Goal: Task Accomplishment & Management: Complete application form

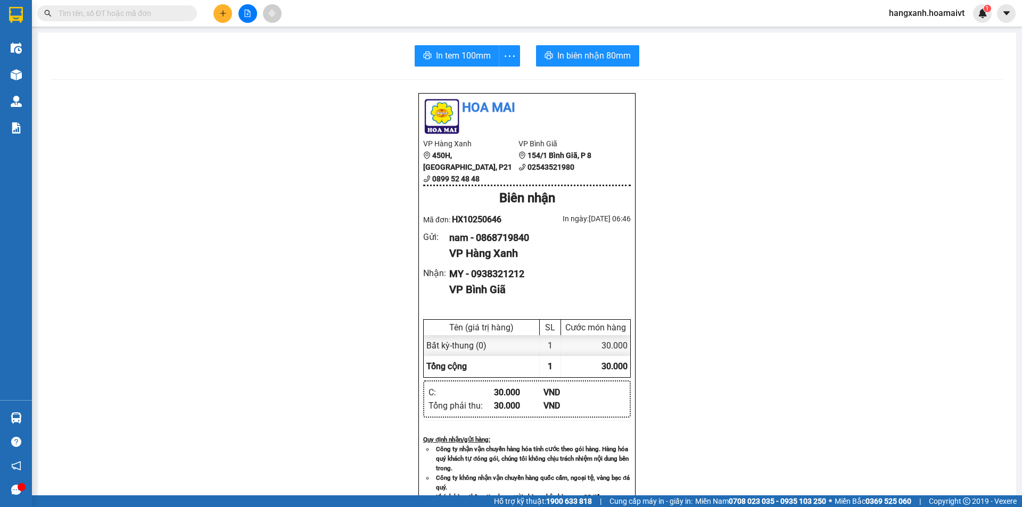
click at [226, 9] on button at bounding box center [223, 13] width 19 height 19
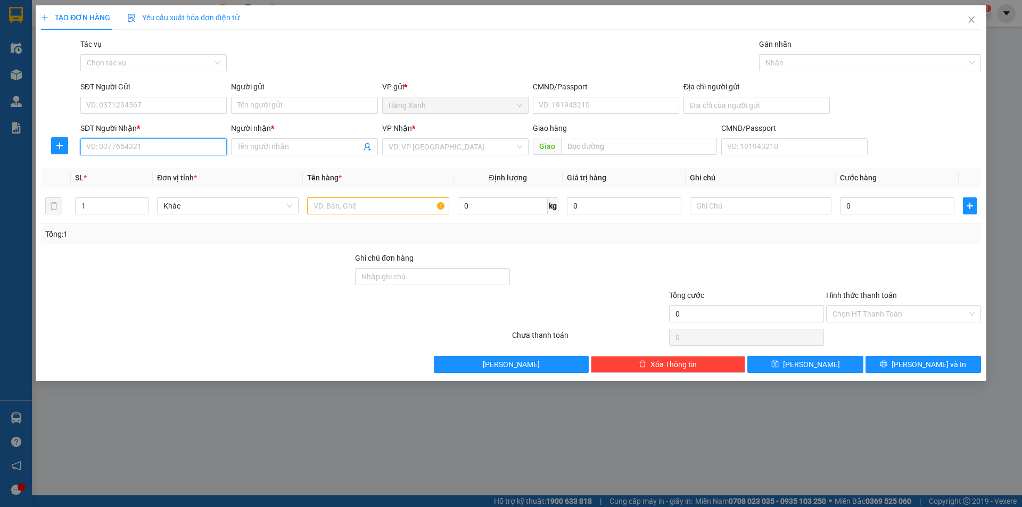
drag, startPoint x: 147, startPoint y: 150, endPoint x: 153, endPoint y: 146, distance: 6.2
click at [147, 149] on input "SĐT Người Nhận *" at bounding box center [153, 146] width 146 height 17
click at [136, 170] on div "0355653687 - tịnh" at bounding box center [154, 168] width 134 height 12
type input "0355653687"
type input "tịnh"
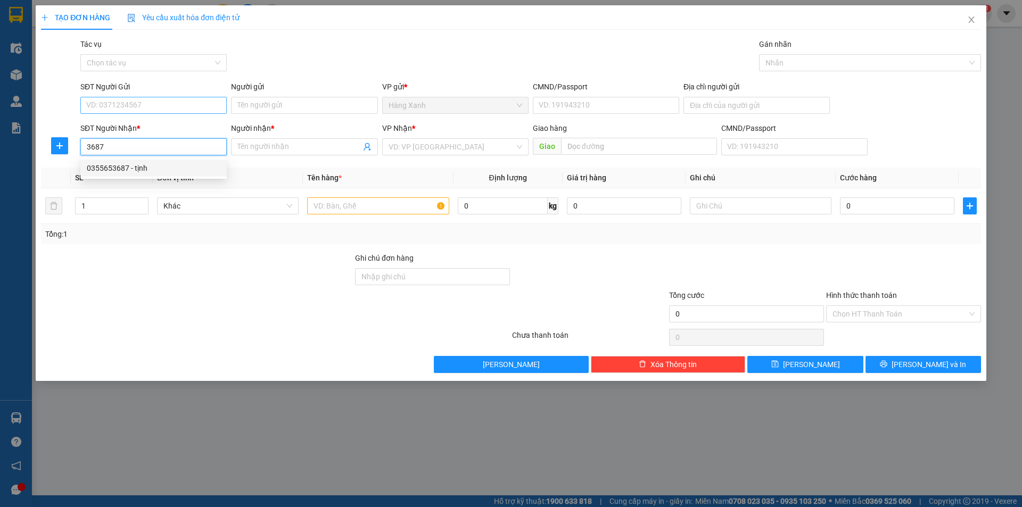
type input "cai mep"
type input "0355653687"
click at [171, 106] on input "SĐT Người Gửi" at bounding box center [153, 105] width 146 height 17
click at [152, 126] on div "0359122672 - trang" at bounding box center [154, 127] width 134 height 12
type input "0359122672"
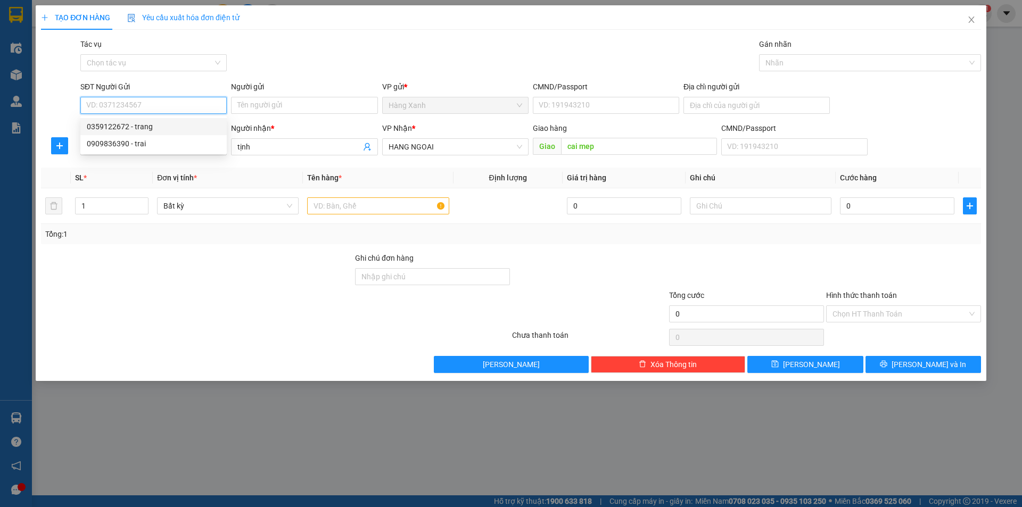
type input "trang"
type input "05619201001"
click at [396, 208] on input "text" at bounding box center [378, 206] width 142 height 17
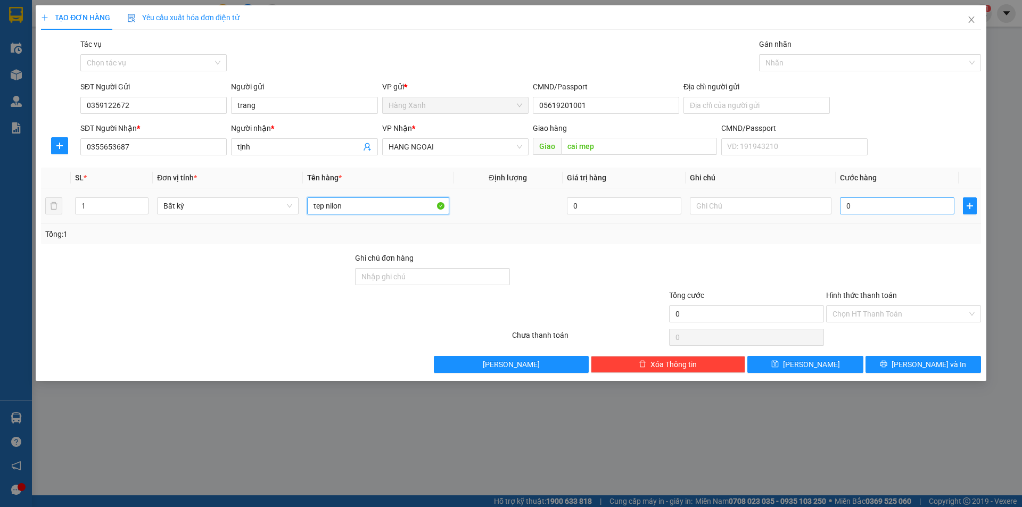
type input "tep nilon"
click at [921, 209] on input "0" at bounding box center [897, 206] width 114 height 17
type input "4"
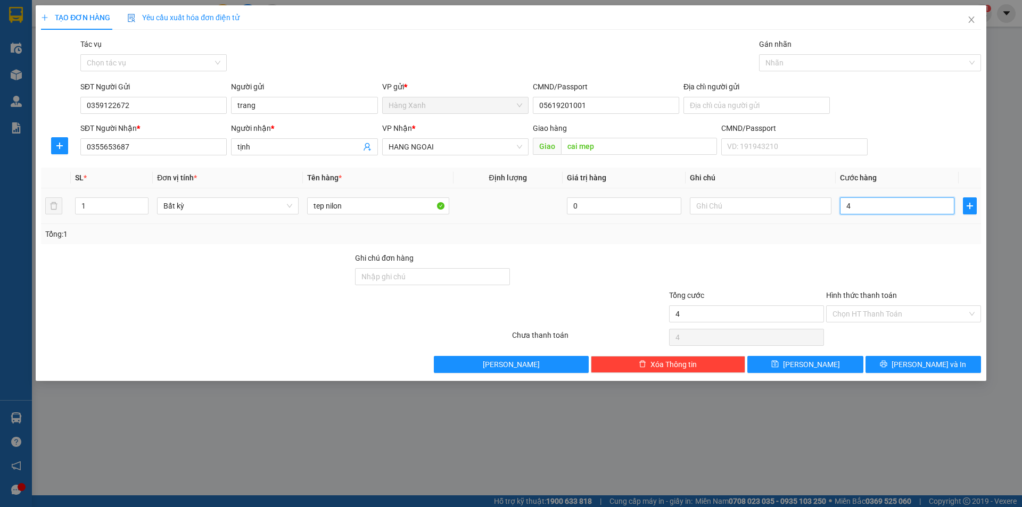
type input "40"
type input "40.000"
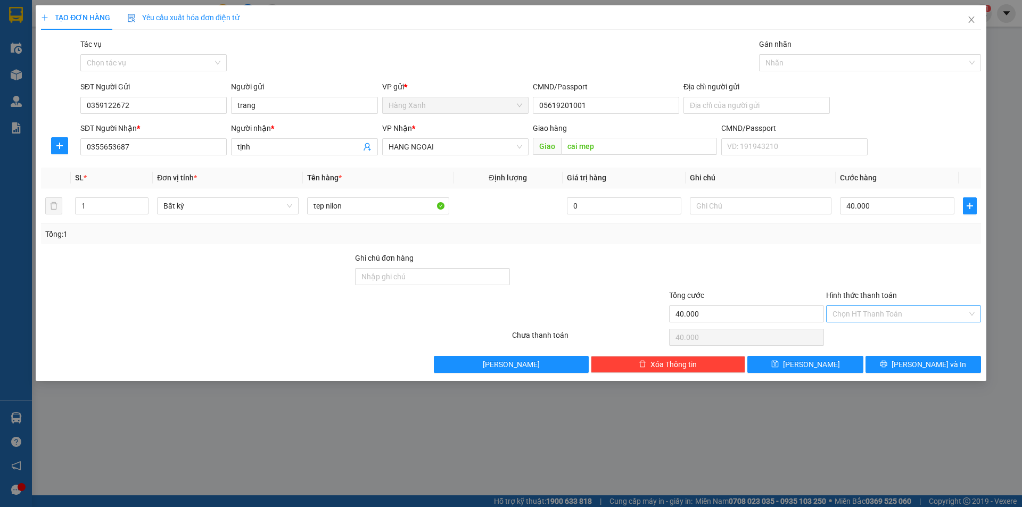
click at [878, 317] on input "Hình thức thanh toán" at bounding box center [900, 314] width 135 height 16
click at [880, 333] on div "Tại văn phòng" at bounding box center [904, 336] width 142 height 12
type input "0"
click at [890, 361] on button "[PERSON_NAME] và In" at bounding box center [924, 364] width 116 height 17
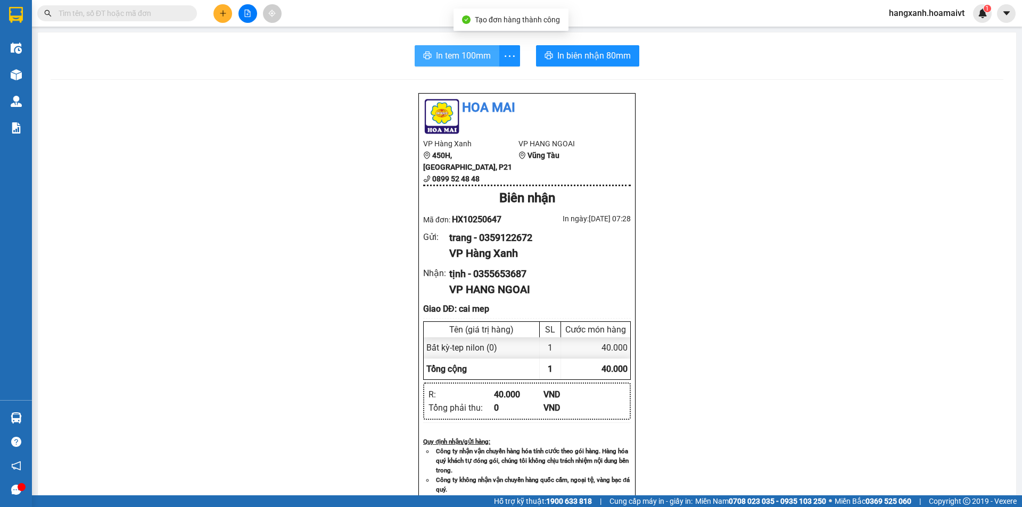
click at [474, 61] on span "In tem 100mm" at bounding box center [463, 55] width 55 height 13
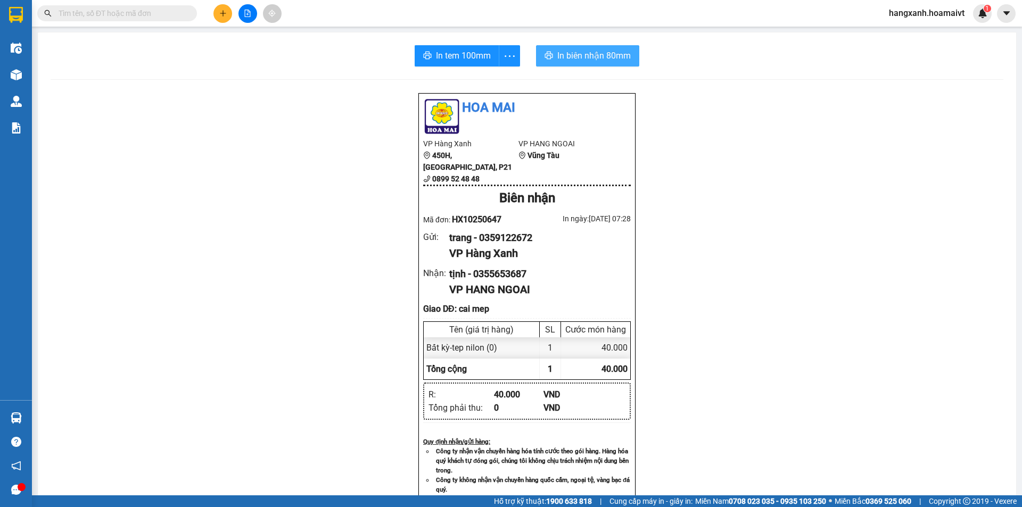
click at [572, 50] on span "In biên nhận 80mm" at bounding box center [594, 55] width 73 height 13
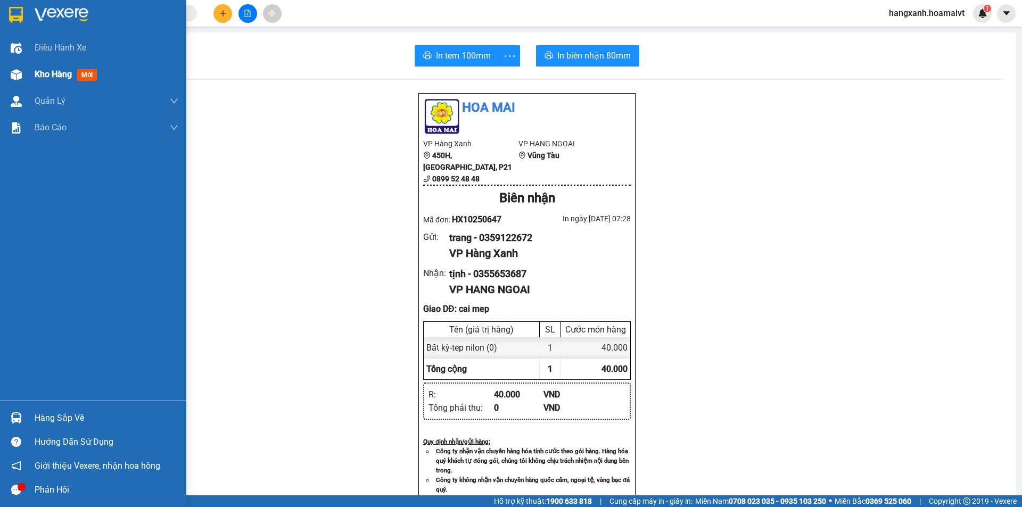
click at [84, 73] on span "mới" at bounding box center [87, 75] width 20 height 12
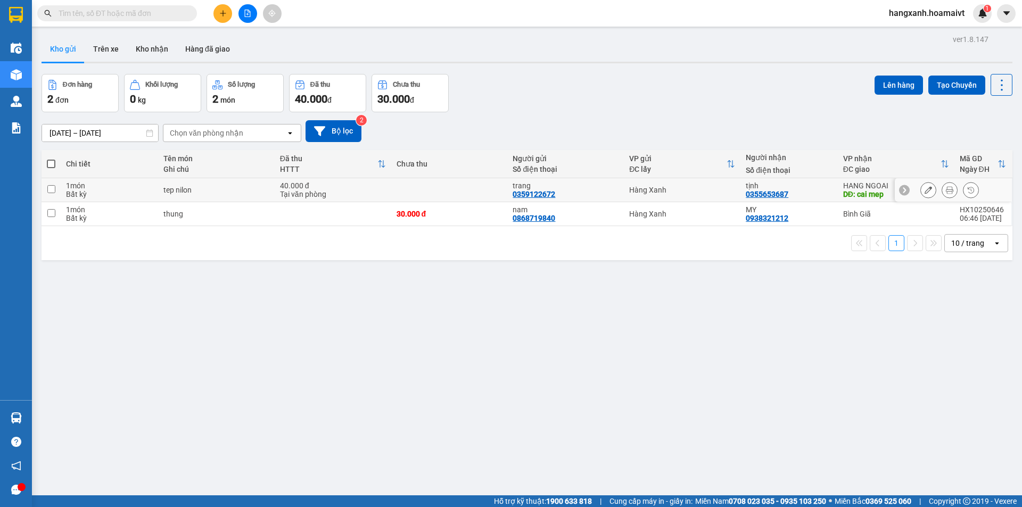
click at [793, 185] on div "tịnh" at bounding box center [789, 186] width 86 height 9
checkbox input "true"
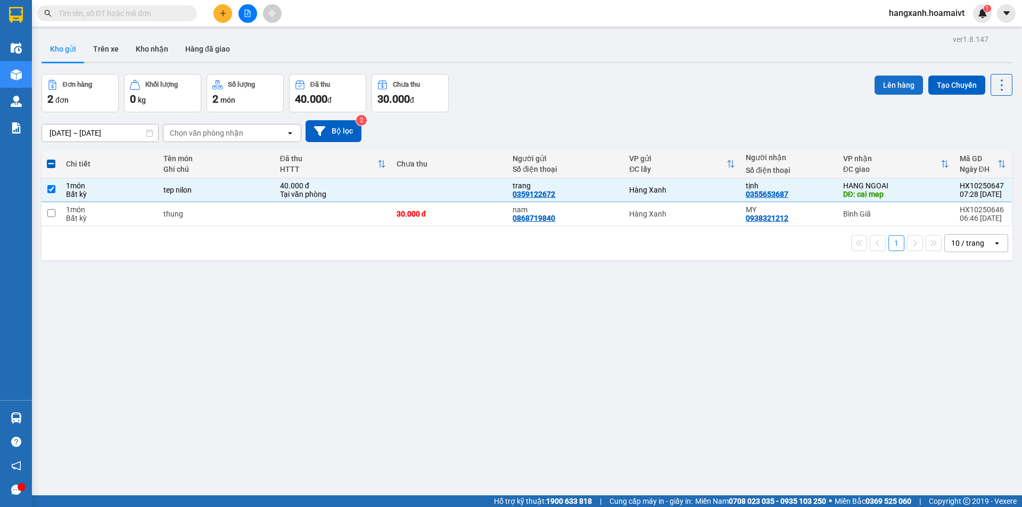
click at [895, 89] on button "Lên hàng" at bounding box center [899, 85] width 48 height 19
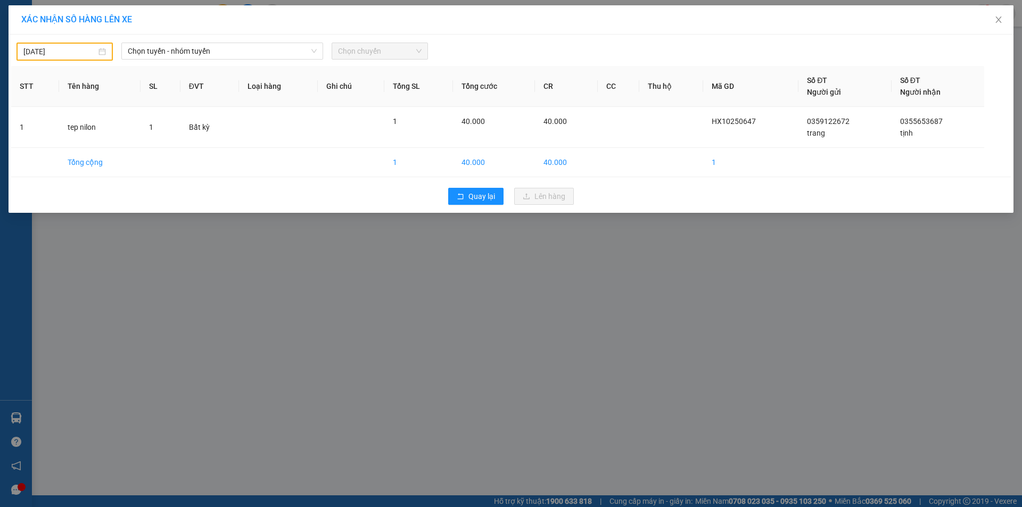
click at [70, 54] on input "[DATE]" at bounding box center [59, 52] width 73 height 12
click at [91, 145] on div "15" at bounding box center [90, 146] width 13 height 13
type input "[DATE]"
click at [233, 53] on span "Chọn tuyến - nhóm tuyến" at bounding box center [222, 51] width 189 height 16
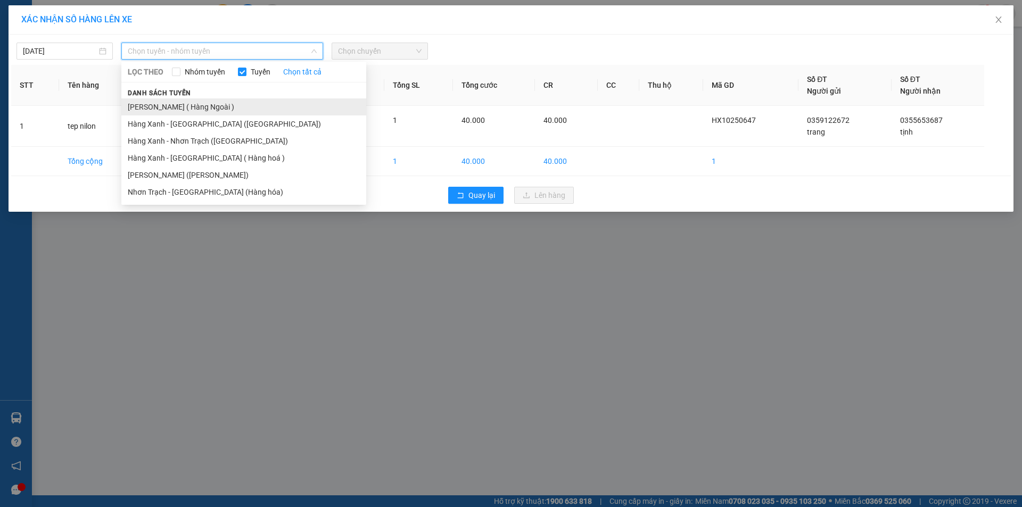
click at [201, 111] on li "[PERSON_NAME] ( Hàng Ngoài )" at bounding box center [243, 107] width 245 height 17
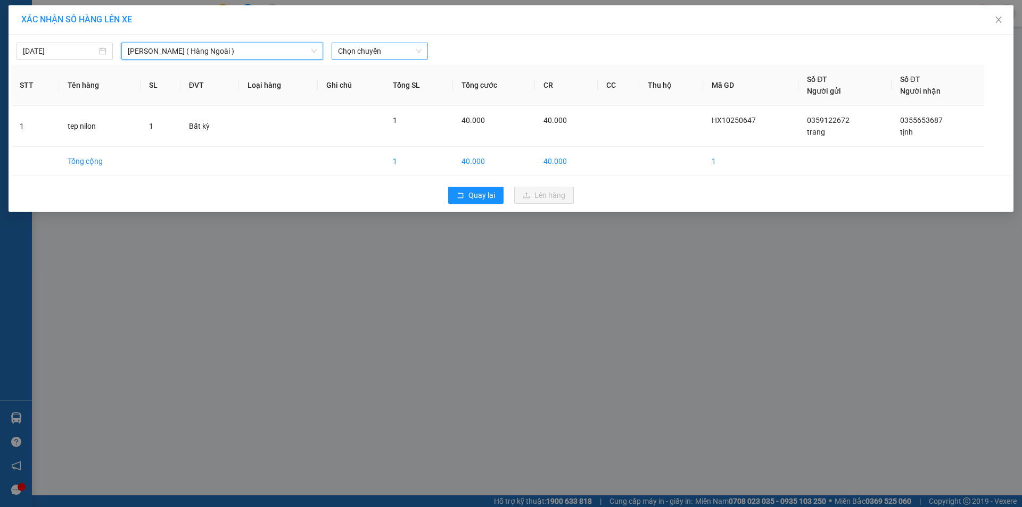
click at [380, 51] on span "Chọn chuyến" at bounding box center [380, 51] width 84 height 16
type input "0750"
click at [408, 93] on div "Thêm chuyến " 07:50 "" at bounding box center [388, 90] width 113 height 18
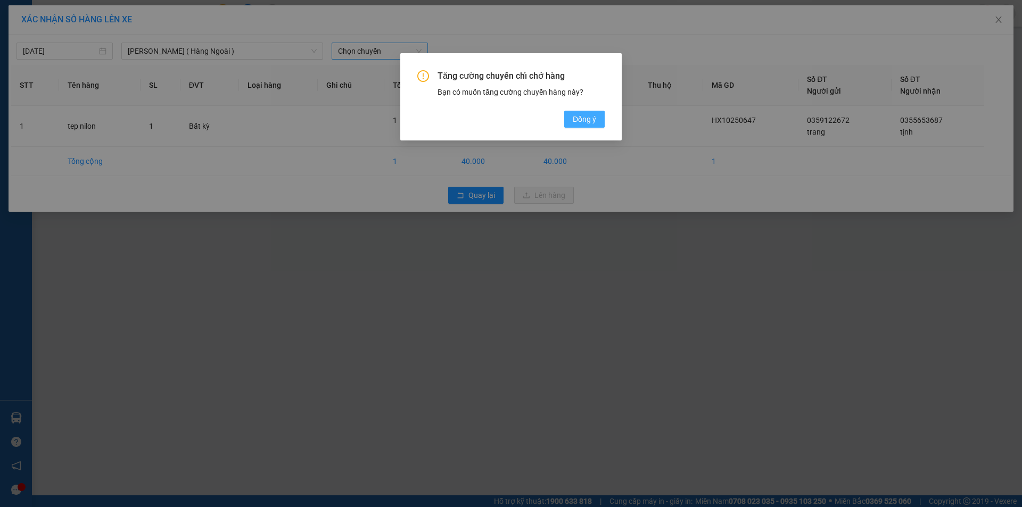
click at [600, 114] on button "Đồng ý" at bounding box center [584, 119] width 40 height 17
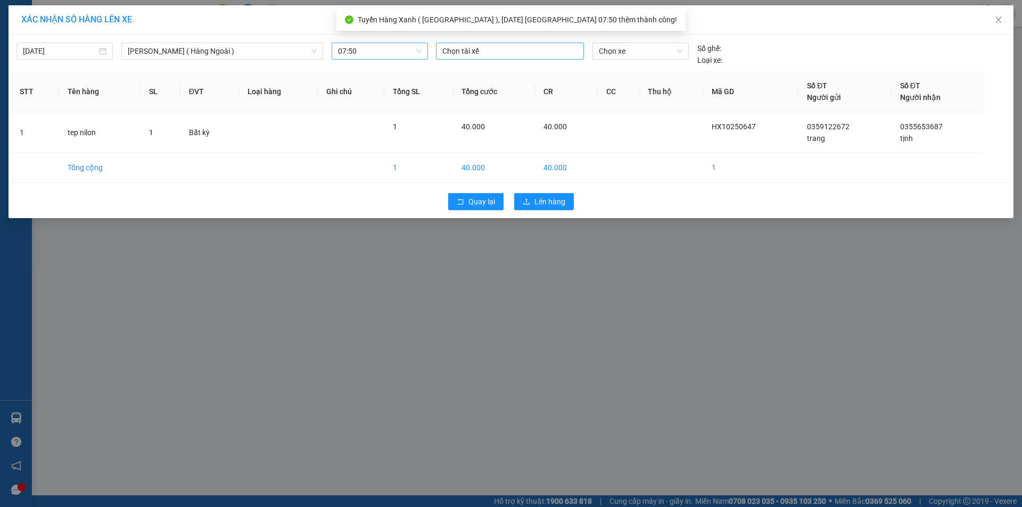
click at [503, 56] on div at bounding box center [510, 51] width 143 height 13
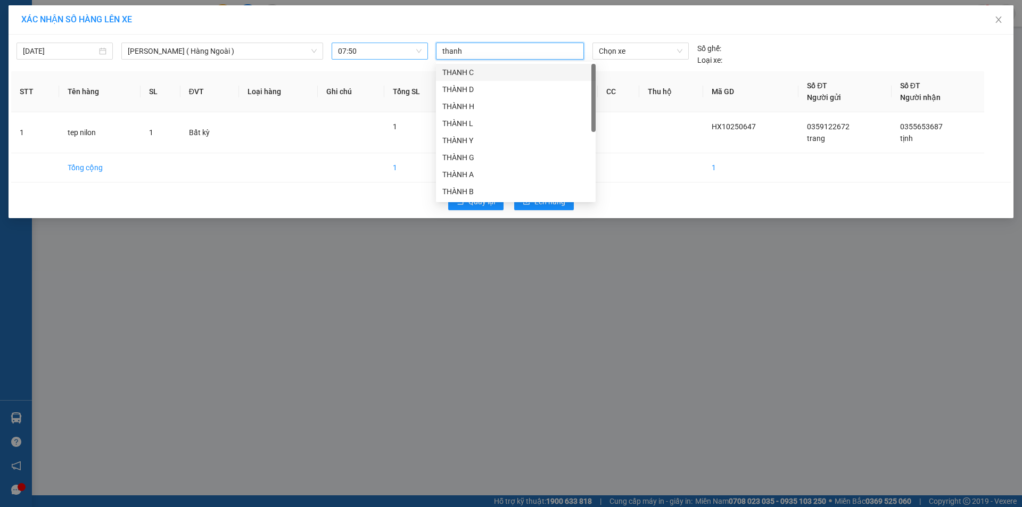
type input "thanh"
click at [463, 188] on div "[PERSON_NAME]" at bounding box center [515, 192] width 147 height 12
click at [673, 50] on span "Chọn xe" at bounding box center [640, 51] width 83 height 16
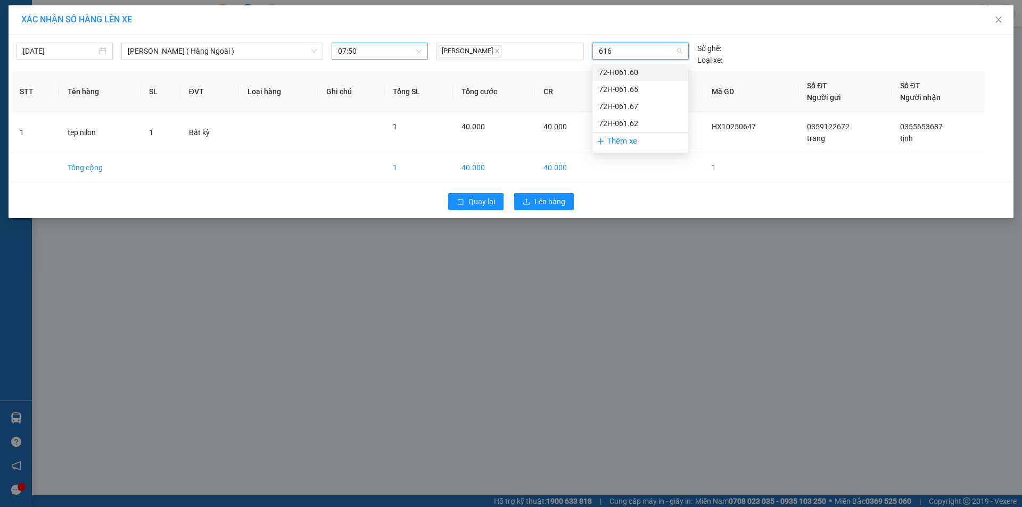
type input "6167"
click at [670, 67] on div "72H-061.67" at bounding box center [640, 73] width 83 height 12
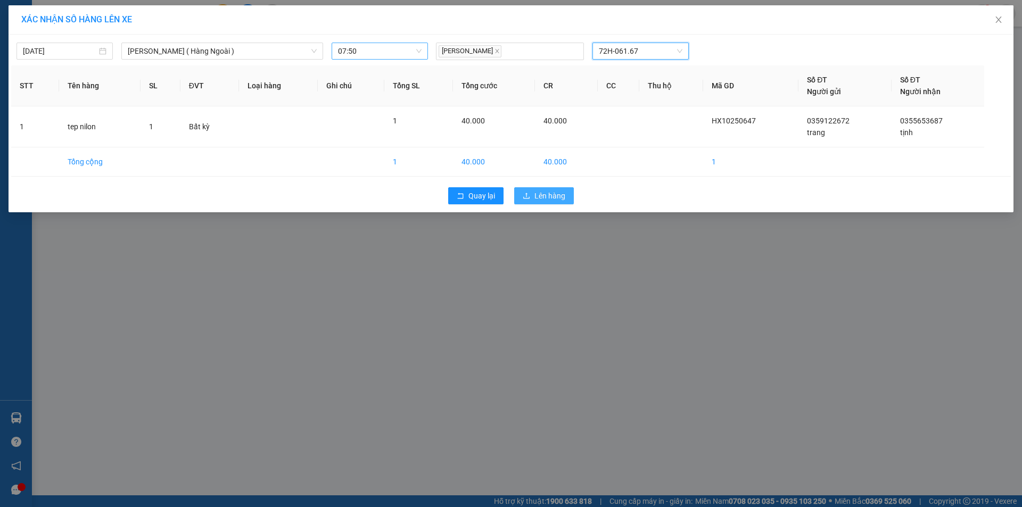
click at [545, 196] on span "Lên hàng" at bounding box center [550, 196] width 31 height 12
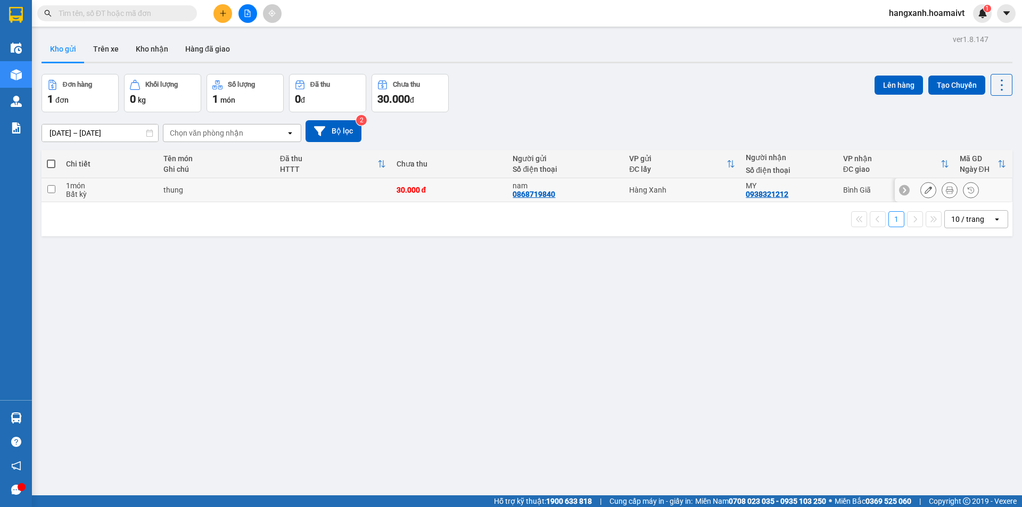
drag, startPoint x: 448, startPoint y: 194, endPoint x: 640, endPoint y: 192, distance: 191.2
click at [460, 192] on td "30.000 đ" at bounding box center [449, 190] width 117 height 24
checkbox input "true"
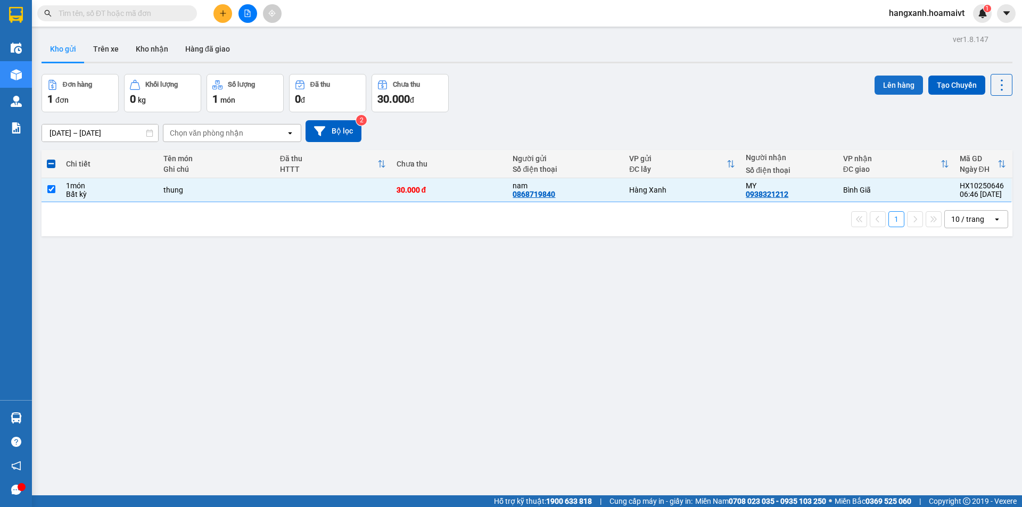
click at [896, 87] on button "Lên hàng" at bounding box center [899, 85] width 48 height 19
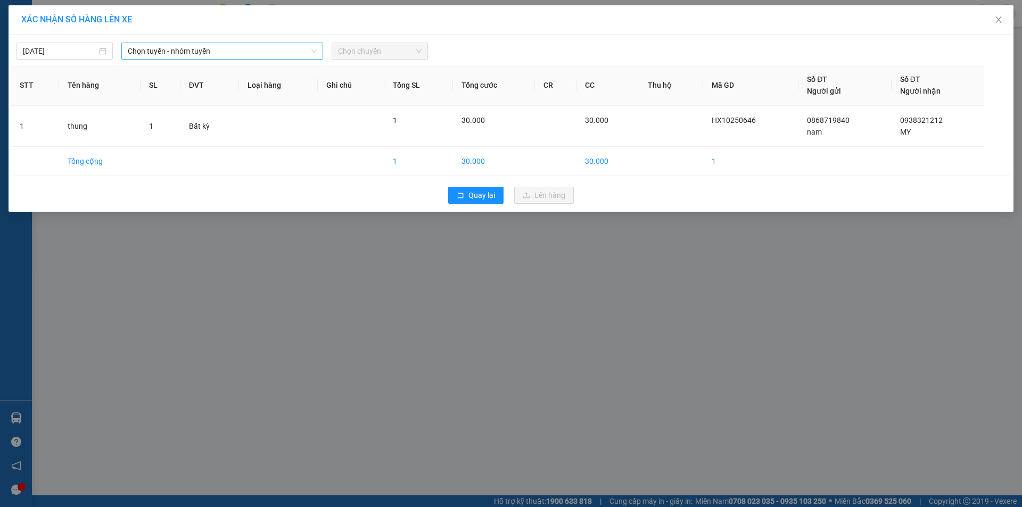
click at [149, 52] on span "Chọn tuyến - nhóm tuyến" at bounding box center [222, 51] width 189 height 16
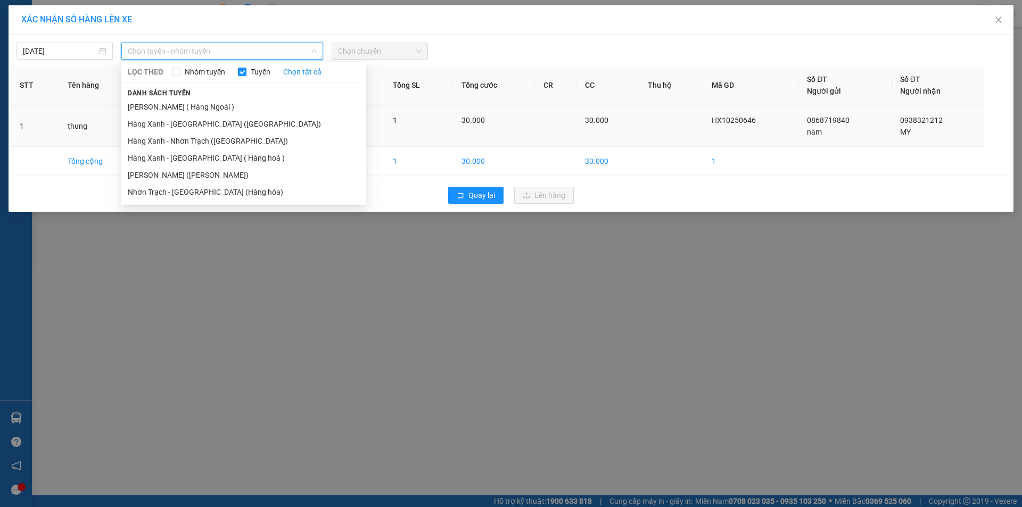
drag, startPoint x: 184, startPoint y: 177, endPoint x: 297, endPoint y: 146, distance: 116.5
click at [187, 176] on li "[PERSON_NAME] ([PERSON_NAME])" at bounding box center [243, 175] width 245 height 17
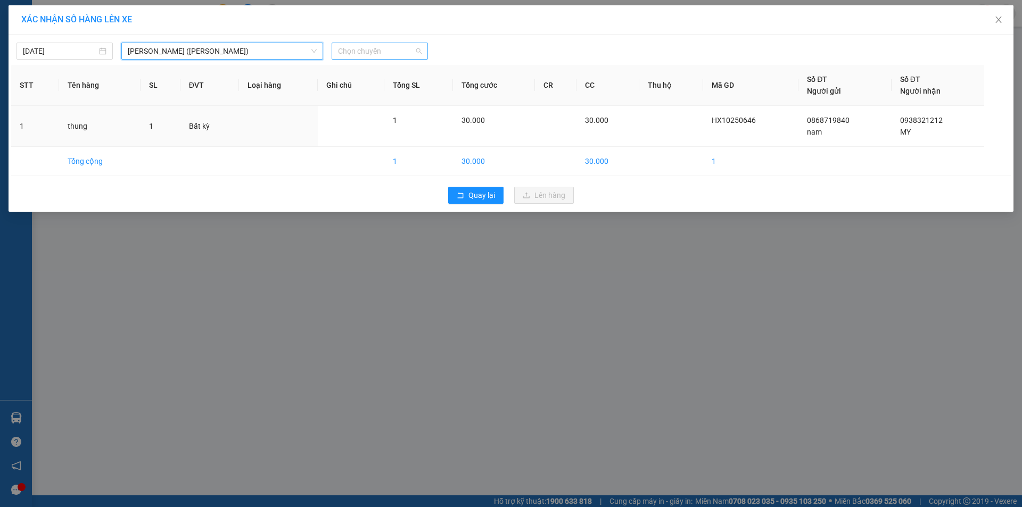
click at [390, 55] on span "Chọn chuyến" at bounding box center [380, 51] width 84 height 16
type input "0750"
click at [411, 87] on div "Thêm chuyến " 07:50 "" at bounding box center [388, 90] width 113 height 18
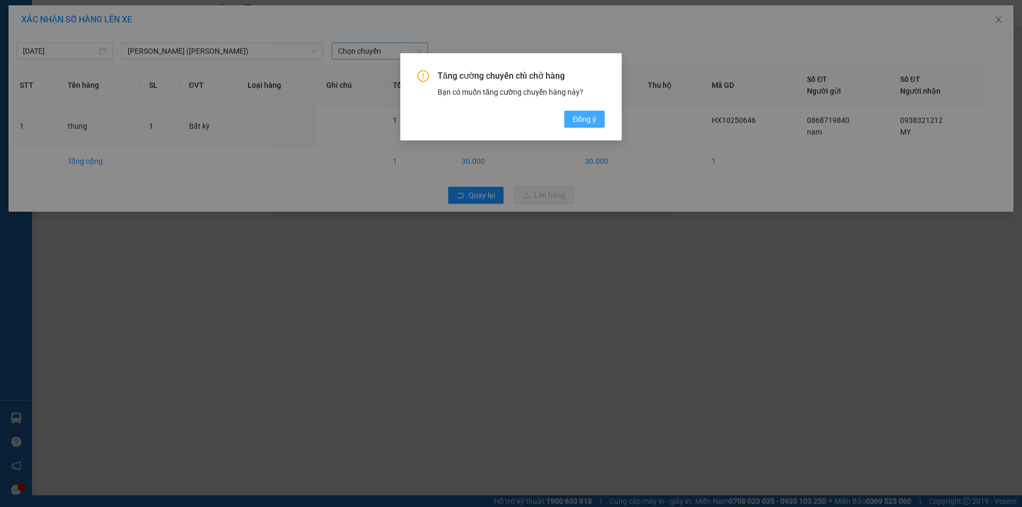
click at [595, 119] on span "Đồng ý" at bounding box center [584, 119] width 23 height 12
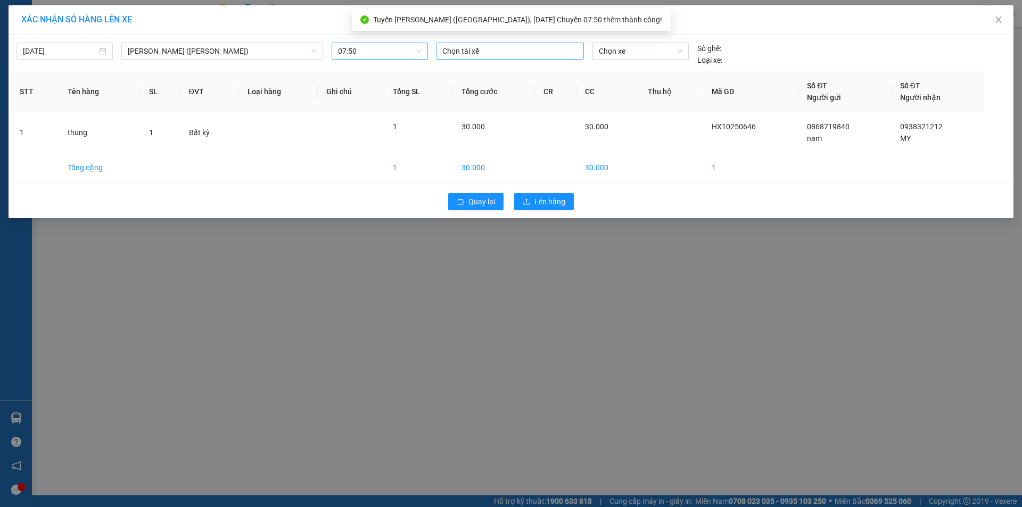
click at [478, 54] on div at bounding box center [510, 51] width 143 height 13
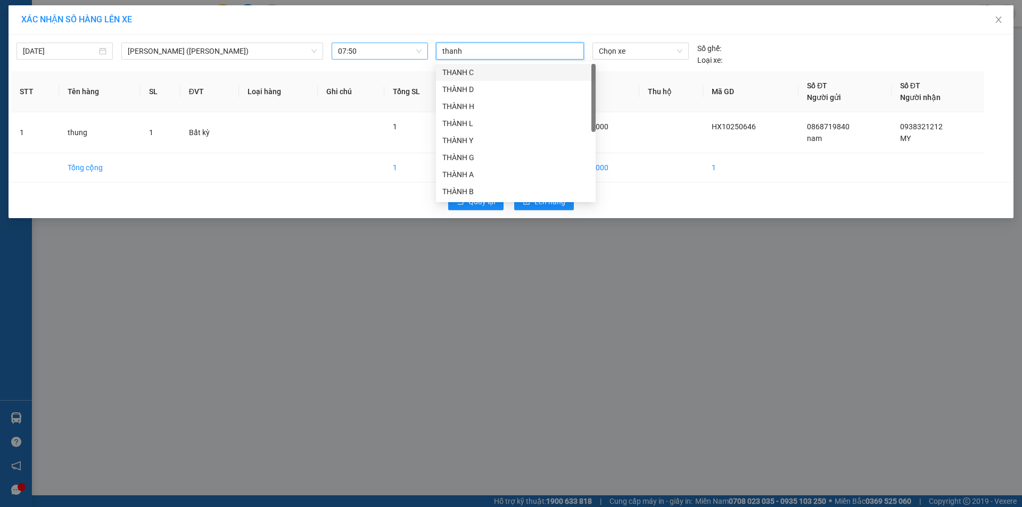
type input "thanh"
click at [481, 192] on div "[PERSON_NAME]" at bounding box center [515, 192] width 147 height 12
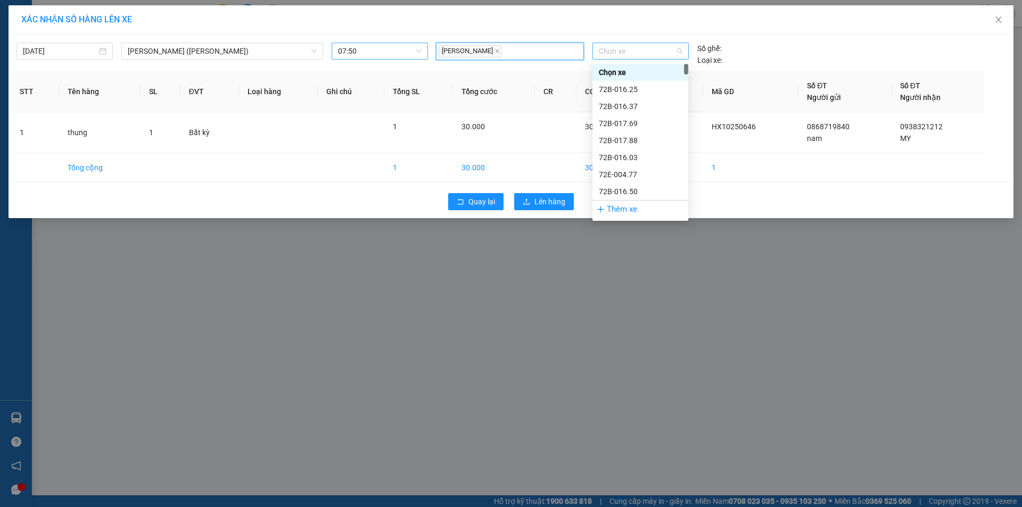
click at [637, 50] on span "Chọn xe" at bounding box center [640, 51] width 83 height 16
type input "6167"
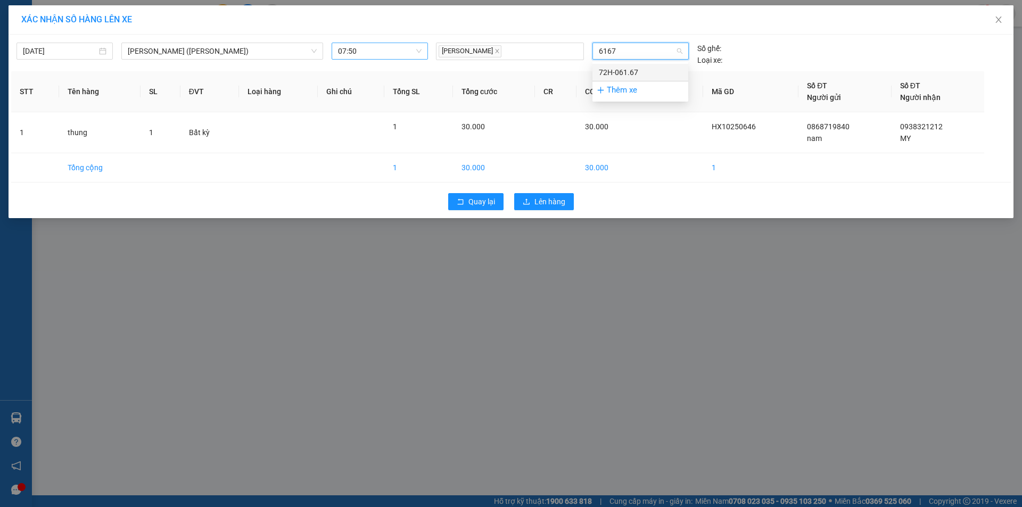
click at [605, 75] on div "72H-061.67" at bounding box center [640, 73] width 83 height 12
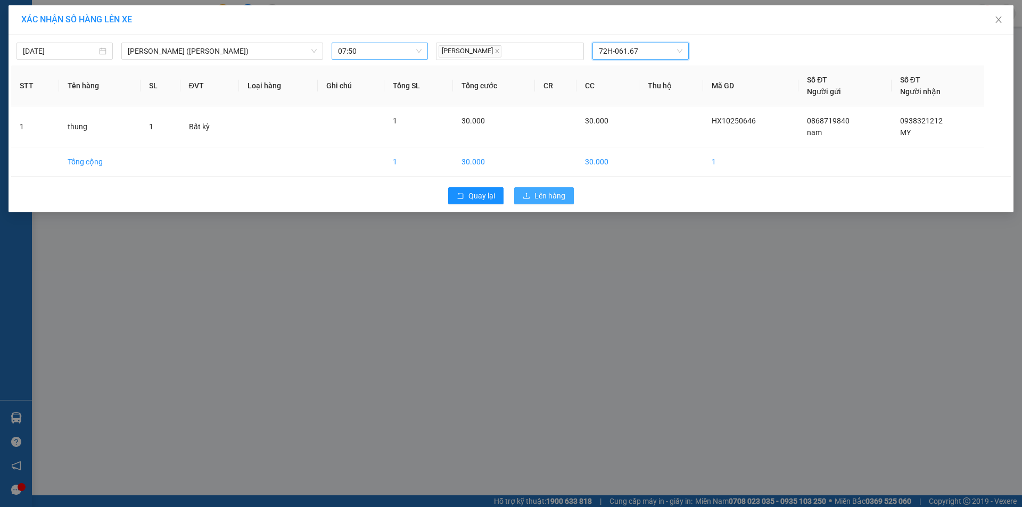
click at [545, 198] on span "Lên hàng" at bounding box center [550, 196] width 31 height 12
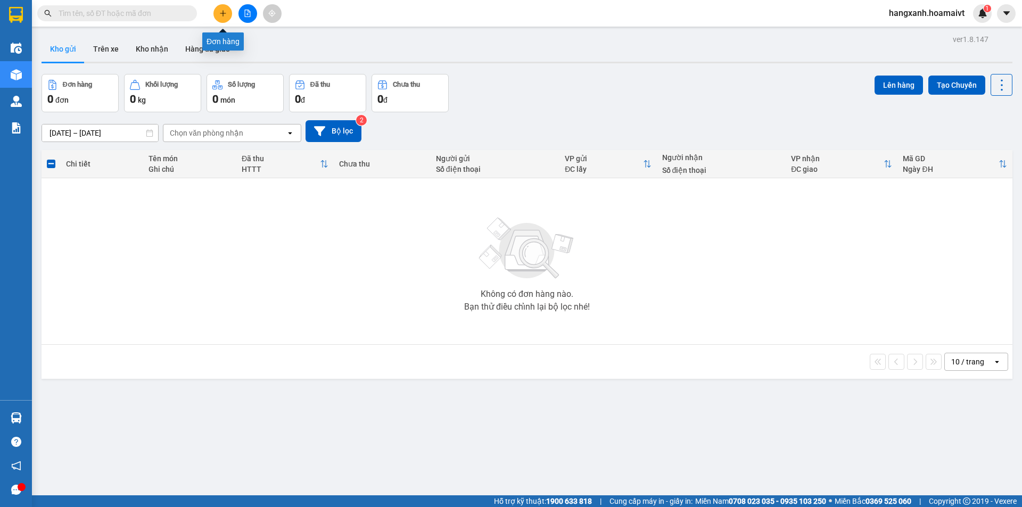
click at [219, 15] on icon "plus" at bounding box center [222, 13] width 7 height 7
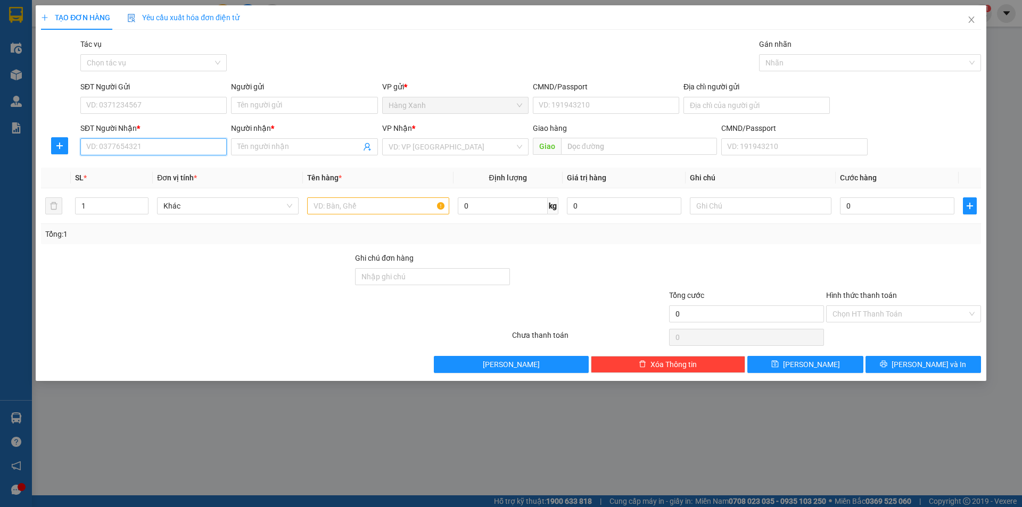
click at [210, 147] on input "SĐT Người Nhận *" at bounding box center [153, 146] width 146 height 17
type input "0908149849"
click at [271, 142] on input "Người nhận *" at bounding box center [298, 147] width 123 height 12
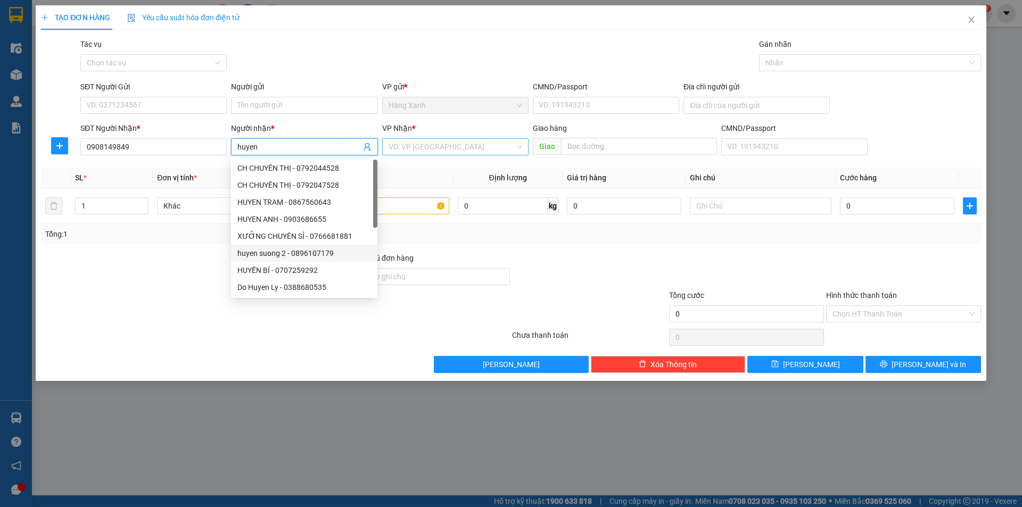
type input "huyen"
click at [418, 151] on input "search" at bounding box center [452, 147] width 126 height 16
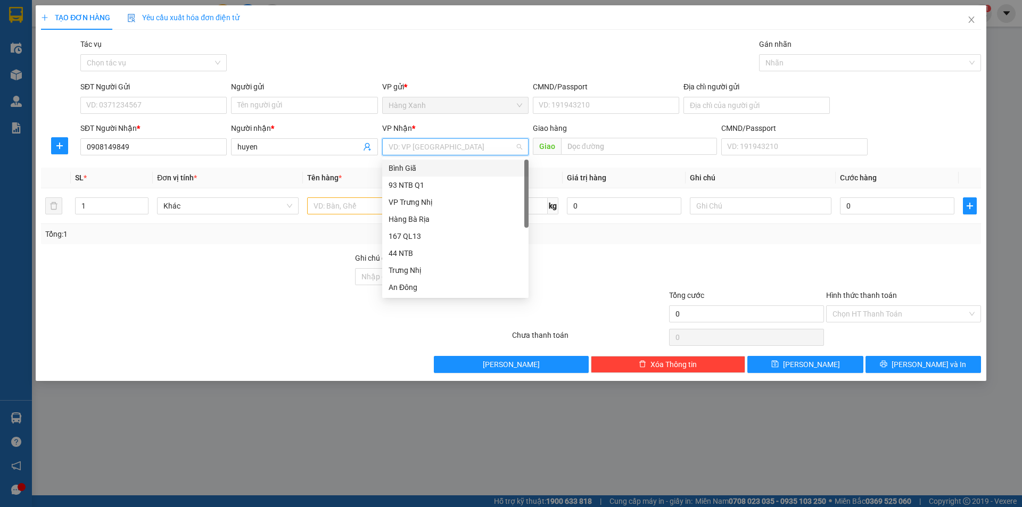
click at [425, 166] on div "Bình Giã" at bounding box center [456, 168] width 134 height 12
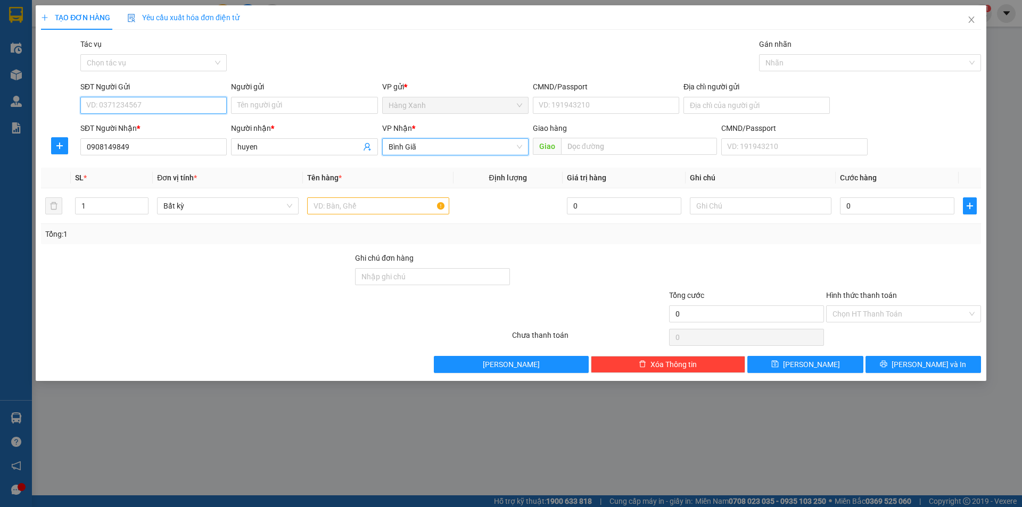
click at [215, 100] on input "SĐT Người Gửi" at bounding box center [153, 105] width 146 height 17
type input "0943276413"
click at [134, 126] on div "0943276413 - quynh" at bounding box center [154, 127] width 134 height 12
type input "quynh"
type input "058082004068"
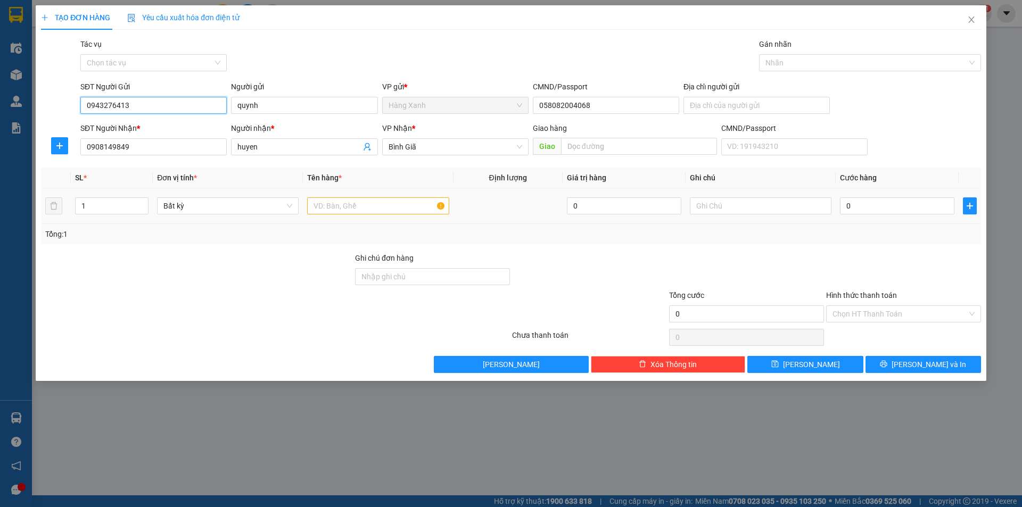
type input "0943276413"
click at [318, 210] on input "text" at bounding box center [378, 206] width 142 height 17
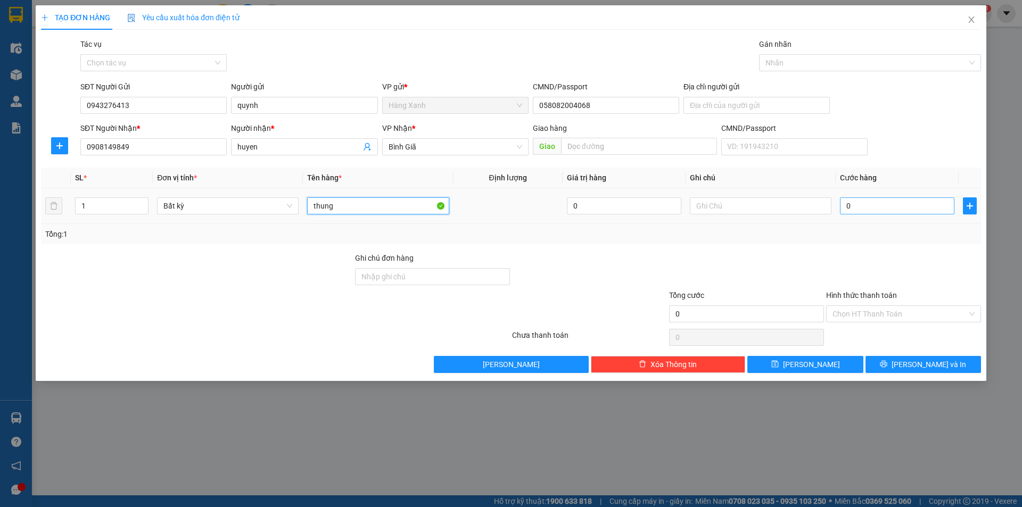
type input "thung"
click at [868, 209] on input "0" at bounding box center [897, 206] width 114 height 17
type input "4"
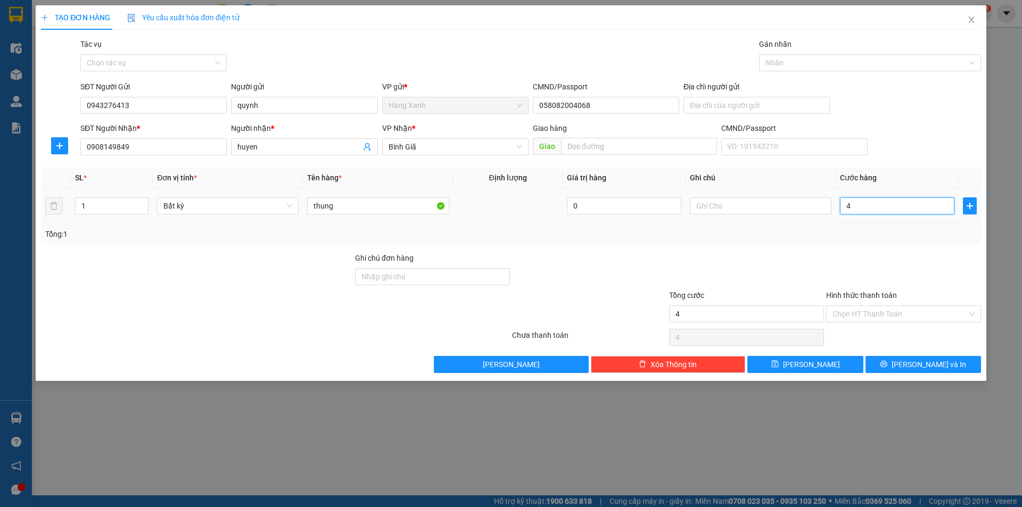
type input "40"
type input "40.000"
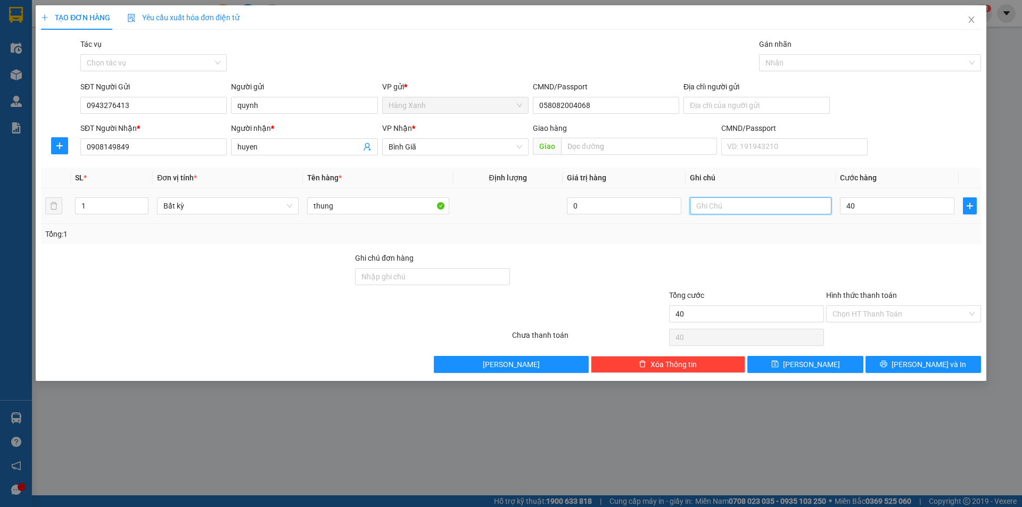
type input "40.000"
click at [712, 208] on input "text" at bounding box center [761, 206] width 142 height 17
type input "hu hao kg chiu trach nhiem"
click at [920, 359] on span "[PERSON_NAME] và In" at bounding box center [929, 365] width 75 height 12
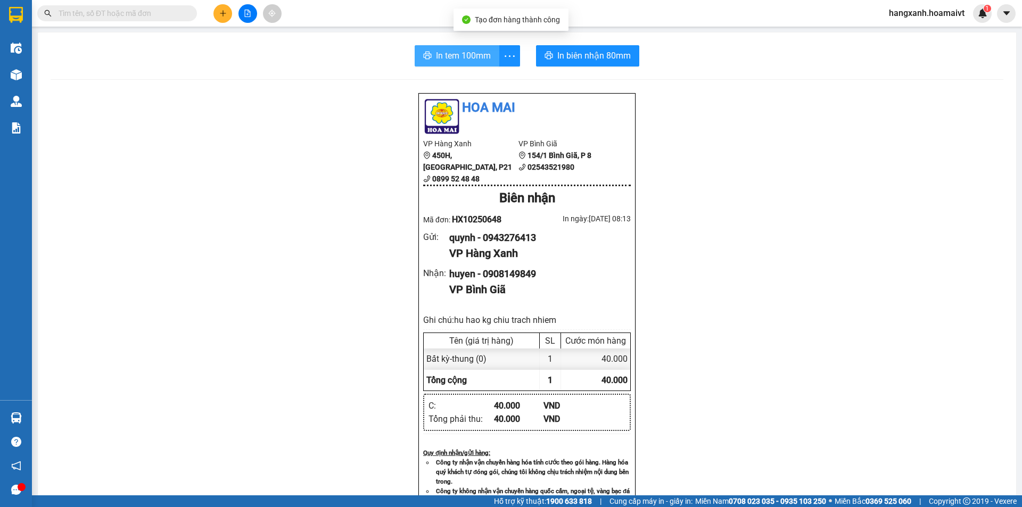
drag, startPoint x: 464, startPoint y: 60, endPoint x: 596, endPoint y: 396, distance: 361.7
click at [463, 60] on span "In tem 100mm" at bounding box center [463, 55] width 55 height 13
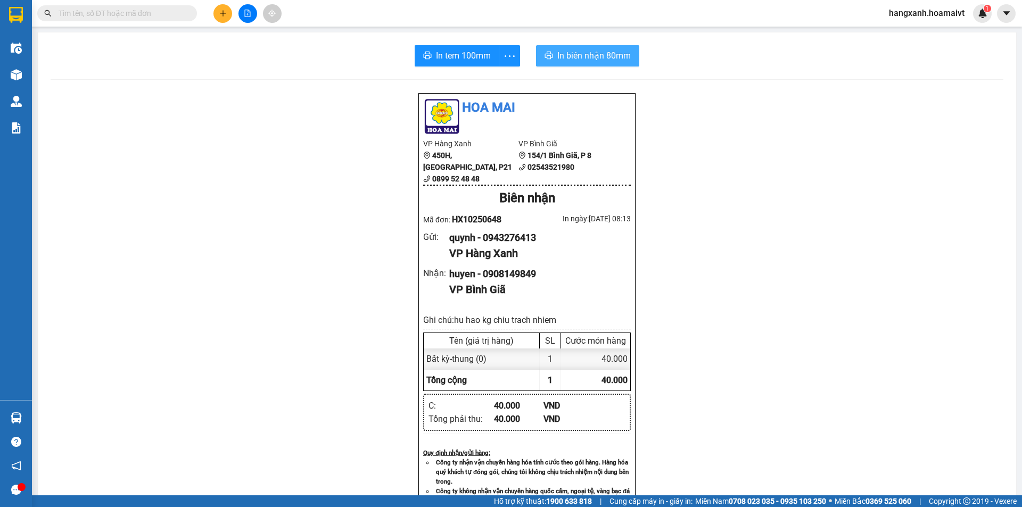
click at [585, 55] on span "In biên nhận 80mm" at bounding box center [594, 55] width 73 height 13
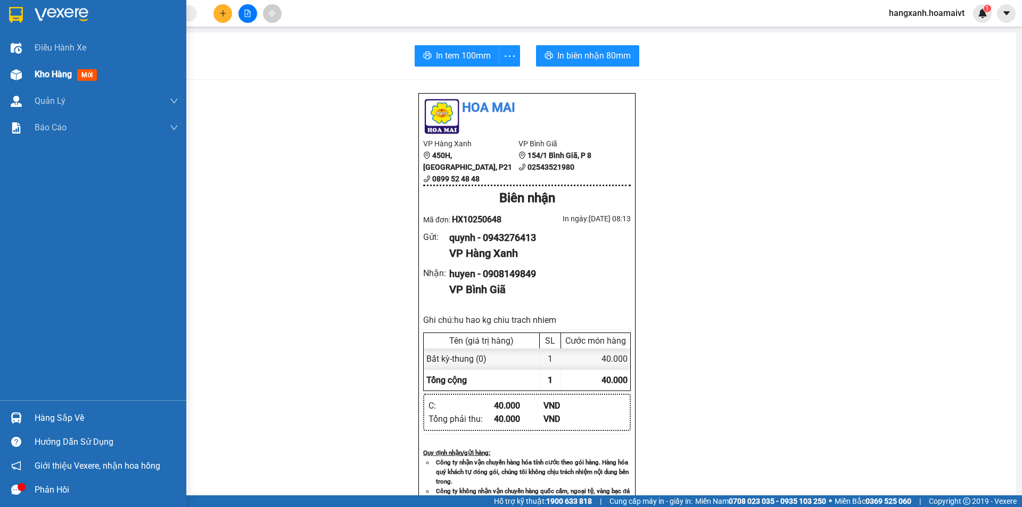
click at [89, 68] on div "Kho hàng mới" at bounding box center [107, 74] width 144 height 27
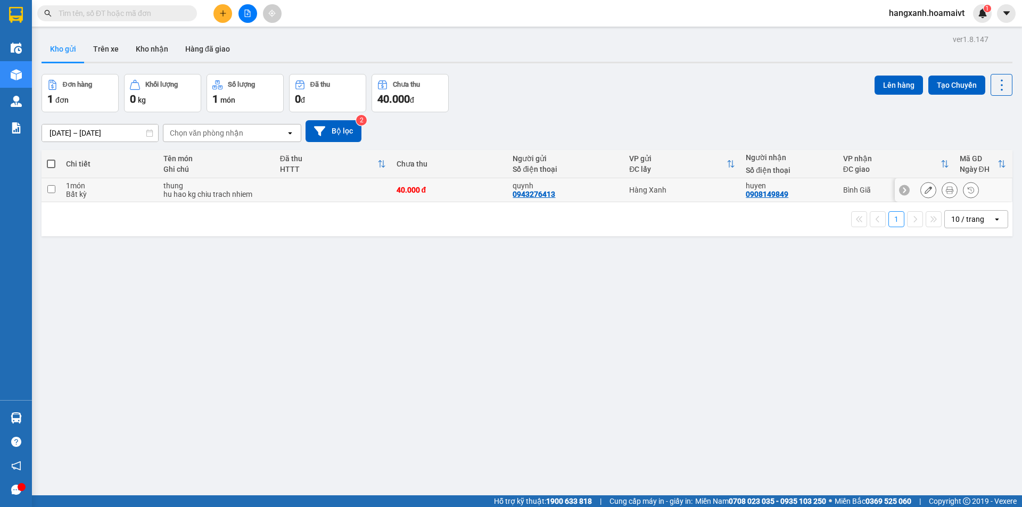
click at [712, 194] on td "Hàng Xanh" at bounding box center [682, 190] width 117 height 24
checkbox input "true"
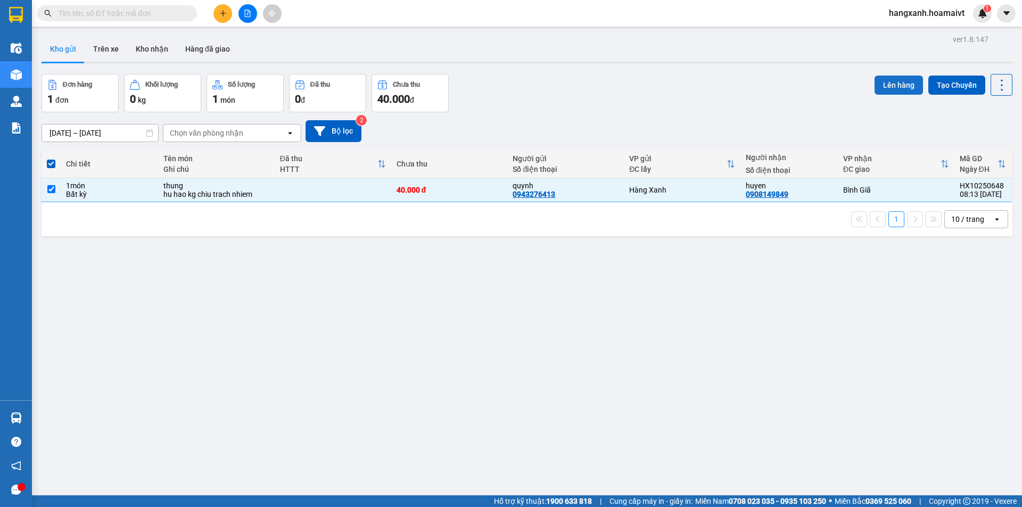
click at [884, 80] on button "Lên hàng" at bounding box center [899, 85] width 48 height 19
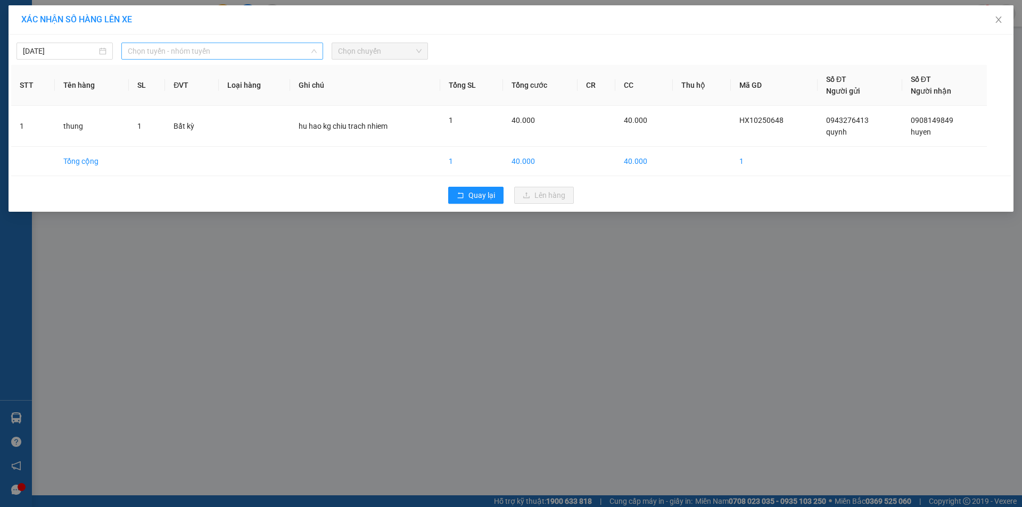
drag, startPoint x: 212, startPoint y: 50, endPoint x: 126, endPoint y: 71, distance: 88.3
click at [209, 50] on span "Chọn tuyến - nhóm tuyến" at bounding box center [222, 51] width 189 height 16
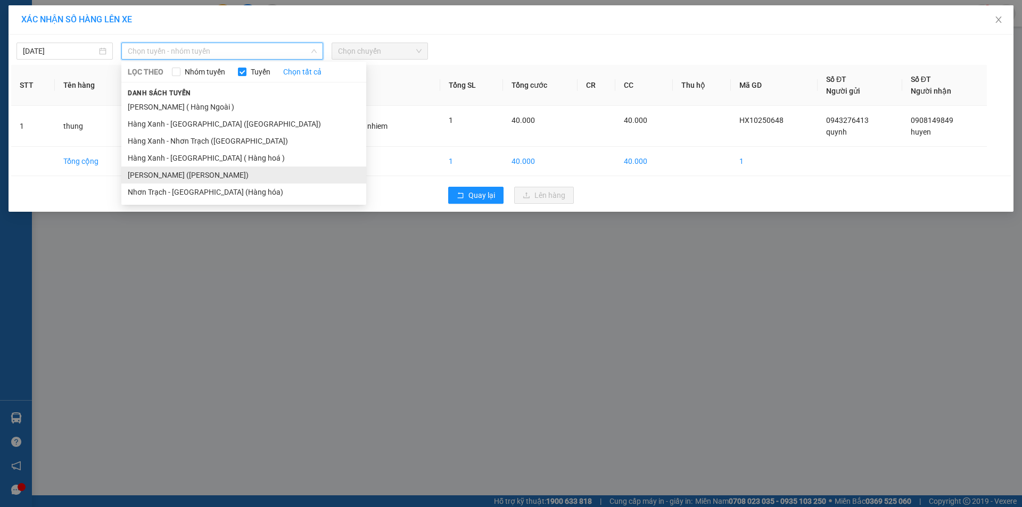
click at [203, 175] on li "[PERSON_NAME] ([PERSON_NAME])" at bounding box center [243, 175] width 245 height 17
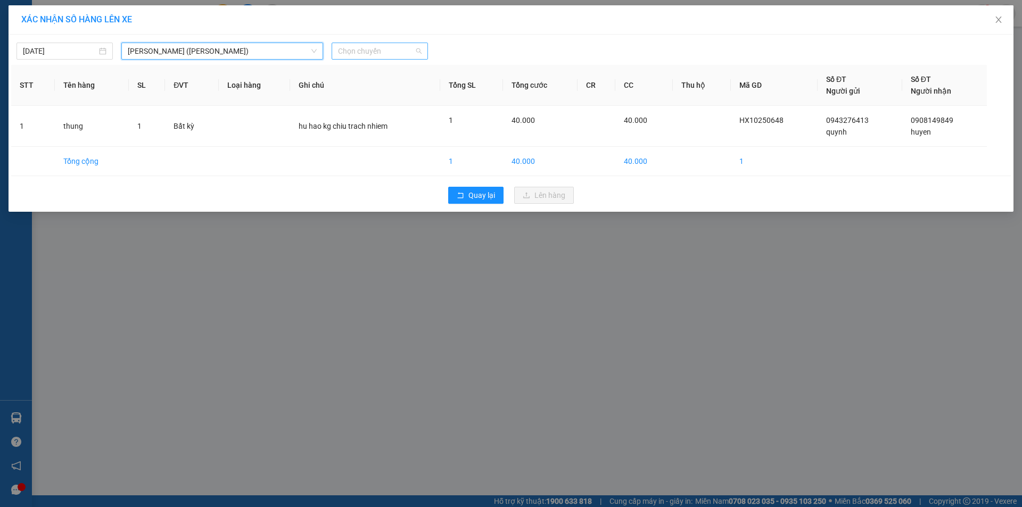
click at [362, 53] on span "Chọn chuyến" at bounding box center [380, 51] width 84 height 16
type input "0830"
drag, startPoint x: 387, startPoint y: 89, endPoint x: 393, endPoint y: 87, distance: 6.7
click at [387, 89] on div "Thêm chuyến " 08:30 "" at bounding box center [388, 90] width 113 height 18
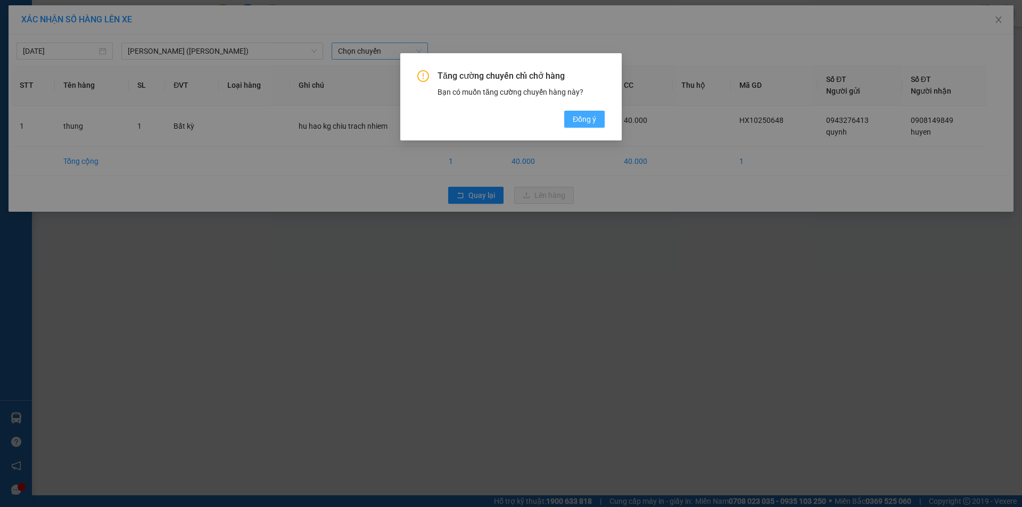
click at [592, 119] on span "Đồng ý" at bounding box center [584, 119] width 23 height 12
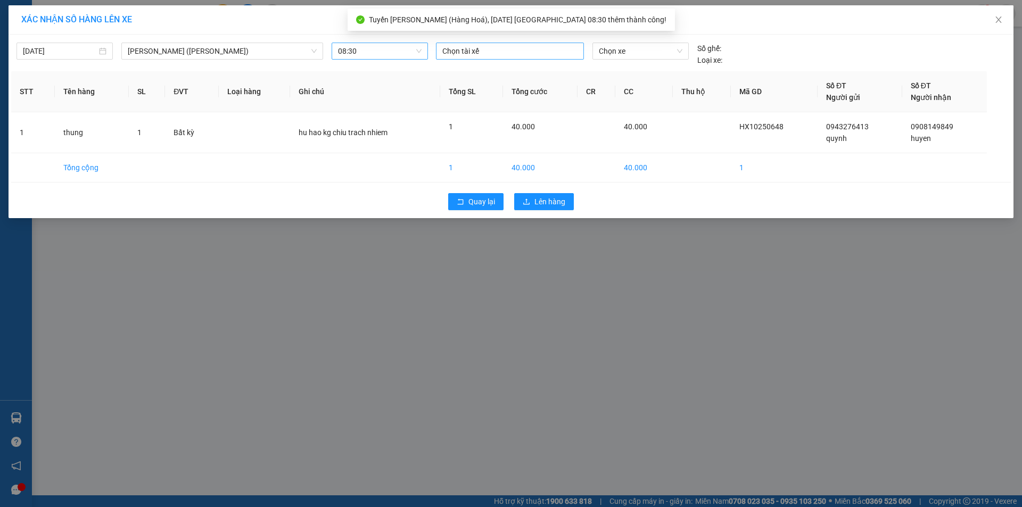
click at [460, 53] on div at bounding box center [510, 51] width 143 height 13
type input "binh"
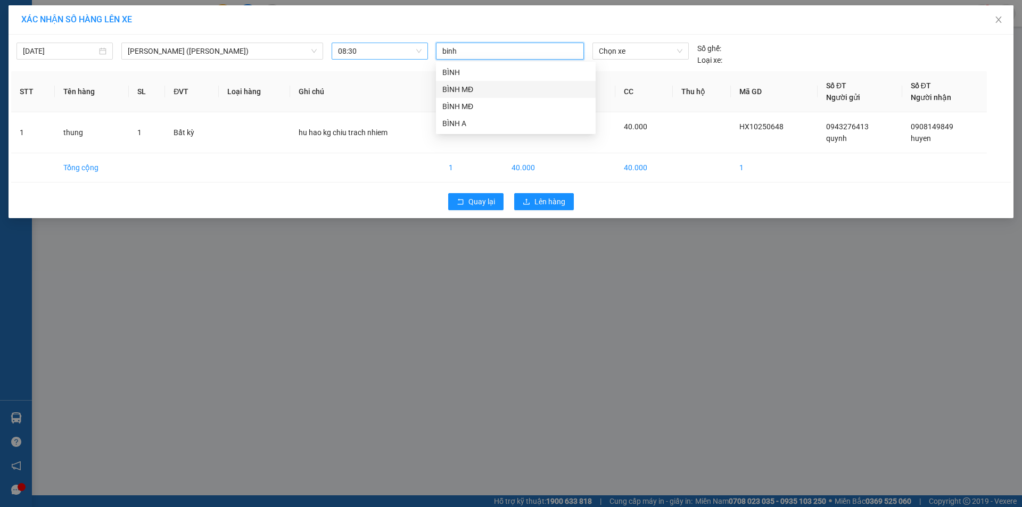
drag, startPoint x: 468, startPoint y: 92, endPoint x: 698, endPoint y: 77, distance: 231.0
click at [469, 91] on div "BÌNH MĐ" at bounding box center [515, 90] width 147 height 12
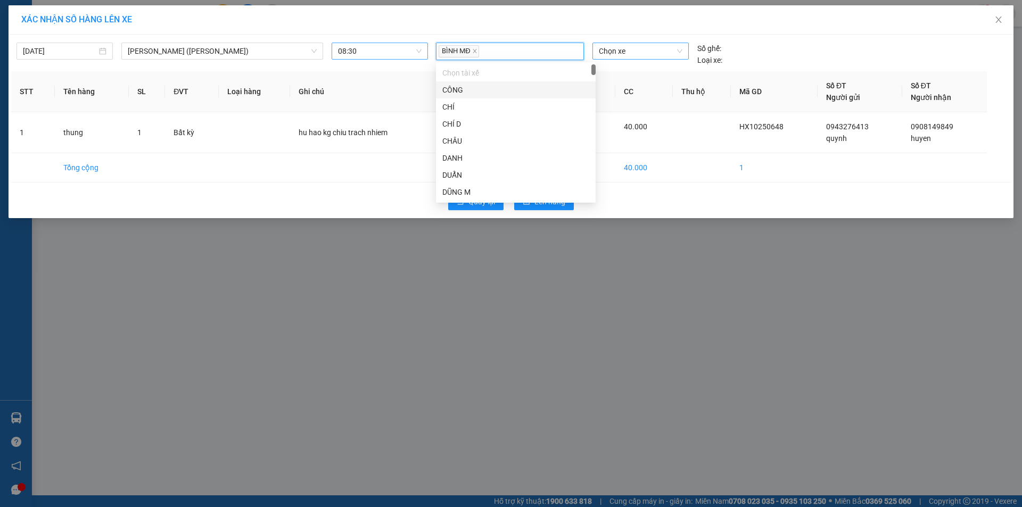
click at [622, 51] on span "Chọn xe" at bounding box center [640, 51] width 83 height 16
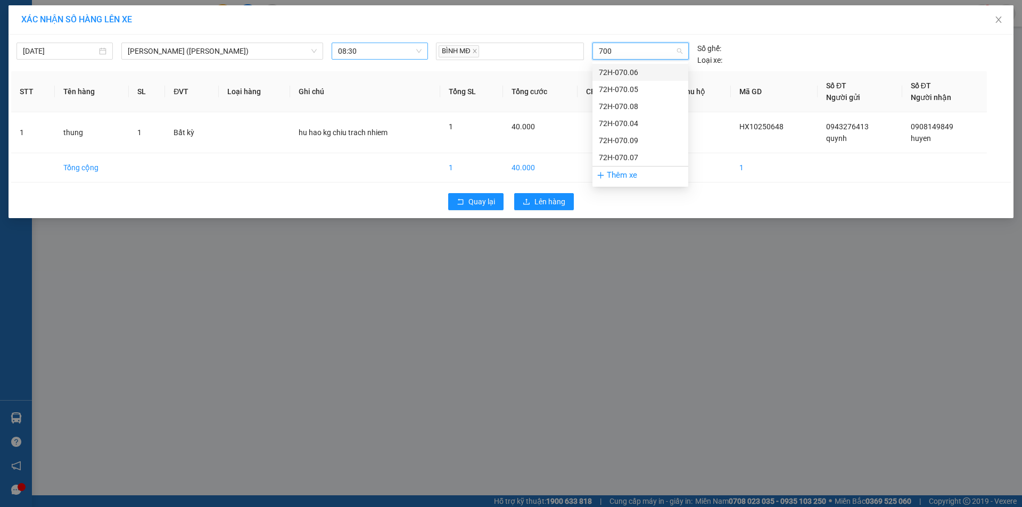
type input "7009"
drag, startPoint x: 625, startPoint y: 73, endPoint x: 605, endPoint y: 118, distance: 49.4
click at [626, 73] on div "72H-070.09" at bounding box center [640, 73] width 83 height 12
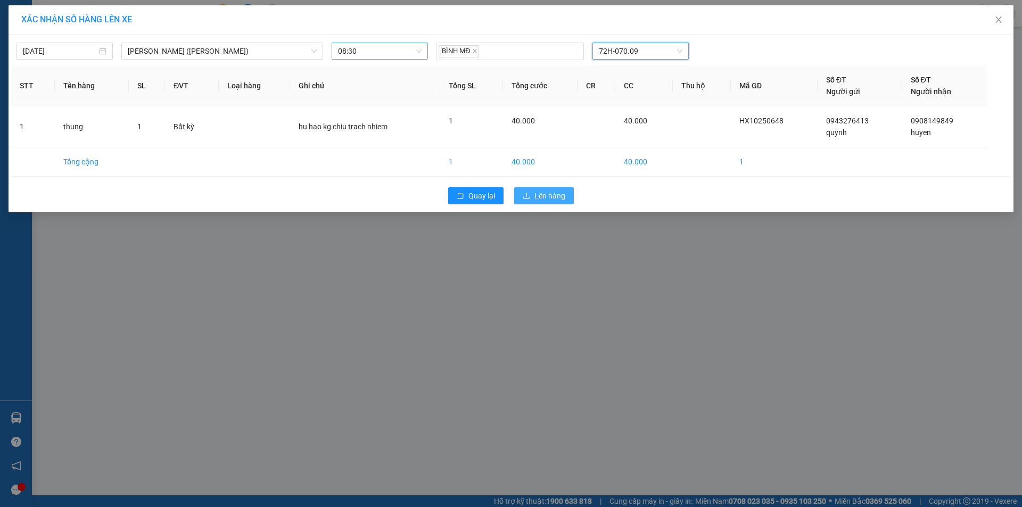
click at [543, 194] on span "Lên hàng" at bounding box center [550, 196] width 31 height 12
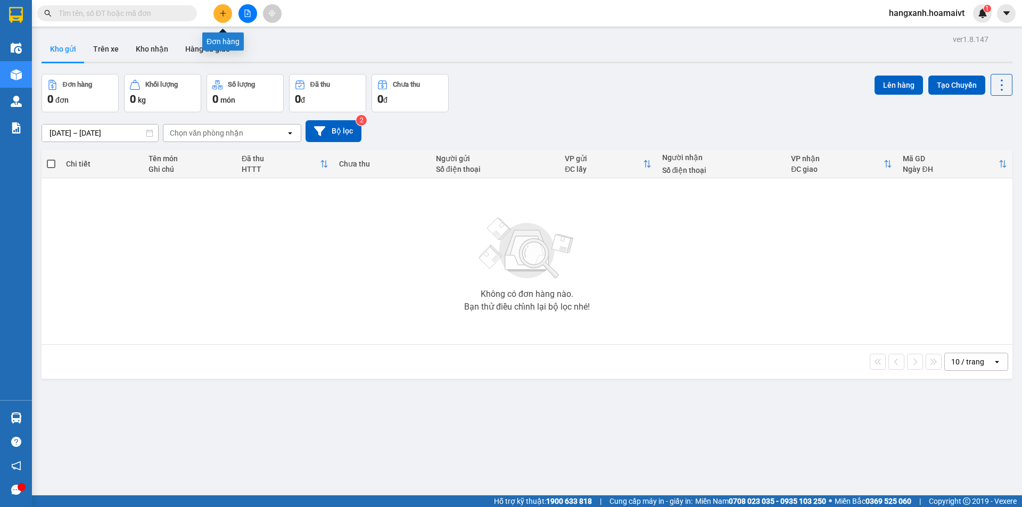
click at [221, 15] on button at bounding box center [223, 13] width 19 height 19
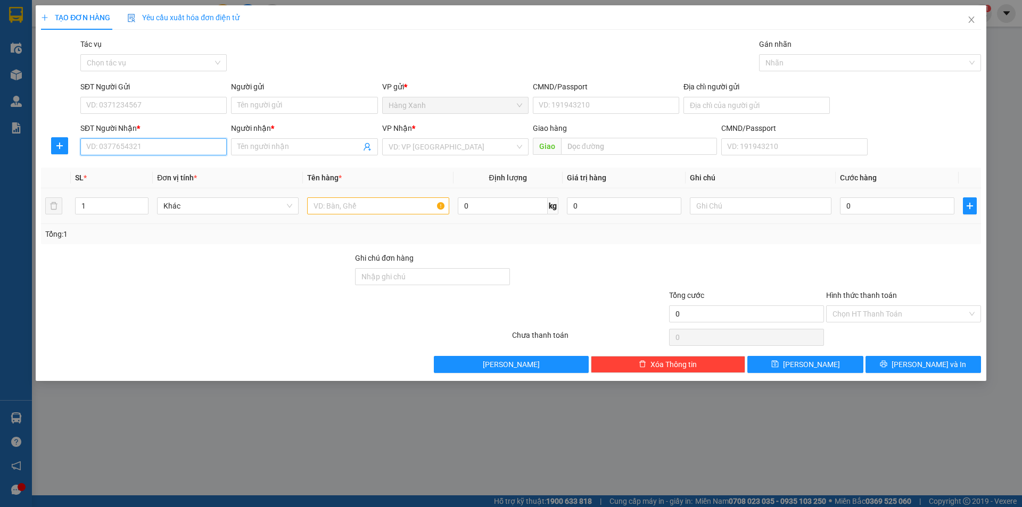
drag, startPoint x: 157, startPoint y: 145, endPoint x: 421, endPoint y: 192, distance: 268.3
click at [159, 145] on input "SĐT Người Nhận *" at bounding box center [153, 146] width 146 height 17
type input "0329626969"
click at [296, 151] on input "Người nhận *" at bounding box center [298, 147] width 123 height 12
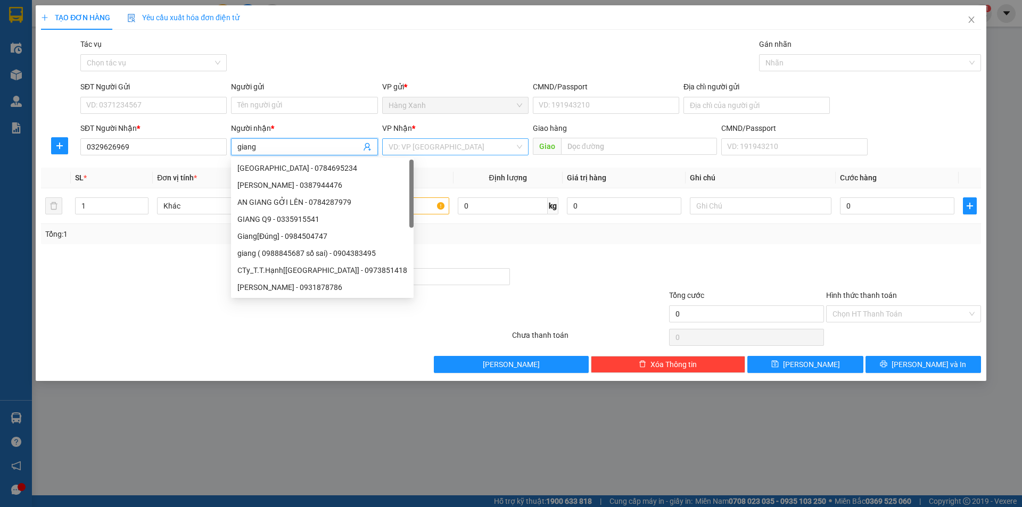
type input "giang"
click at [479, 145] on input "search" at bounding box center [452, 147] width 126 height 16
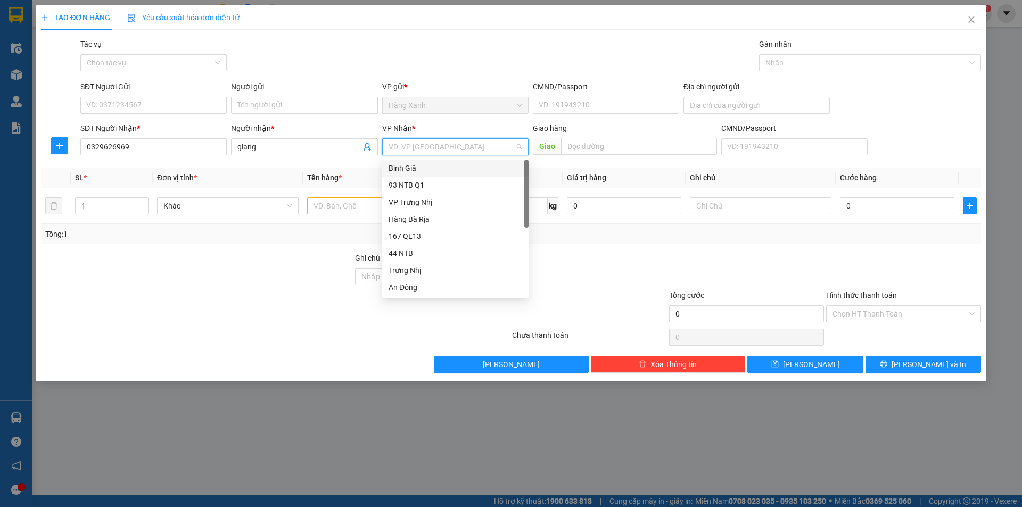
drag, startPoint x: 417, startPoint y: 171, endPoint x: 391, endPoint y: 165, distance: 27.5
click at [414, 170] on div "Bình Giã" at bounding box center [456, 168] width 134 height 12
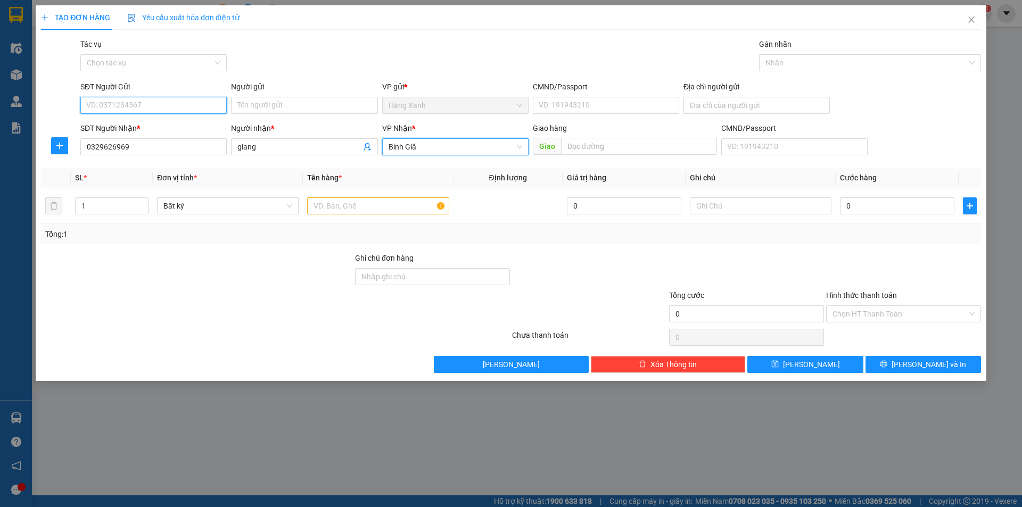
click at [188, 101] on input "SĐT Người Gửi" at bounding box center [153, 105] width 146 height 17
type input "0932199122"
click at [136, 127] on div "0932199122 - thao" at bounding box center [154, 127] width 134 height 12
type input "thao"
type input "079188030287"
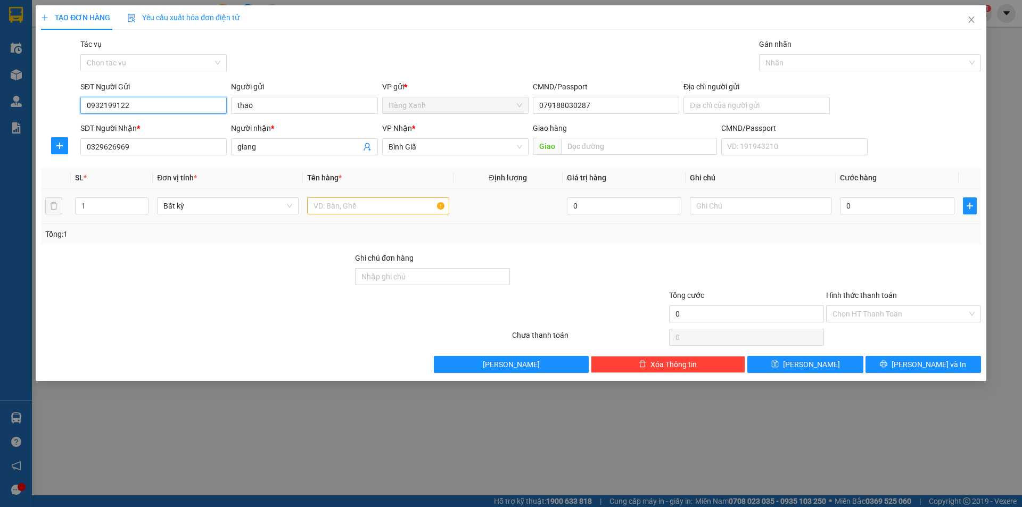
type input "0932199122"
click at [398, 210] on input "text" at bounding box center [378, 206] width 142 height 17
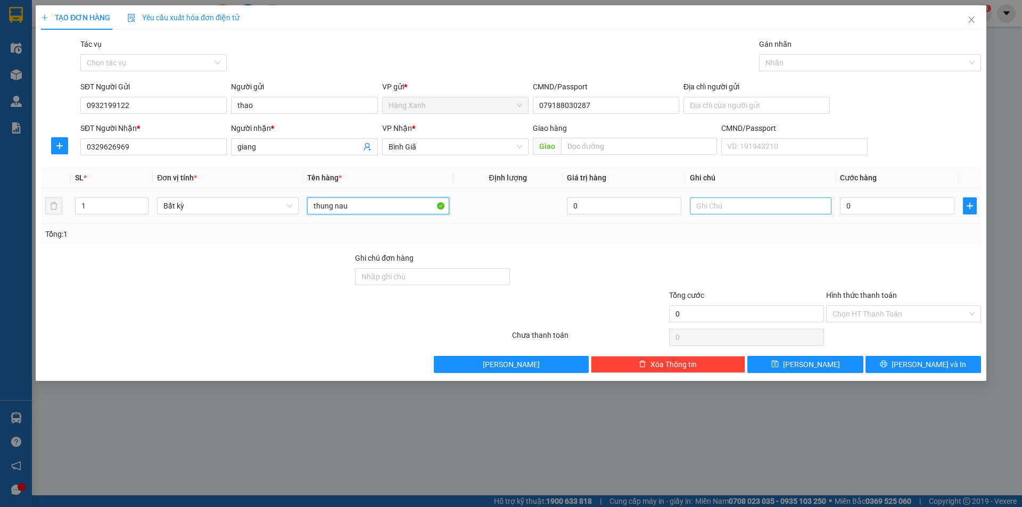
type input "thung nau"
click at [771, 206] on input "text" at bounding box center [761, 206] width 142 height 17
type input "sip tan noi 30k"
click at [881, 203] on input "0" at bounding box center [897, 206] width 114 height 17
type input "3"
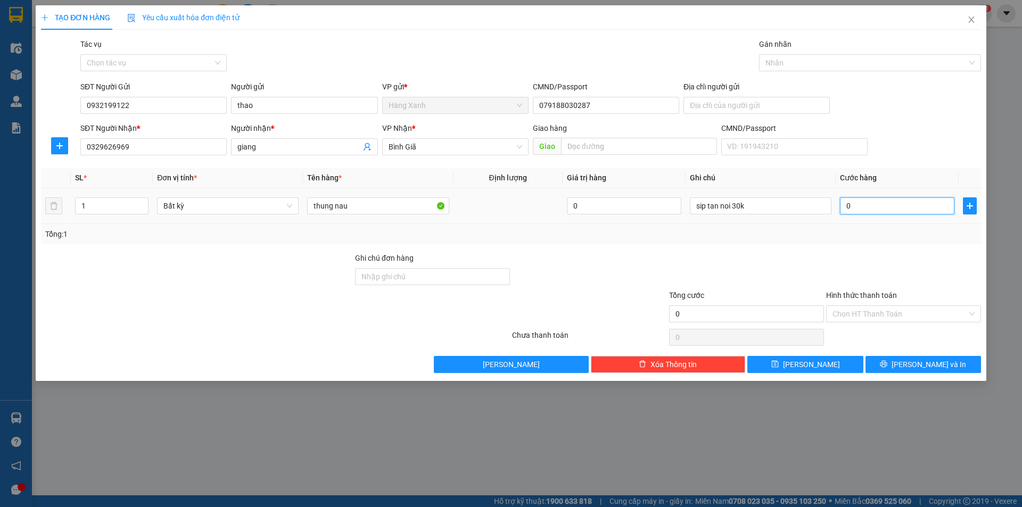
type input "3"
type input "30"
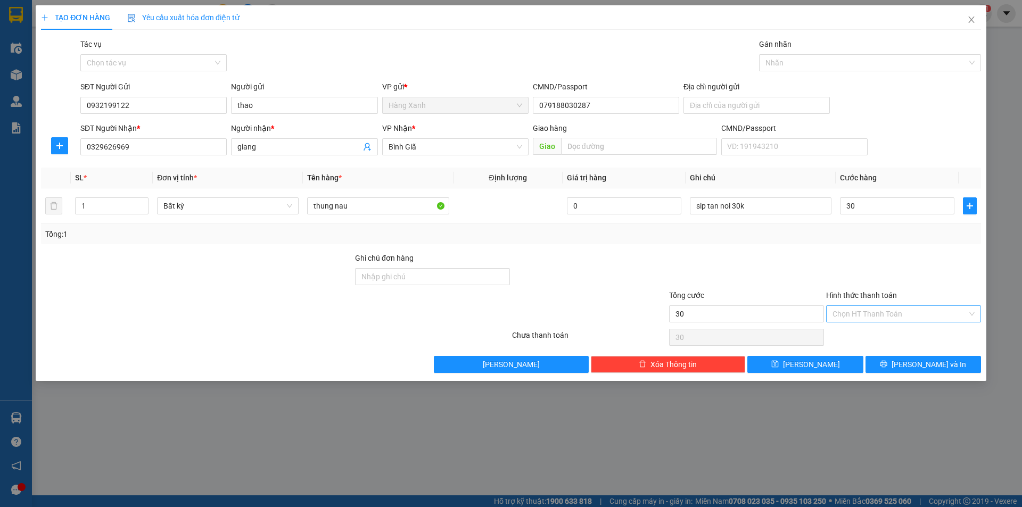
type input "30.000"
click at [877, 315] on input "Hình thức thanh toán" at bounding box center [900, 314] width 135 height 16
click at [879, 338] on div "Tại văn phòng" at bounding box center [904, 336] width 142 height 12
type input "0"
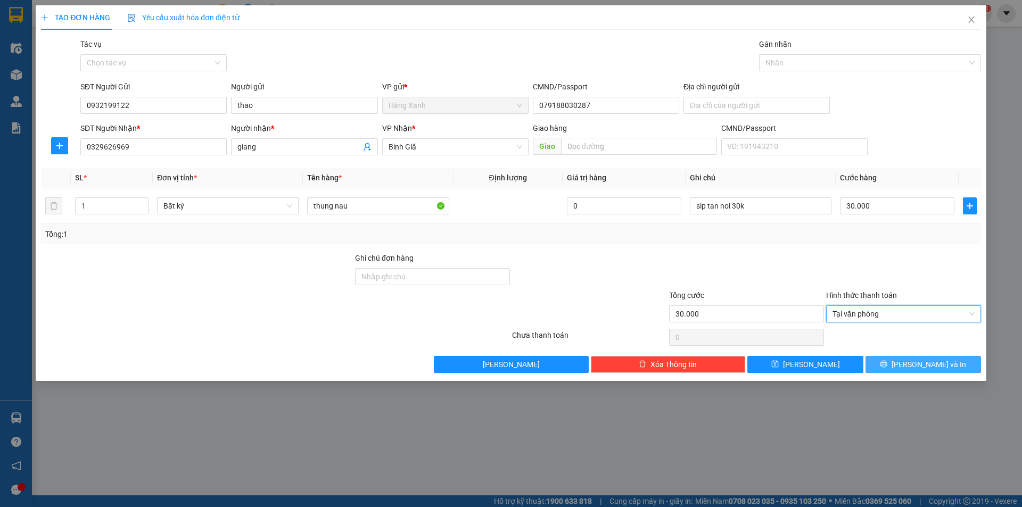
click at [883, 364] on button "[PERSON_NAME] và In" at bounding box center [924, 364] width 116 height 17
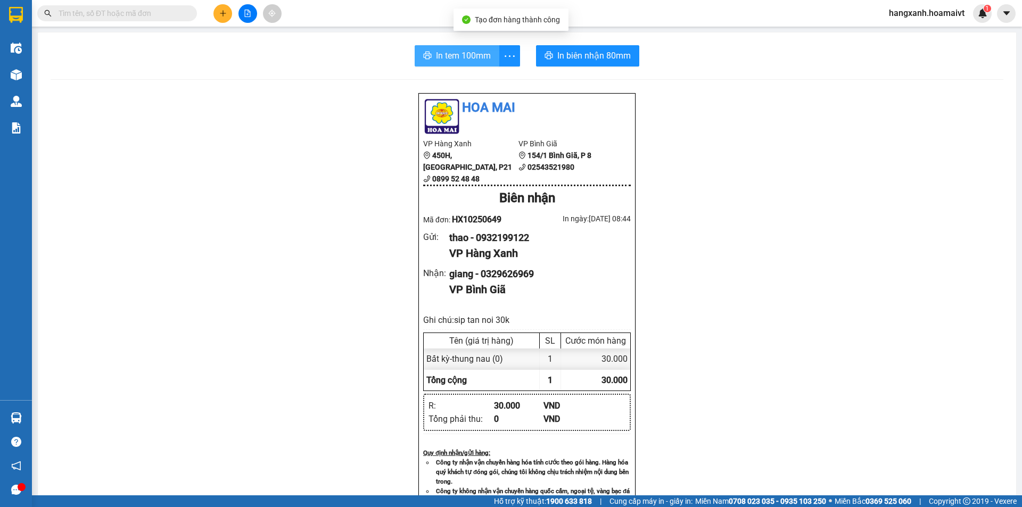
click at [452, 54] on span "In tem 100mm" at bounding box center [463, 55] width 55 height 13
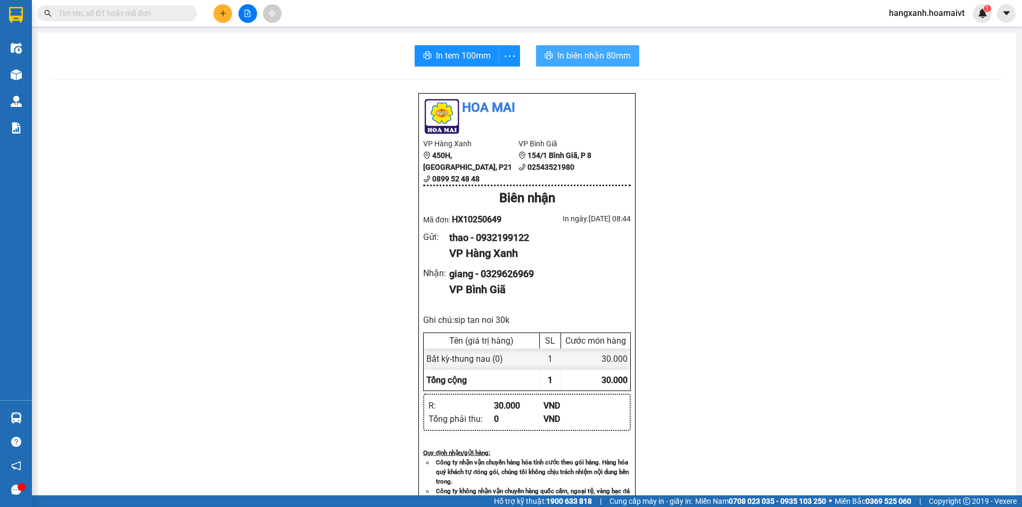
click at [549, 53] on icon "printer" at bounding box center [549, 55] width 9 height 9
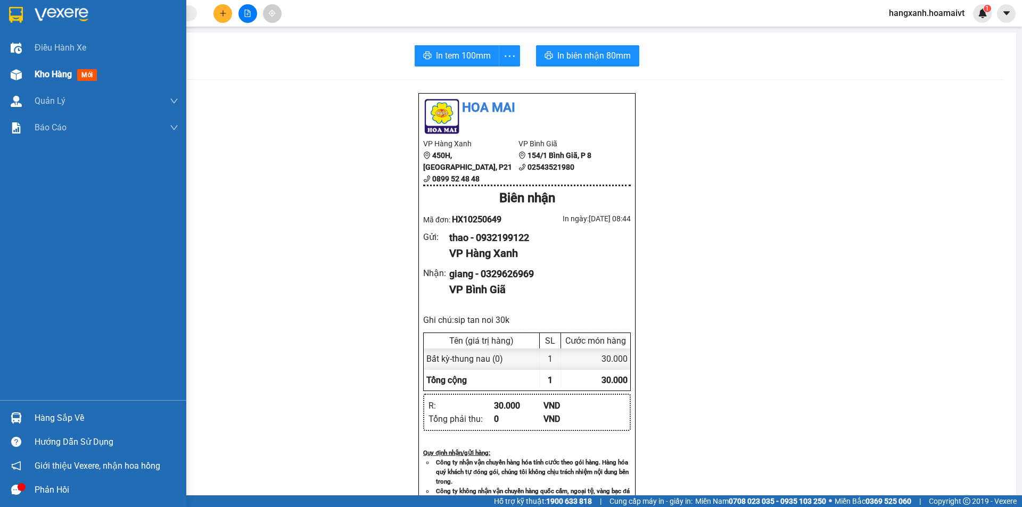
click at [88, 72] on span "mới" at bounding box center [87, 75] width 20 height 12
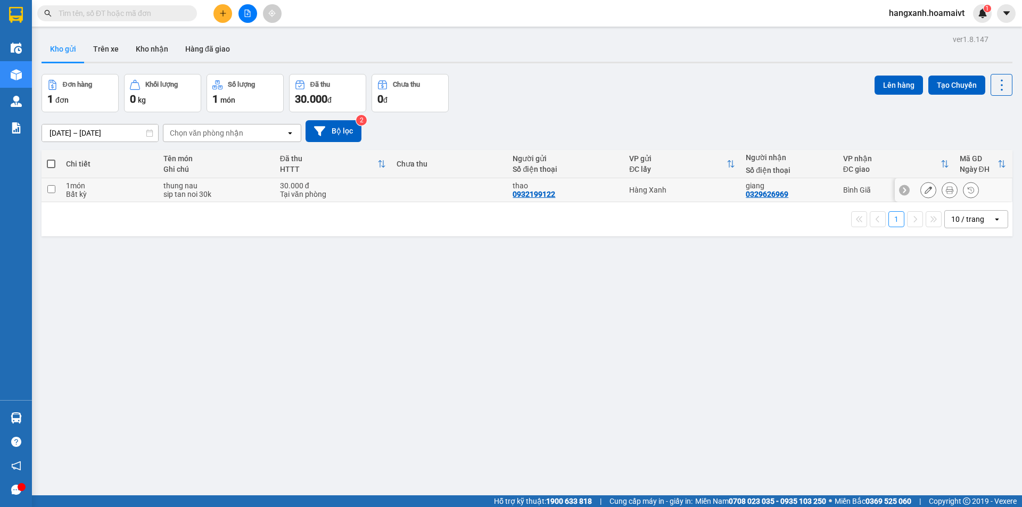
drag, startPoint x: 684, startPoint y: 194, endPoint x: 842, endPoint y: 146, distance: 165.4
click at [685, 194] on td "Hàng Xanh" at bounding box center [682, 190] width 117 height 24
checkbox input "true"
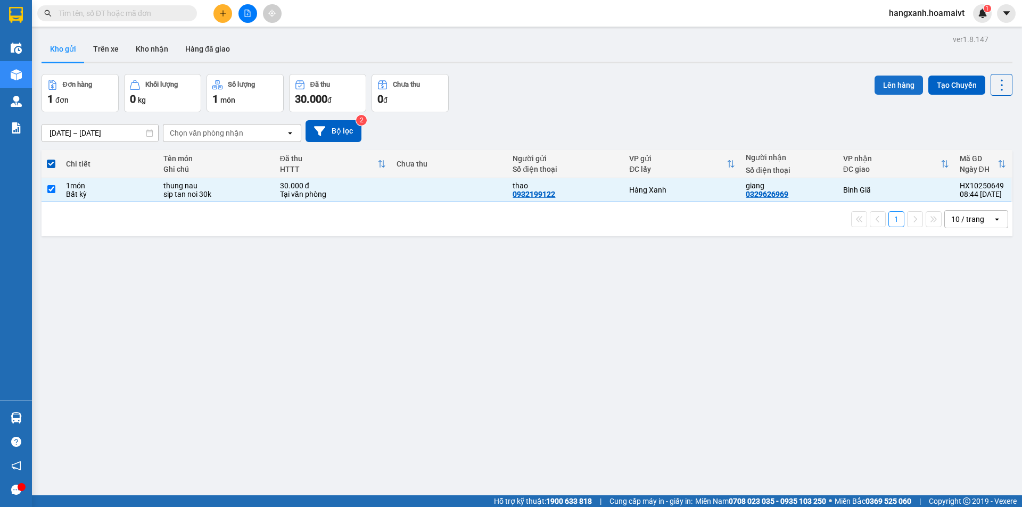
click at [884, 83] on button "Lên hàng" at bounding box center [899, 85] width 48 height 19
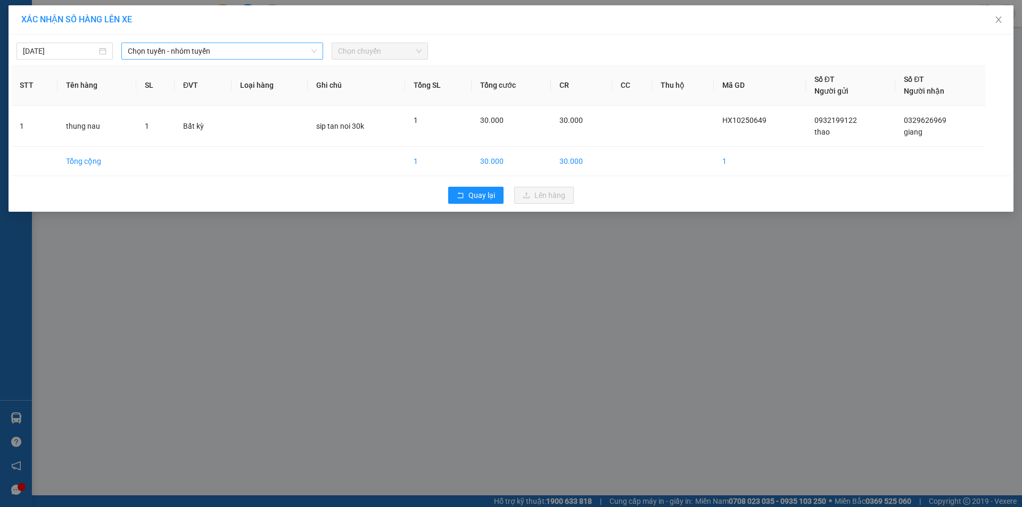
click at [167, 52] on span "Chọn tuyến - nhóm tuyến" at bounding box center [222, 51] width 189 height 16
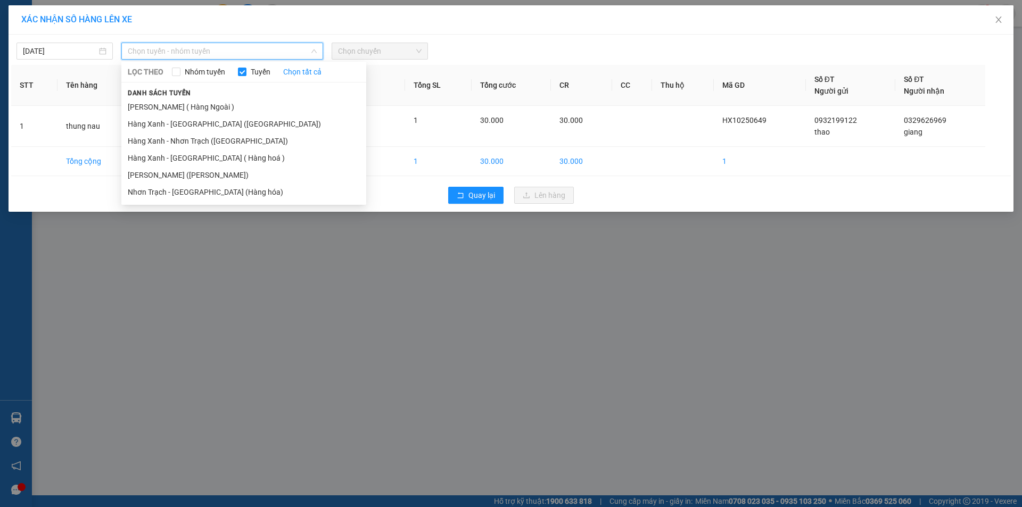
drag, startPoint x: 200, startPoint y: 173, endPoint x: 348, endPoint y: 102, distance: 163.8
click at [204, 167] on li "[PERSON_NAME] ([PERSON_NAME])" at bounding box center [243, 175] width 245 height 17
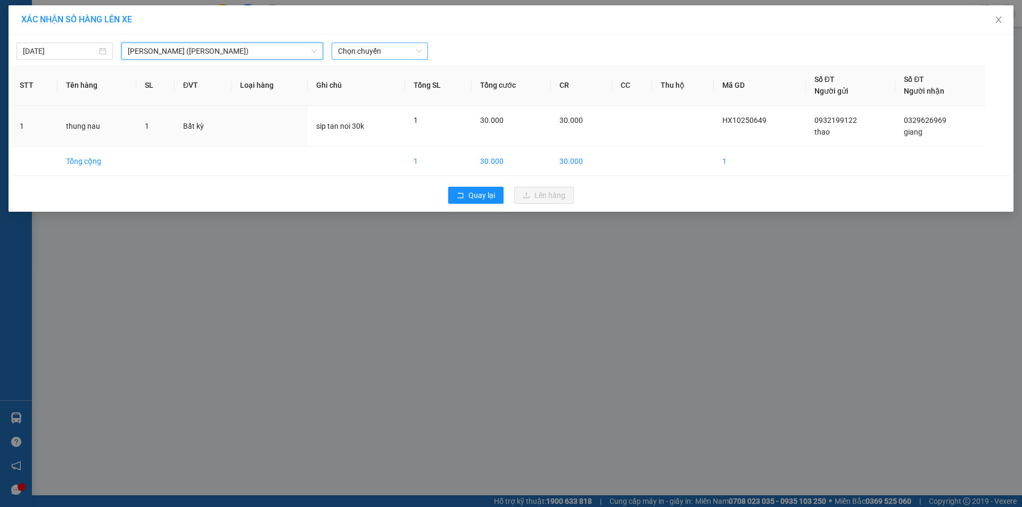
click at [380, 51] on span "Chọn chuyến" at bounding box center [380, 51] width 84 height 16
type input "0910"
drag, startPoint x: 402, startPoint y: 89, endPoint x: 417, endPoint y: 96, distance: 16.7
click at [404, 89] on div "Thêm chuyến " 09:10 "" at bounding box center [388, 90] width 113 height 18
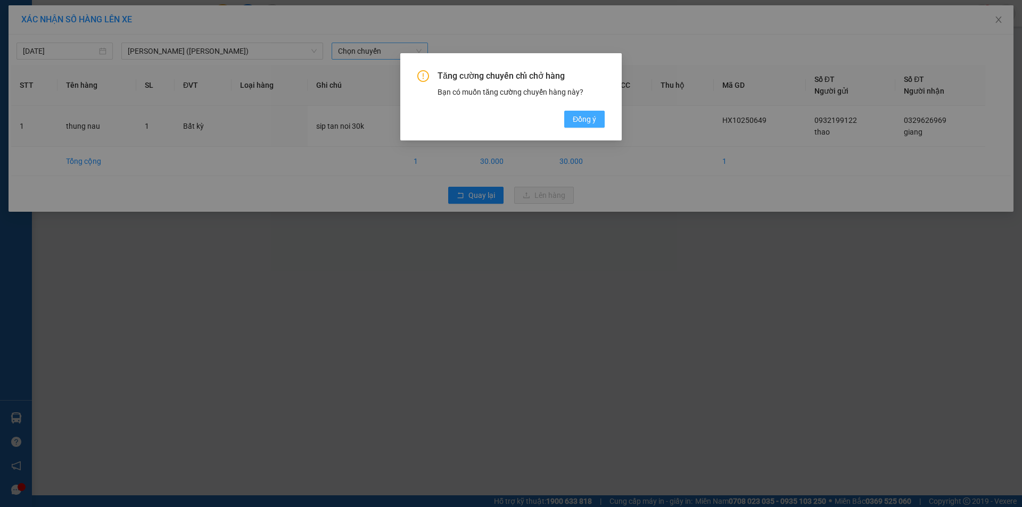
click at [573, 122] on span "Đồng ý" at bounding box center [584, 119] width 23 height 12
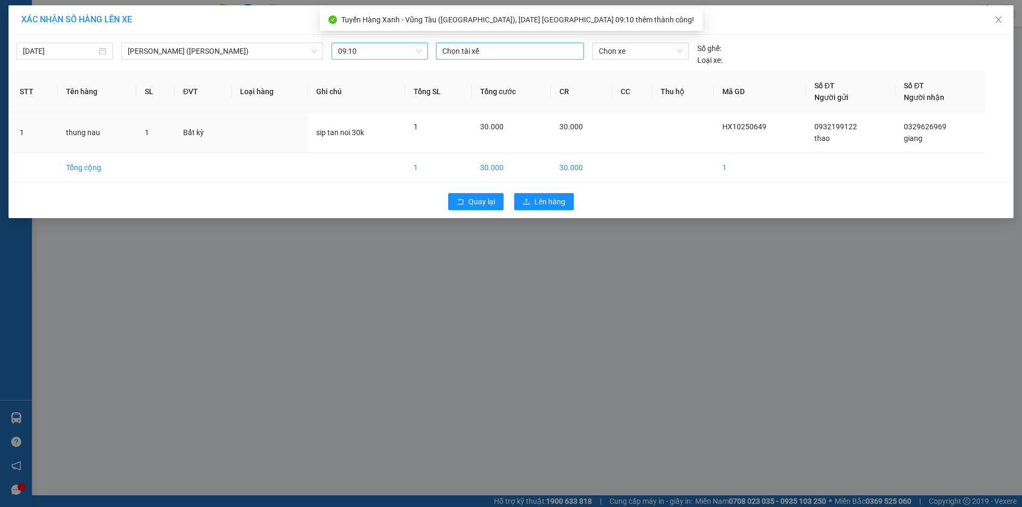
click at [485, 56] on div at bounding box center [510, 51] width 143 height 13
type input "thuan"
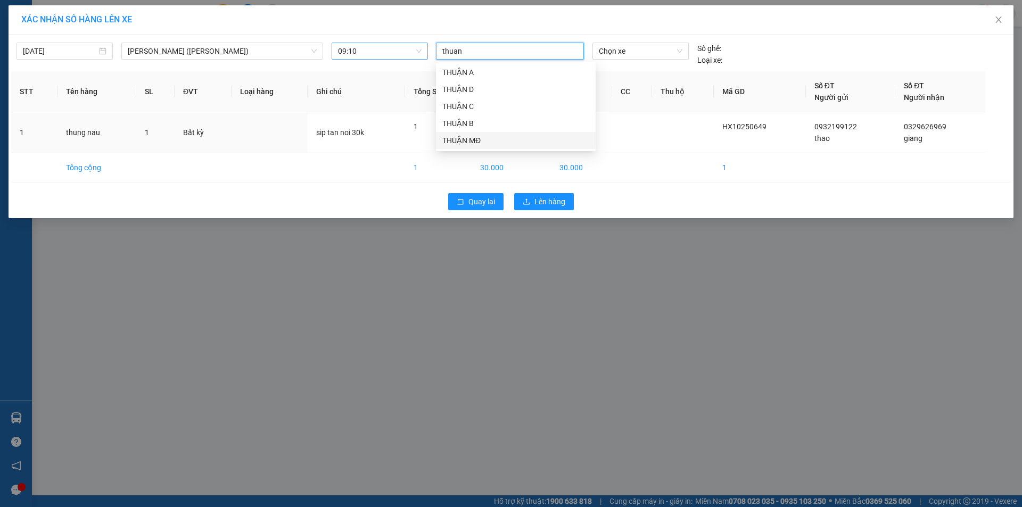
click at [456, 138] on div "THUẬN MĐ" at bounding box center [515, 141] width 147 height 12
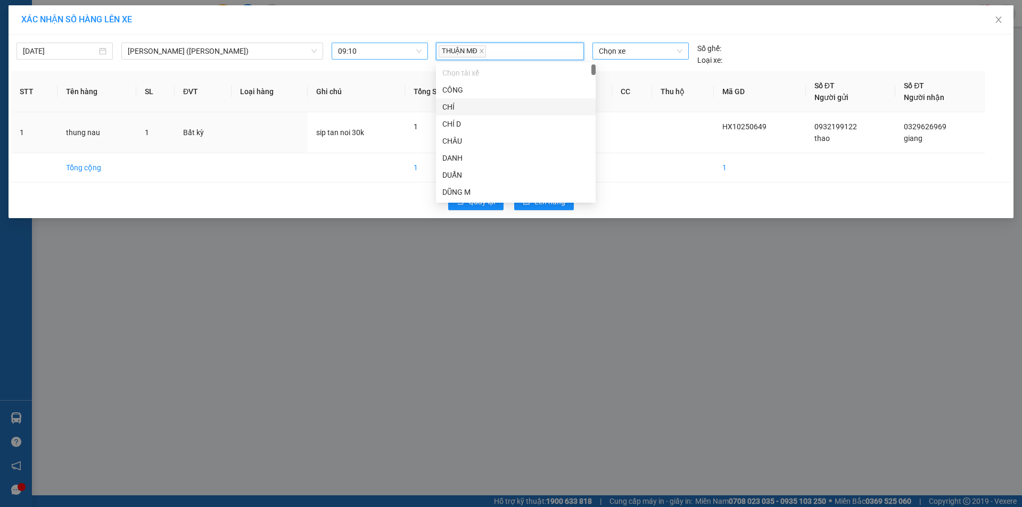
click at [634, 53] on span "Chọn xe" at bounding box center [640, 51] width 83 height 16
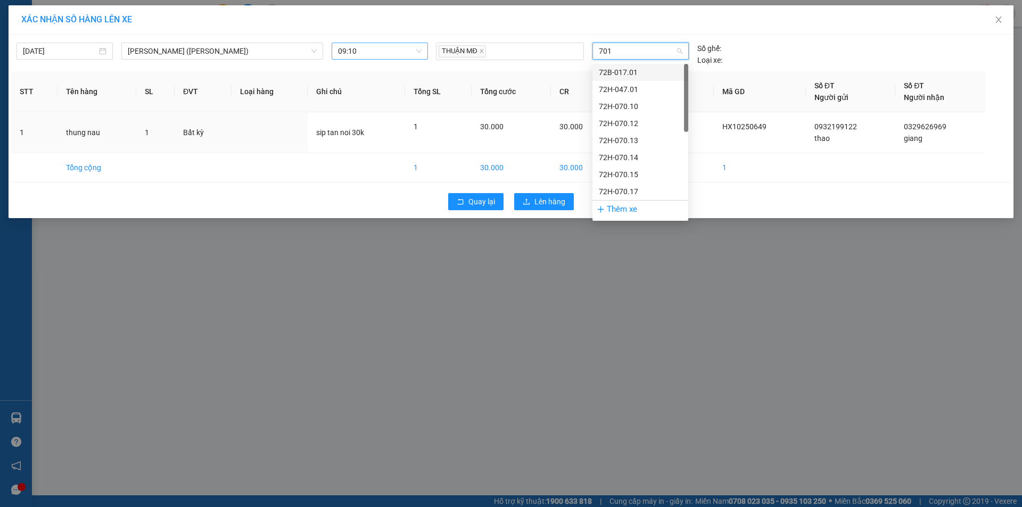
type input "7015"
click at [621, 92] on div "72H-070.15" at bounding box center [640, 90] width 83 height 12
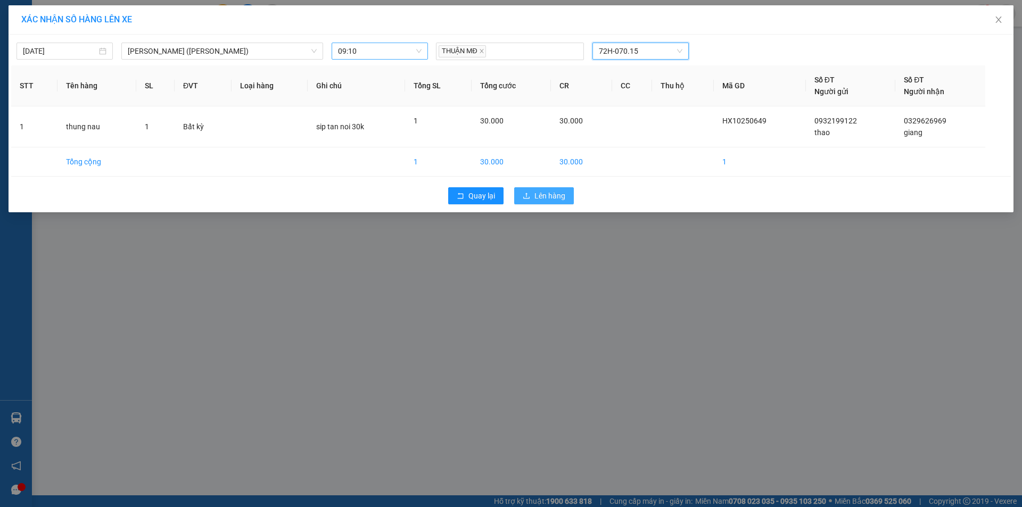
drag, startPoint x: 541, startPoint y: 198, endPoint x: 575, endPoint y: 180, distance: 37.9
click at [543, 195] on span "Lên hàng" at bounding box center [550, 196] width 31 height 12
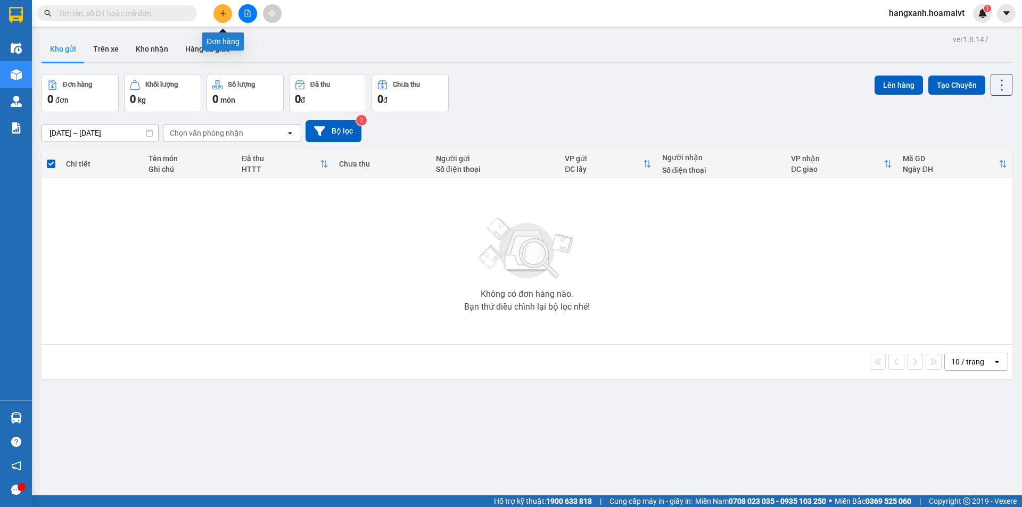
click at [226, 15] on icon "plus" at bounding box center [222, 13] width 7 height 7
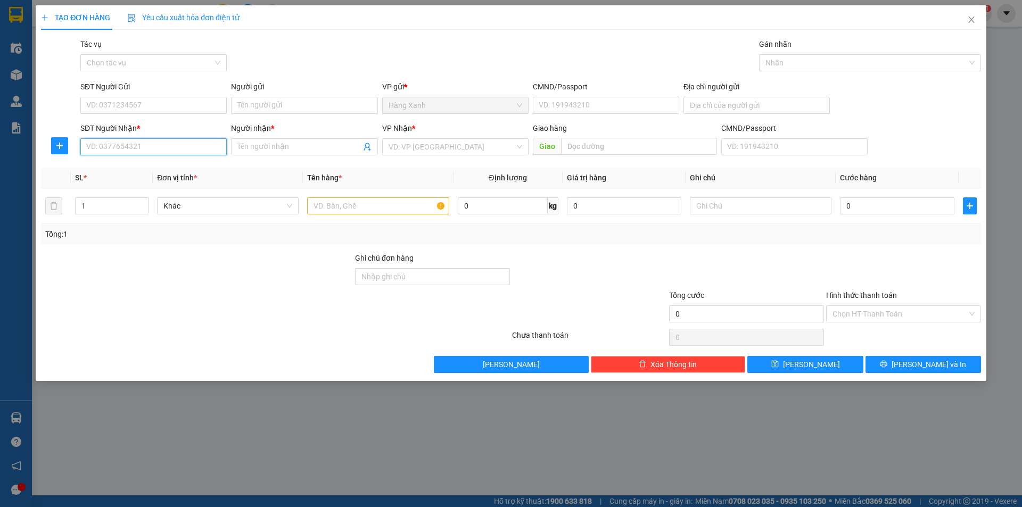
click at [146, 151] on input "SĐT Người Nhận *" at bounding box center [153, 146] width 146 height 17
type input "0346302288"
click at [114, 164] on div "0346302288 - TOAN" at bounding box center [154, 168] width 134 height 12
type input "TOAN"
type input "0346302288"
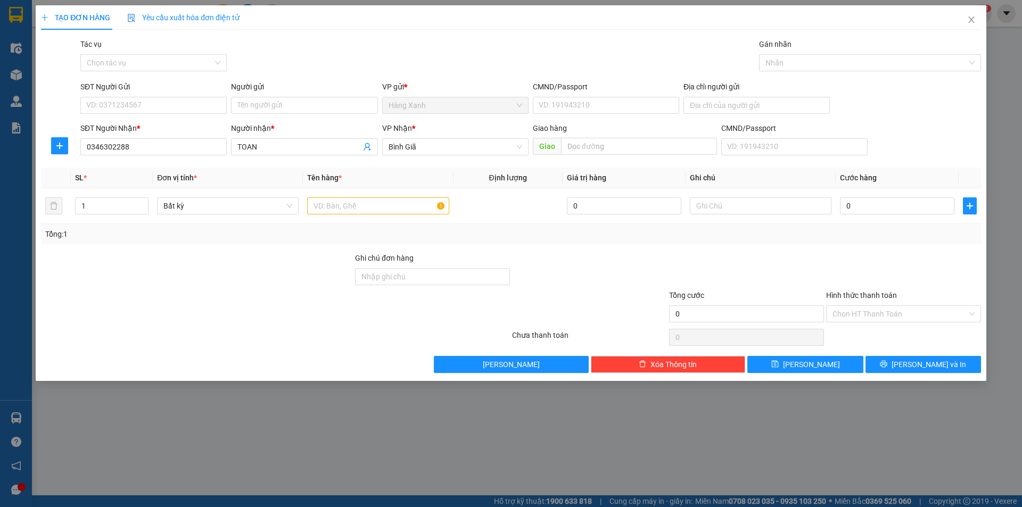
click at [144, 114] on div "SĐT Người Gửi VD: 0371234567" at bounding box center [153, 99] width 146 height 37
click at [142, 105] on input "SĐT Người Gửi" at bounding box center [153, 105] width 146 height 17
type input "0936201789"
click at [348, 110] on input "Người gửi" at bounding box center [304, 105] width 146 height 17
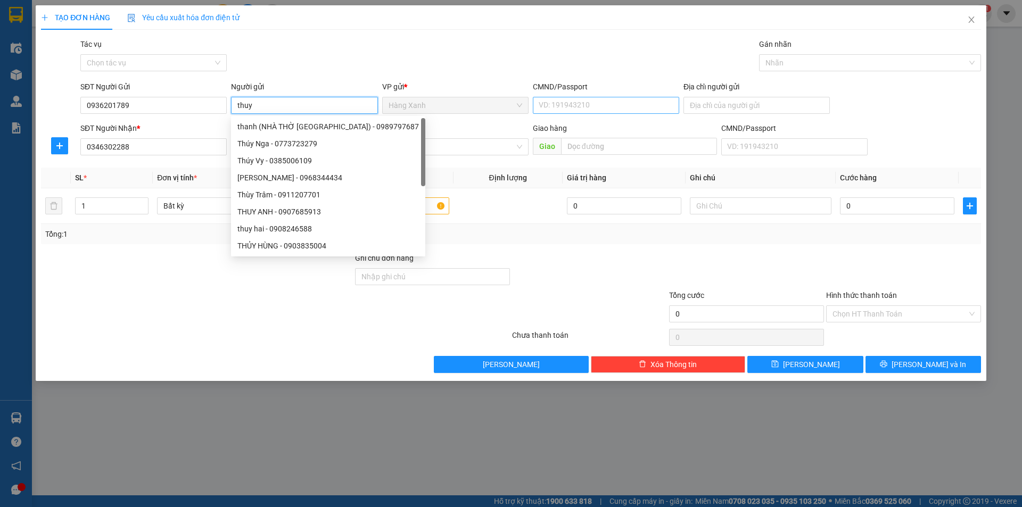
type input "thuy"
click at [600, 101] on input "CMND/Passport" at bounding box center [606, 105] width 146 height 17
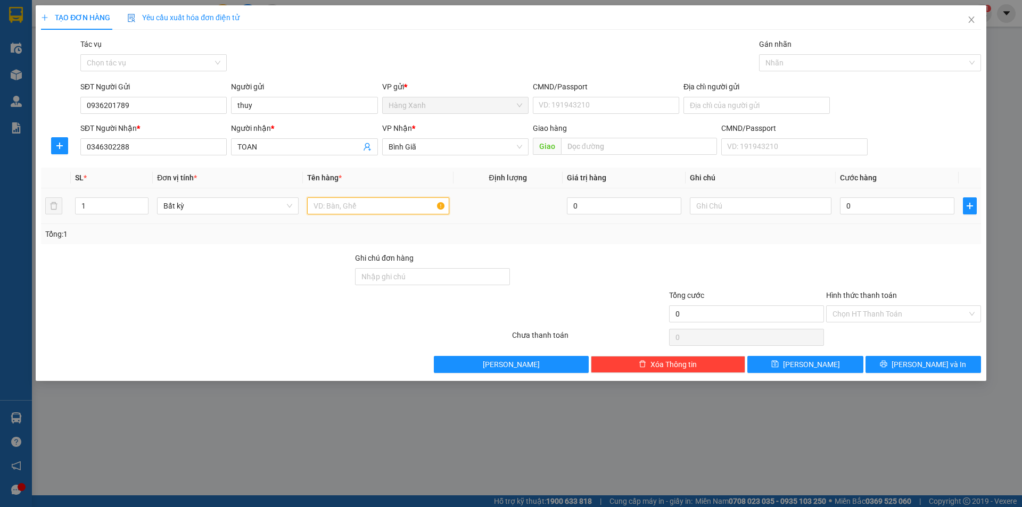
click at [412, 200] on input "text" at bounding box center [378, 206] width 142 height 17
type input "[PERSON_NAME] (cacd)"
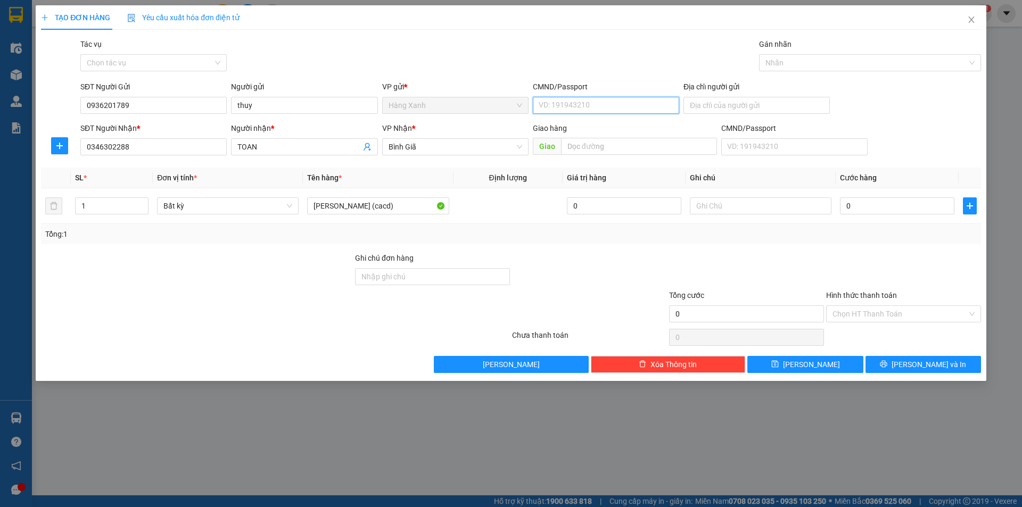
click at [616, 113] on input "CMND/Passport" at bounding box center [606, 105] width 146 height 17
type input "001189038139"
click at [873, 210] on input "0" at bounding box center [897, 206] width 114 height 17
type input "3"
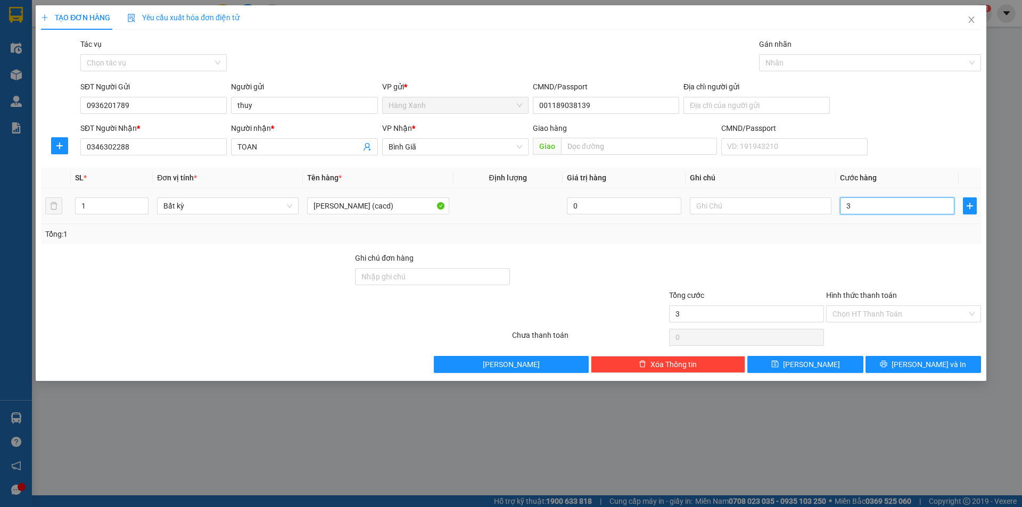
type input "3"
type input "30"
type input "30.000"
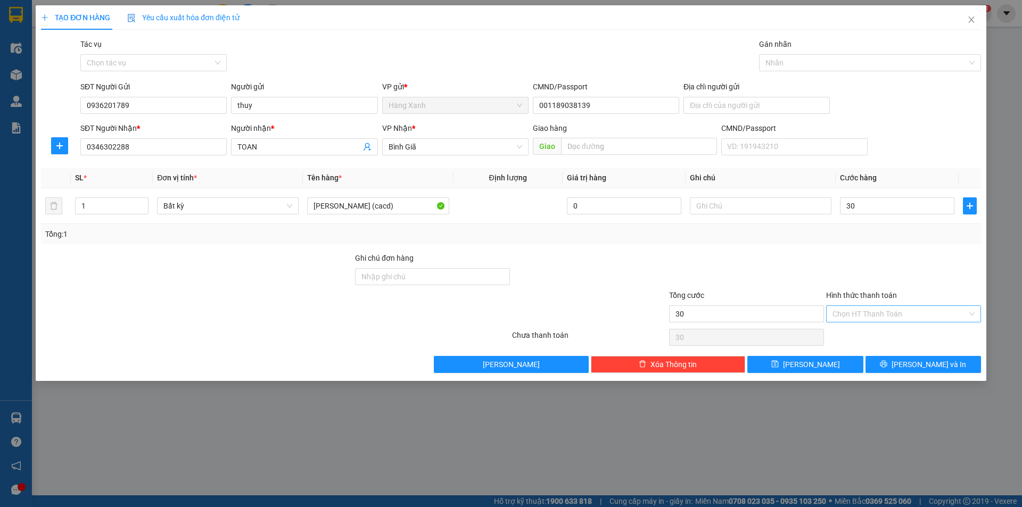
type input "30.000"
click at [861, 312] on input "Hình thức thanh toán" at bounding box center [900, 314] width 135 height 16
click at [860, 332] on div "Tại văn phòng" at bounding box center [904, 336] width 142 height 12
type input "0"
click at [888, 362] on button "[PERSON_NAME] và In" at bounding box center [924, 364] width 116 height 17
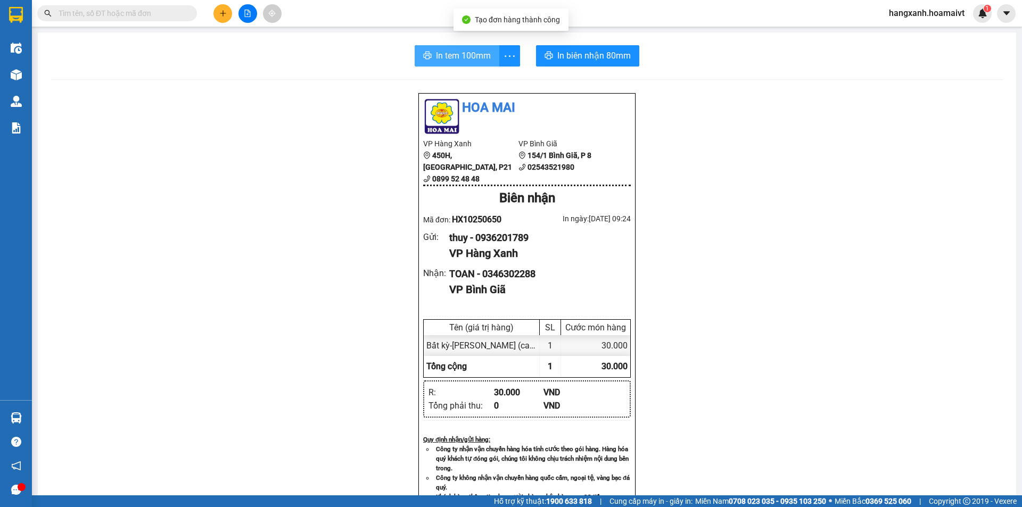
click at [449, 61] on span "In tem 100mm" at bounding box center [463, 55] width 55 height 13
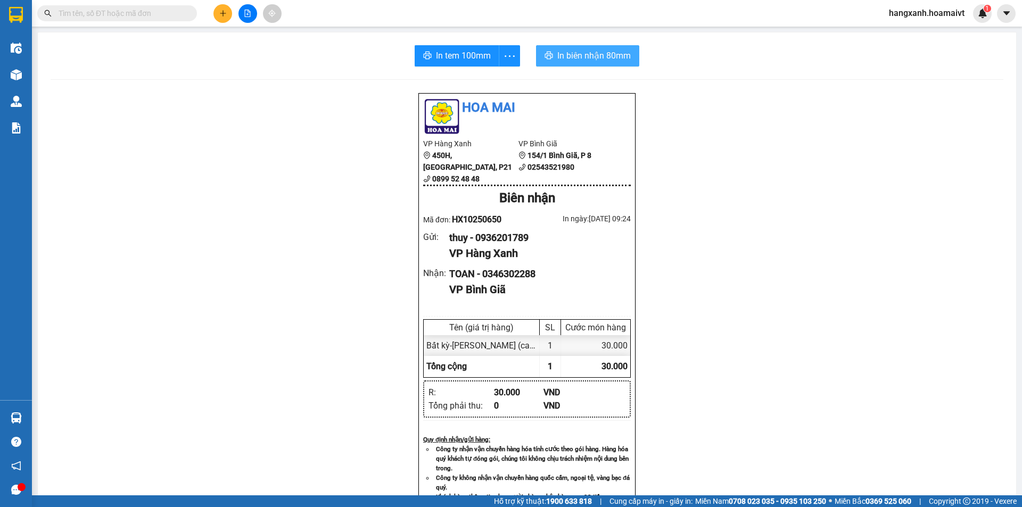
click at [567, 62] on span "In biên nhận 80mm" at bounding box center [594, 55] width 73 height 13
click at [561, 55] on span "In biên nhận 80mm" at bounding box center [594, 55] width 73 height 13
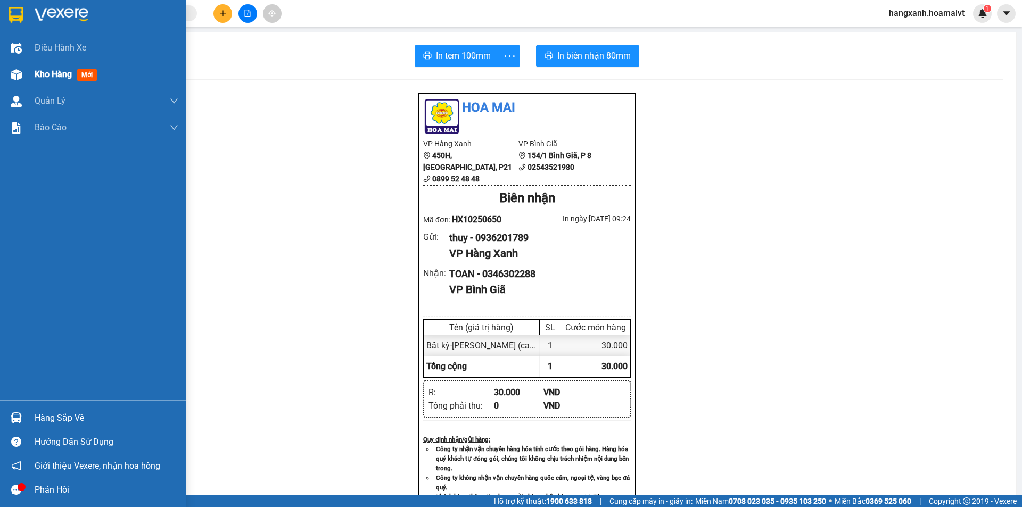
click at [84, 76] on span "mới" at bounding box center [87, 75] width 20 height 12
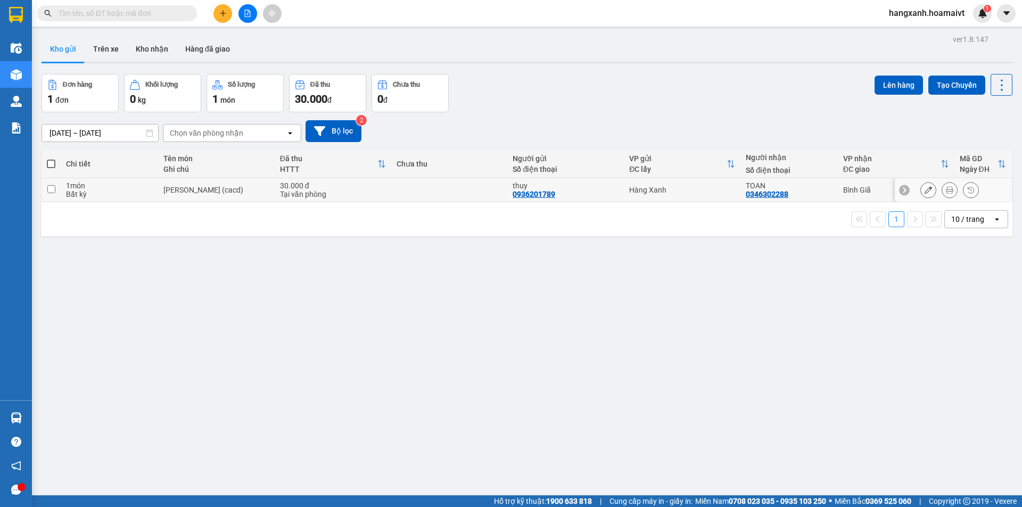
click at [718, 193] on div "Hàng Xanh" at bounding box center [682, 190] width 106 height 9
checkbox input "true"
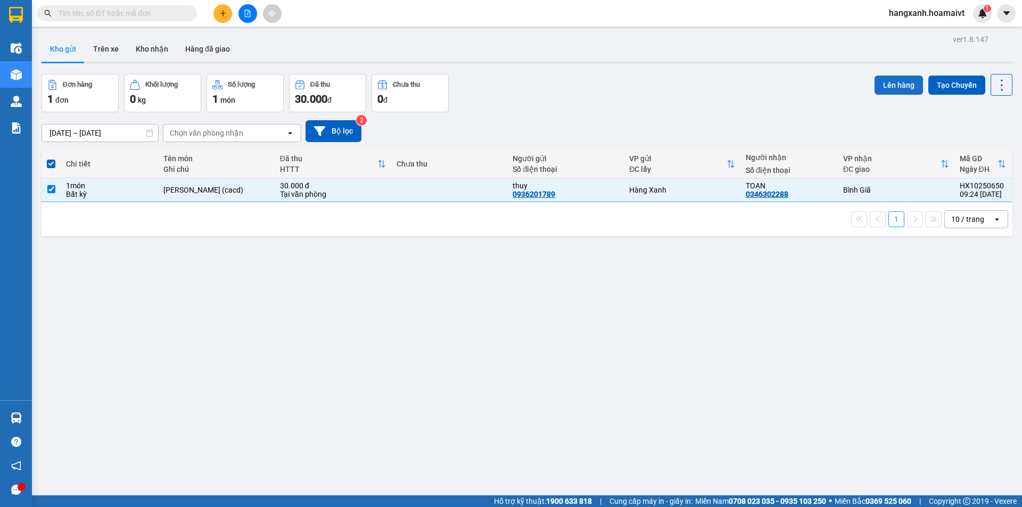
click at [904, 83] on button "Lên hàng" at bounding box center [899, 85] width 48 height 19
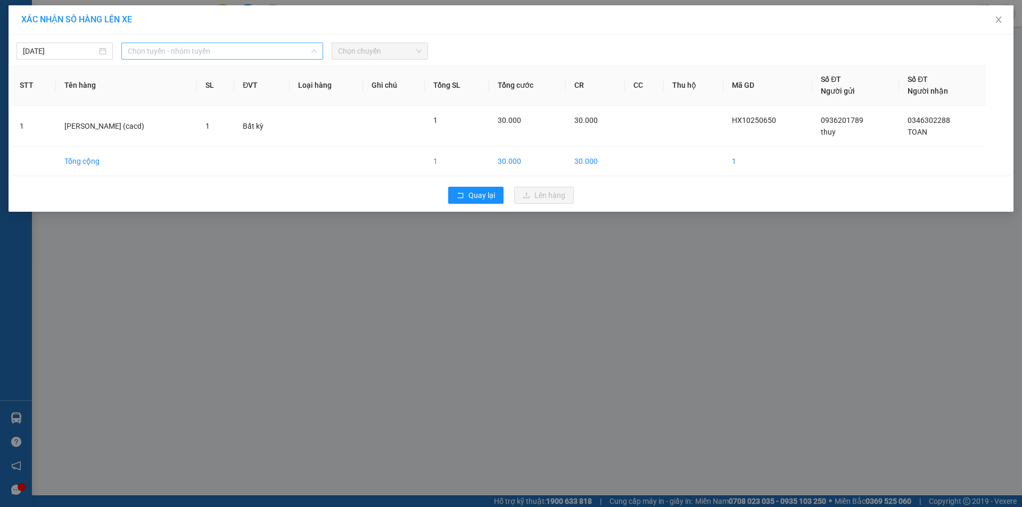
click at [124, 52] on div "Chọn tuyến - nhóm tuyến" at bounding box center [222, 51] width 202 height 17
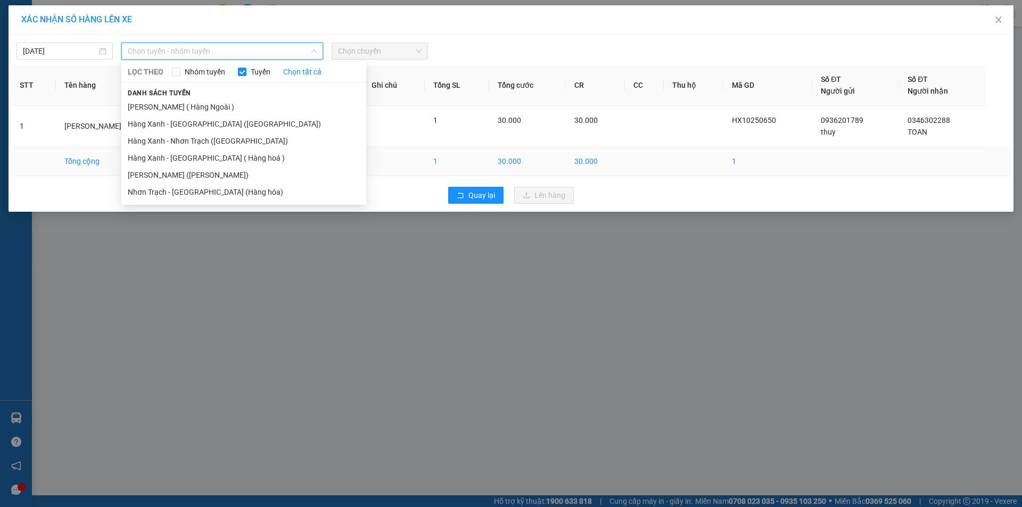
drag, startPoint x: 189, startPoint y: 181, endPoint x: 241, endPoint y: 162, distance: 54.9
click at [190, 181] on li "[PERSON_NAME] ([PERSON_NAME])" at bounding box center [243, 175] width 245 height 17
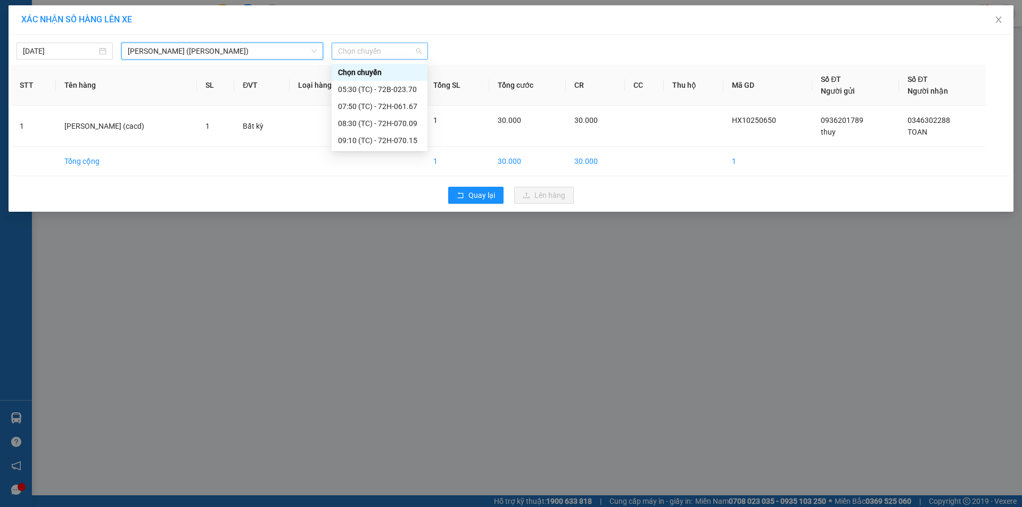
click at [365, 52] on span "Chọn chuyến" at bounding box center [380, 51] width 84 height 16
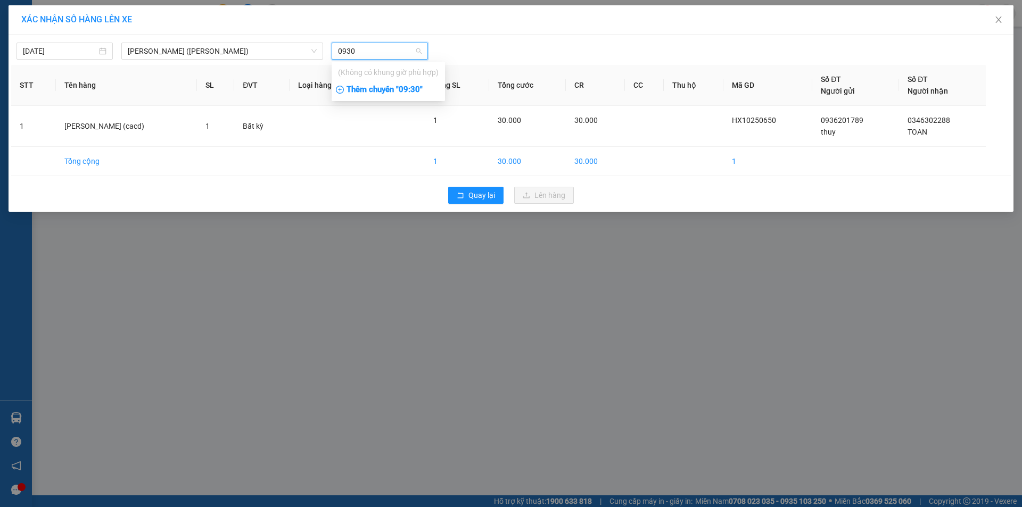
type input "0930"
click at [413, 90] on div "Thêm chuyến " 09:30 "" at bounding box center [388, 90] width 113 height 18
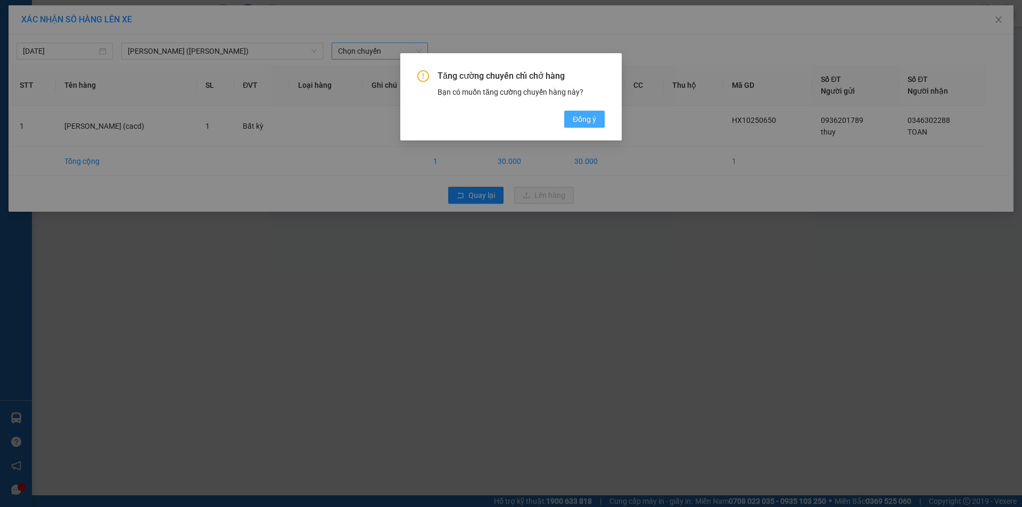
click at [577, 120] on span "Đồng ý" at bounding box center [584, 119] width 23 height 12
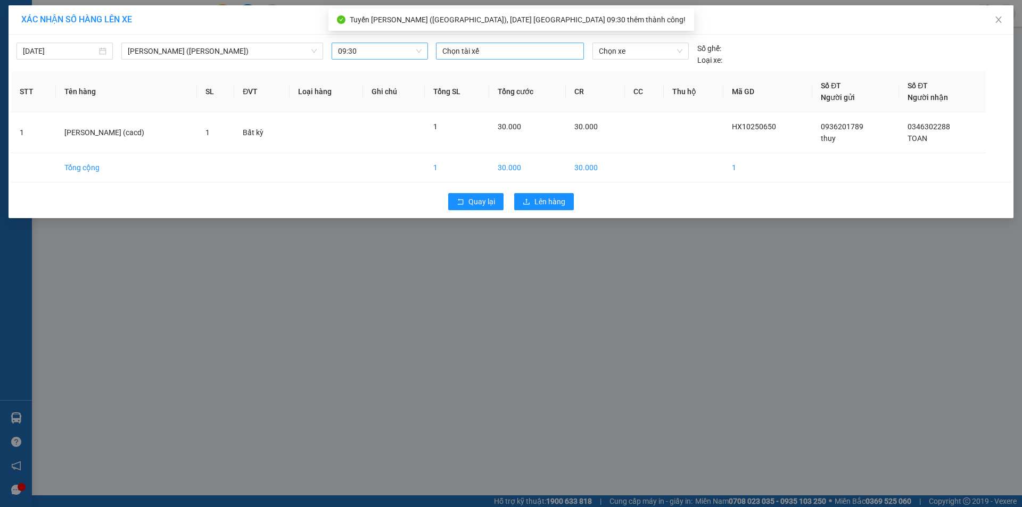
click at [452, 54] on div at bounding box center [510, 51] width 143 height 13
type input "ngoc"
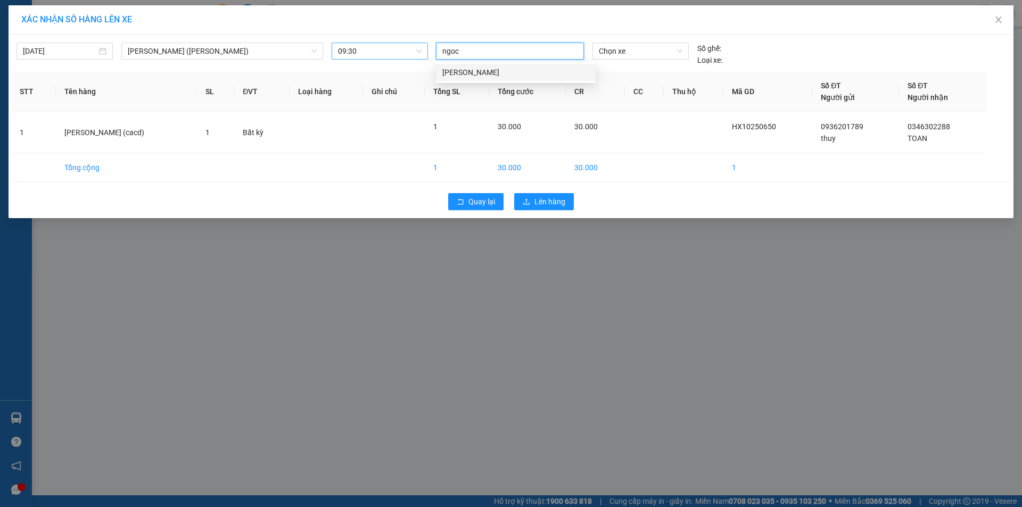
click at [455, 75] on div "[PERSON_NAME]" at bounding box center [515, 73] width 147 height 12
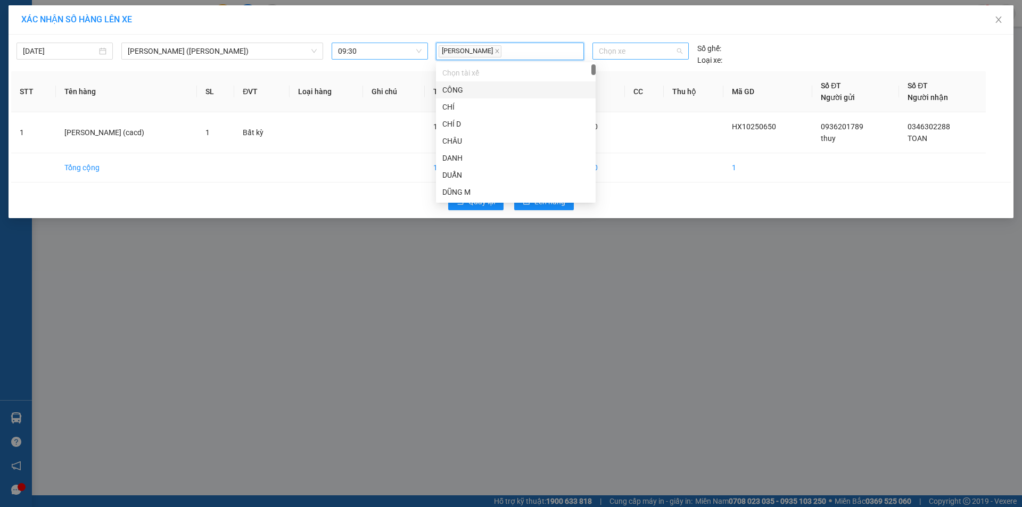
click at [613, 50] on span "Chọn xe" at bounding box center [640, 51] width 83 height 16
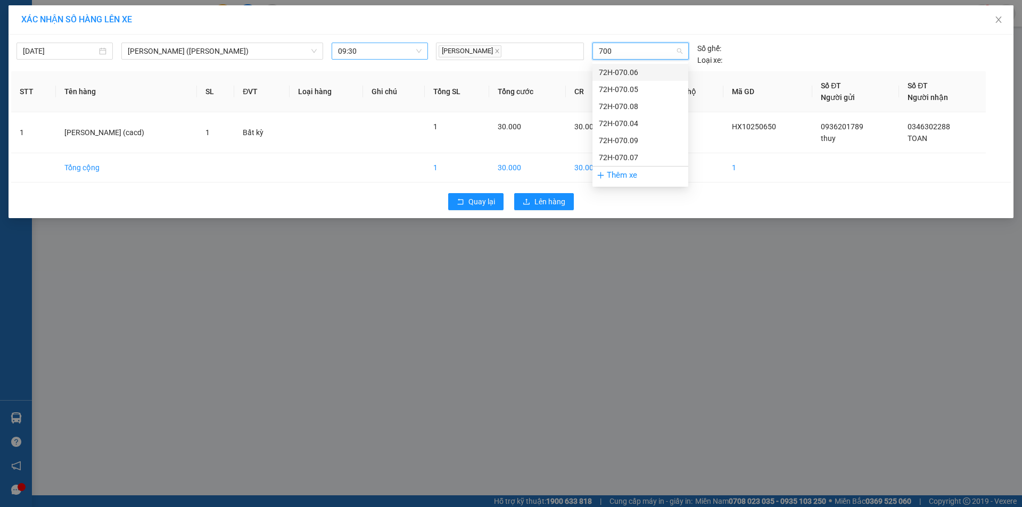
type input "7008"
drag, startPoint x: 616, startPoint y: 68, endPoint x: 609, endPoint y: 109, distance: 41.6
click at [617, 68] on div "72H-070.08" at bounding box center [640, 73] width 83 height 12
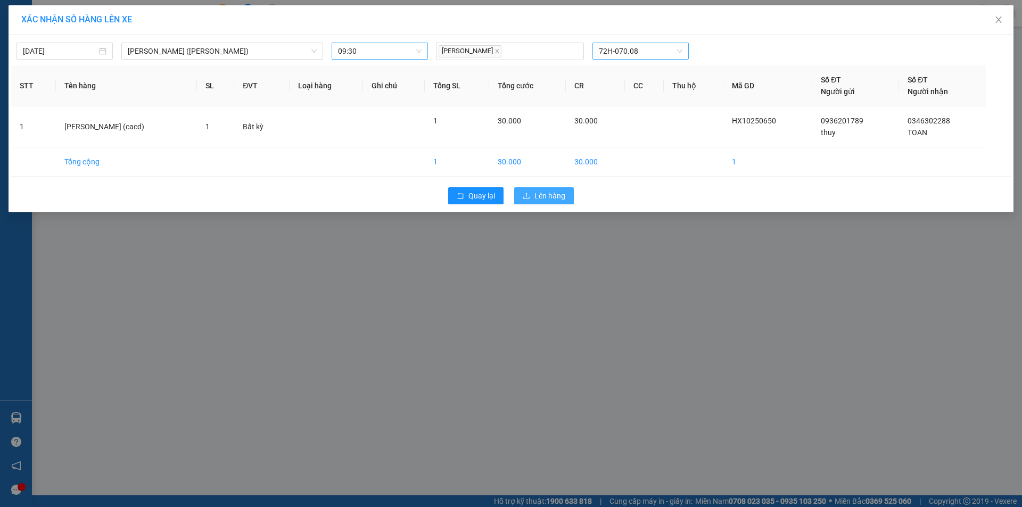
click at [561, 196] on span "Lên hàng" at bounding box center [550, 196] width 31 height 12
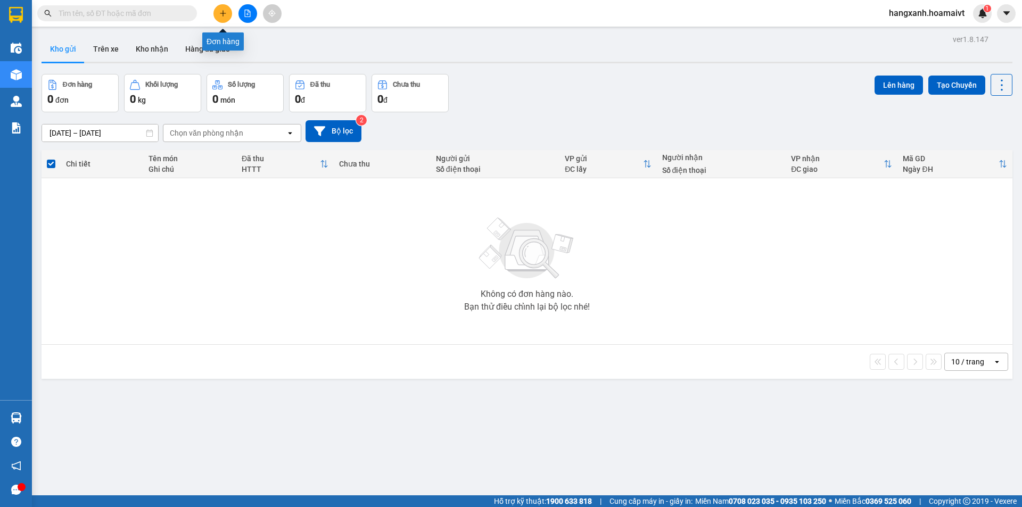
click at [223, 11] on icon "plus" at bounding box center [222, 13] width 7 height 7
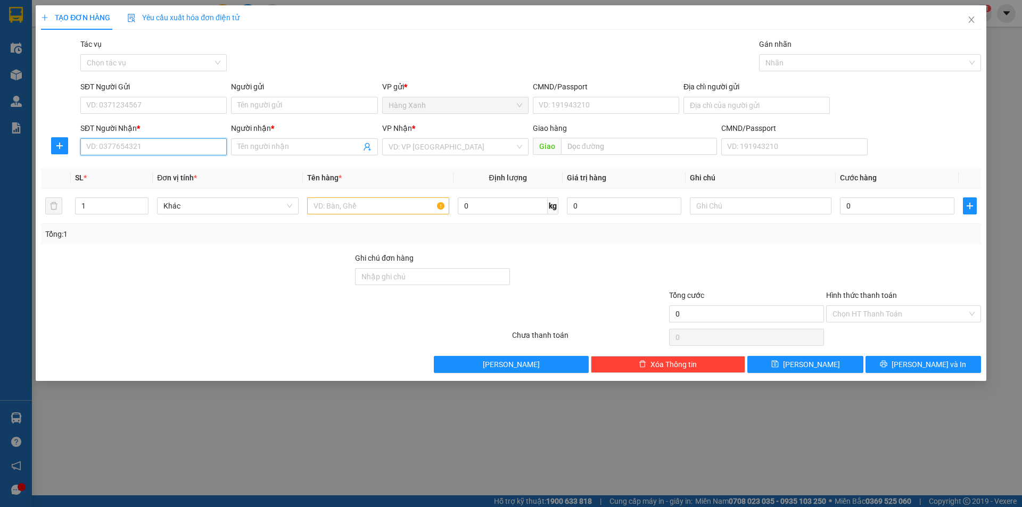
click at [142, 145] on input "SĐT Người Nhận *" at bounding box center [153, 146] width 146 height 17
type input "0916686837"
click at [269, 144] on input "Người nhận *" at bounding box center [298, 147] width 123 height 12
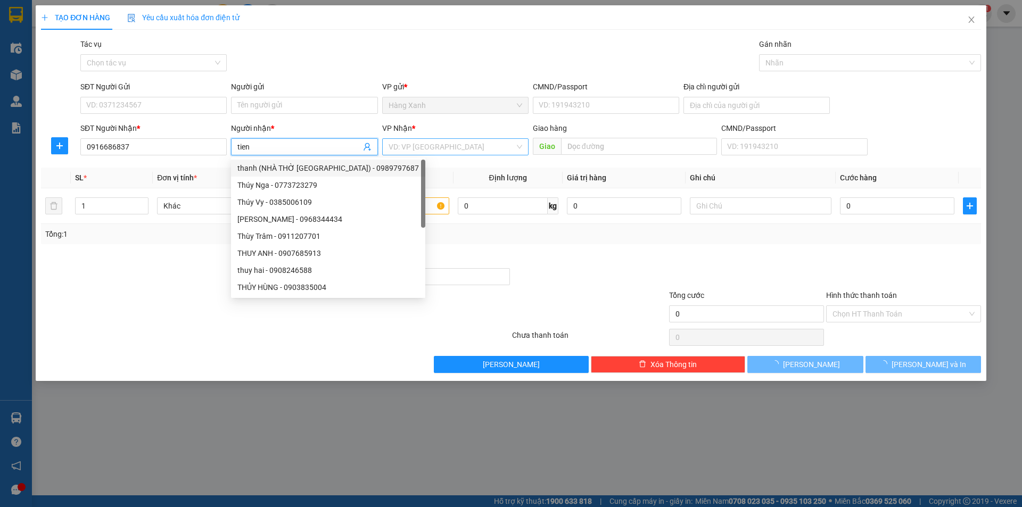
type input "tien"
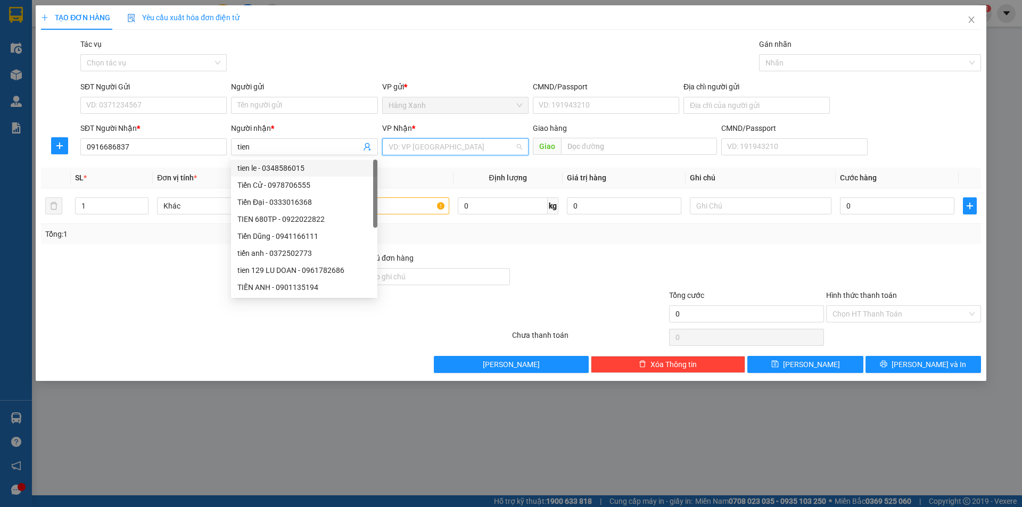
drag, startPoint x: 458, startPoint y: 141, endPoint x: 452, endPoint y: 166, distance: 25.8
click at [458, 144] on input "search" at bounding box center [452, 147] width 126 height 16
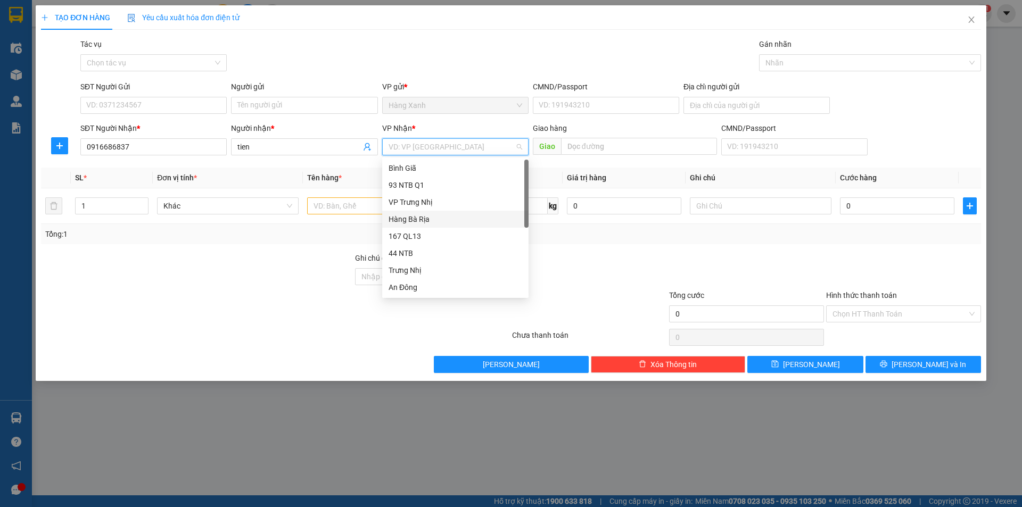
click at [421, 224] on div "Hàng Bà Rịa" at bounding box center [456, 220] width 134 height 12
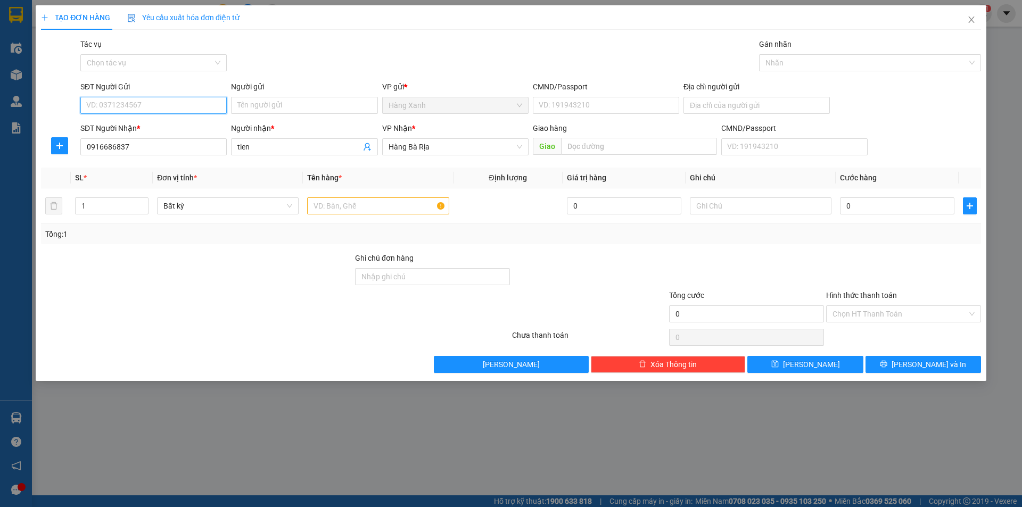
click at [125, 106] on input "SĐT Người Gửi" at bounding box center [153, 105] width 146 height 17
type input "0931205599"
click at [123, 128] on div "0931205599 - DƯƠNG" at bounding box center [154, 127] width 134 height 12
type input "DƯƠNG"
type input "046084000388"
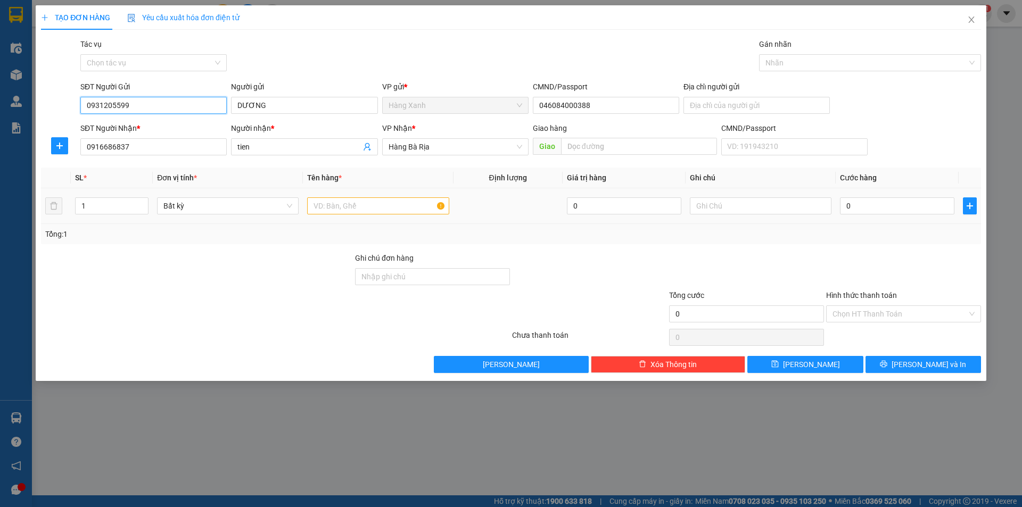
type input "0931205599"
click at [338, 208] on input "text" at bounding box center [378, 206] width 142 height 17
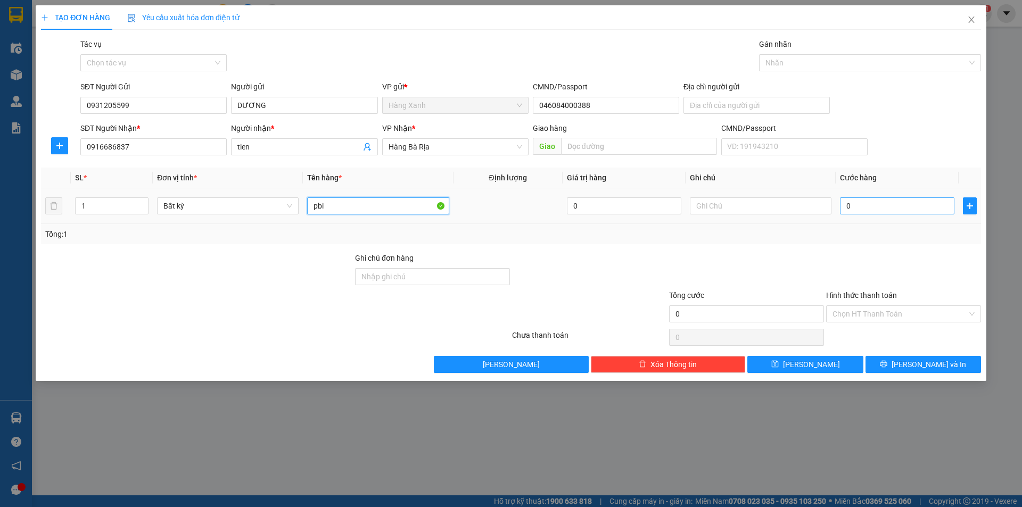
type input "pbi"
click at [853, 210] on input "0" at bounding box center [897, 206] width 114 height 17
type input "3"
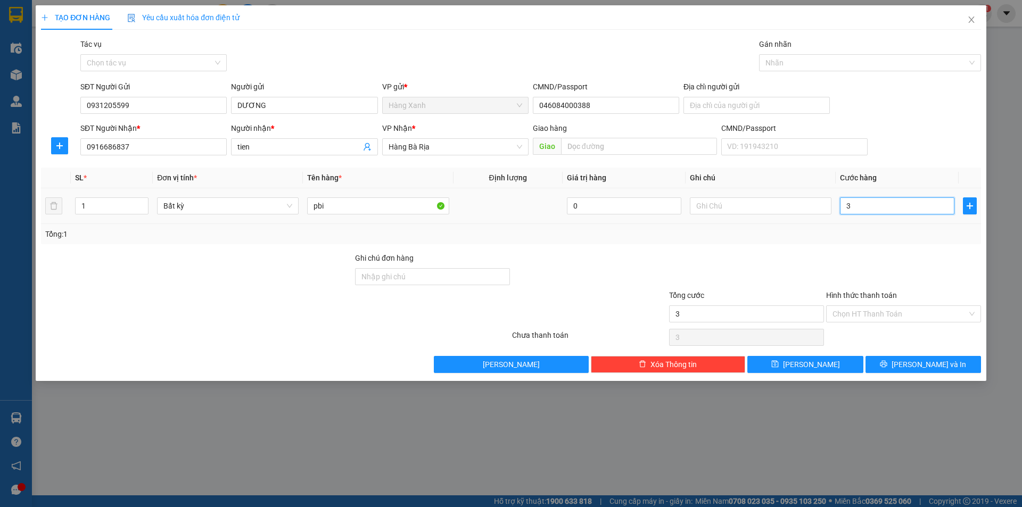
type input "30"
type input "30.000"
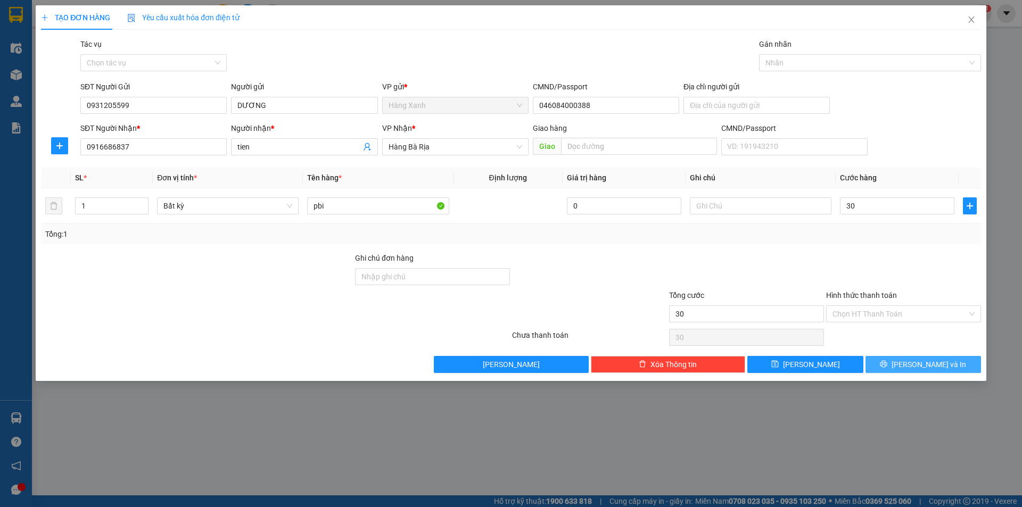
type input "30.000"
click at [947, 359] on button "[PERSON_NAME] và In" at bounding box center [924, 364] width 116 height 17
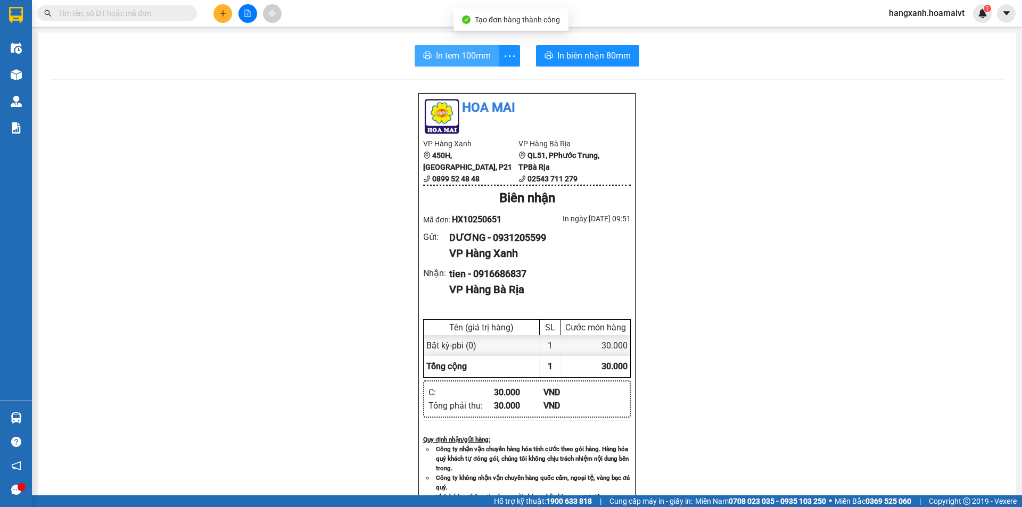
click at [436, 56] on span "In tem 100mm" at bounding box center [463, 55] width 55 height 13
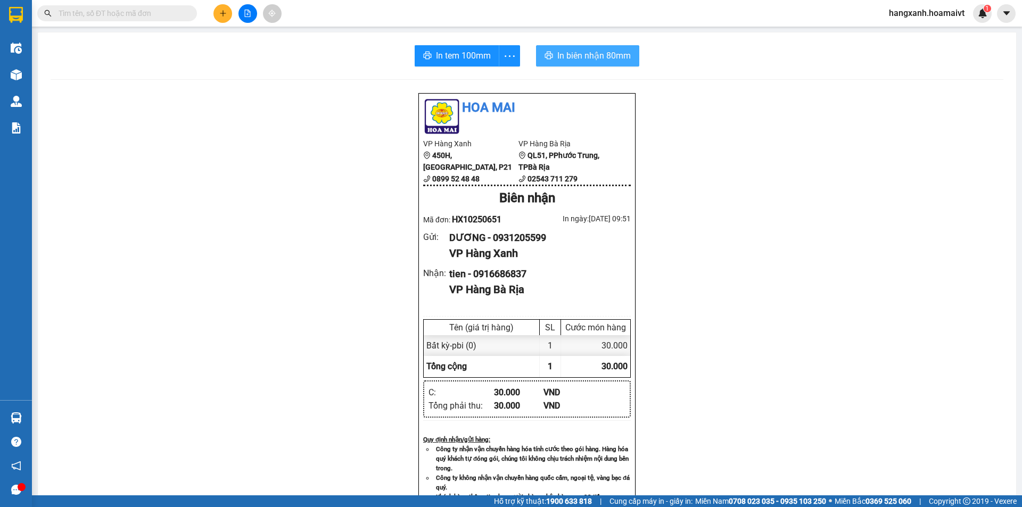
click at [558, 56] on span "In biên nhận 80mm" at bounding box center [594, 55] width 73 height 13
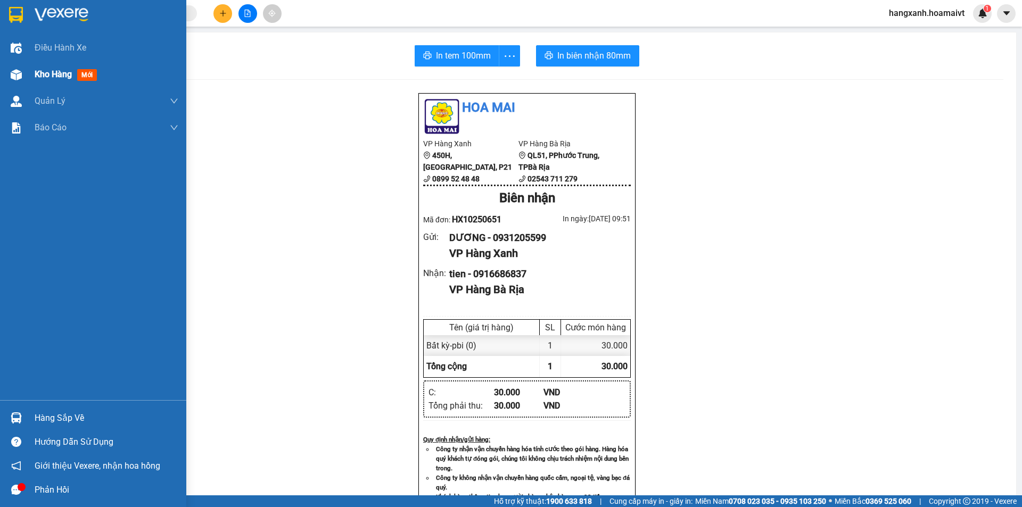
click at [83, 70] on span "mới" at bounding box center [87, 75] width 20 height 12
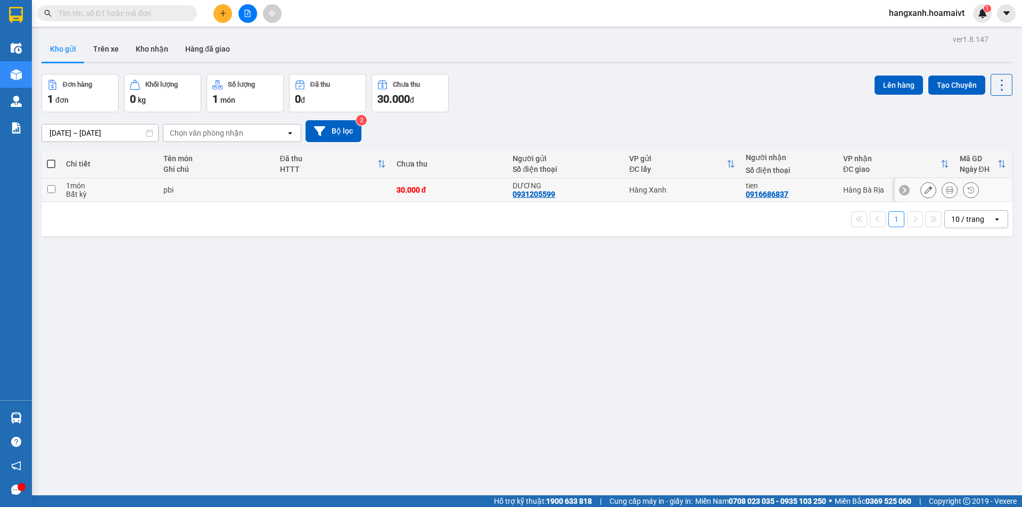
click at [818, 193] on div "tien 0916686837" at bounding box center [789, 190] width 86 height 17
checkbox input "true"
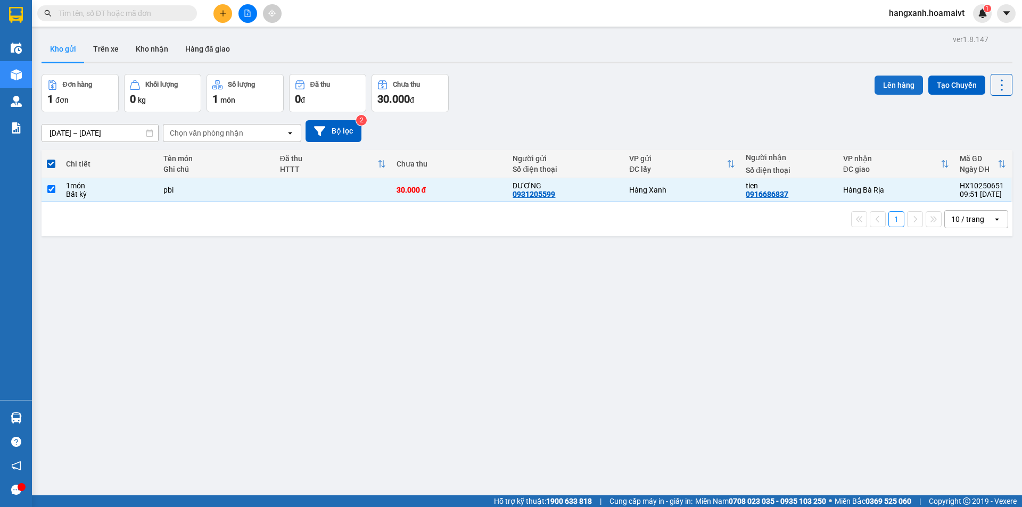
click at [886, 84] on button "Lên hàng" at bounding box center [899, 85] width 48 height 19
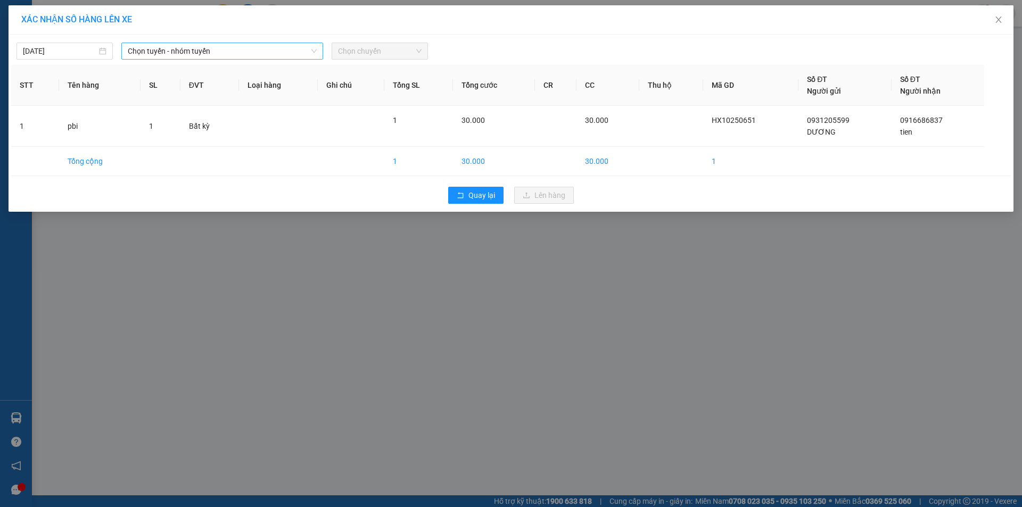
click at [200, 50] on span "Chọn tuyến - nhóm tuyến" at bounding box center [222, 51] width 189 height 16
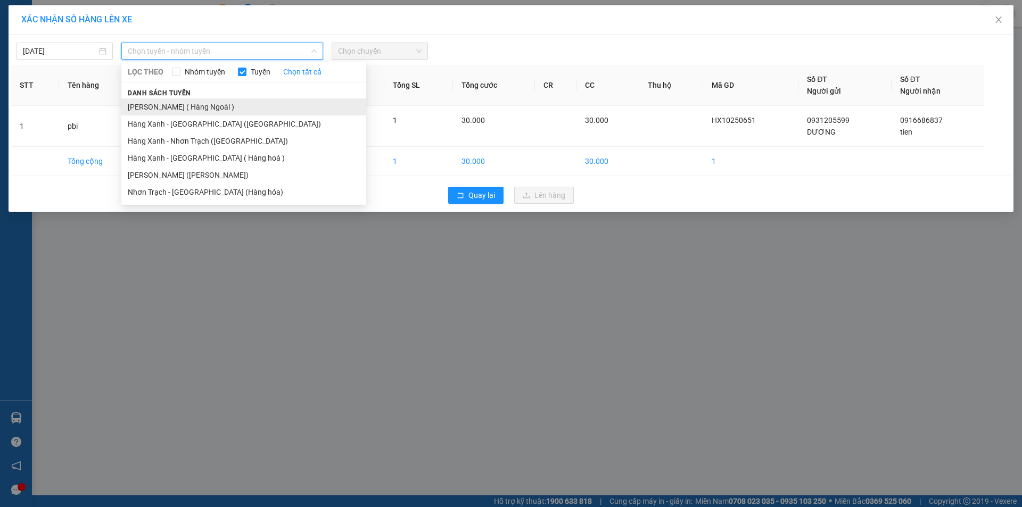
click at [177, 106] on li "[PERSON_NAME] ( Hàng Ngoài )" at bounding box center [243, 107] width 245 height 17
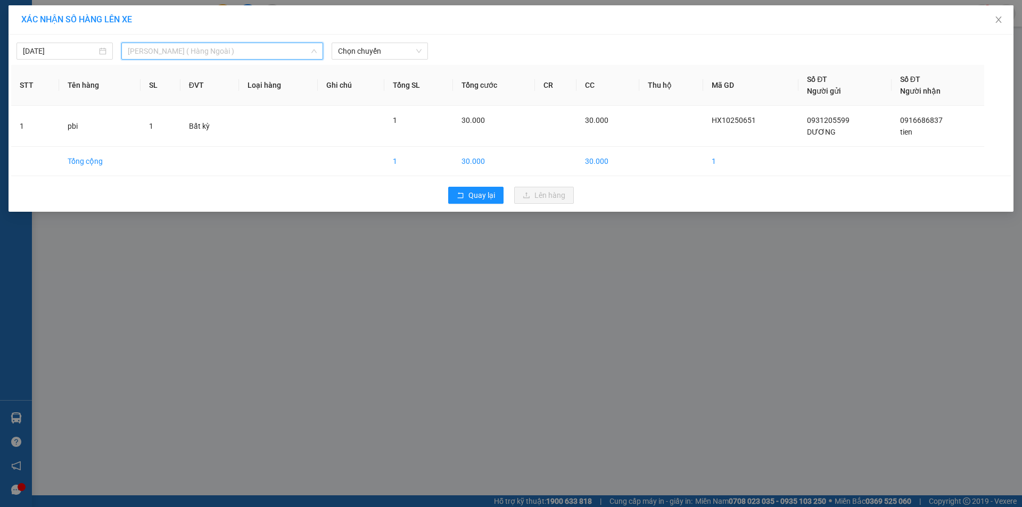
click at [209, 53] on span "[PERSON_NAME] ( Hàng Ngoài )" at bounding box center [222, 51] width 189 height 16
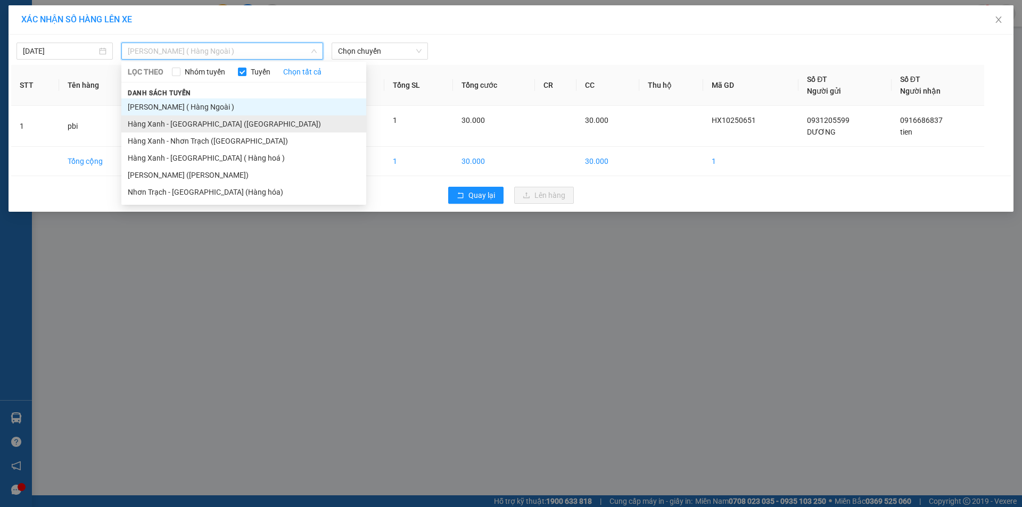
click at [188, 127] on li "Hàng Xanh - [GEOGRAPHIC_DATA] ([GEOGRAPHIC_DATA])" at bounding box center [243, 124] width 245 height 17
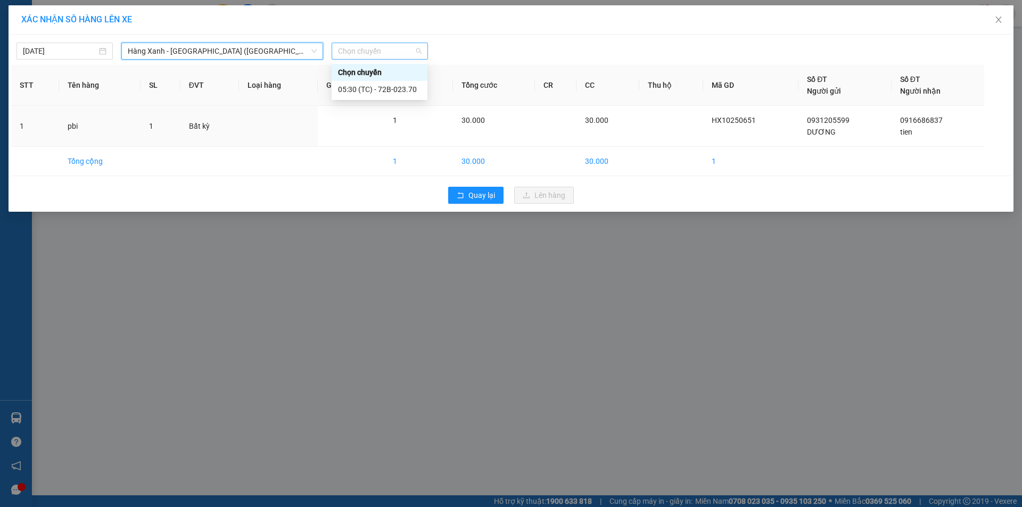
click at [366, 54] on span "Chọn chuyến" at bounding box center [380, 51] width 84 height 16
type input "1"
type input "9"
type input "0950"
drag, startPoint x: 407, startPoint y: 89, endPoint x: 413, endPoint y: 90, distance: 6.5
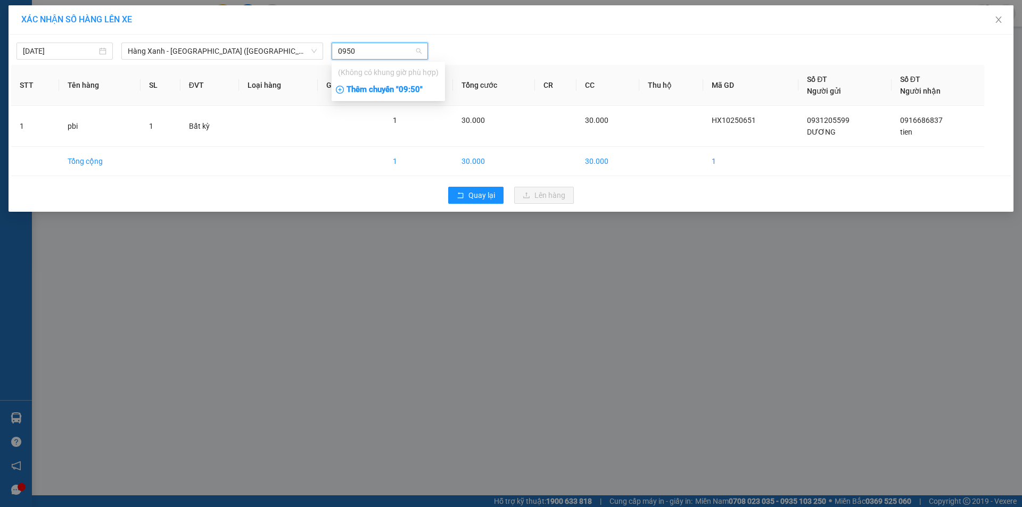
click at [407, 89] on div "Thêm chuyến " 09:50 "" at bounding box center [388, 90] width 113 height 18
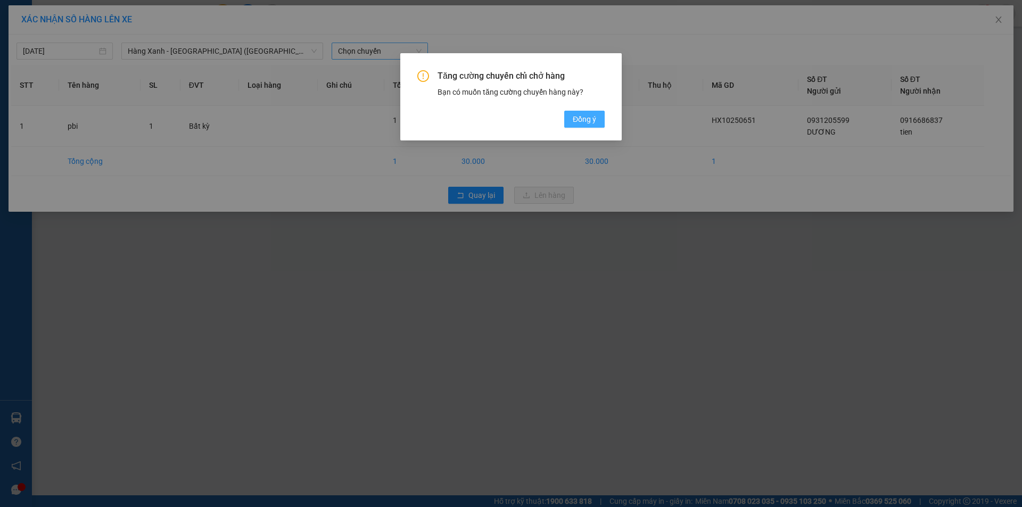
click at [584, 122] on span "Đồng ý" at bounding box center [584, 119] width 23 height 12
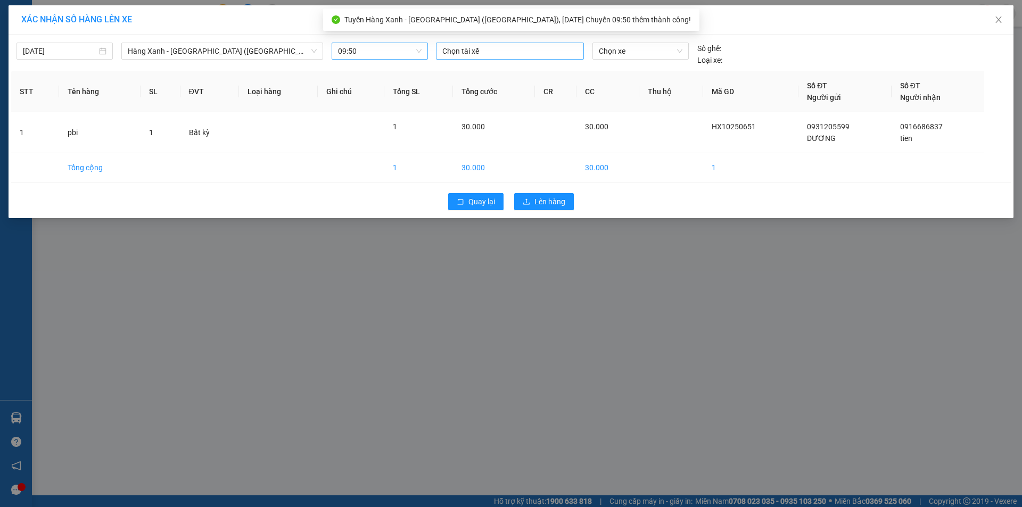
click at [507, 52] on div at bounding box center [510, 51] width 143 height 13
type input "quy"
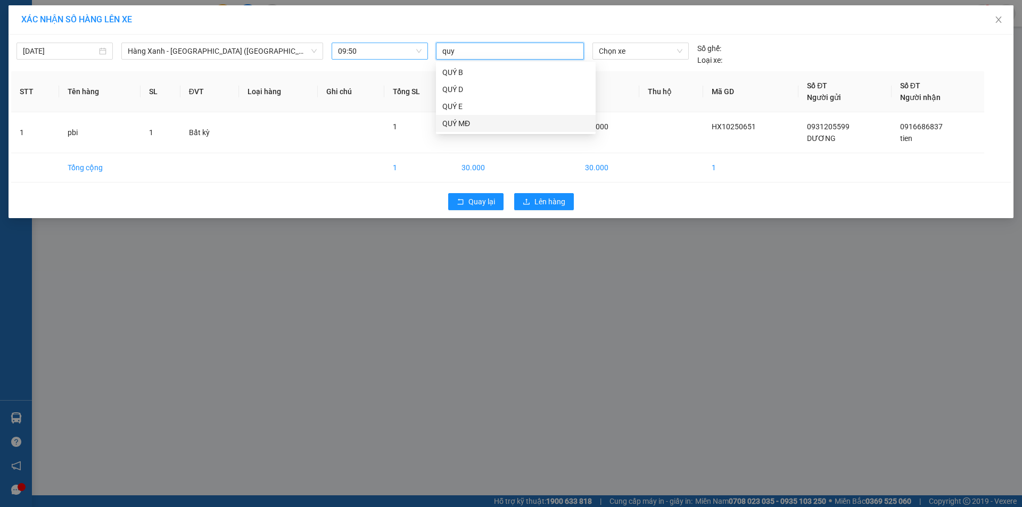
click at [450, 125] on div "QUÝ MĐ" at bounding box center [515, 124] width 147 height 12
click at [658, 53] on span "Chọn xe" at bounding box center [640, 51] width 83 height 16
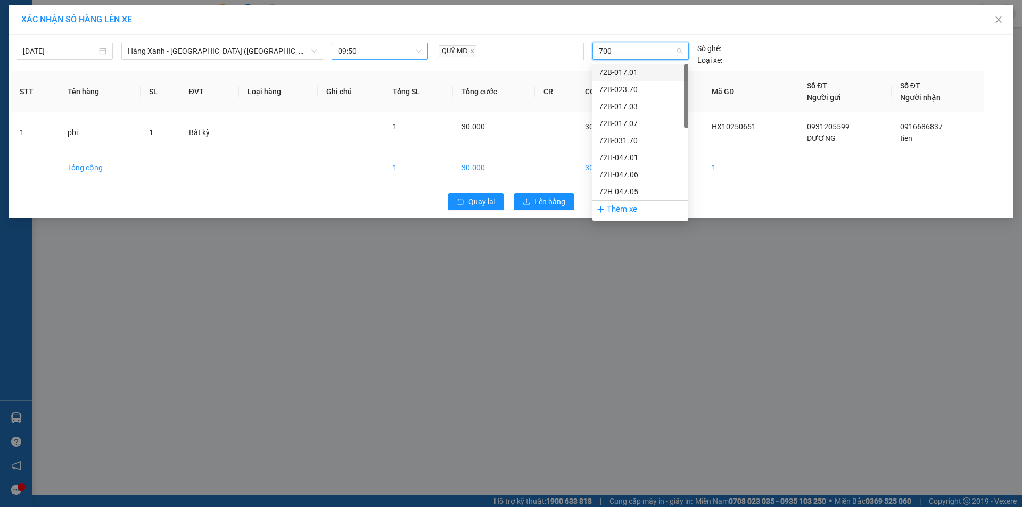
type input "7007"
click at [649, 72] on div "72H-070.07" at bounding box center [640, 73] width 83 height 12
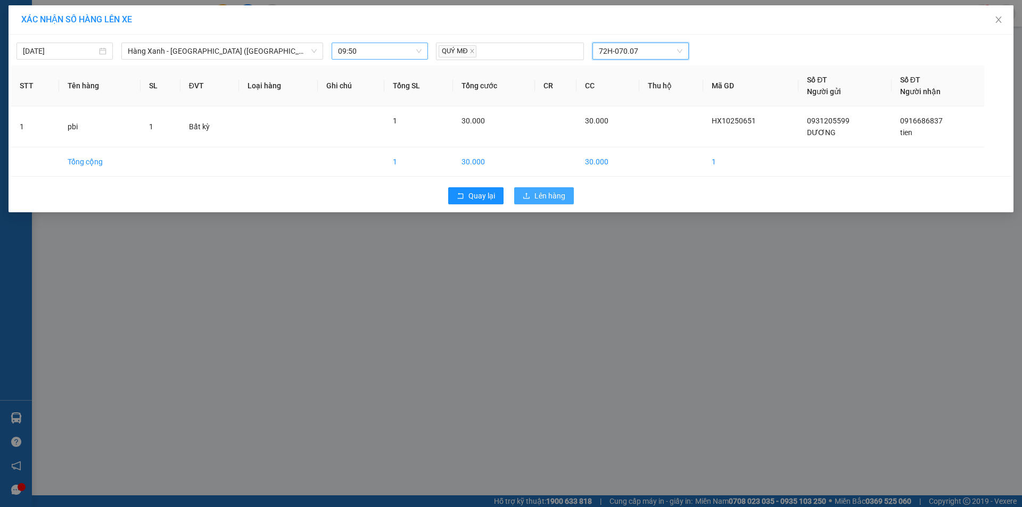
drag, startPoint x: 555, startPoint y: 202, endPoint x: 559, endPoint y: 227, distance: 25.4
click at [554, 202] on button "Lên hàng" at bounding box center [544, 195] width 60 height 17
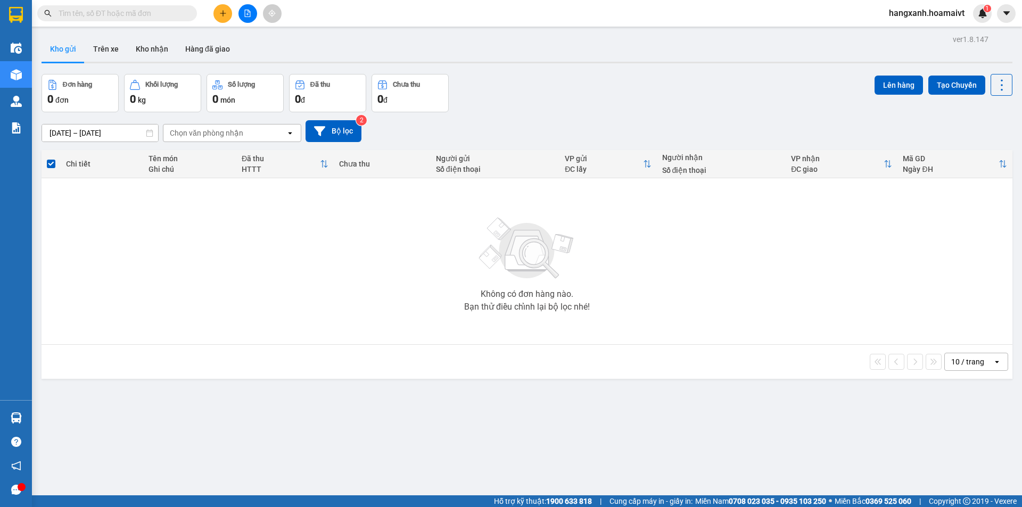
click at [216, 15] on button at bounding box center [223, 13] width 19 height 19
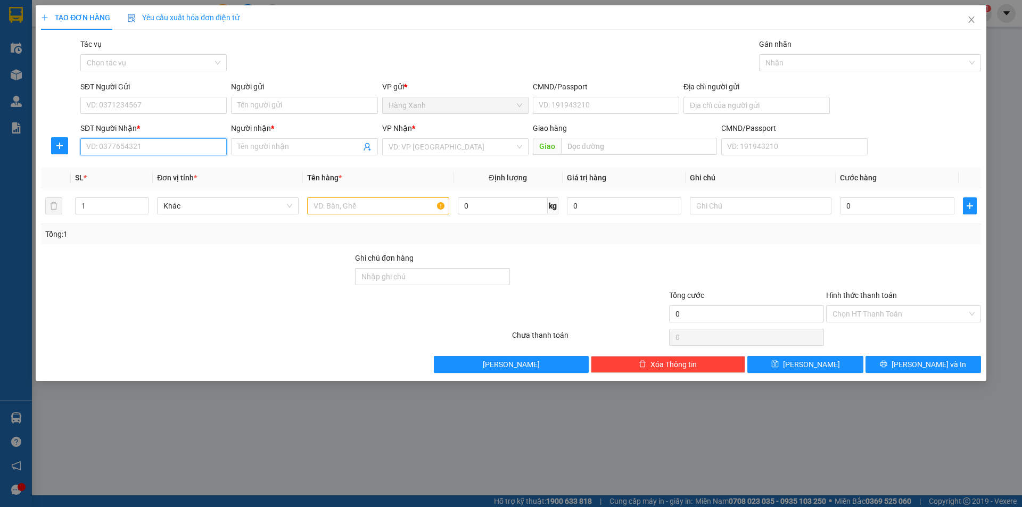
click at [170, 147] on input "SĐT Người Nhận *" at bounding box center [153, 146] width 146 height 17
drag, startPoint x: 130, startPoint y: 172, endPoint x: 142, endPoint y: 163, distance: 14.8
click at [131, 171] on div "0942387572 - DŨNG" at bounding box center [154, 168] width 134 height 12
type input "0942387572"
type input "DŨNG"
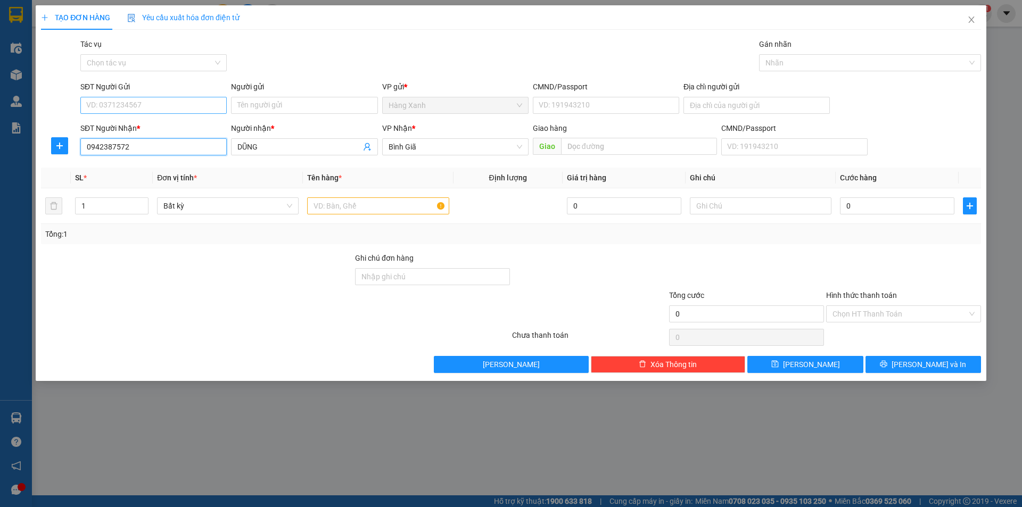
type input "0942387572"
click at [188, 109] on input "SĐT Người Gửi" at bounding box center [153, 105] width 146 height 17
type input "0937835937"
click at [151, 128] on div "0937835937 - THIEN" at bounding box center [154, 127] width 134 height 12
type input "THIEN"
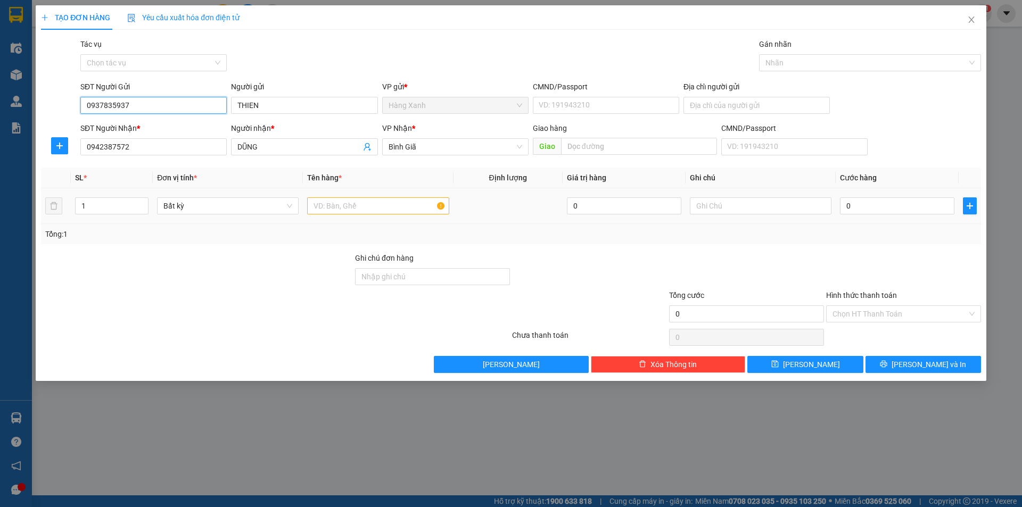
type input "0937835937"
click at [372, 204] on input "text" at bounding box center [378, 206] width 142 height 17
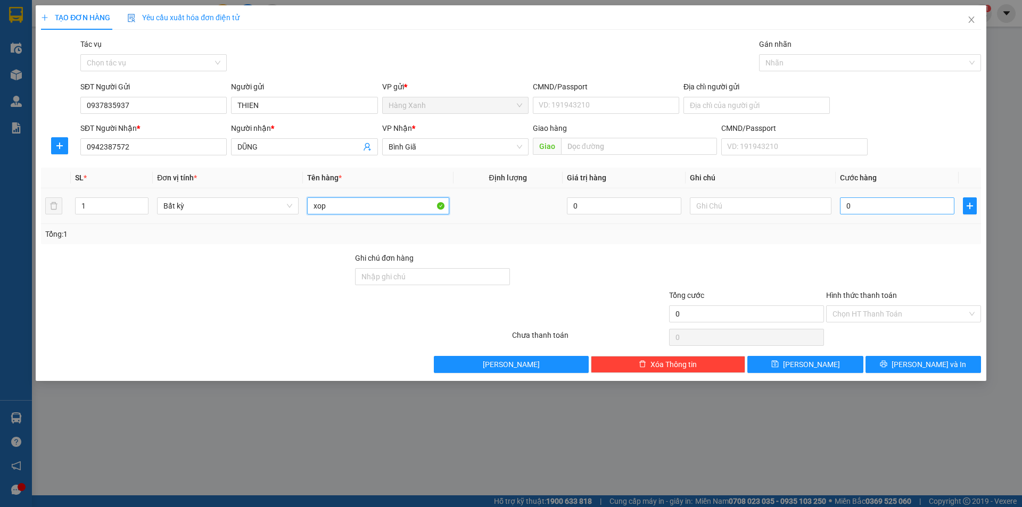
type input "xop"
click at [845, 211] on input "0" at bounding box center [897, 206] width 114 height 17
type input "6"
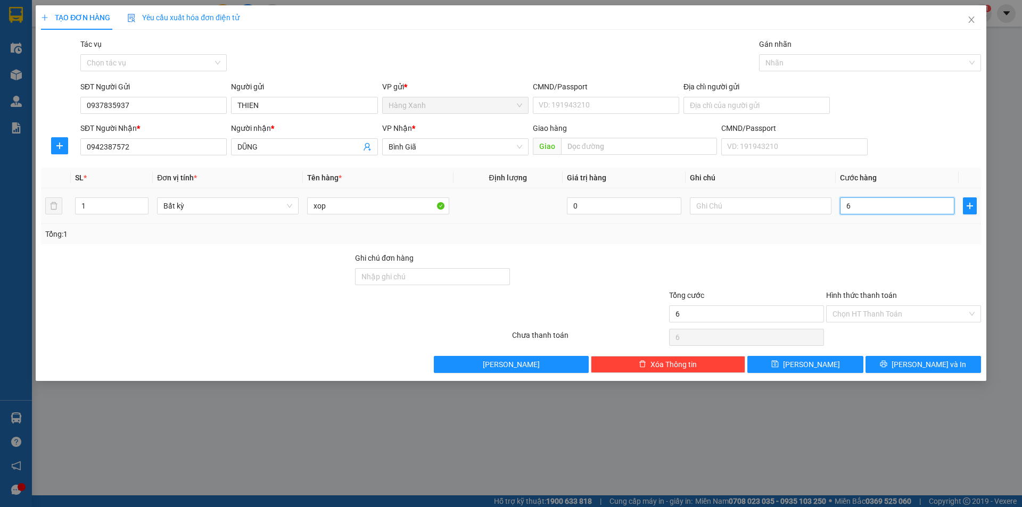
type input "60"
type input "60.000"
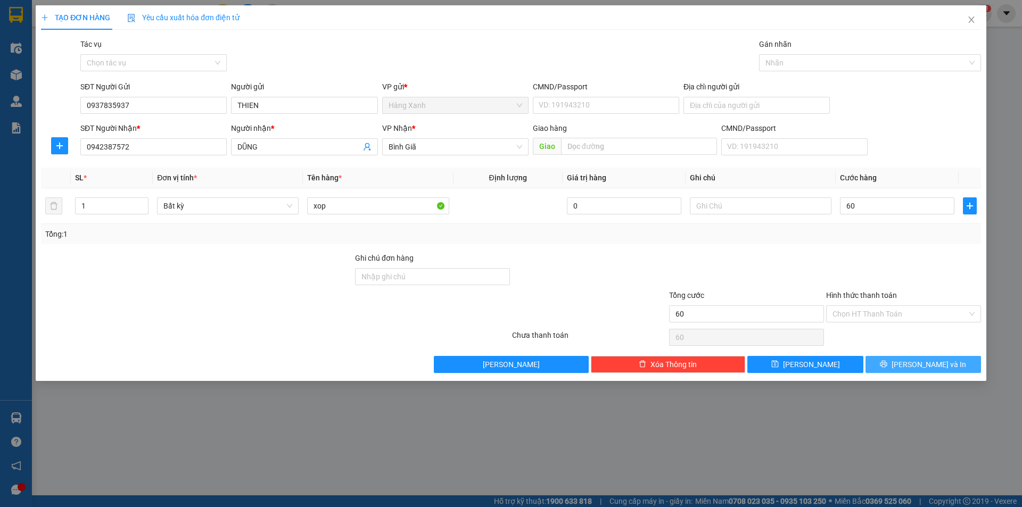
type input "60.000"
drag, startPoint x: 896, startPoint y: 362, endPoint x: 924, endPoint y: 326, distance: 45.6
click at [897, 362] on button "[PERSON_NAME] và In" at bounding box center [924, 364] width 116 height 17
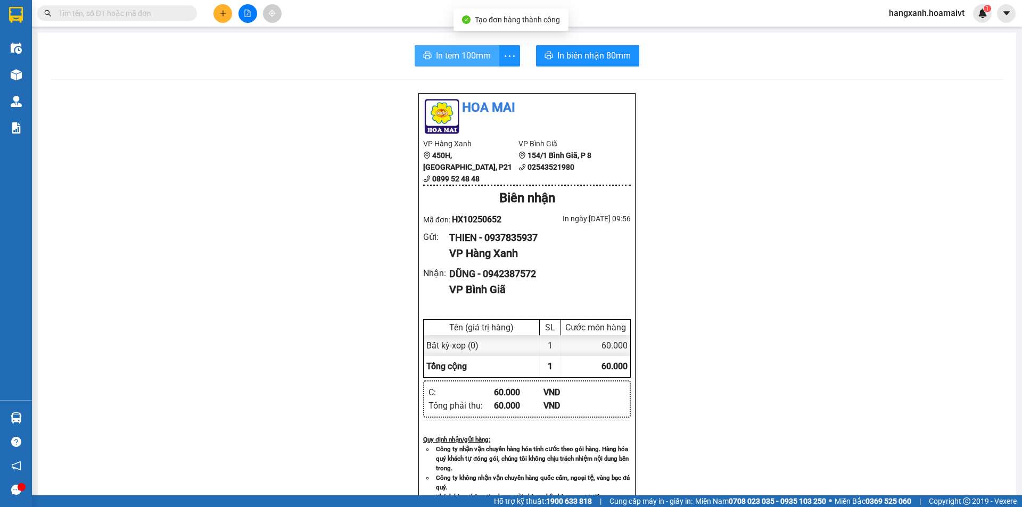
click at [447, 59] on span "In tem 100mm" at bounding box center [463, 55] width 55 height 13
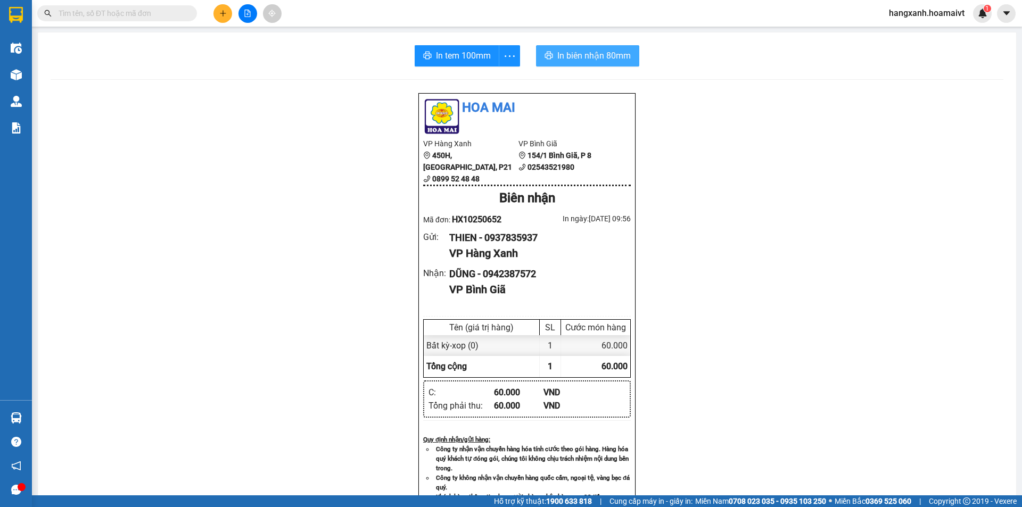
click at [567, 54] on span "In biên nhận 80mm" at bounding box center [594, 55] width 73 height 13
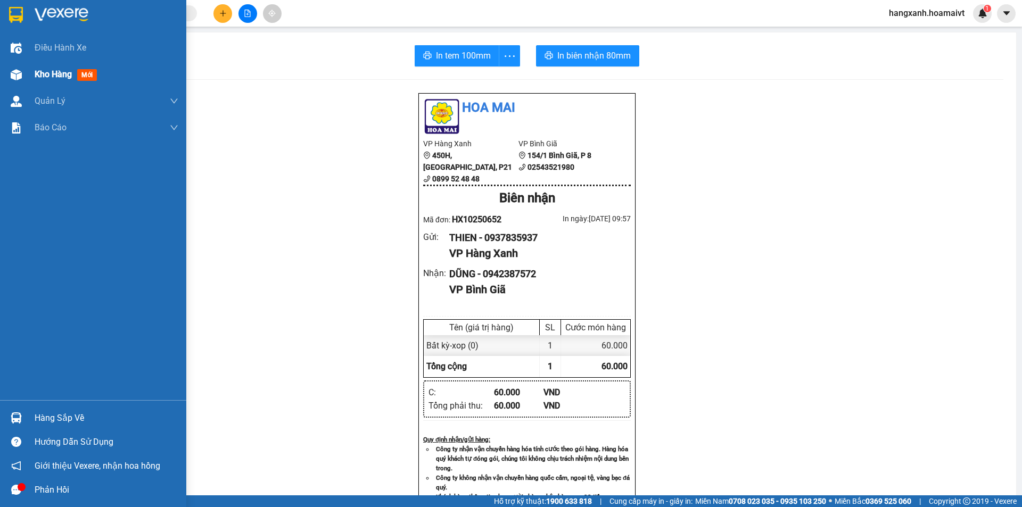
click at [80, 75] on span "mới" at bounding box center [87, 75] width 20 height 12
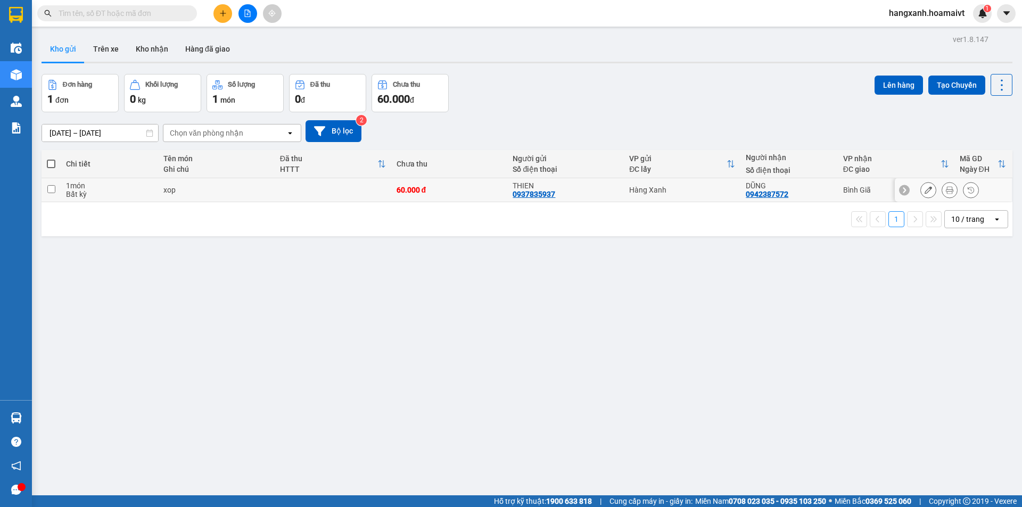
drag, startPoint x: 809, startPoint y: 194, endPoint x: 854, endPoint y: 111, distance: 94.1
click at [809, 194] on div "DŨNG 0942387572" at bounding box center [789, 190] width 86 height 17
checkbox input "true"
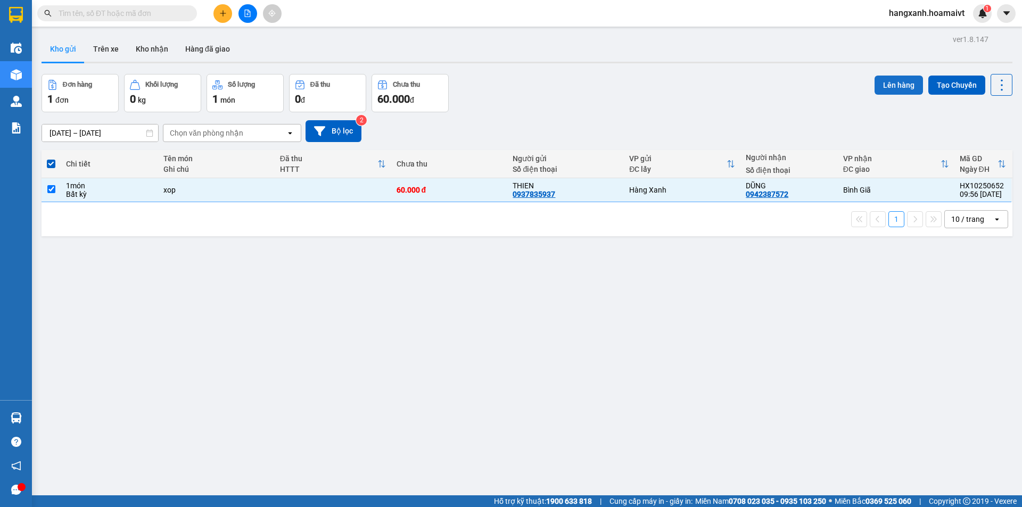
click at [891, 81] on button "Lên hàng" at bounding box center [899, 85] width 48 height 19
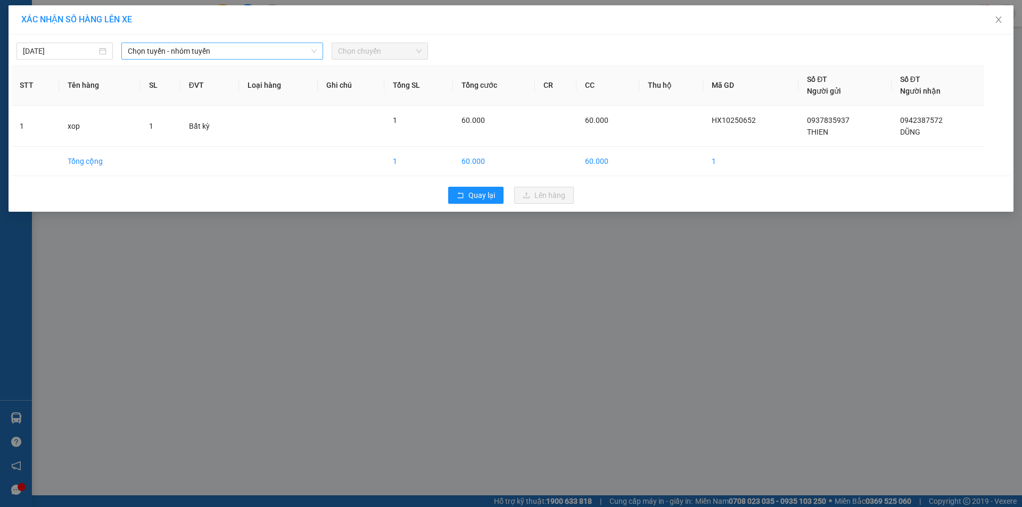
click at [156, 52] on span "Chọn tuyến - nhóm tuyến" at bounding box center [222, 51] width 189 height 16
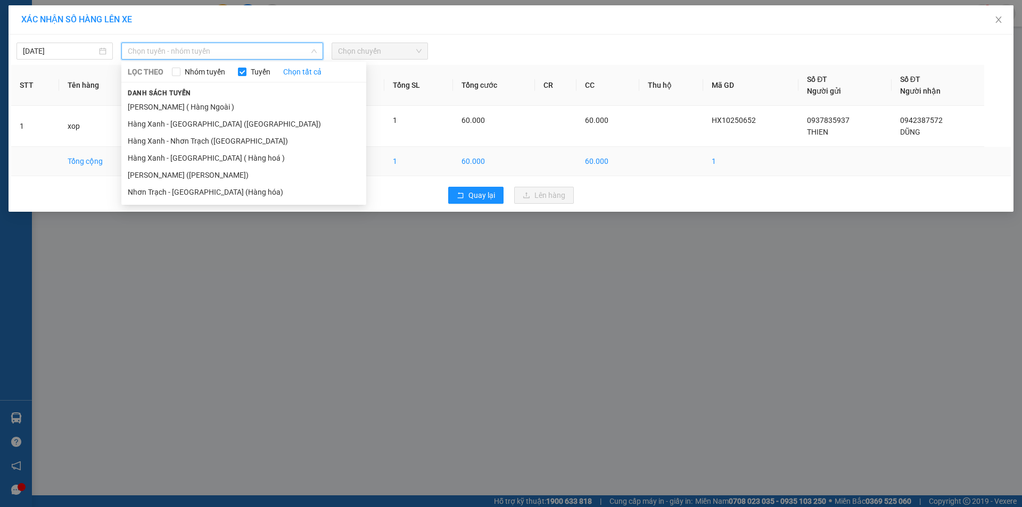
drag, startPoint x: 160, startPoint y: 174, endPoint x: 294, endPoint y: 162, distance: 134.2
click at [172, 171] on li "[PERSON_NAME] ([PERSON_NAME])" at bounding box center [243, 175] width 245 height 17
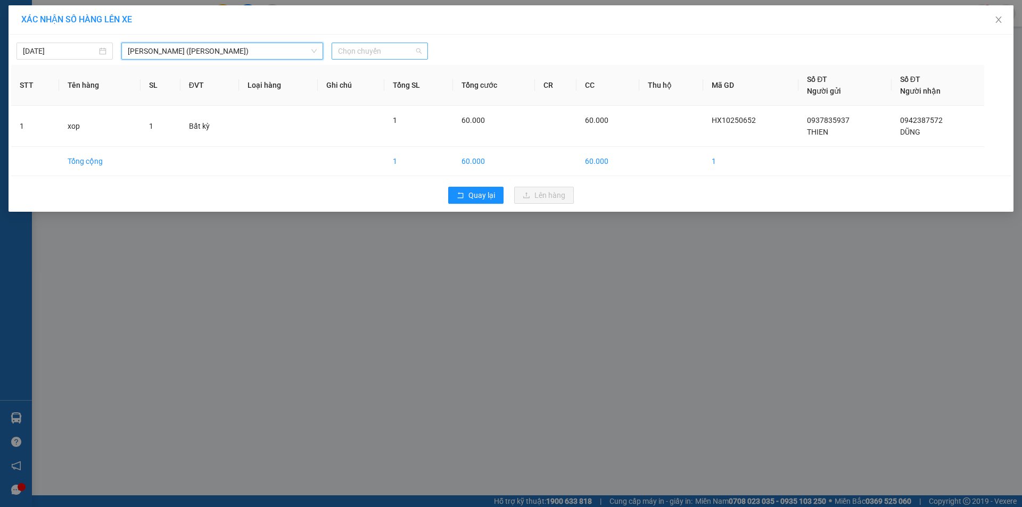
click at [371, 51] on span "Chọn chuyến" at bounding box center [380, 51] width 84 height 16
type input "0950"
click at [414, 86] on div "Thêm chuyến " 09:50 "" at bounding box center [388, 90] width 113 height 18
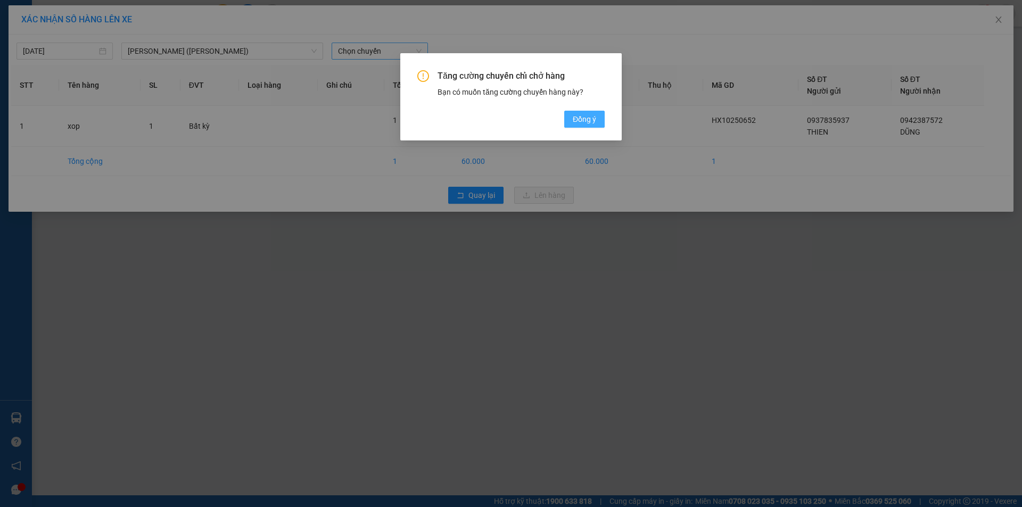
click at [588, 120] on span "Đồng ý" at bounding box center [584, 119] width 23 height 12
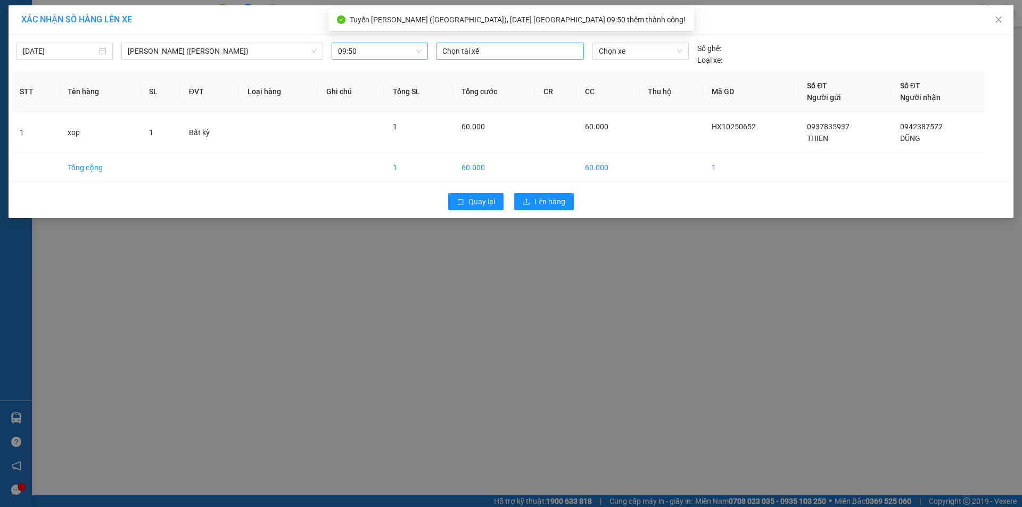
click at [458, 55] on div at bounding box center [510, 51] width 143 height 13
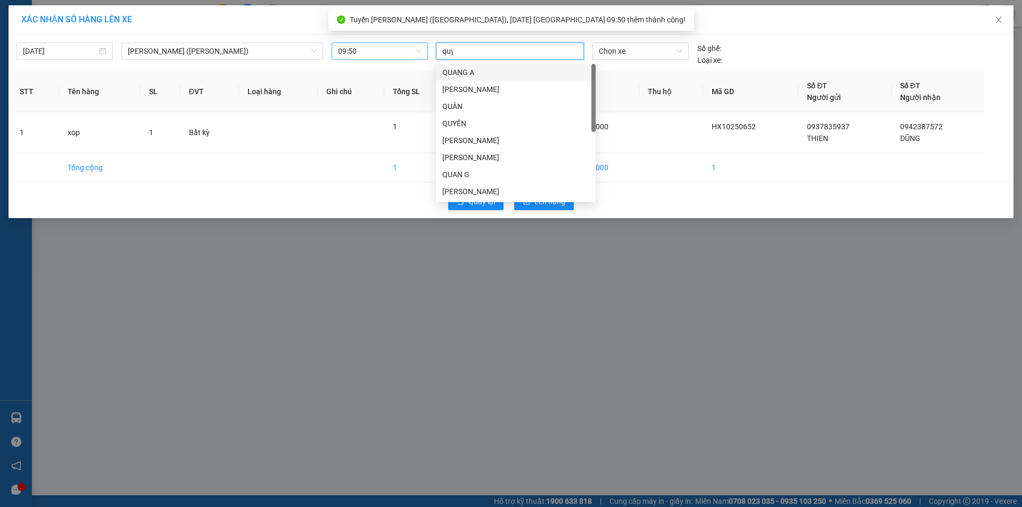
type input "quy"
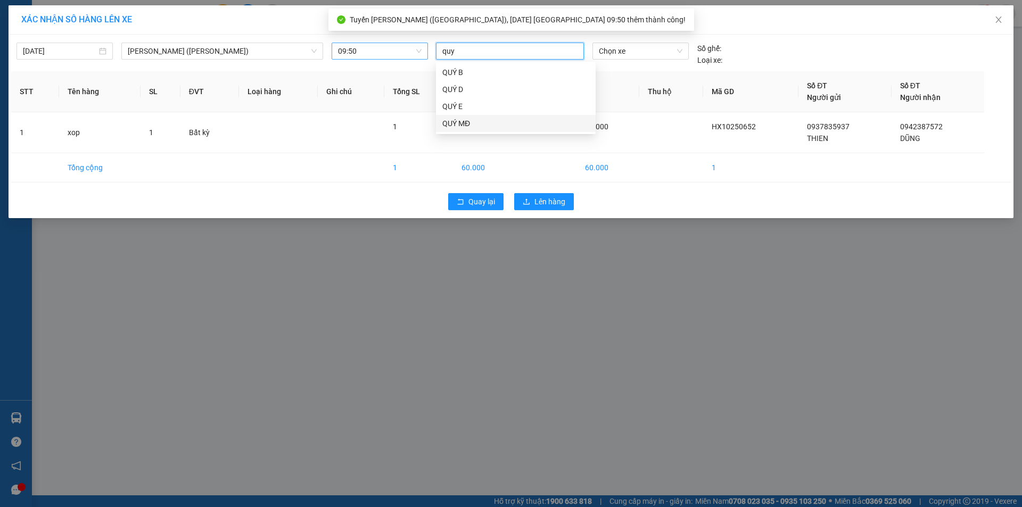
click at [460, 121] on div "QUÝ MĐ" at bounding box center [515, 124] width 147 height 12
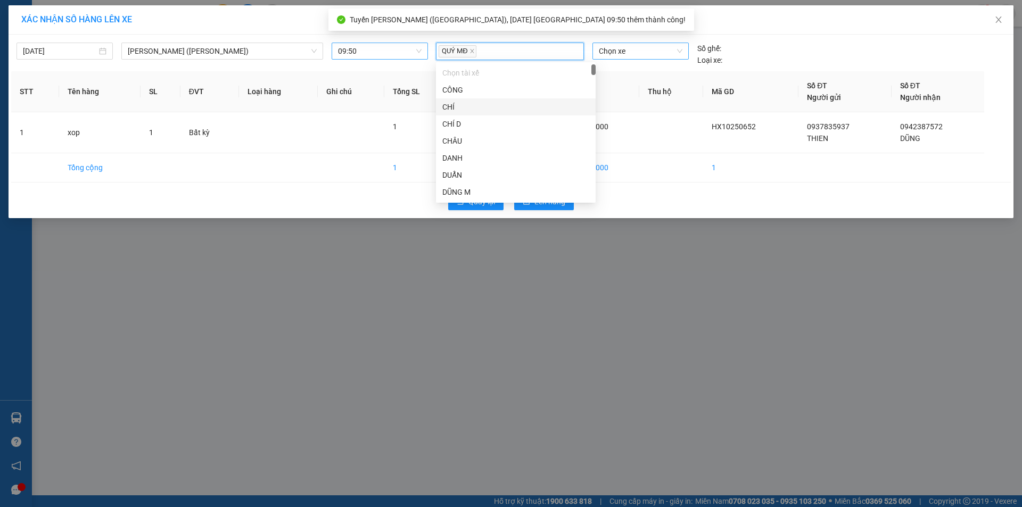
click at [621, 54] on span "Chọn xe" at bounding box center [640, 51] width 83 height 16
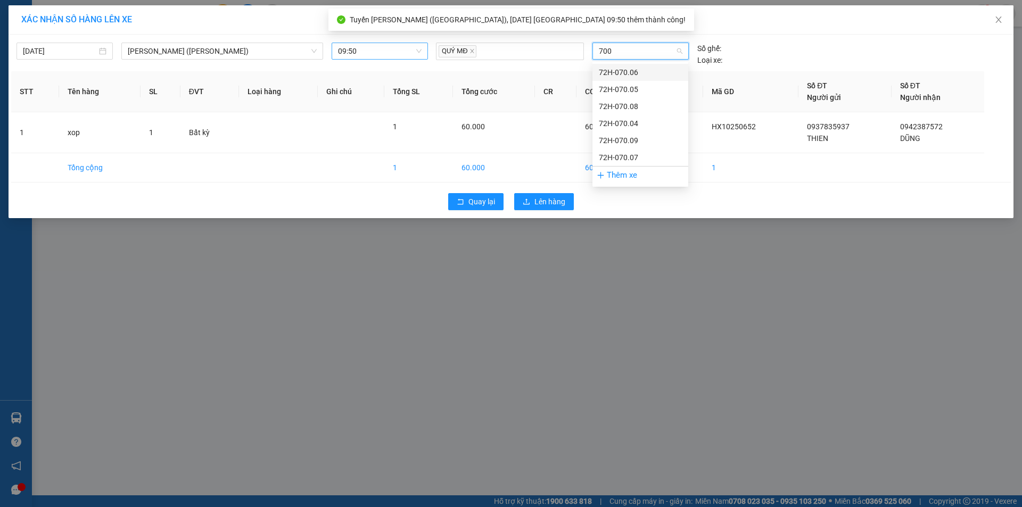
type input "7007"
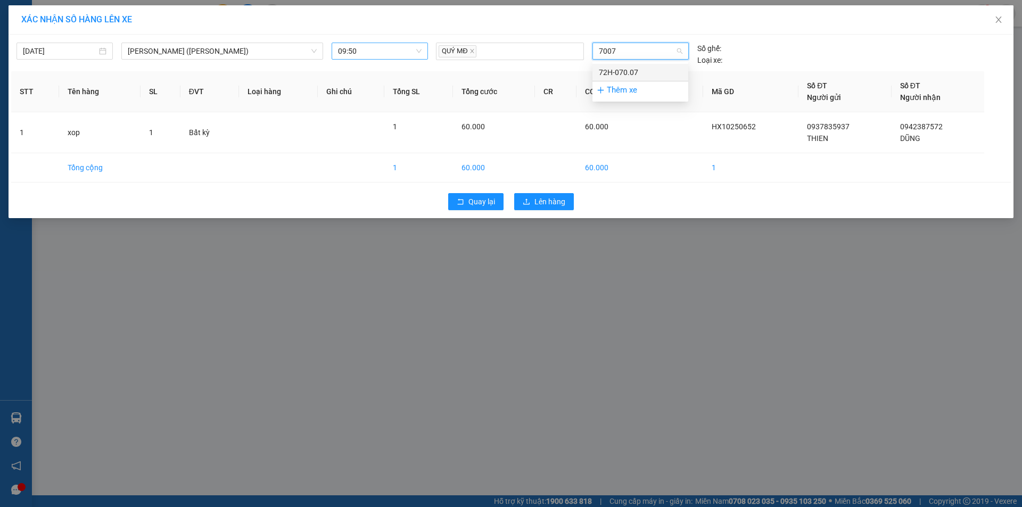
click at [619, 73] on div "72H-070.07" at bounding box center [640, 73] width 83 height 12
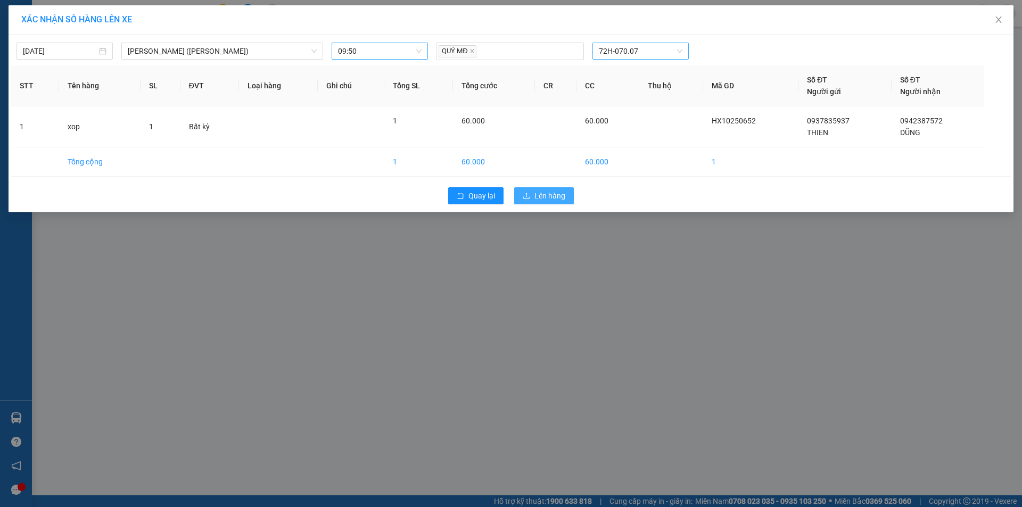
click at [548, 193] on span "Lên hàng" at bounding box center [550, 196] width 31 height 12
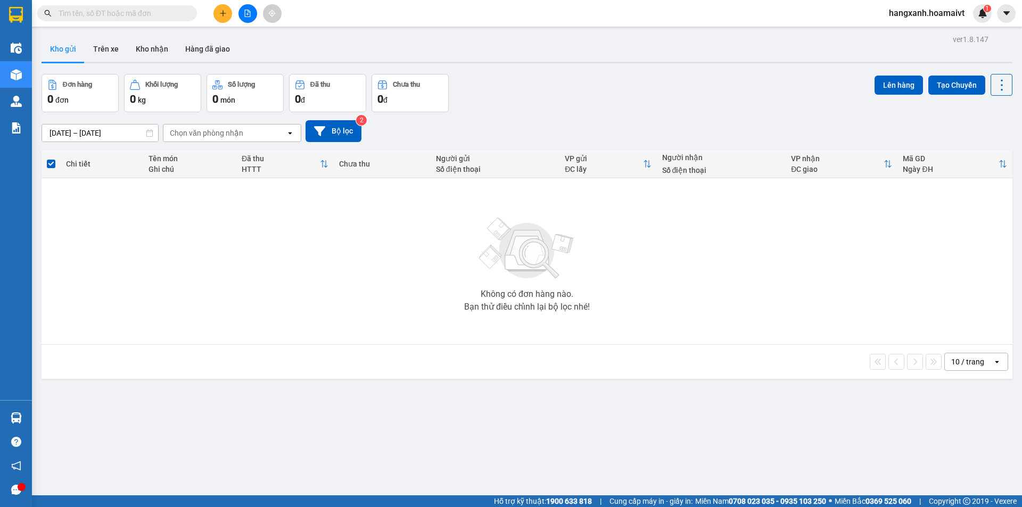
click at [226, 11] on icon "plus" at bounding box center [222, 13] width 7 height 7
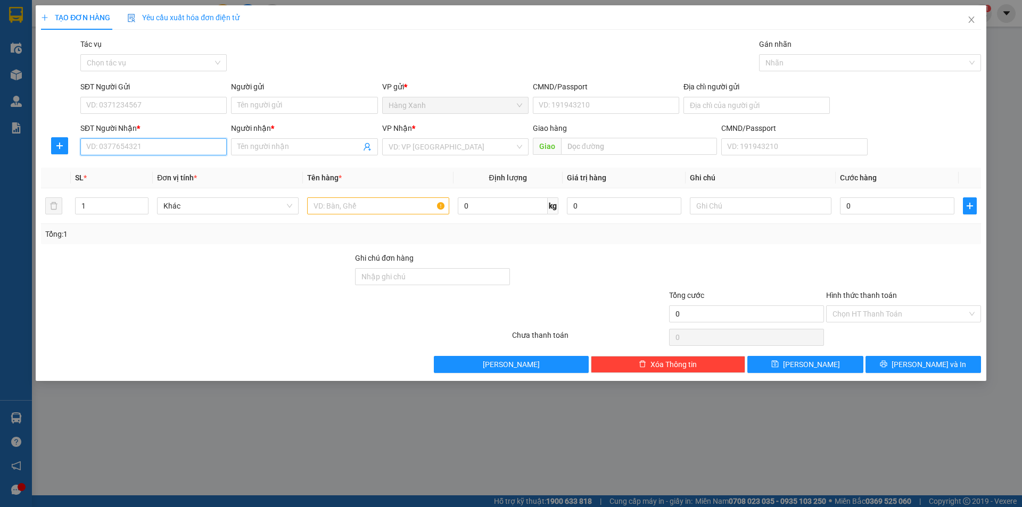
click at [111, 149] on input "SĐT Người Nhận *" at bounding box center [153, 146] width 146 height 17
drag, startPoint x: 129, startPoint y: 173, endPoint x: 150, endPoint y: 154, distance: 27.6
click at [129, 170] on div "0912871727 - [PERSON_NAME]" at bounding box center [154, 168] width 134 height 12
type input "0912871727"
type input "Lý"
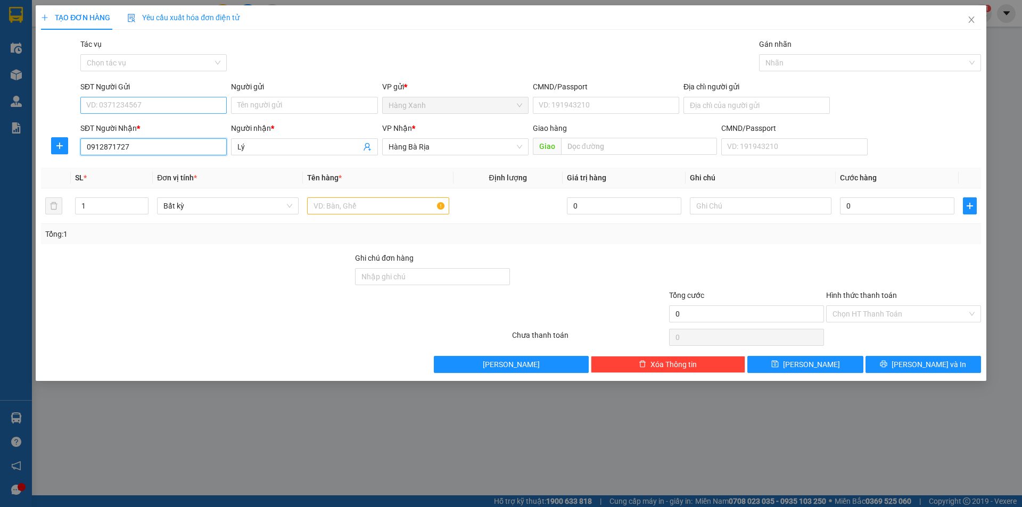
type input "0912871727"
click at [163, 107] on input "SĐT Người Gửi" at bounding box center [153, 105] width 146 height 17
click at [141, 127] on div "0916493088 - [PERSON_NAME]" at bounding box center [154, 127] width 134 height 12
type input "0916493088"
type input "[PERSON_NAME]"
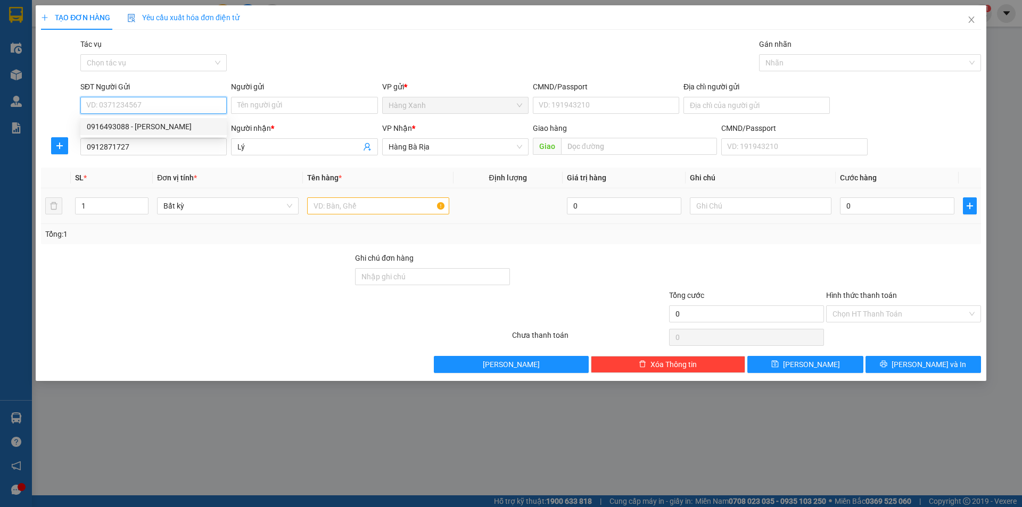
type input "080206003417"
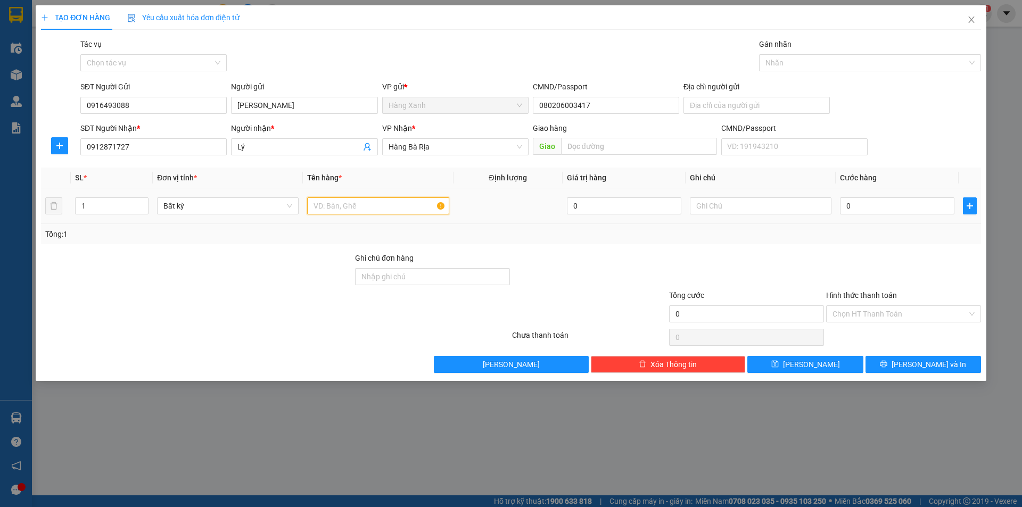
click at [368, 207] on input "text" at bounding box center [378, 206] width 142 height 17
type input "cuc bao"
click at [905, 204] on input "0" at bounding box center [897, 206] width 114 height 17
type input "3"
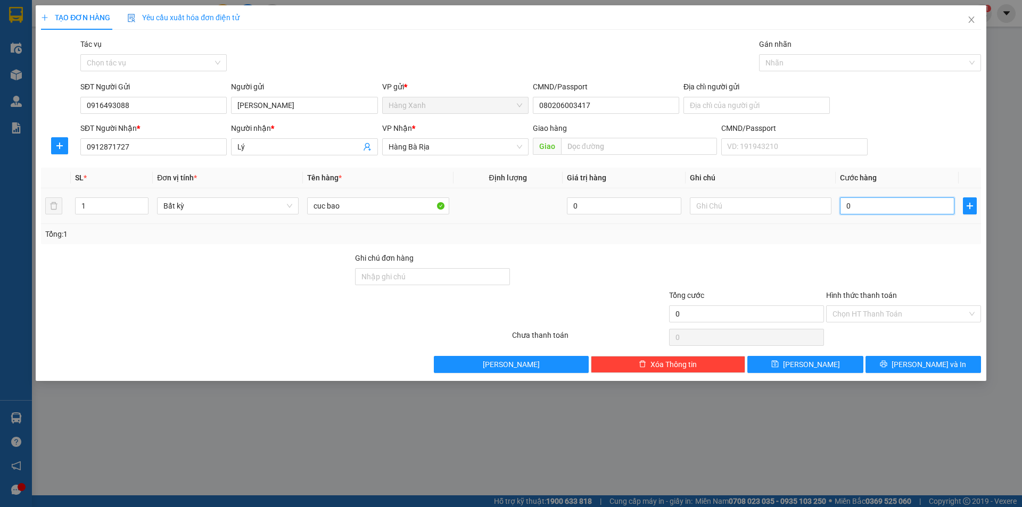
type input "3"
type input "30"
type input "30.000"
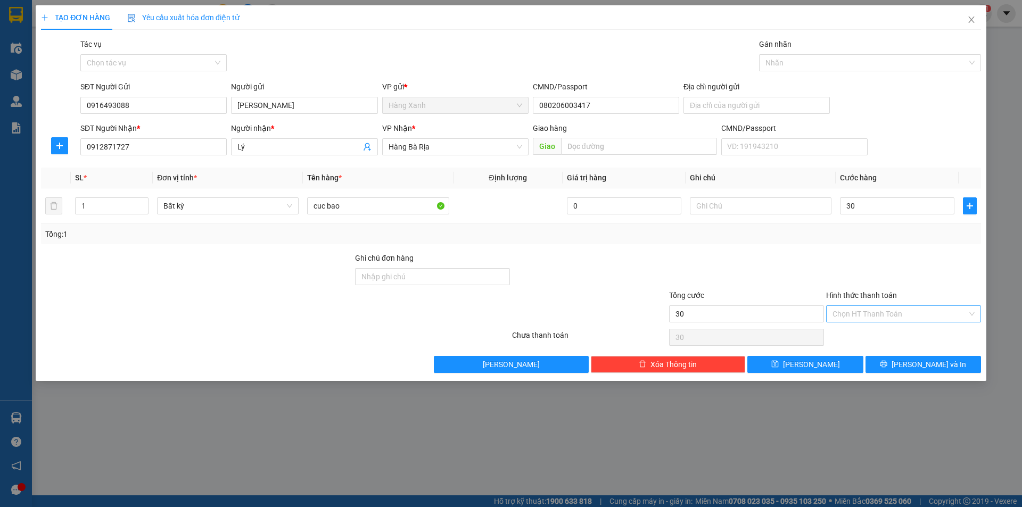
type input "30.000"
click at [874, 313] on input "Hình thức thanh toán" at bounding box center [900, 314] width 135 height 16
click at [873, 330] on div "Tại văn phòng" at bounding box center [904, 336] width 142 height 12
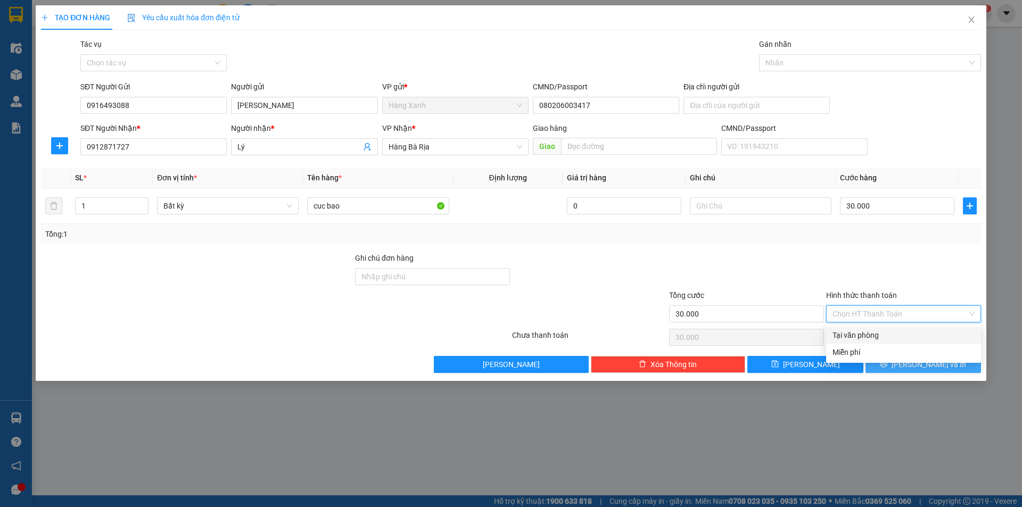
type input "0"
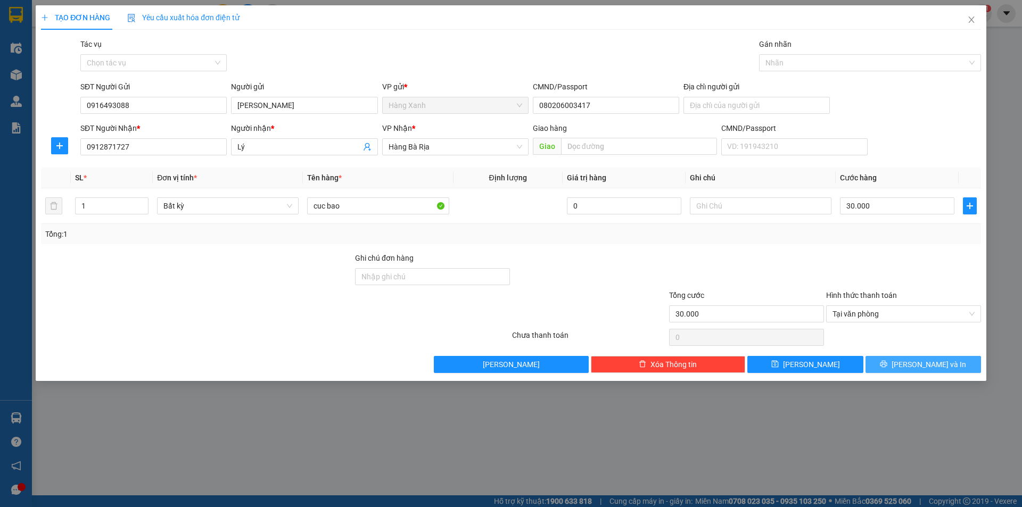
click at [885, 368] on button "[PERSON_NAME] và In" at bounding box center [924, 364] width 116 height 17
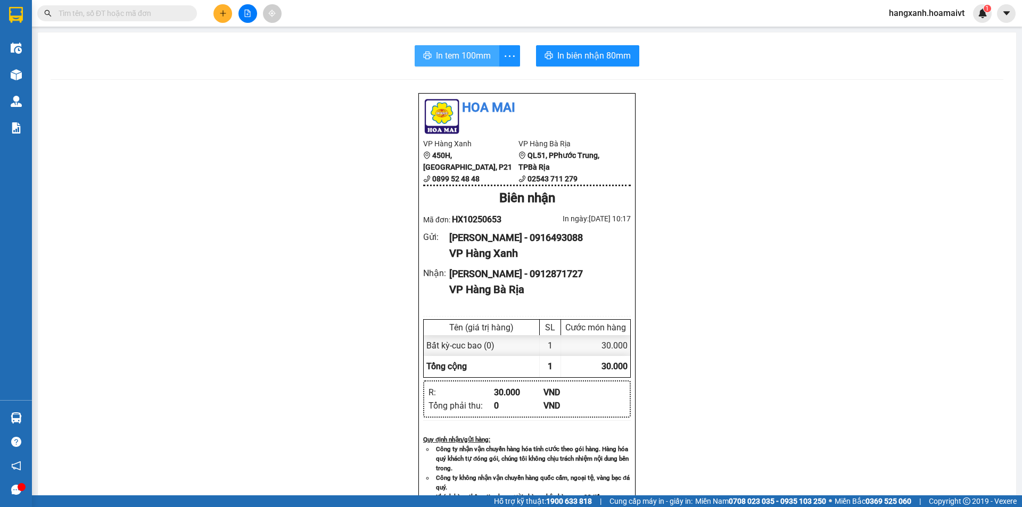
click at [468, 55] on span "In tem 100mm" at bounding box center [463, 55] width 55 height 13
click at [580, 54] on span "In biên nhận 80mm" at bounding box center [594, 55] width 73 height 13
click at [221, 15] on icon "plus" at bounding box center [222, 13] width 7 height 7
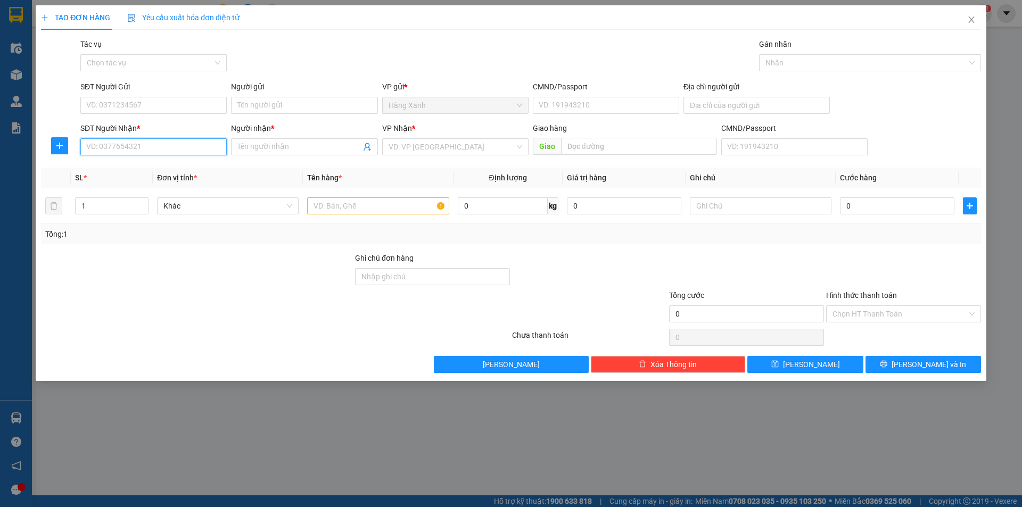
drag, startPoint x: 133, startPoint y: 141, endPoint x: 128, endPoint y: 158, distance: 17.6
click at [129, 157] on div "SĐT Người Nhận * VD: 0377654321" at bounding box center [153, 140] width 146 height 37
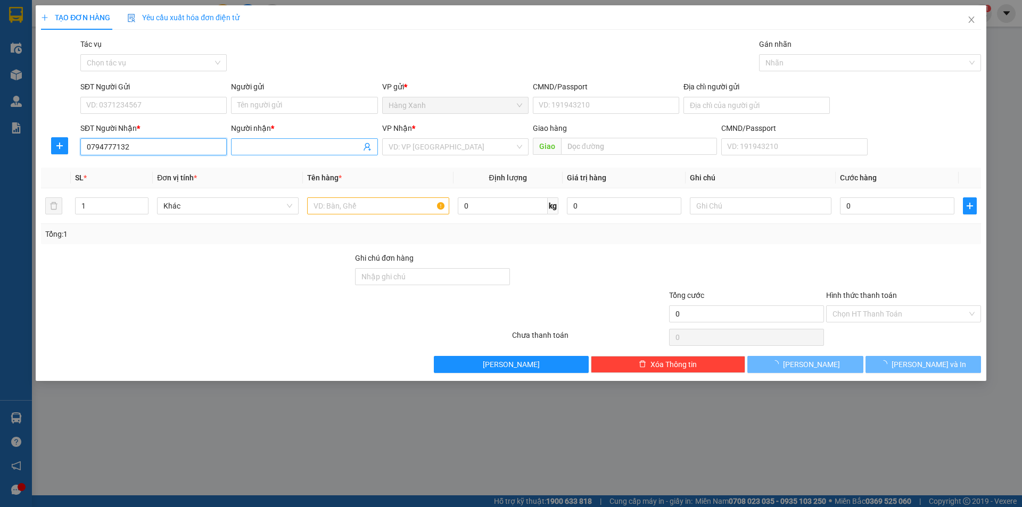
type input "0794777132"
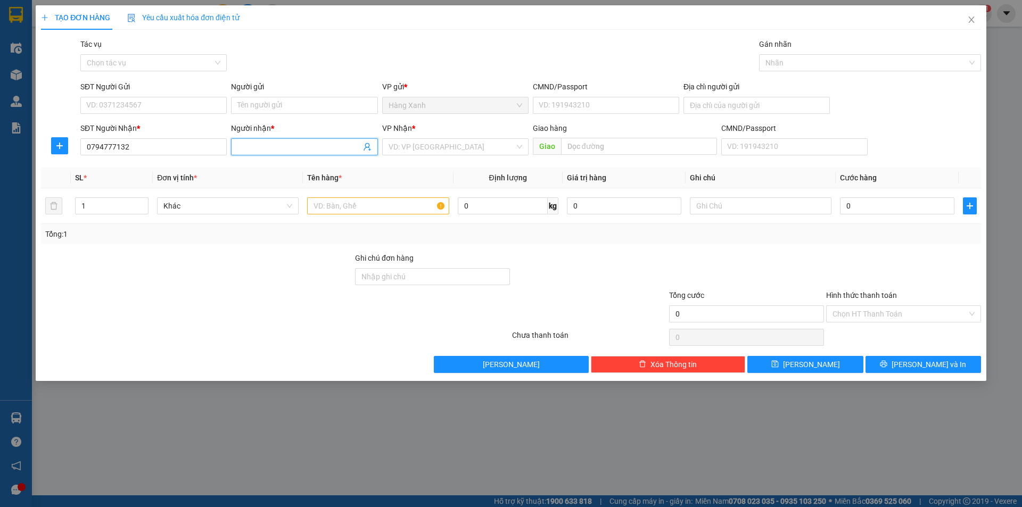
click at [268, 151] on input "Người nhận *" at bounding box center [298, 147] width 123 height 12
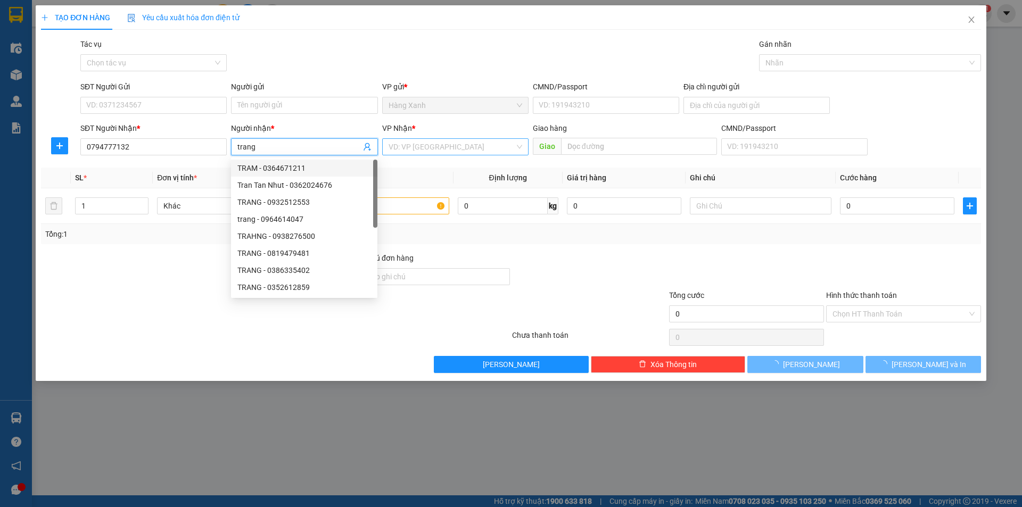
type input "trang"
drag, startPoint x: 401, startPoint y: 146, endPoint x: 429, endPoint y: 191, distance: 52.2
click at [402, 145] on input "search" at bounding box center [452, 147] width 126 height 16
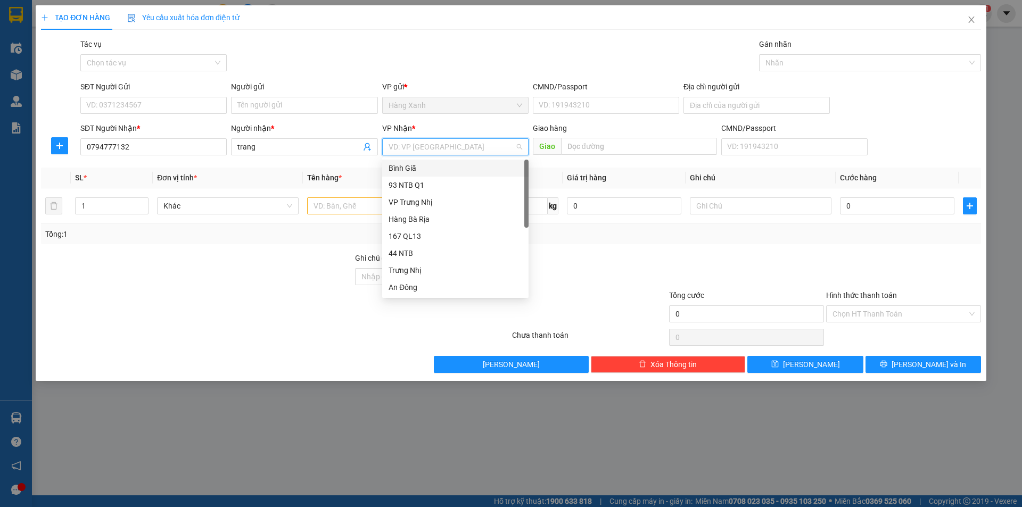
click at [409, 174] on div "Bình Giã" at bounding box center [456, 168] width 134 height 12
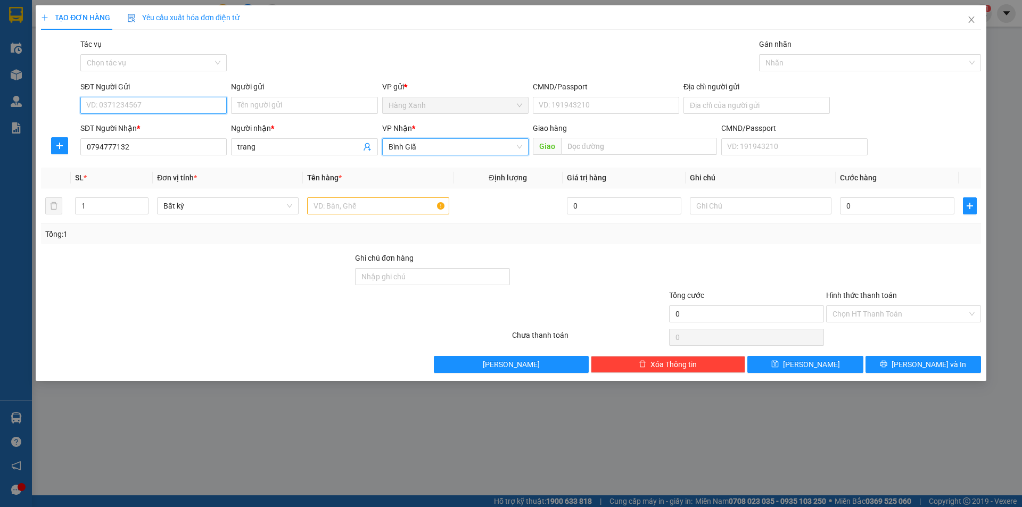
click at [176, 103] on input "SĐT Người Gửi" at bounding box center [153, 105] width 146 height 17
type input "0945978680"
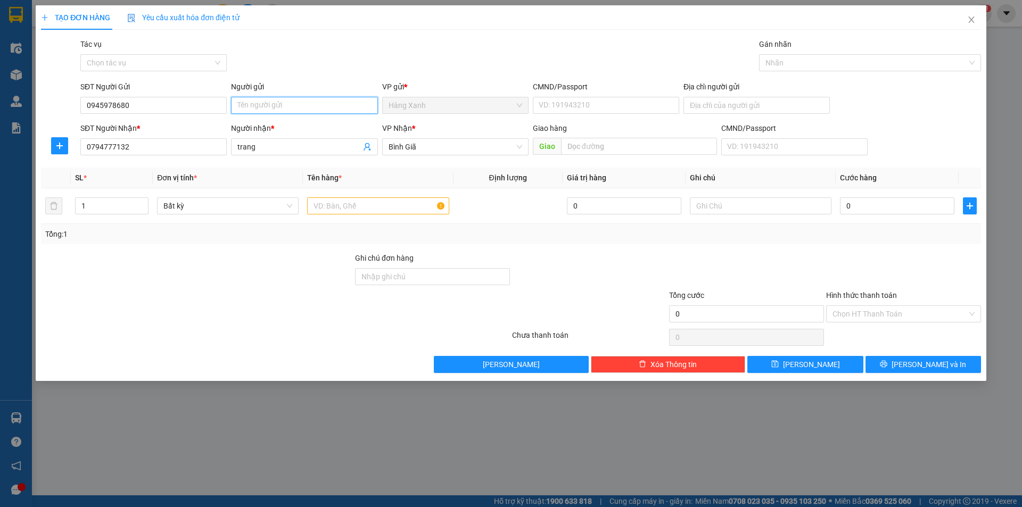
click at [249, 111] on input "Người gửi" at bounding box center [304, 105] width 146 height 17
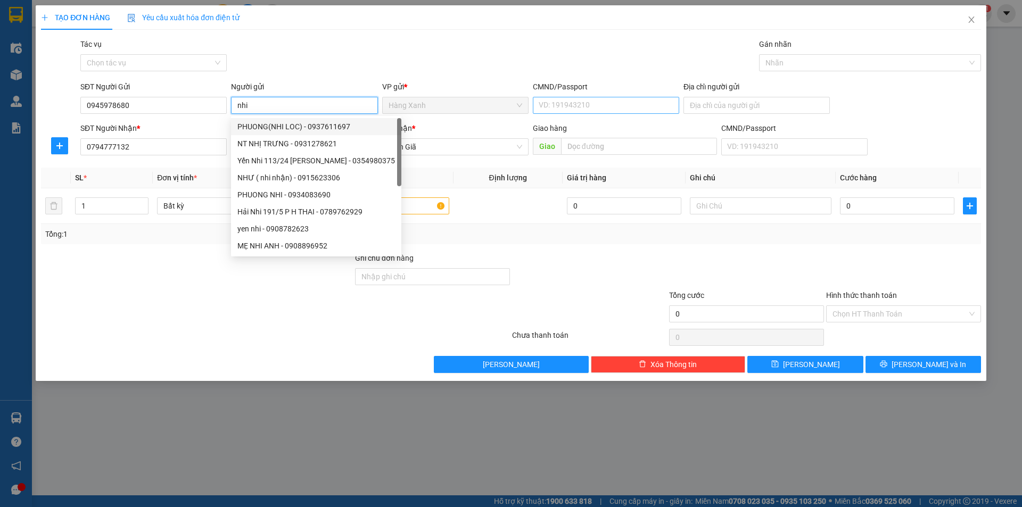
type input "nhi"
click at [562, 108] on input "CMND/Passport" at bounding box center [606, 105] width 146 height 17
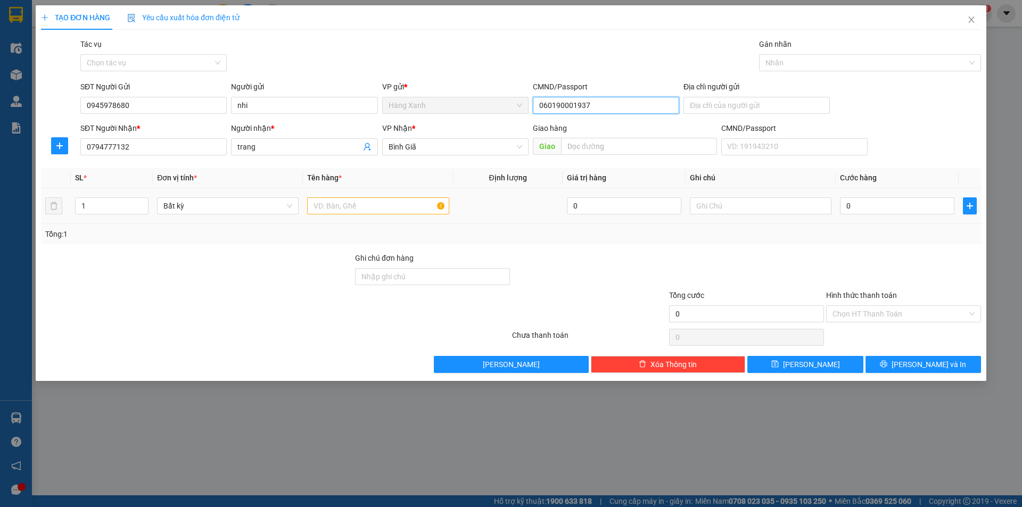
type input "060190001937"
click at [339, 214] on input "text" at bounding box center [378, 206] width 142 height 17
type input "goi nilon"
click at [867, 206] on input "0" at bounding box center [897, 206] width 114 height 17
type input "3"
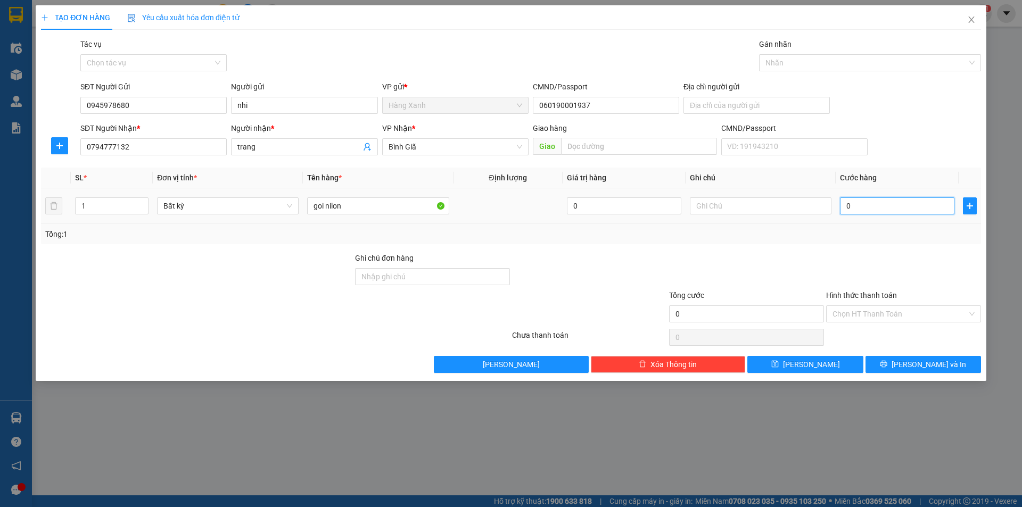
type input "3"
type input "30"
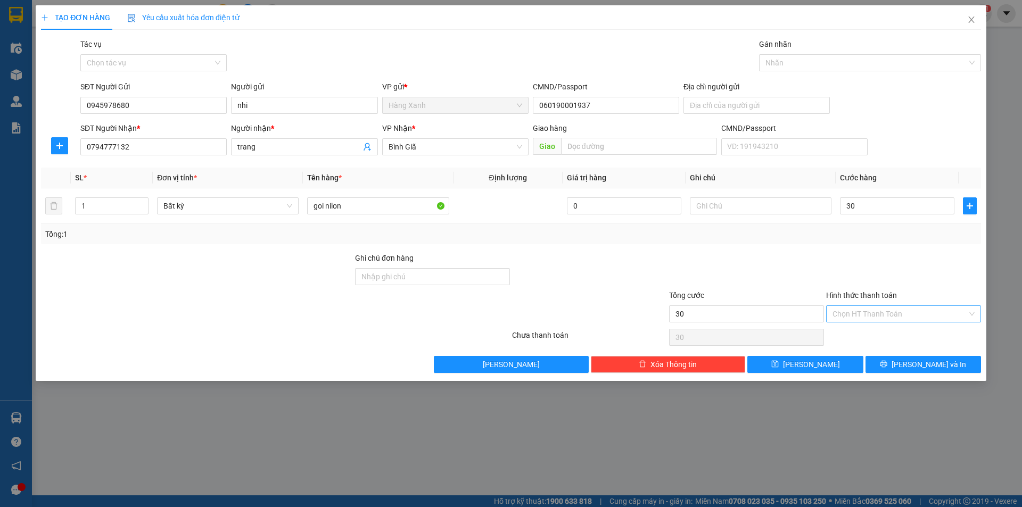
type input "30.000"
click at [917, 307] on input "Hình thức thanh toán" at bounding box center [900, 314] width 135 height 16
click at [890, 334] on div "Tại văn phòng" at bounding box center [904, 336] width 142 height 12
type input "0"
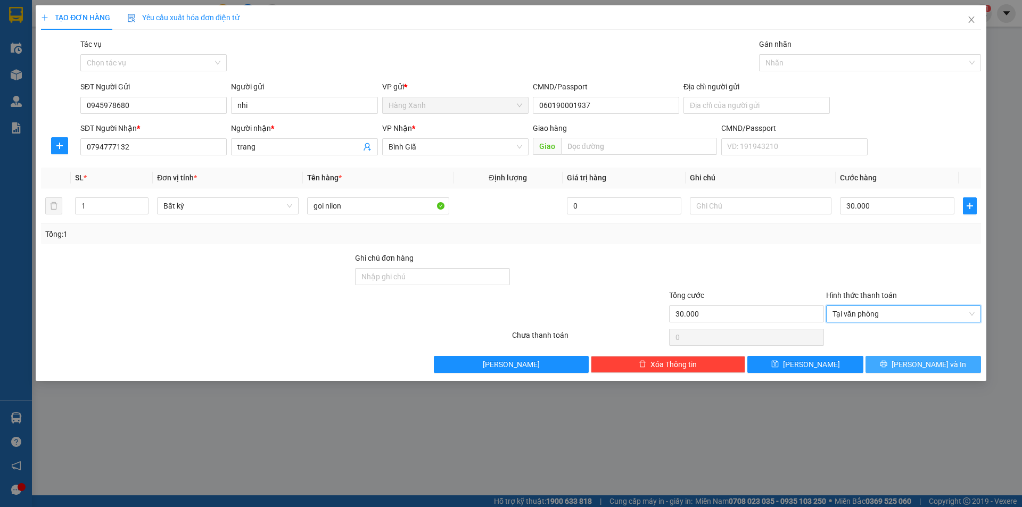
click at [879, 368] on button "[PERSON_NAME] và In" at bounding box center [924, 364] width 116 height 17
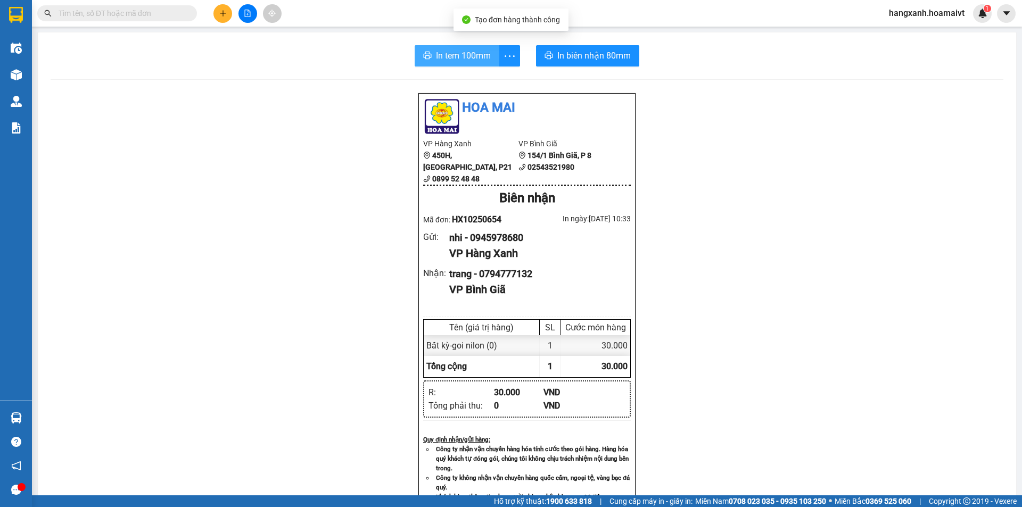
click at [464, 61] on span "In tem 100mm" at bounding box center [463, 55] width 55 height 13
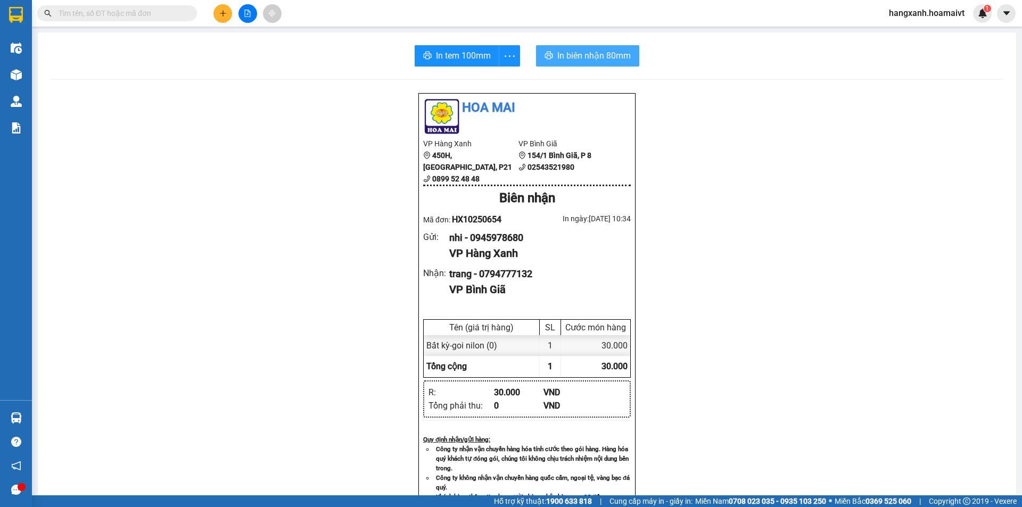
click at [577, 55] on span "In biên nhận 80mm" at bounding box center [594, 55] width 73 height 13
click at [223, 16] on icon "plus" at bounding box center [222, 13] width 7 height 7
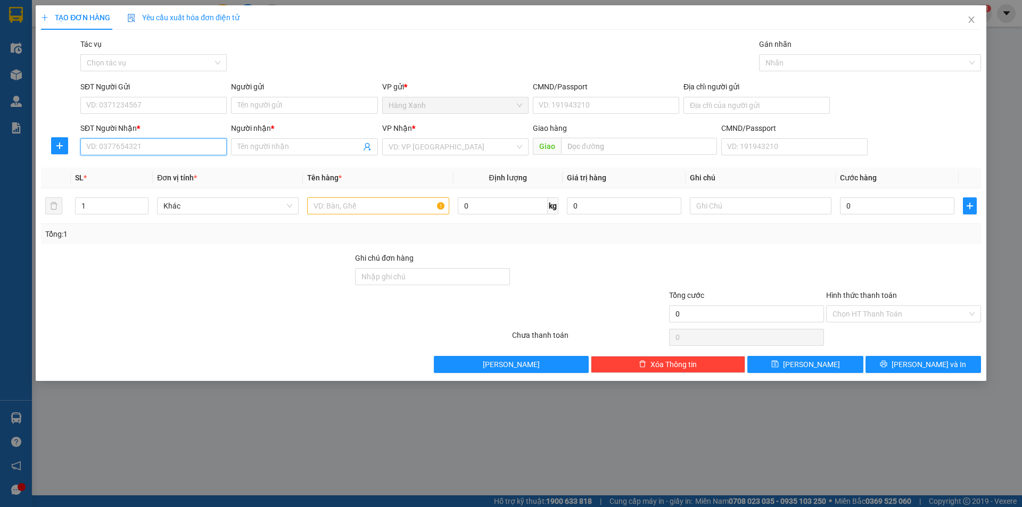
click at [157, 150] on input "SĐT Người Nhận *" at bounding box center [153, 146] width 146 height 17
type input "0912801152"
click at [127, 171] on div "0912801152 - dậu" at bounding box center [154, 168] width 134 height 12
type input "dậu"
type input "0912801152"
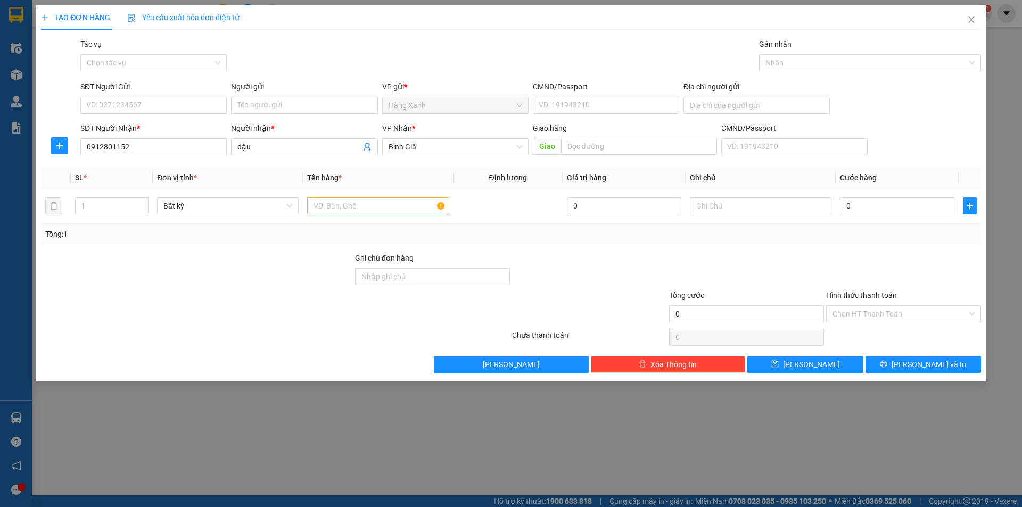
click at [211, 96] on div "SĐT Người Gửi" at bounding box center [153, 89] width 146 height 16
click at [204, 101] on input "SĐT Người Gửi" at bounding box center [153, 105] width 146 height 17
click at [136, 127] on div "0962051068 - son anh" at bounding box center [154, 127] width 134 height 12
type input "0962051068"
type input "son anh"
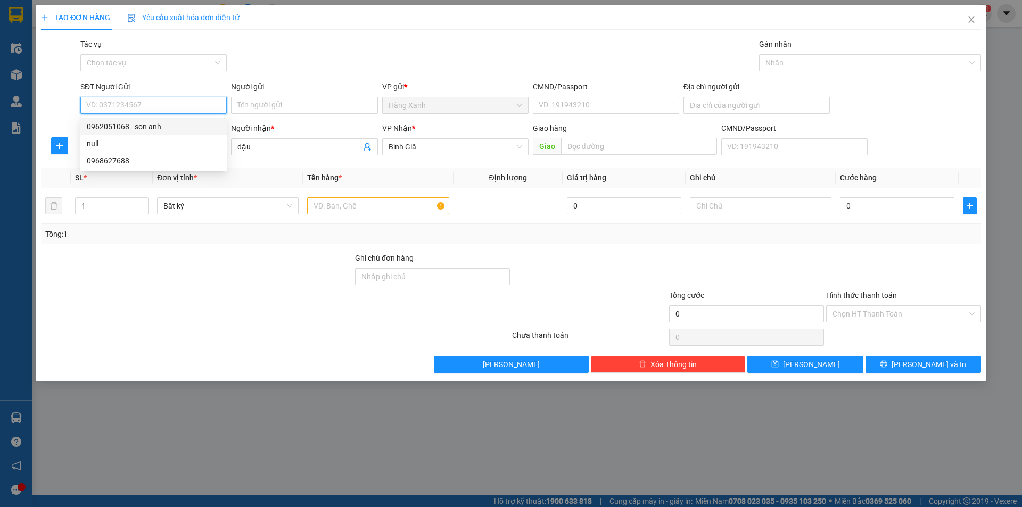
type input "079064017243"
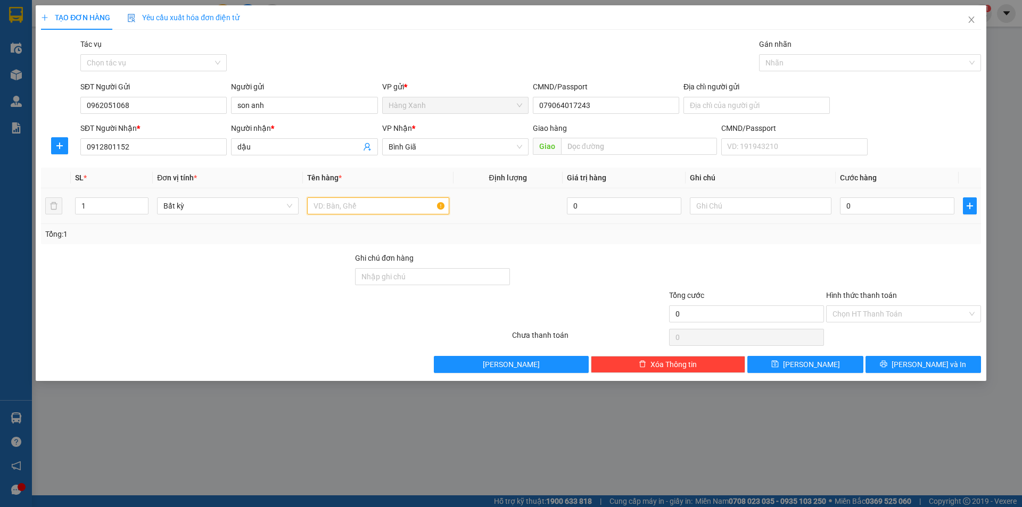
click at [346, 208] on input "text" at bounding box center [378, 206] width 142 height 17
type input "cuc ni lon thuc pham chuc nag"
click at [846, 208] on input "0" at bounding box center [897, 206] width 114 height 17
type input "5"
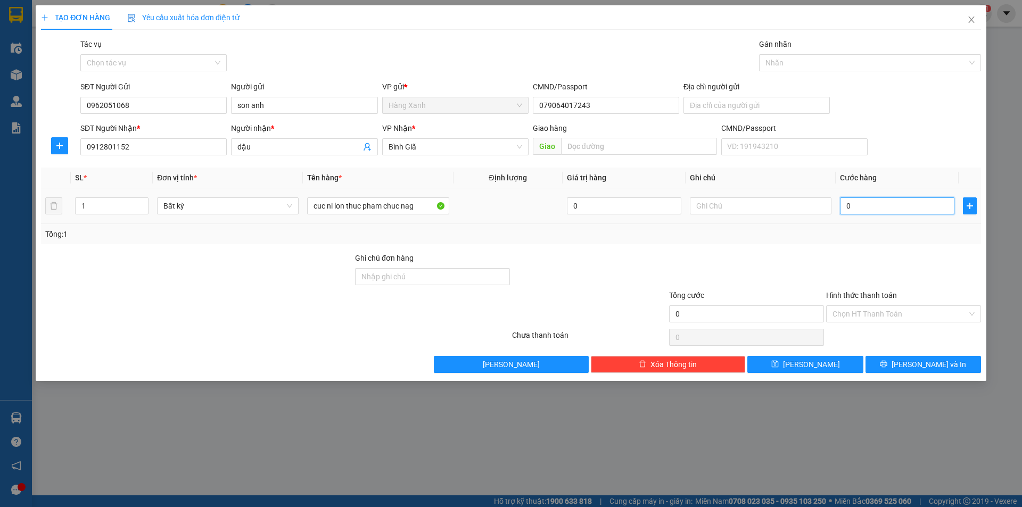
type input "5"
type input "50"
type input "50.000"
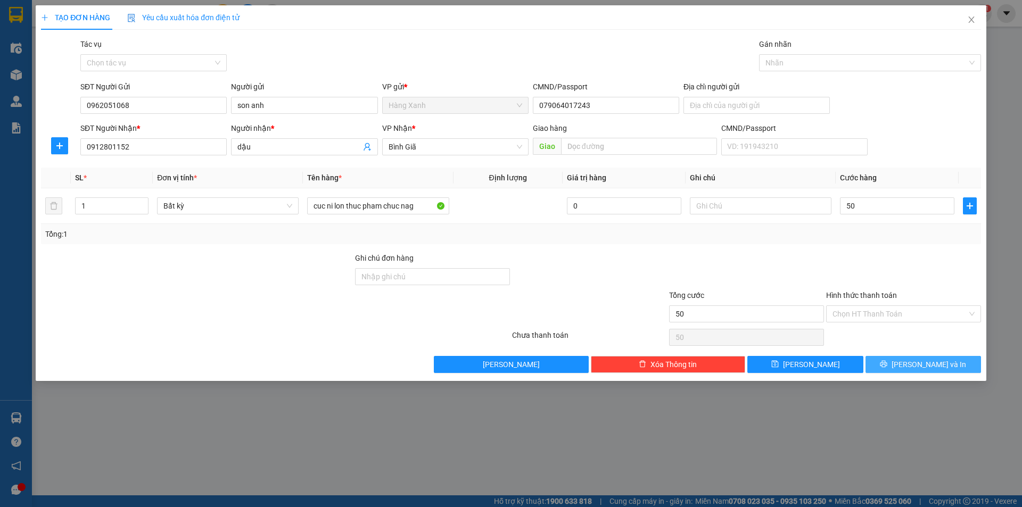
type input "50.000"
click at [898, 360] on button "[PERSON_NAME] và In" at bounding box center [924, 364] width 116 height 17
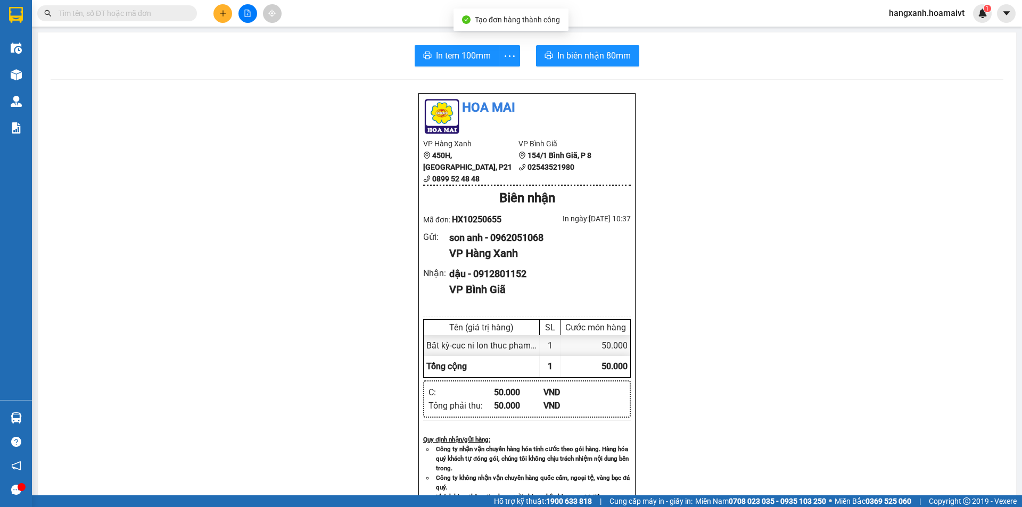
click at [457, 45] on div "In tem 100mm In biên nhận 80mm Hoa Mai VP Hàng Xanh 450H, [GEOGRAPHIC_DATA], P2…" at bounding box center [527, 419] width 979 height 774
drag, startPoint x: 436, startPoint y: 54, endPoint x: 503, endPoint y: 65, distance: 67.5
click at [439, 54] on span "In tem 100mm" at bounding box center [463, 55] width 55 height 13
click at [561, 55] on span "In biên nhận 80mm" at bounding box center [594, 55] width 73 height 13
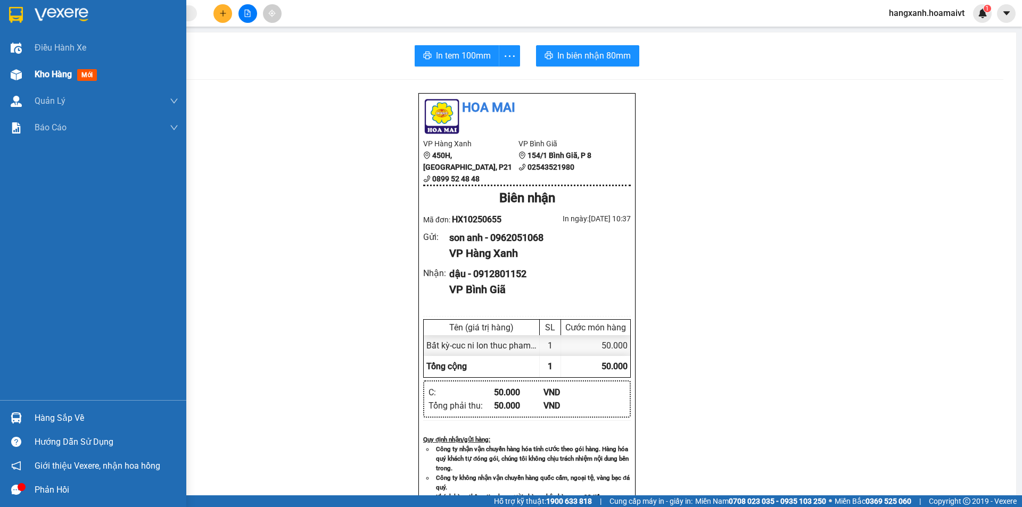
click at [86, 78] on span "mới" at bounding box center [87, 75] width 20 height 12
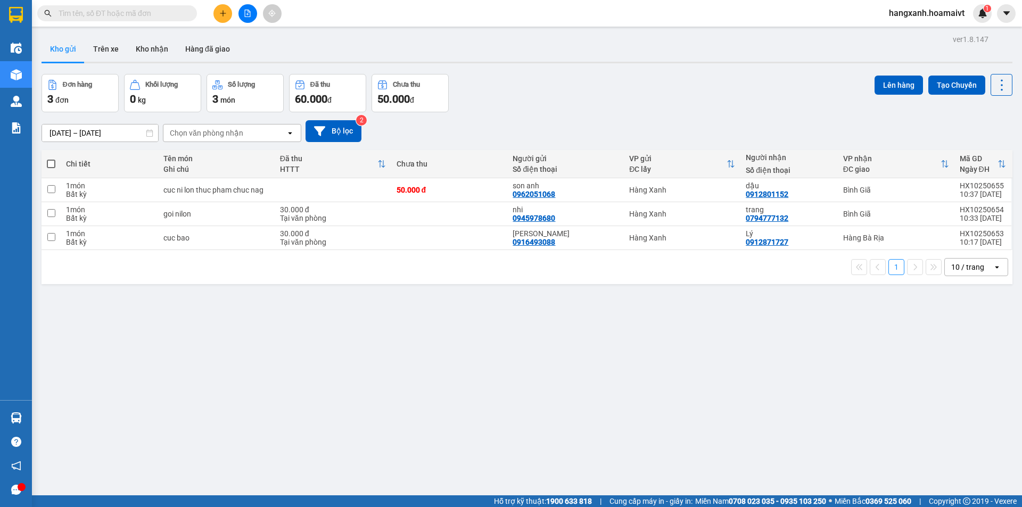
click at [227, 16] on button at bounding box center [223, 13] width 19 height 19
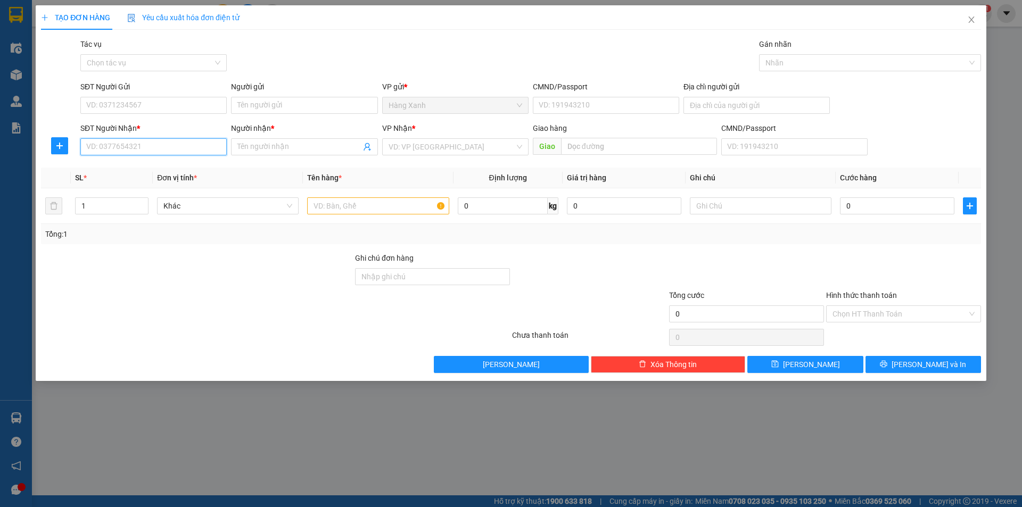
click at [138, 149] on input "SĐT Người Nhận *" at bounding box center [153, 146] width 146 height 17
type input "0908500678"
click at [102, 168] on div "0908500678 - Duc" at bounding box center [154, 168] width 134 height 12
type input "Duc"
click at [152, 106] on input "SĐT Người Gửi" at bounding box center [153, 105] width 146 height 17
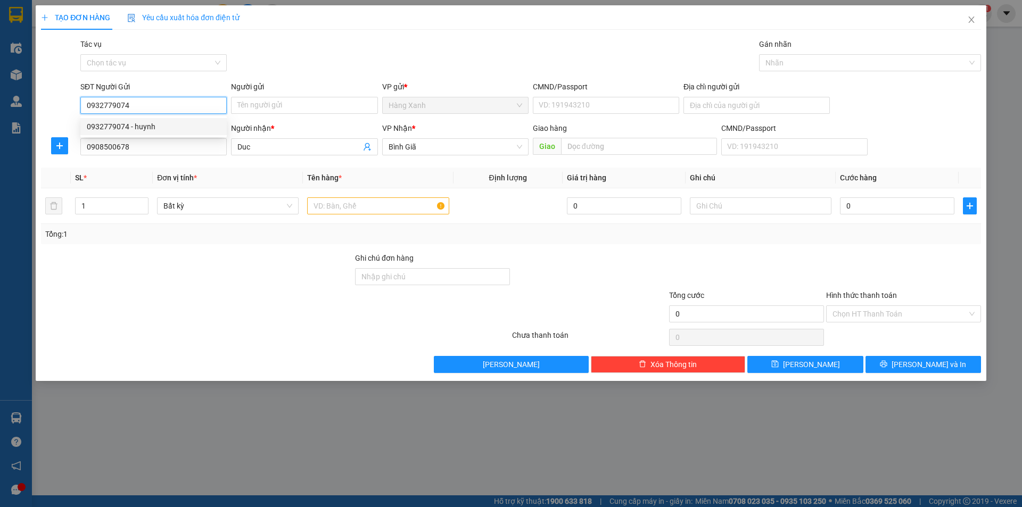
drag, startPoint x: 128, startPoint y: 127, endPoint x: 158, endPoint y: 132, distance: 30.6
click at [130, 126] on div "0932779074 - huynh" at bounding box center [154, 127] width 134 height 12
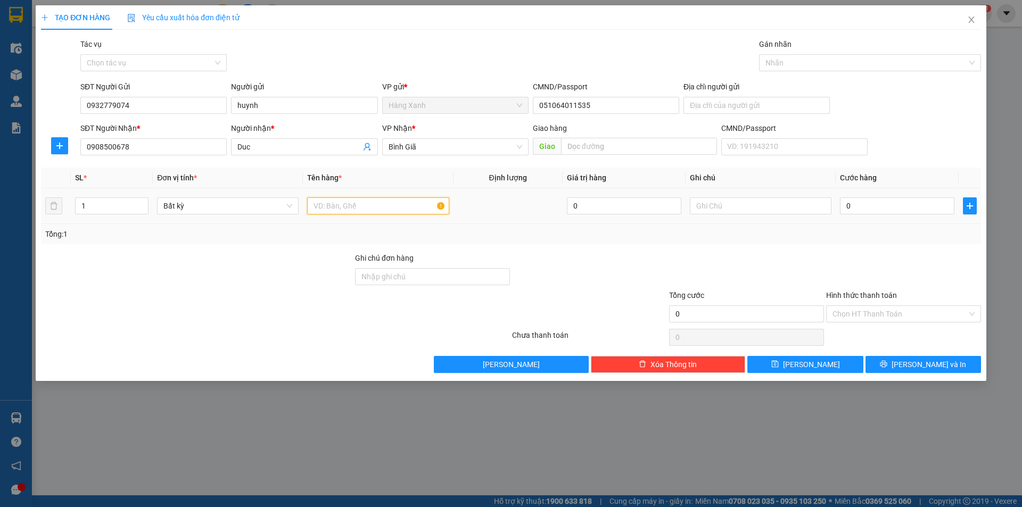
click at [411, 207] on input "text" at bounding box center [378, 206] width 142 height 17
click at [906, 211] on input "0" at bounding box center [897, 206] width 114 height 17
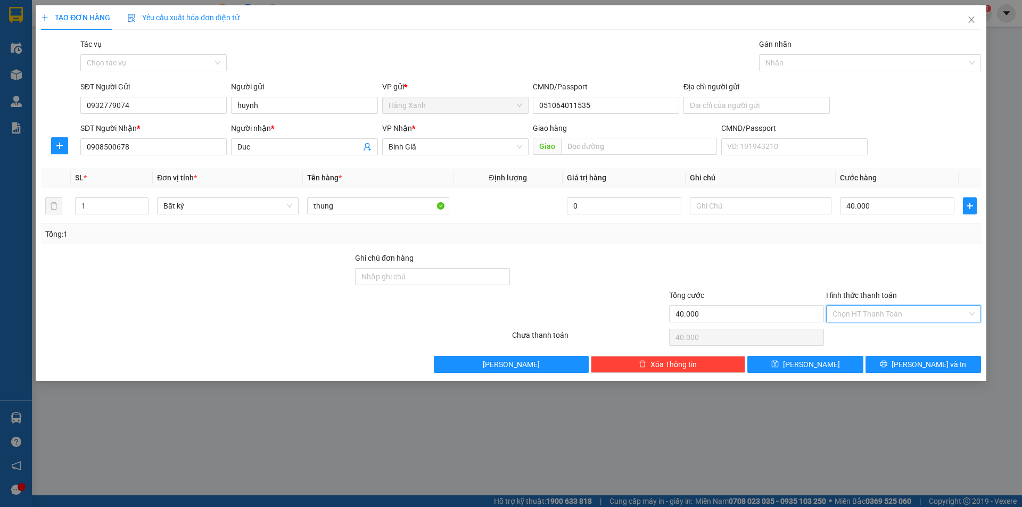
click at [871, 312] on input "Hình thức thanh toán" at bounding box center [900, 314] width 135 height 16
click at [879, 337] on div "Tại văn phòng" at bounding box center [904, 336] width 142 height 12
drag, startPoint x: 886, startPoint y: 366, endPoint x: 861, endPoint y: 305, distance: 66.6
click at [882, 358] on button "[PERSON_NAME] và In" at bounding box center [924, 364] width 116 height 17
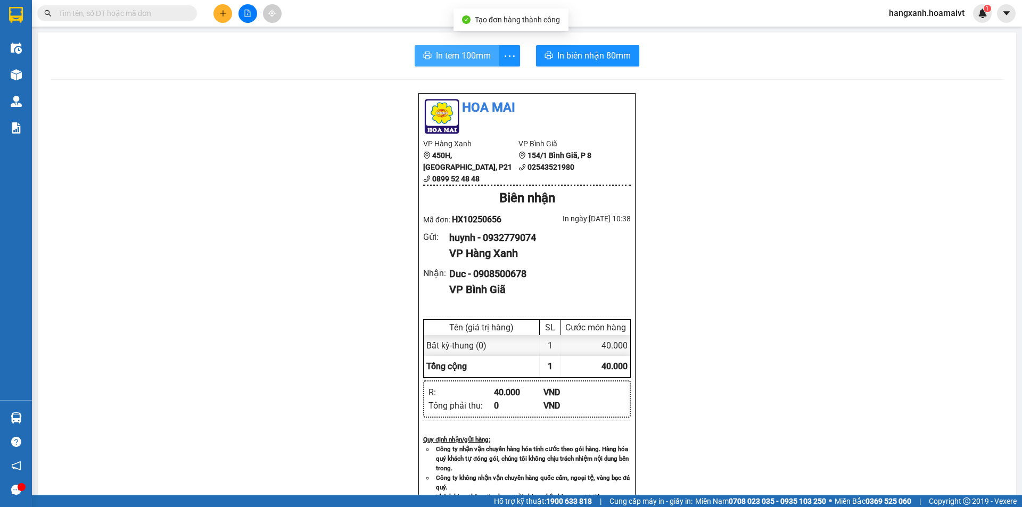
click at [477, 52] on span "In tem 100mm" at bounding box center [463, 55] width 55 height 13
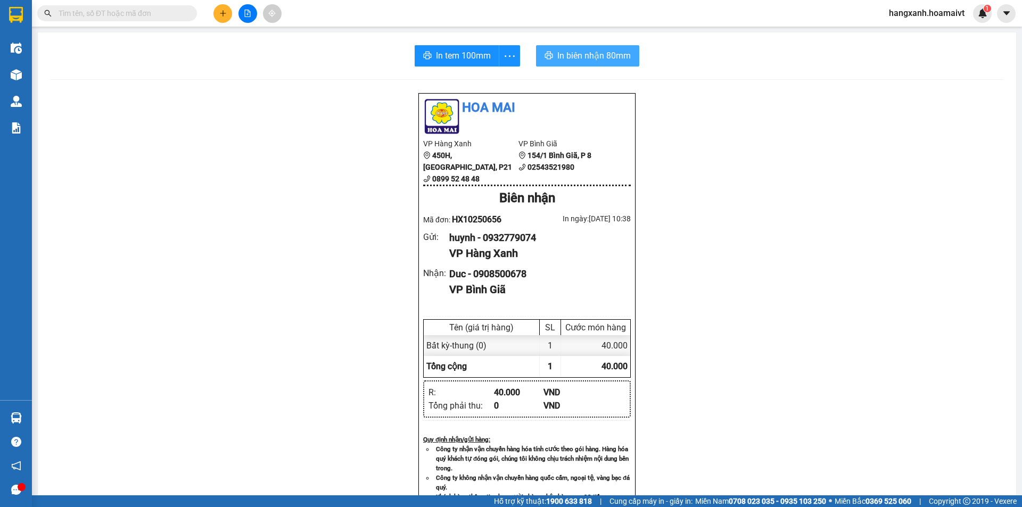
click at [558, 56] on span "In biên nhận 80mm" at bounding box center [594, 55] width 73 height 13
click at [563, 56] on span "In biên nhận 80mm" at bounding box center [594, 55] width 73 height 13
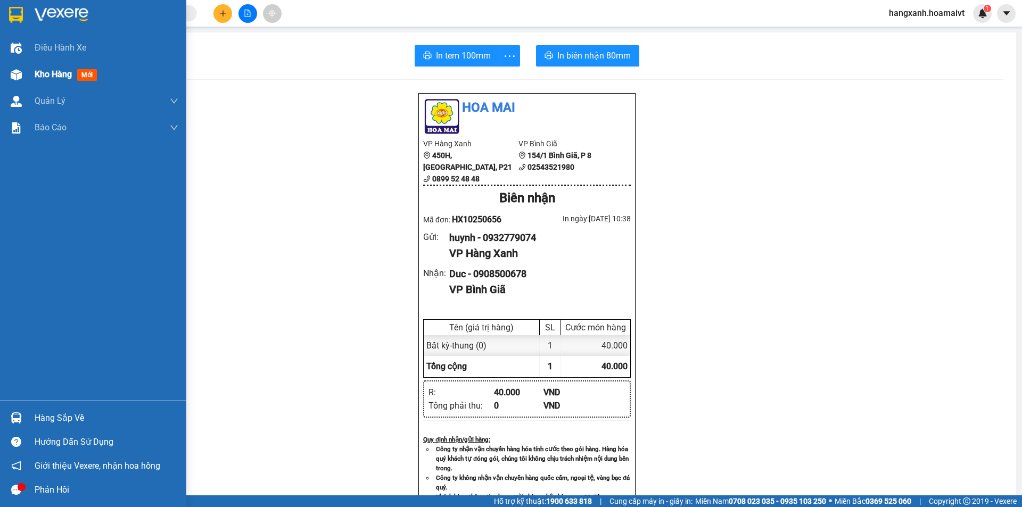
click at [85, 78] on span "mới" at bounding box center [87, 75] width 20 height 12
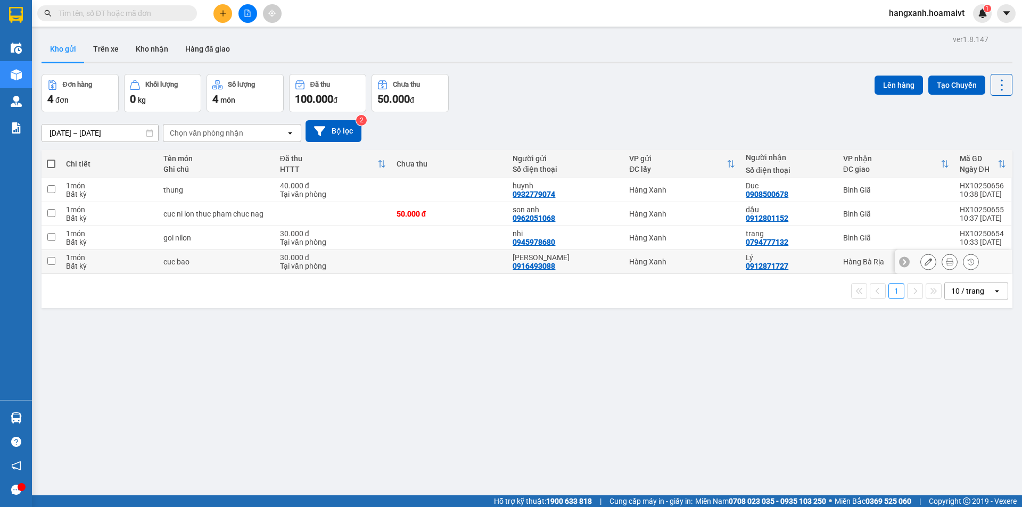
click at [814, 263] on div "[PERSON_NAME] 0912871727" at bounding box center [789, 261] width 86 height 17
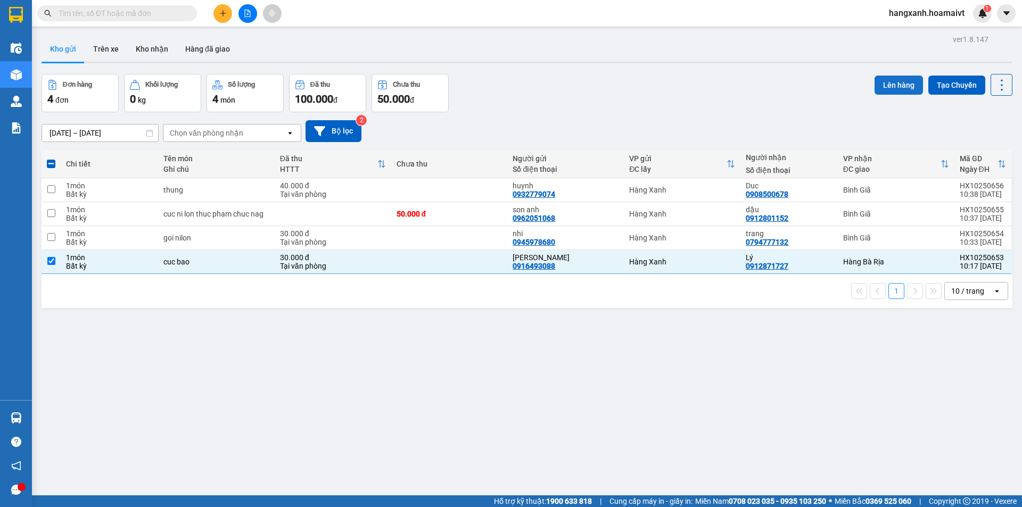
click at [890, 81] on button "Lên hàng" at bounding box center [899, 85] width 48 height 19
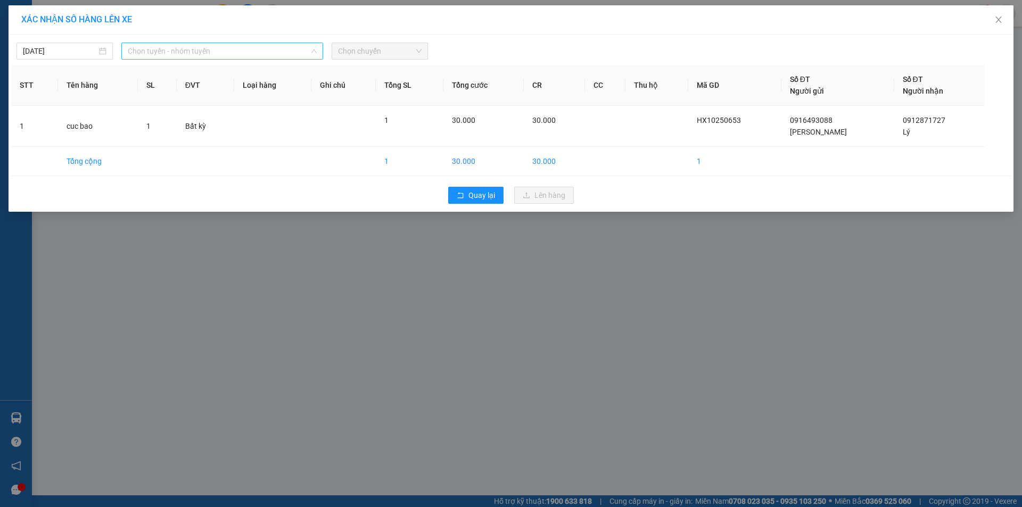
click at [183, 51] on span "Chọn tuyến - nhóm tuyến" at bounding box center [222, 51] width 189 height 16
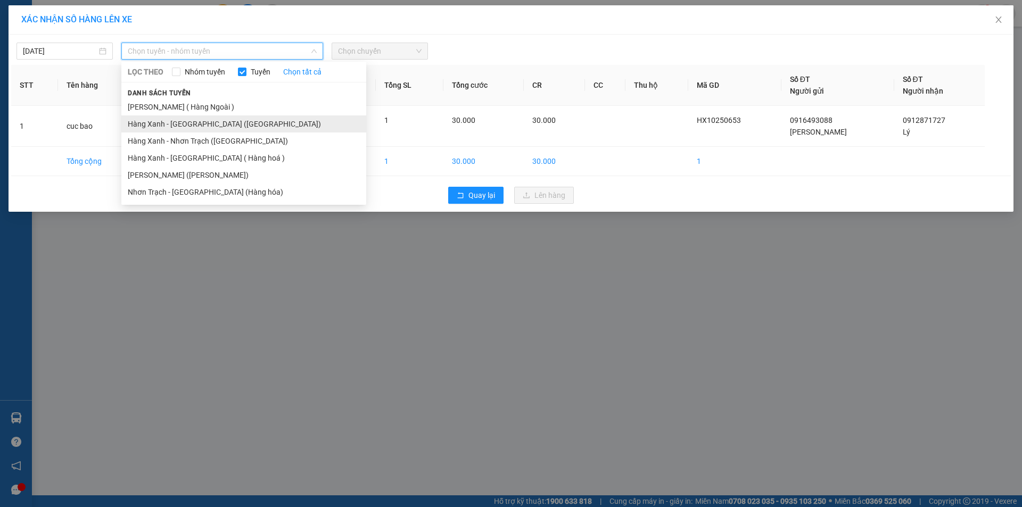
click at [187, 122] on li "Hàng Xanh - [GEOGRAPHIC_DATA] ([GEOGRAPHIC_DATA])" at bounding box center [243, 124] width 245 height 17
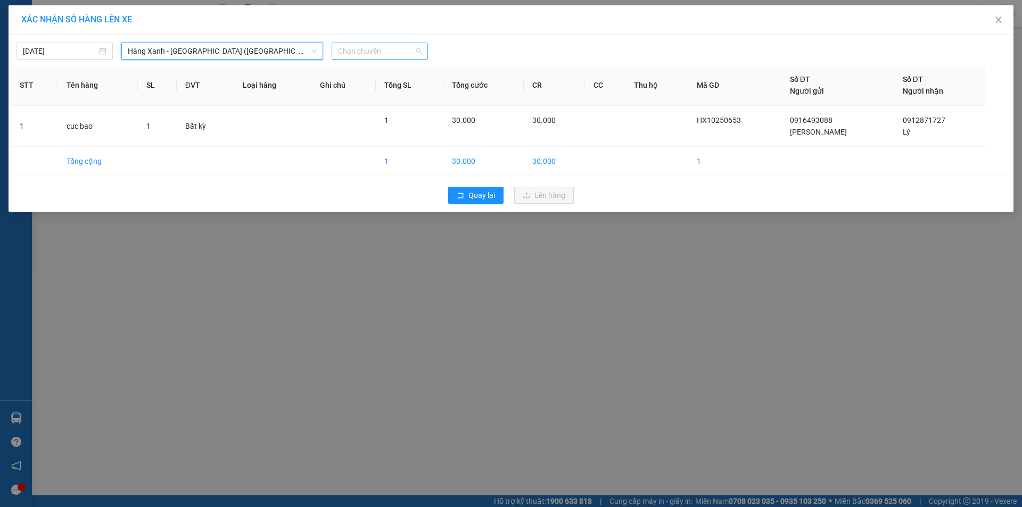
click at [408, 52] on span "Chọn chuyến" at bounding box center [380, 51] width 84 height 16
click at [412, 89] on div "Thêm chuyến " 10:30 "" at bounding box center [388, 90] width 113 height 18
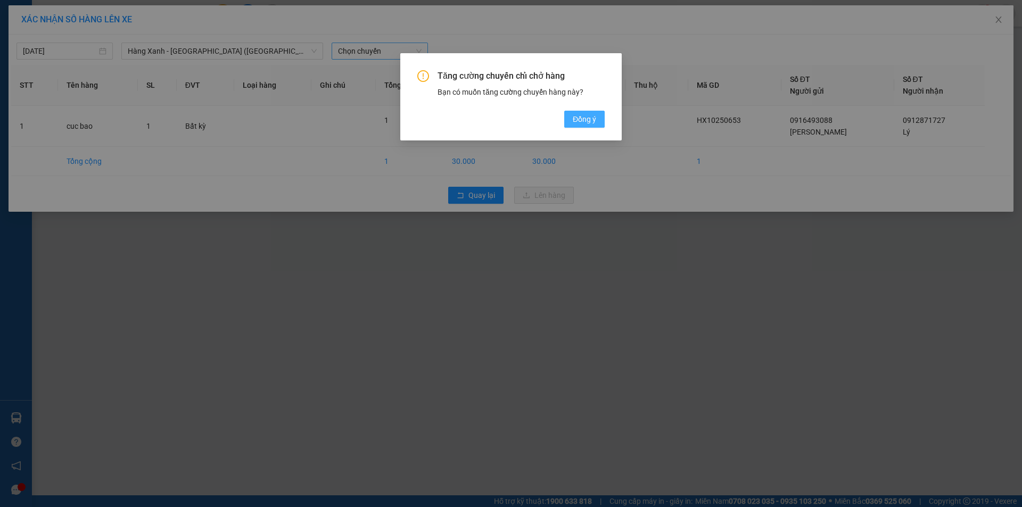
click at [591, 117] on span "Đồng ý" at bounding box center [584, 119] width 23 height 12
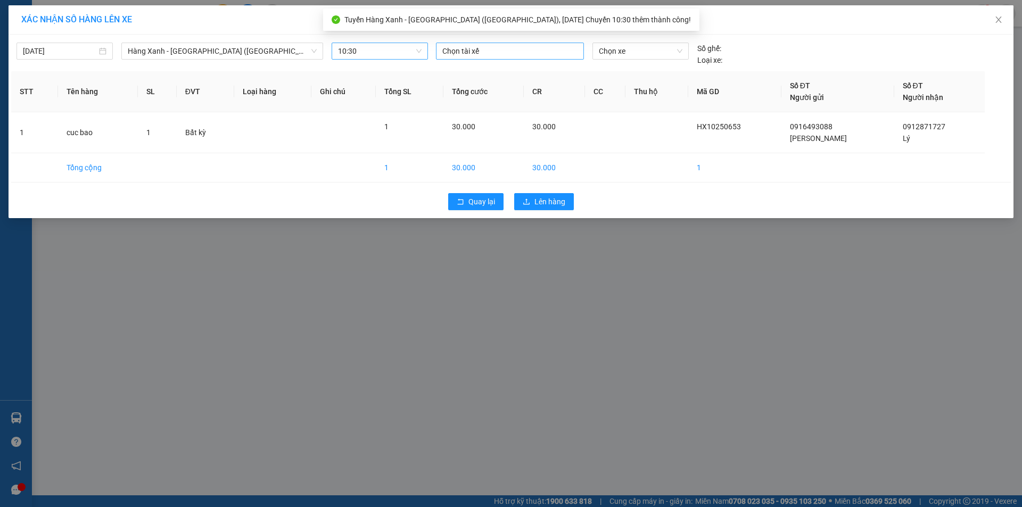
click at [509, 53] on div at bounding box center [510, 51] width 143 height 13
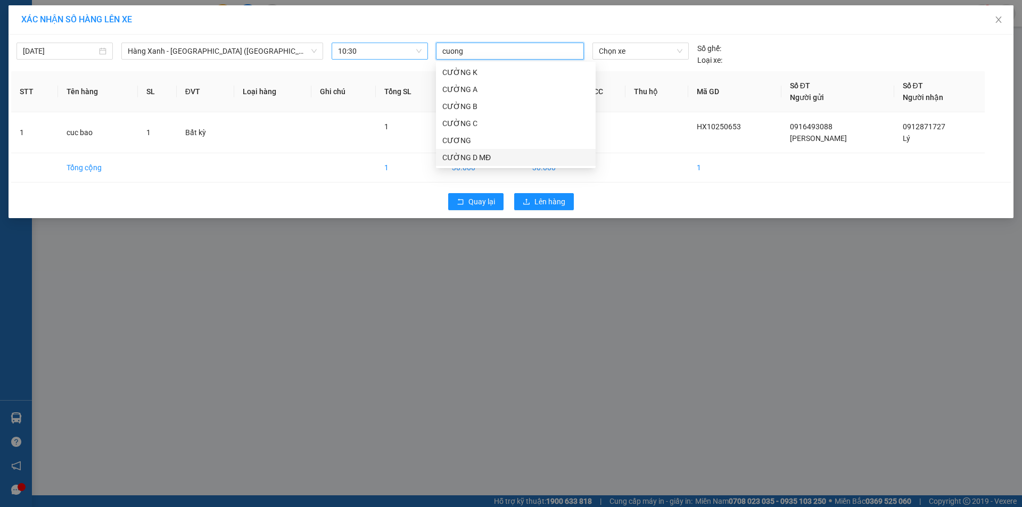
click at [456, 158] on div "CƯỜNG D MĐ" at bounding box center [515, 158] width 147 height 12
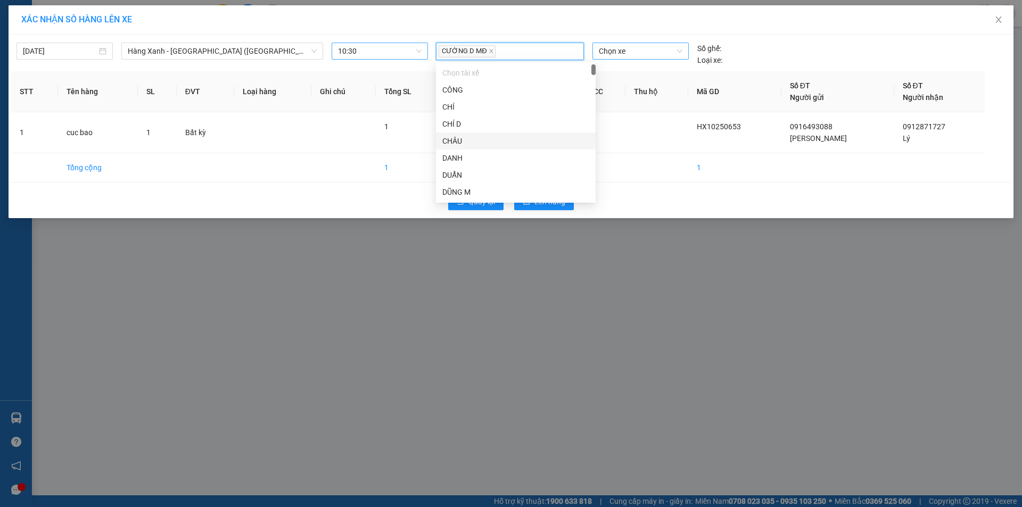
click at [653, 54] on span "Chọn xe" at bounding box center [640, 51] width 83 height 16
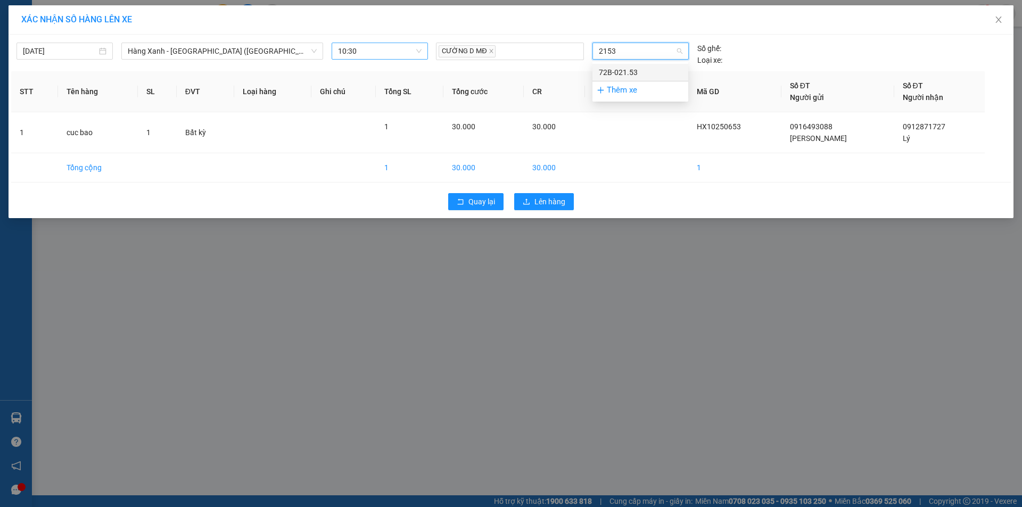
click at [629, 68] on div "72B-021.53" at bounding box center [640, 73] width 83 height 12
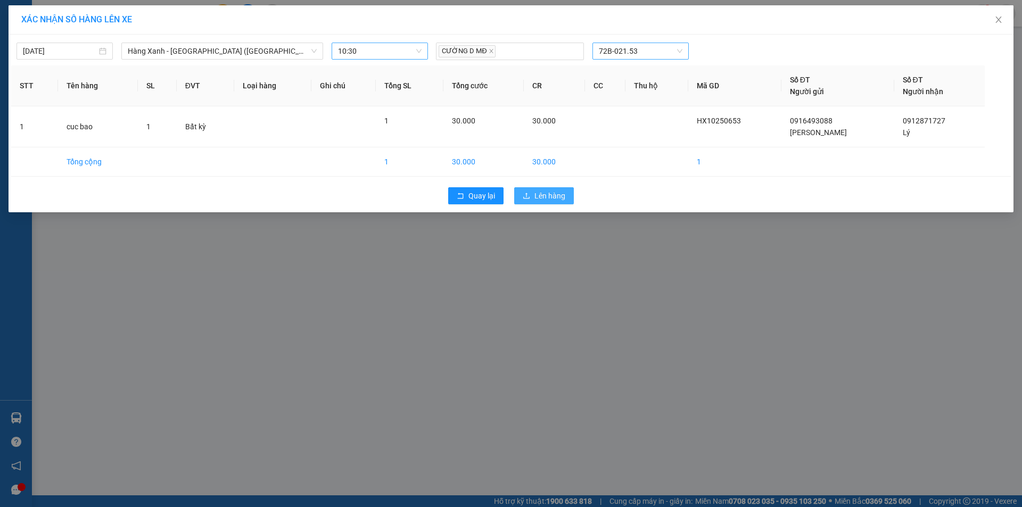
click at [559, 199] on span "Lên hàng" at bounding box center [550, 196] width 31 height 12
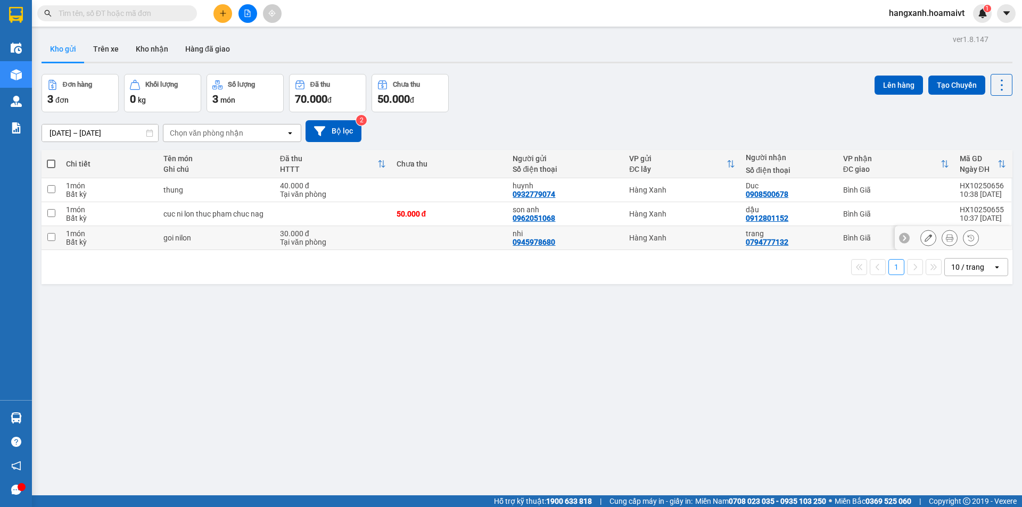
drag, startPoint x: 806, startPoint y: 248, endPoint x: 878, endPoint y: 172, distance: 104.0
click at [808, 245] on td "trang 0794777132" at bounding box center [789, 238] width 97 height 24
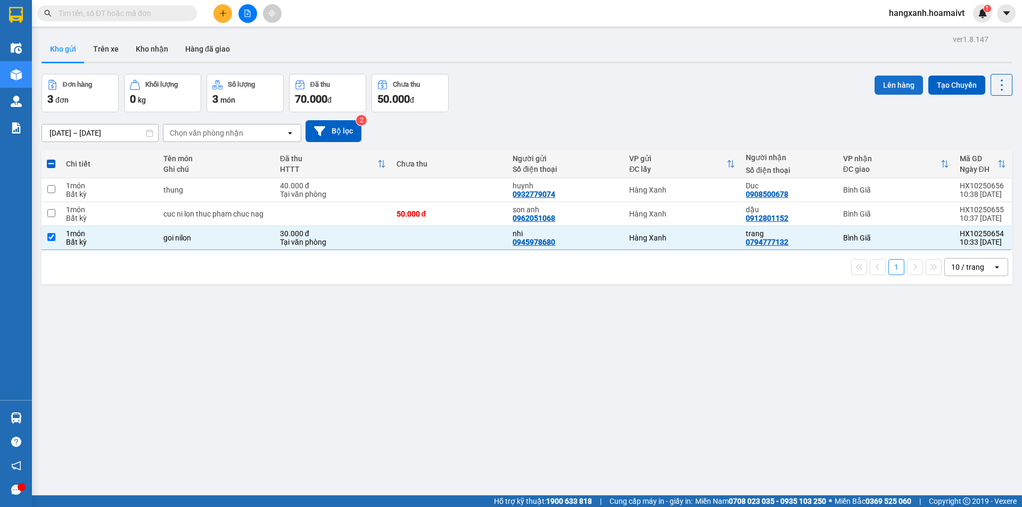
click at [896, 81] on button "Lên hàng" at bounding box center [899, 85] width 48 height 19
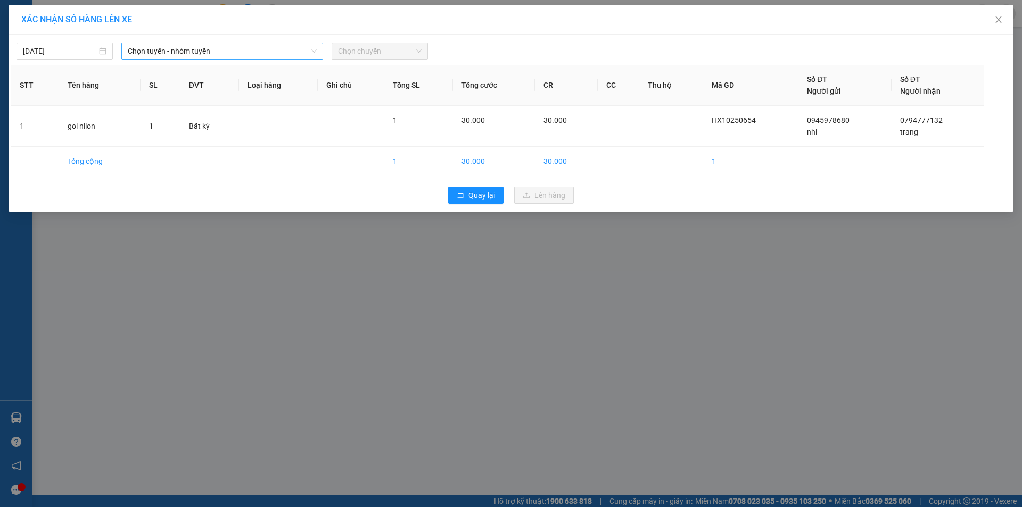
click at [159, 48] on span "Chọn tuyến - nhóm tuyến" at bounding box center [222, 51] width 189 height 16
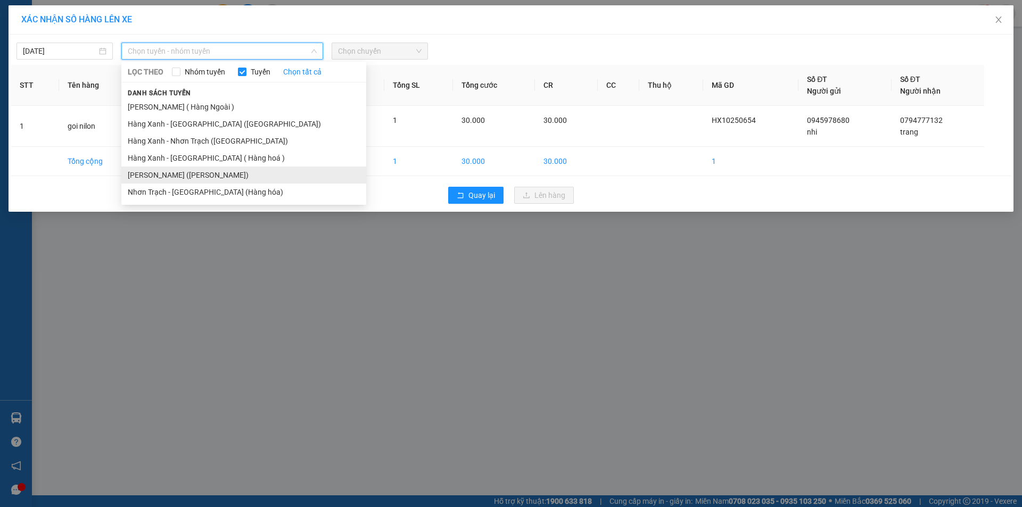
click at [192, 178] on li "[PERSON_NAME] ([PERSON_NAME])" at bounding box center [243, 175] width 245 height 17
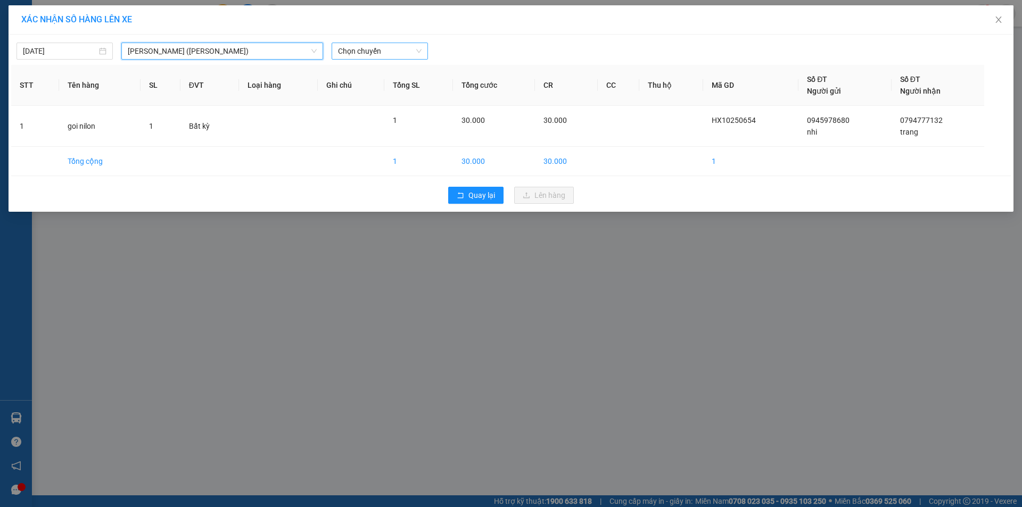
click at [383, 50] on span "Chọn chuyến" at bounding box center [380, 51] width 84 height 16
click at [409, 93] on div "Thêm chuyến " 10:30 "" at bounding box center [388, 90] width 113 height 18
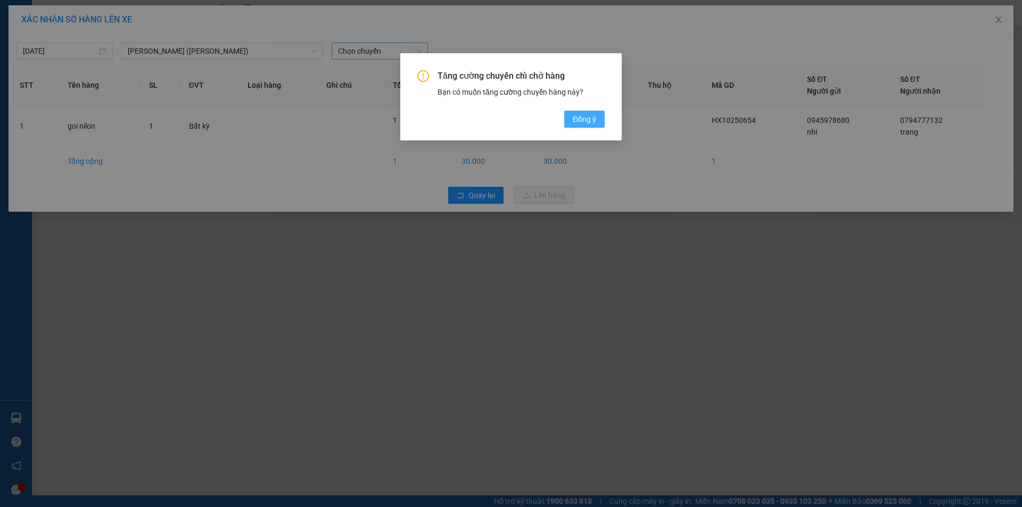
drag, startPoint x: 588, startPoint y: 119, endPoint x: 547, endPoint y: 156, distance: 55.0
click at [587, 119] on span "Đồng ý" at bounding box center [584, 119] width 23 height 12
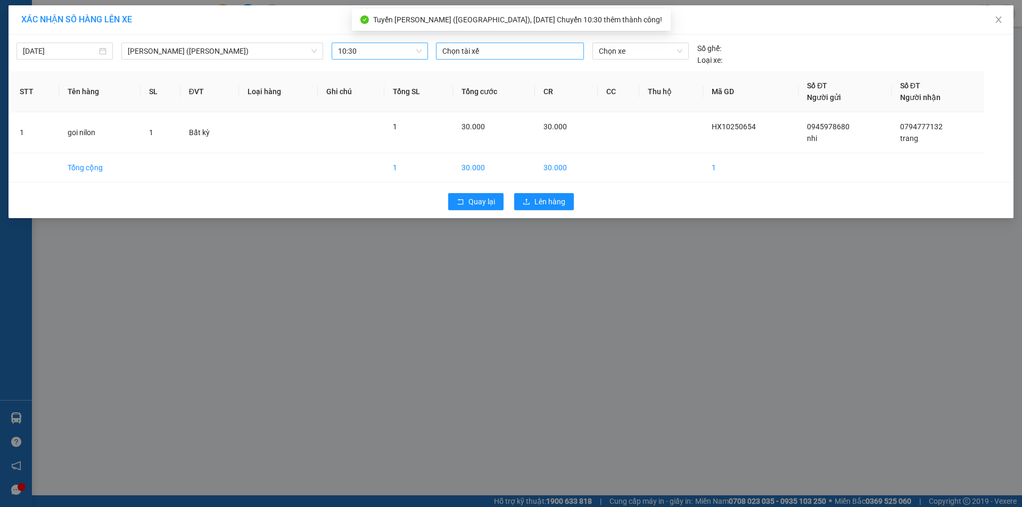
click at [503, 44] on div "Chọn tài xế" at bounding box center [510, 51] width 148 height 17
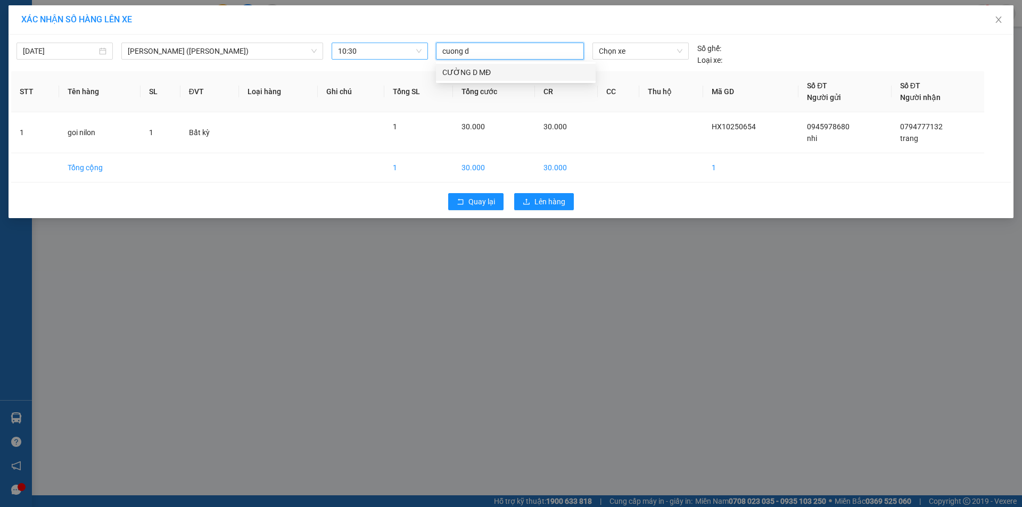
click at [475, 72] on div "CƯỜNG D MĐ" at bounding box center [515, 73] width 147 height 12
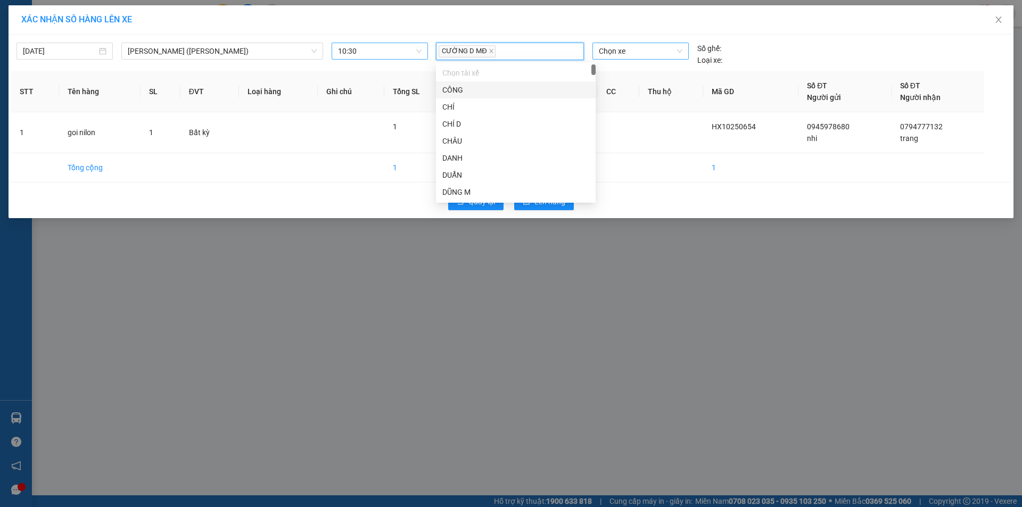
click at [656, 51] on span "Chọn xe" at bounding box center [640, 51] width 83 height 16
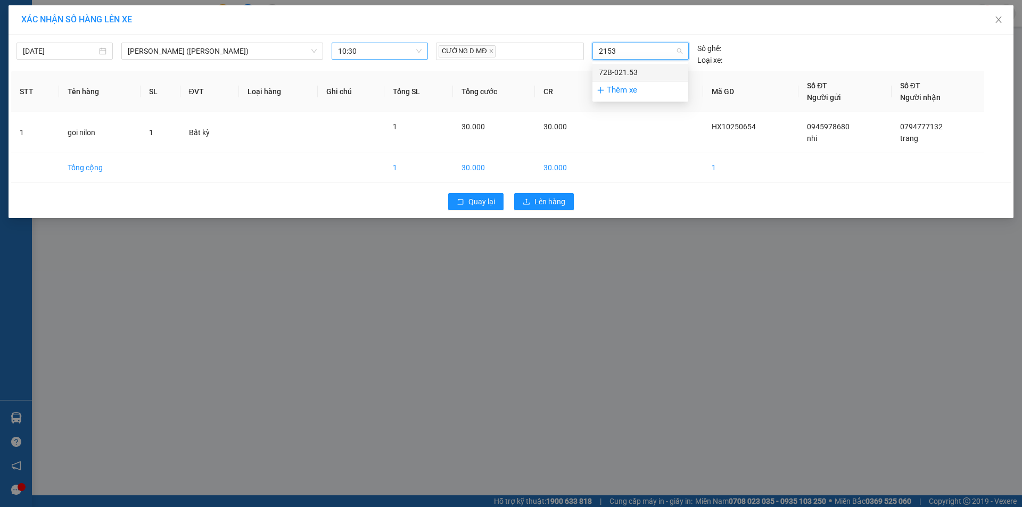
click at [646, 69] on div "72B-021.53" at bounding box center [640, 73] width 83 height 12
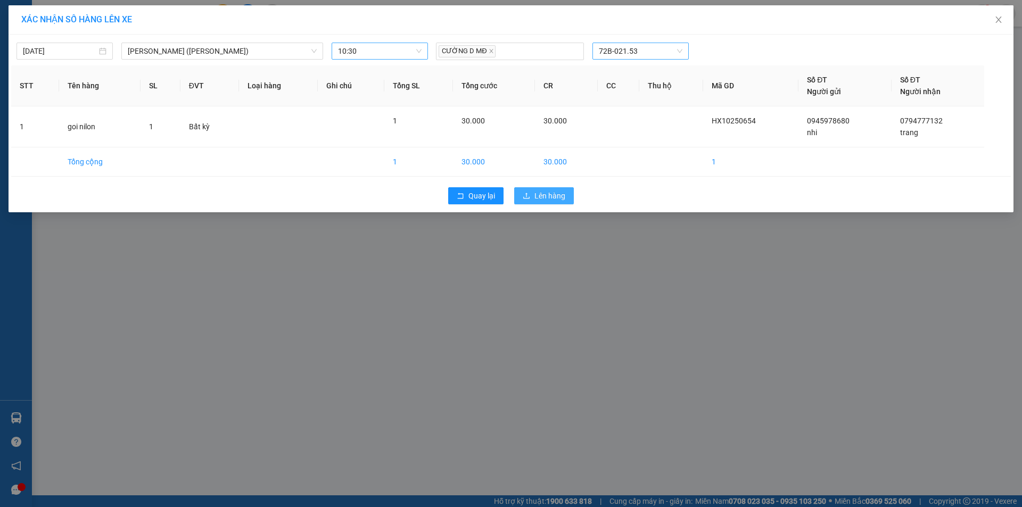
click at [558, 196] on span "Lên hàng" at bounding box center [550, 196] width 31 height 12
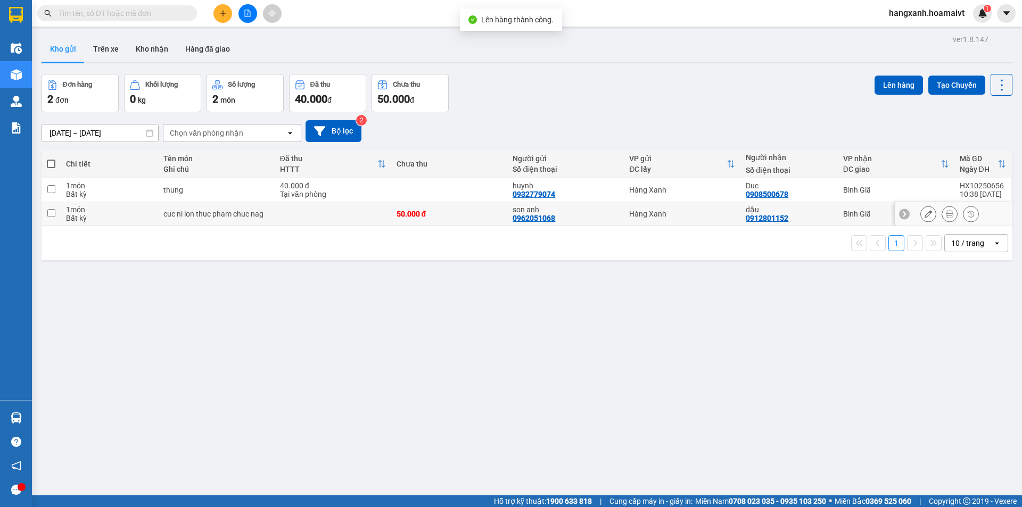
click at [722, 216] on div "Hàng Xanh" at bounding box center [682, 214] width 106 height 9
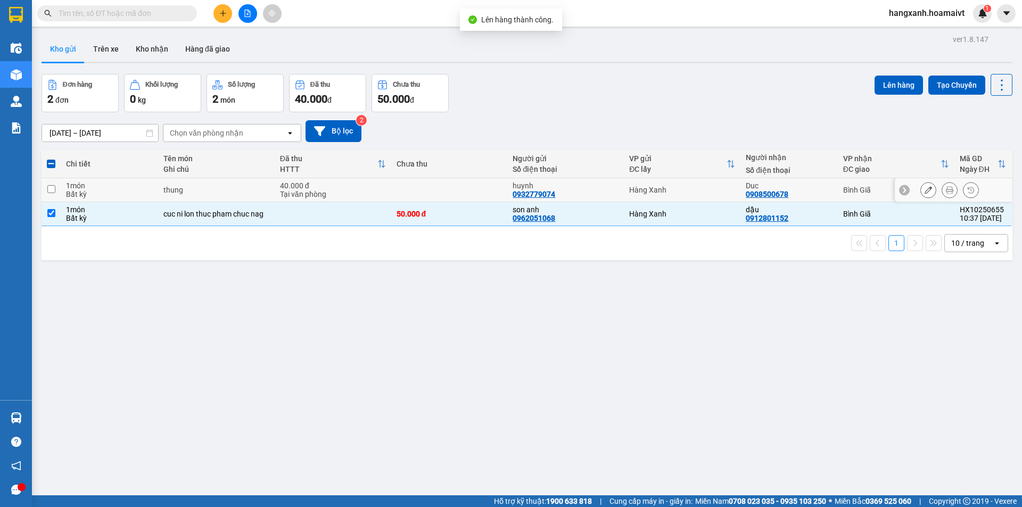
click at [731, 190] on td "Hàng Xanh" at bounding box center [682, 190] width 117 height 24
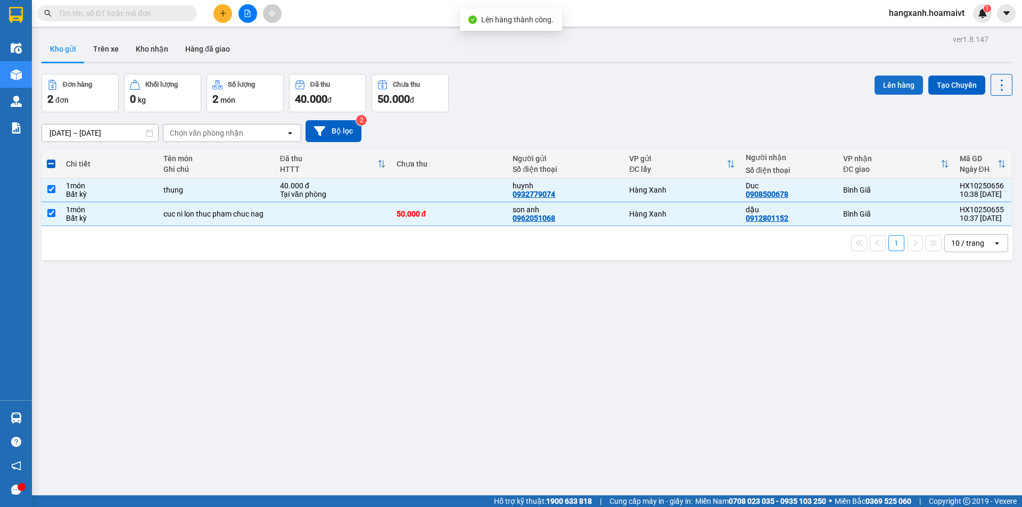
click at [888, 85] on button "Lên hàng" at bounding box center [899, 85] width 48 height 19
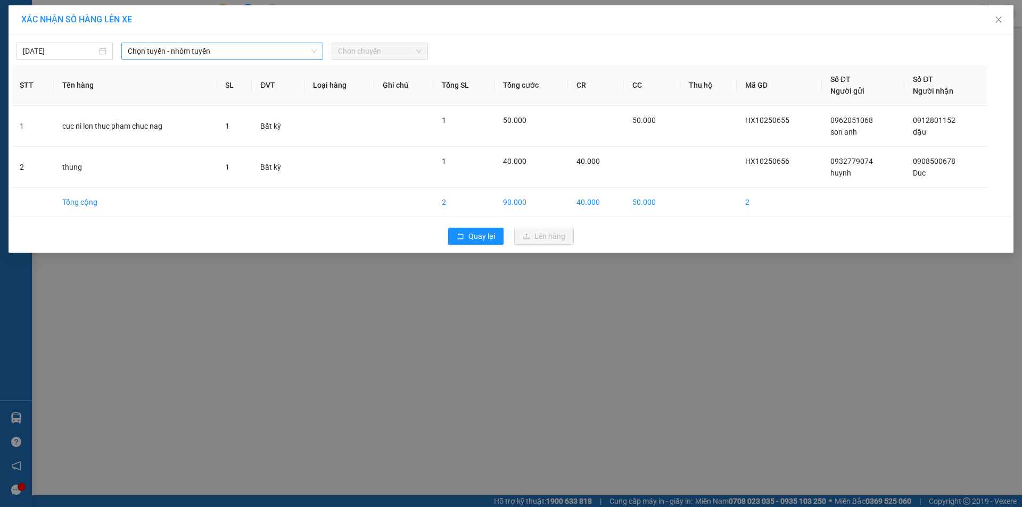
click at [194, 53] on span "Chọn tuyến - nhóm tuyến" at bounding box center [222, 51] width 189 height 16
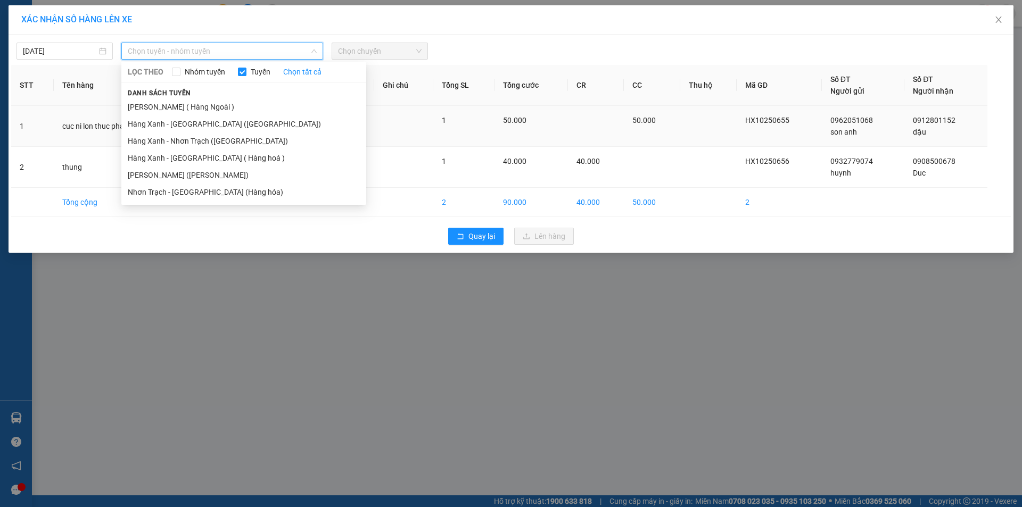
drag, startPoint x: 176, startPoint y: 177, endPoint x: 385, endPoint y: 110, distance: 219.1
click at [183, 171] on li "[PERSON_NAME] ([PERSON_NAME])" at bounding box center [243, 175] width 245 height 17
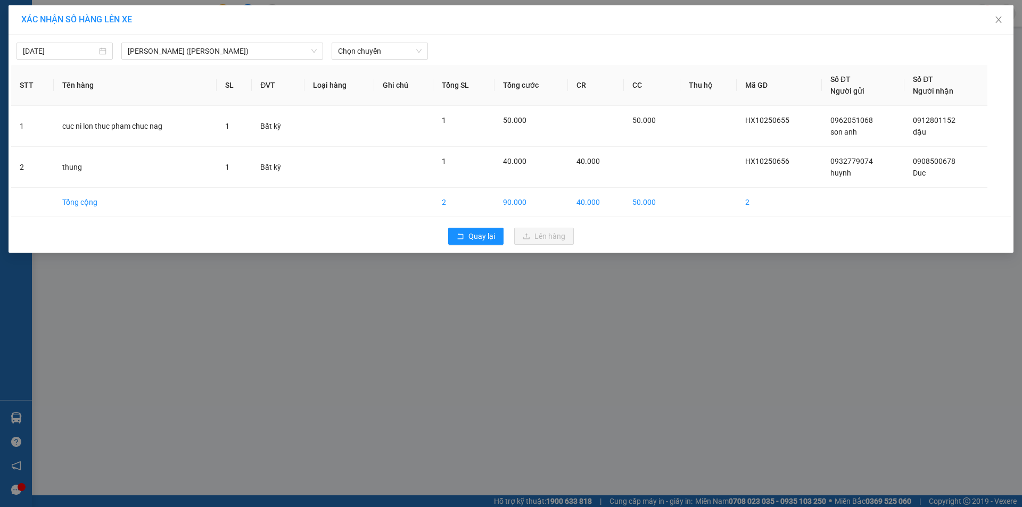
click at [382, 42] on div "[DATE] [GEOGRAPHIC_DATA] - [GEOGRAPHIC_DATA] ([GEOGRAPHIC_DATA]) LỌC THEO Nhóm …" at bounding box center [511, 48] width 1000 height 22
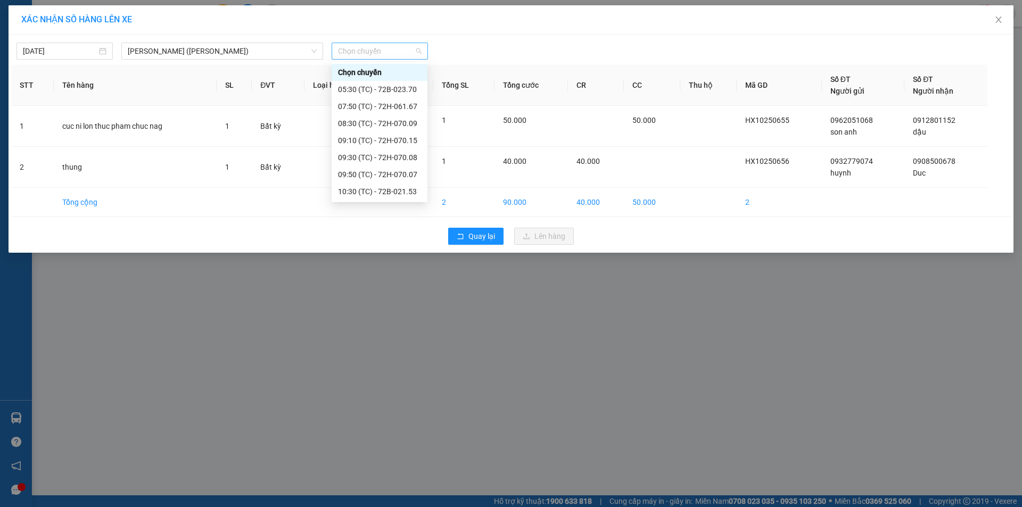
click at [371, 55] on span "Chọn chuyến" at bounding box center [380, 51] width 84 height 16
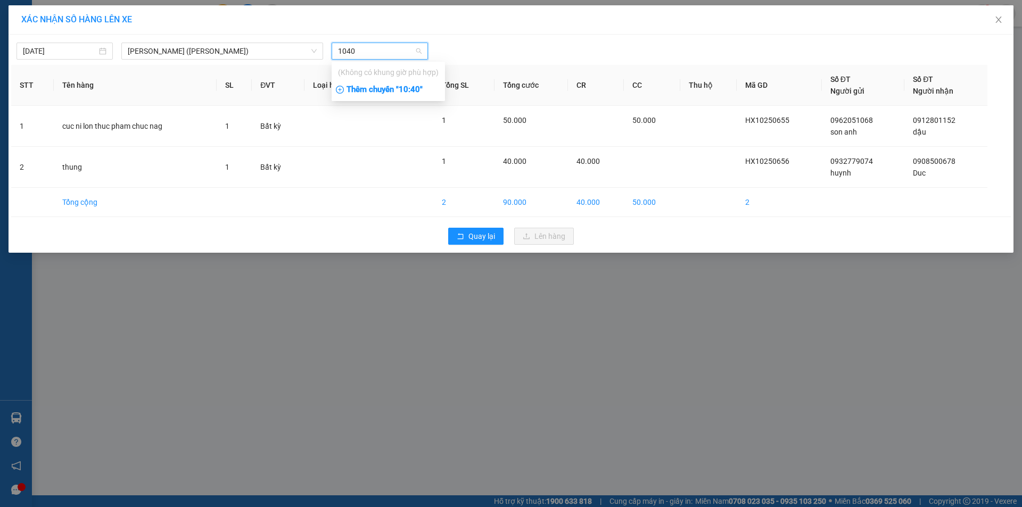
click at [407, 86] on div "Thêm chuyến " 10:40 "" at bounding box center [388, 90] width 113 height 18
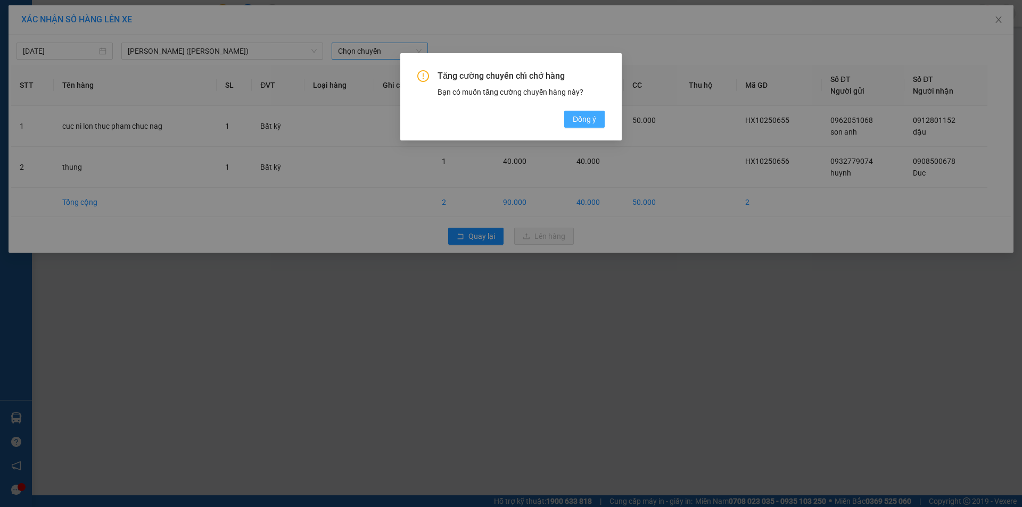
click at [575, 114] on span "Đồng ý" at bounding box center [584, 119] width 23 height 12
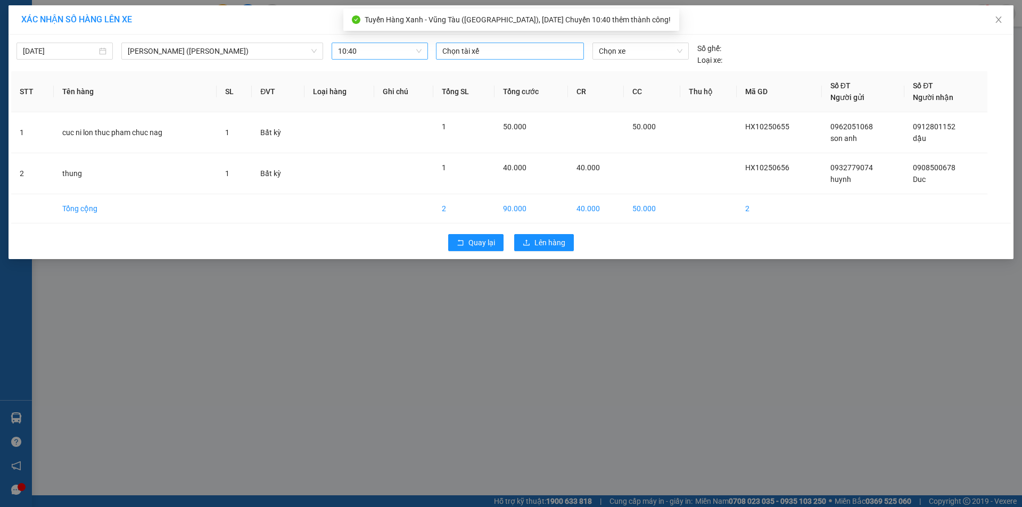
click at [488, 52] on div at bounding box center [510, 51] width 143 height 13
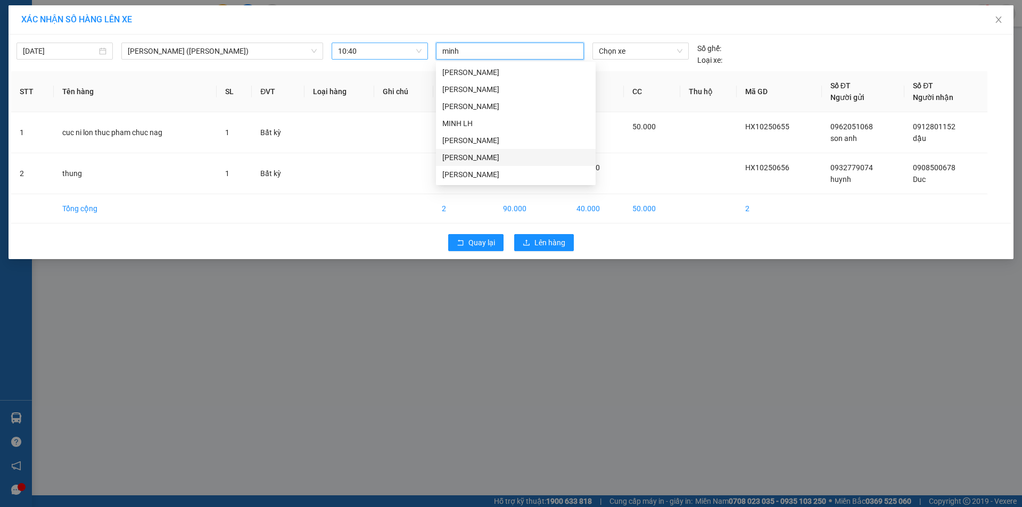
click at [464, 159] on div "[PERSON_NAME]" at bounding box center [515, 158] width 147 height 12
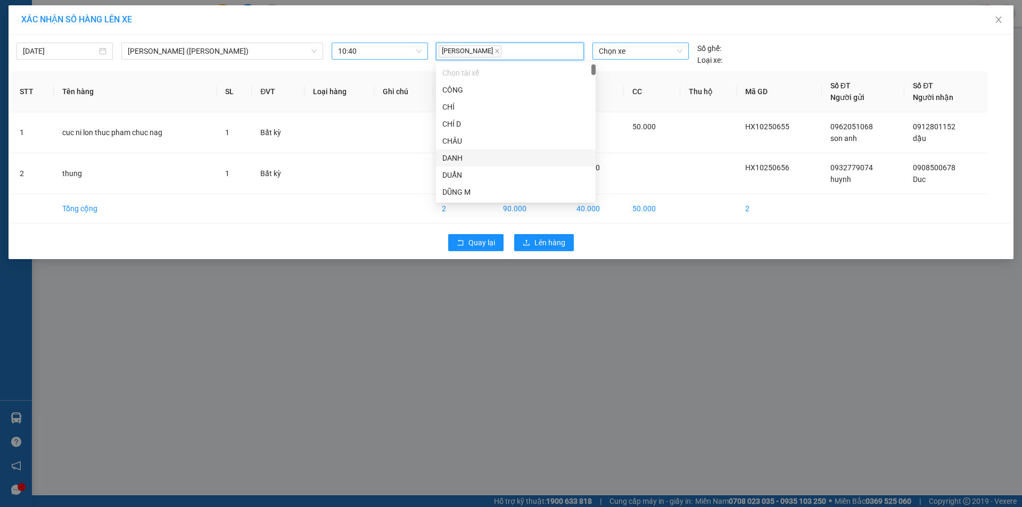
click at [654, 52] on span "Chọn xe" at bounding box center [640, 51] width 83 height 16
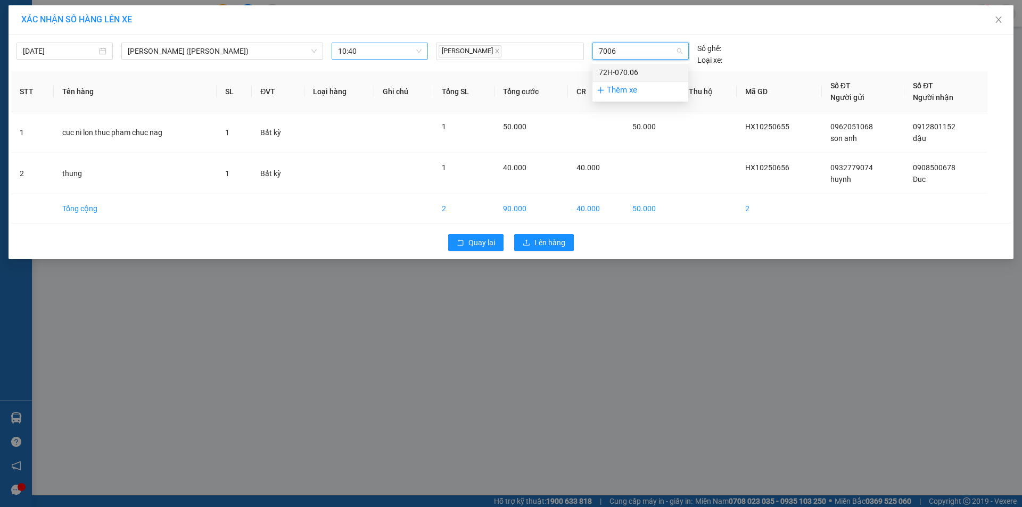
click at [614, 70] on div "72H-070.06" at bounding box center [640, 73] width 83 height 12
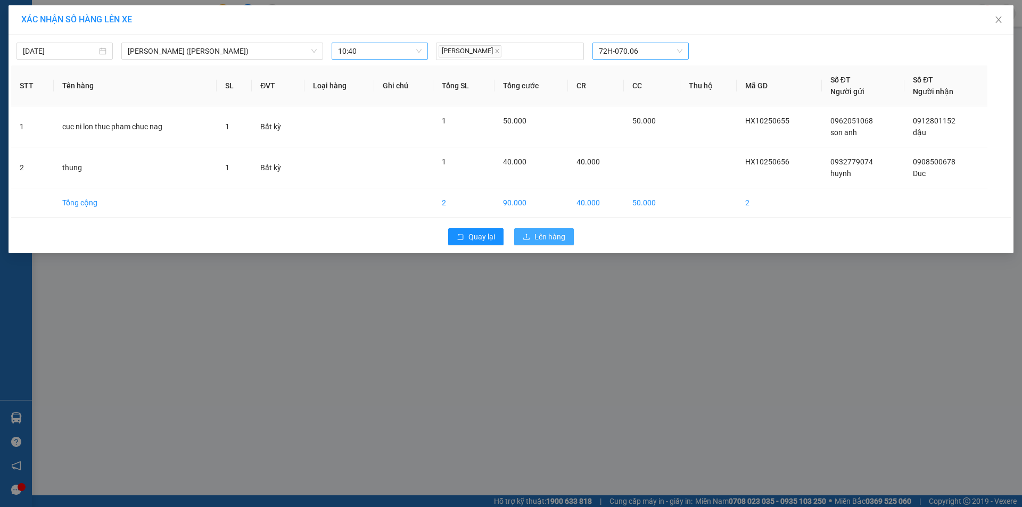
click at [551, 234] on span "Lên hàng" at bounding box center [550, 237] width 31 height 12
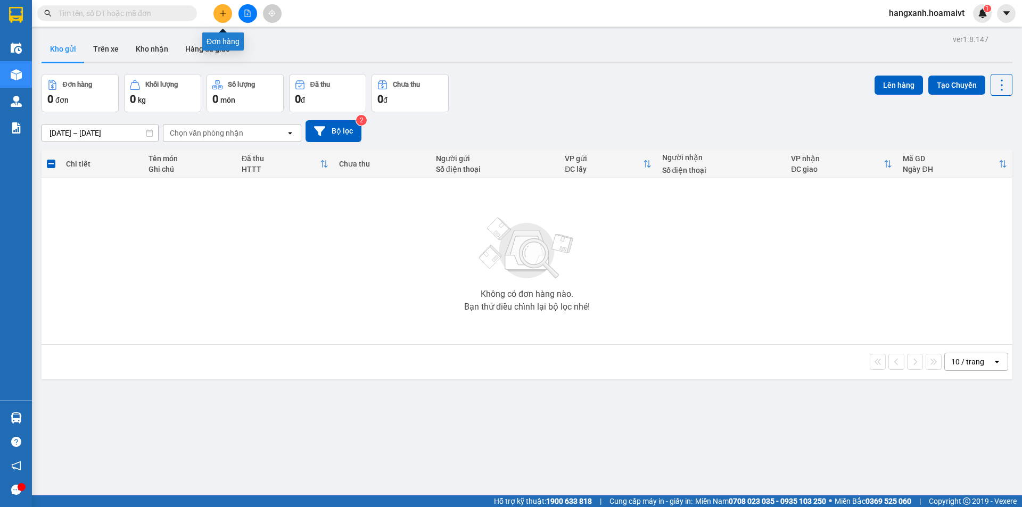
click at [227, 14] on button at bounding box center [223, 13] width 19 height 19
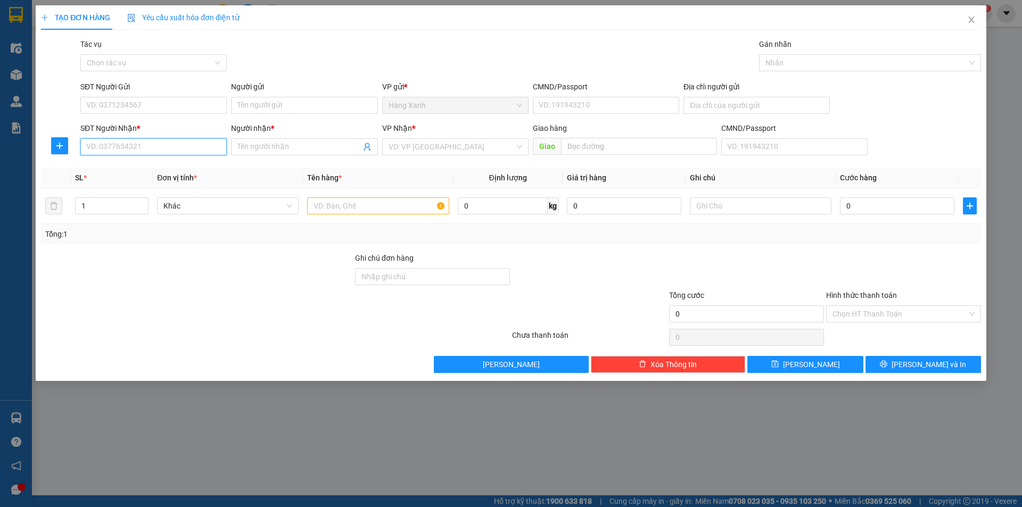
click at [143, 148] on input "SĐT Người Nhận *" at bounding box center [153, 146] width 146 height 17
click at [970, 22] on span "Close" at bounding box center [972, 20] width 30 height 30
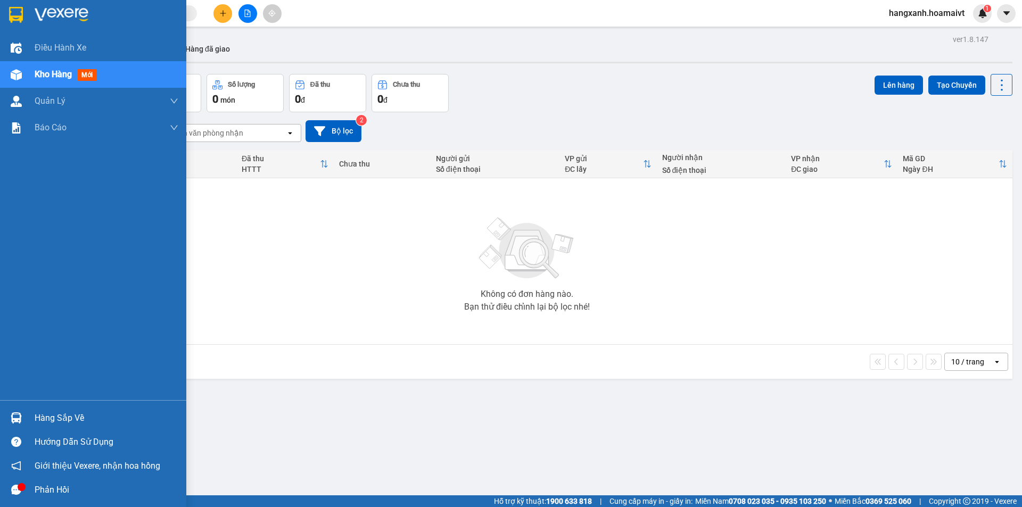
click at [0, 28] on div at bounding box center [93, 17] width 186 height 35
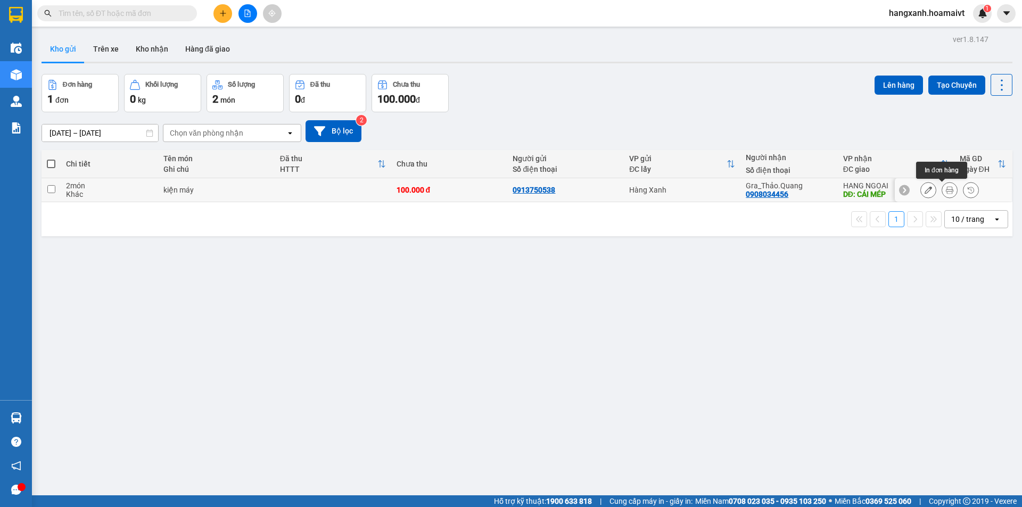
click at [946, 195] on button at bounding box center [949, 190] width 15 height 19
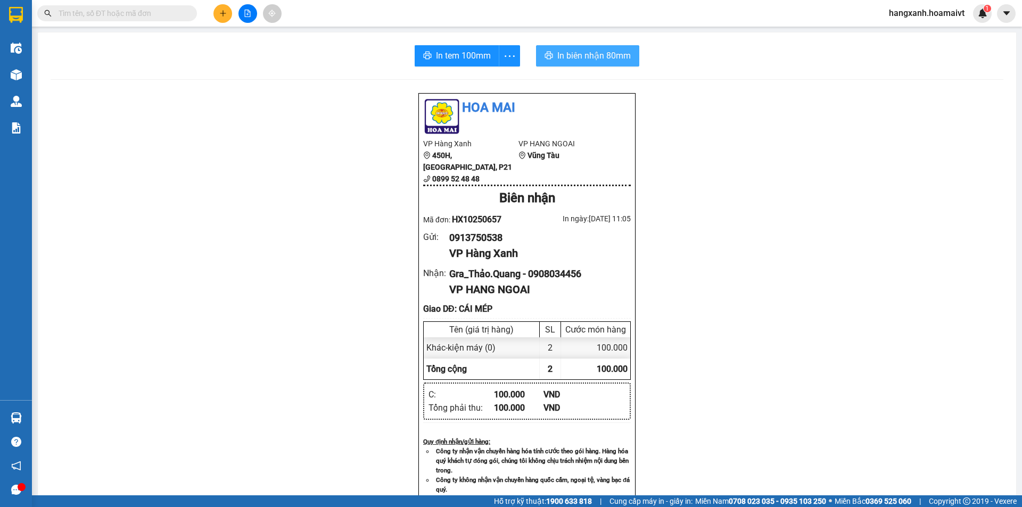
click at [573, 53] on span "In biên nhận 80mm" at bounding box center [594, 55] width 73 height 13
click at [463, 44] on div "In tem 100mm In biên nhận 80mm Hoa Mai VP Hàng Xanh 450H, [GEOGRAPHIC_DATA], P2…" at bounding box center [527, 426] width 979 height 789
click at [458, 50] on span "In tem 100mm" at bounding box center [463, 55] width 55 height 13
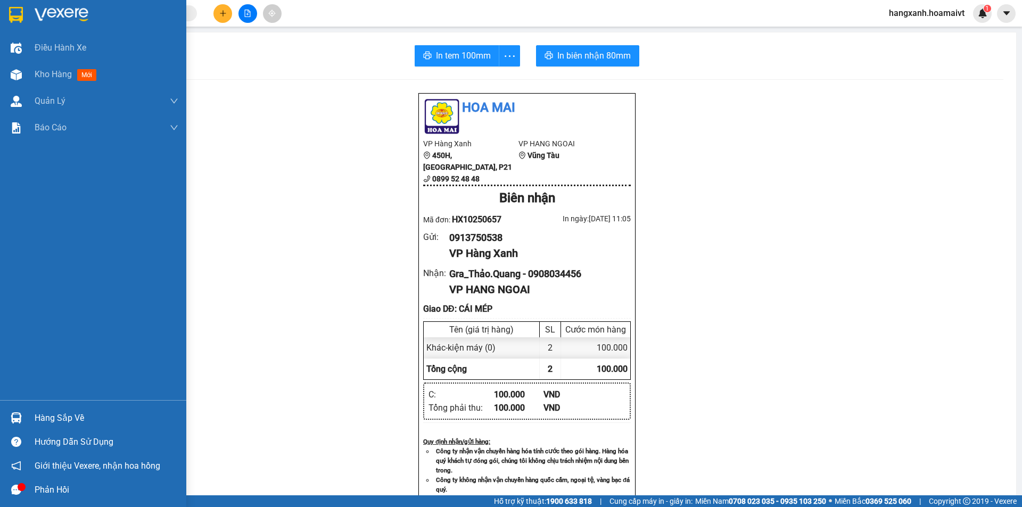
click at [0, 14] on div at bounding box center [93, 17] width 186 height 35
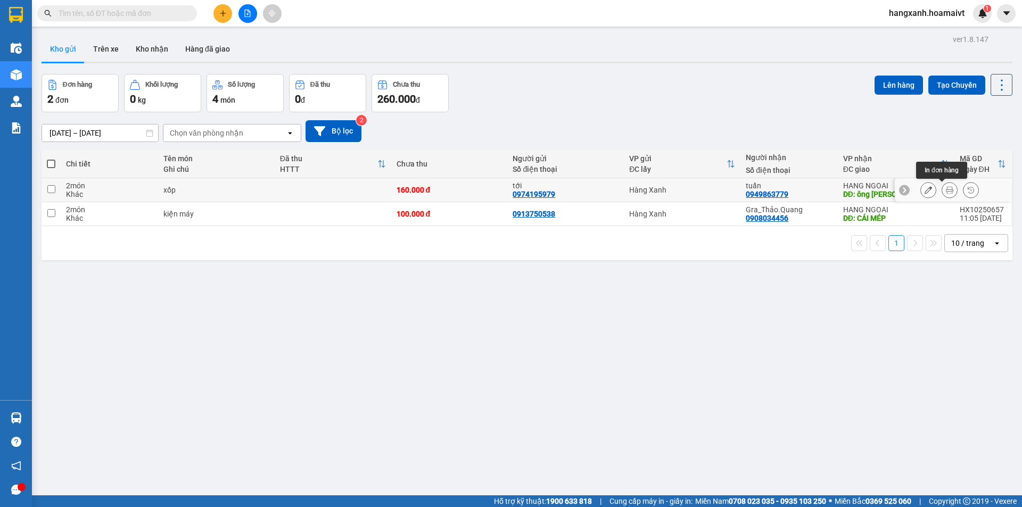
click at [947, 194] on button at bounding box center [949, 190] width 15 height 19
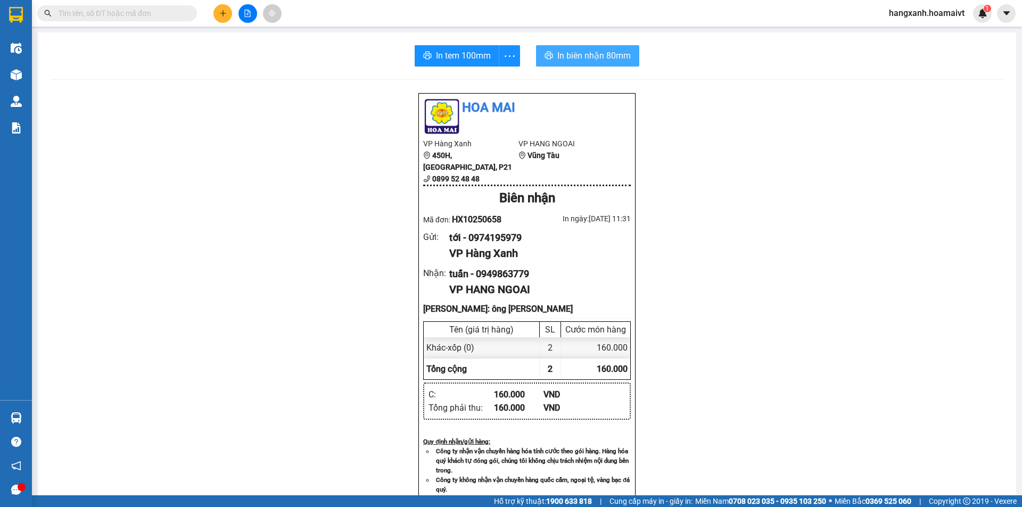
click at [588, 60] on span "In biên nhận 80mm" at bounding box center [594, 55] width 73 height 13
click at [579, 70] on div "In tem 100mm In biên nhận 80mm Hoa Mai VP Hàng Xanh 450H, [GEOGRAPHIC_DATA], P2…" at bounding box center [527, 439] width 979 height 814
click at [585, 58] on span "In biên nhận 80mm" at bounding box center [594, 55] width 73 height 13
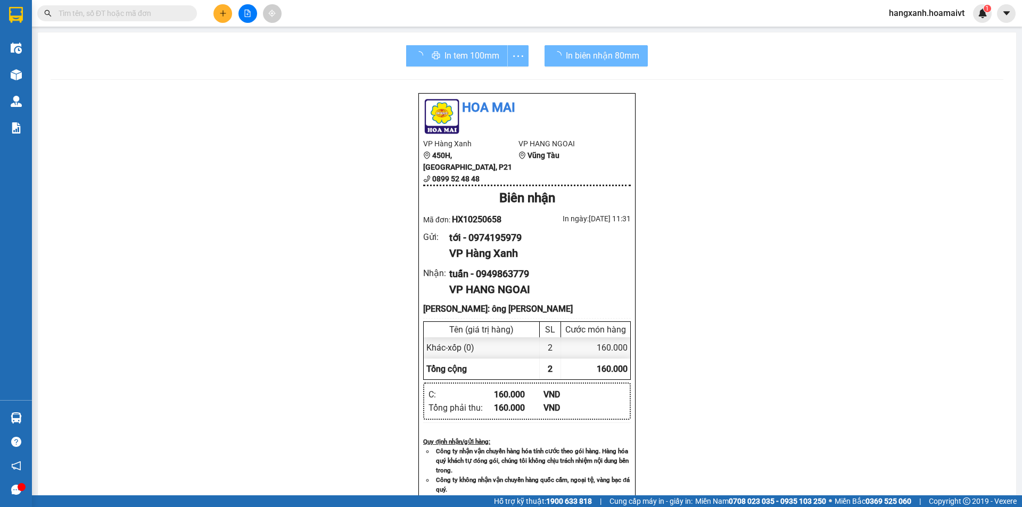
click at [443, 61] on div "In tem 100mm" at bounding box center [467, 55] width 122 height 21
drag, startPoint x: 665, startPoint y: 78, endPoint x: 443, endPoint y: 61, distance: 222.1
click at [445, 61] on span "In tem 100mm" at bounding box center [472, 55] width 55 height 13
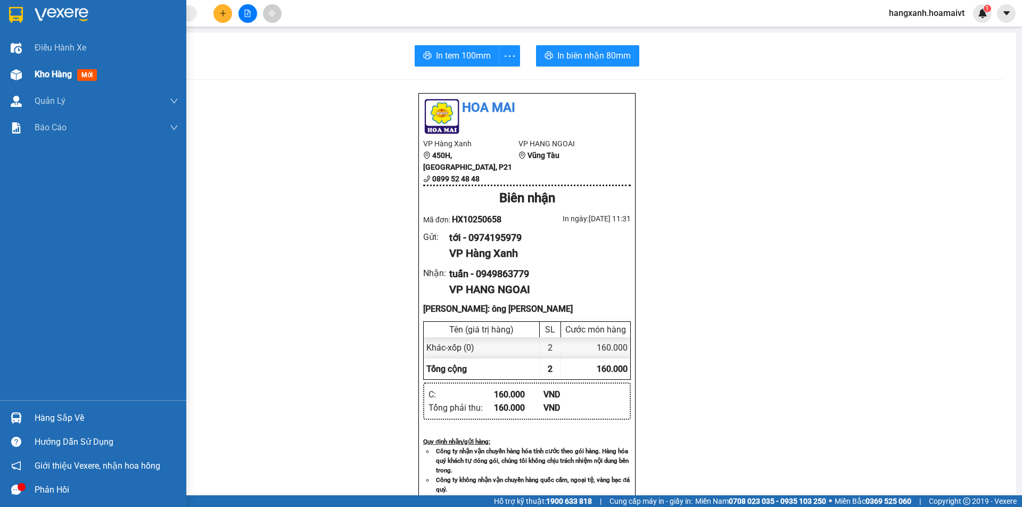
click at [7, 82] on div at bounding box center [16, 74] width 19 height 19
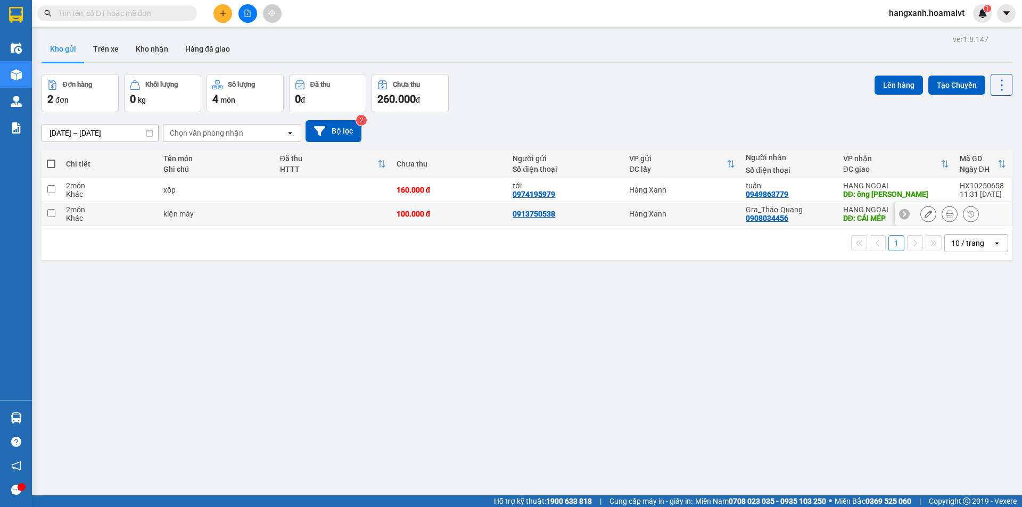
click at [814, 215] on div "Gra_Thảo.Quang 0908034456" at bounding box center [789, 214] width 86 height 17
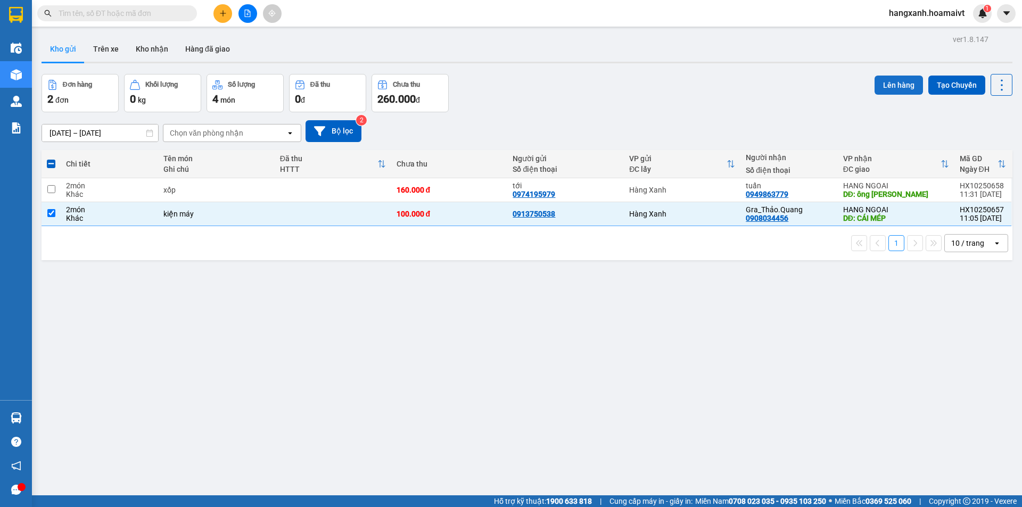
click at [879, 77] on button "Lên hàng" at bounding box center [899, 85] width 48 height 19
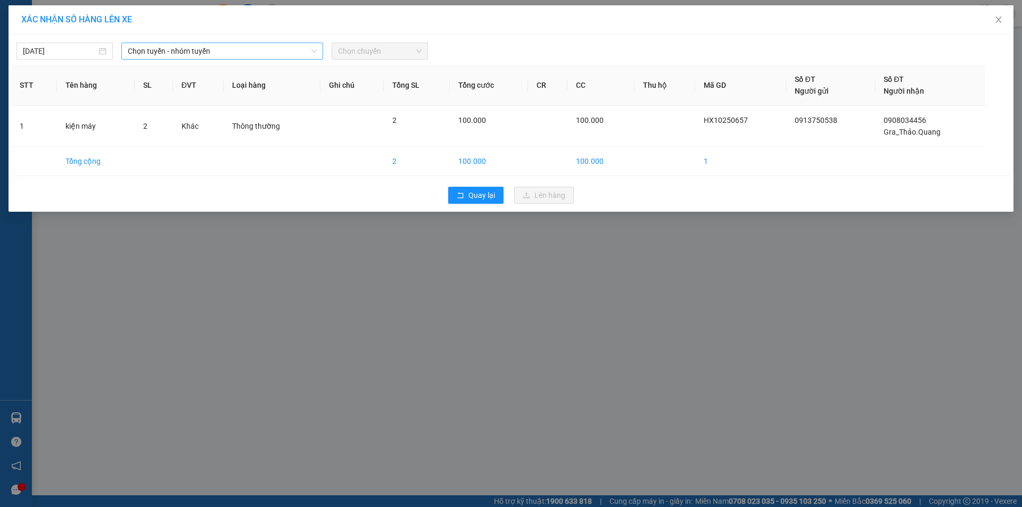
click at [225, 51] on span "Chọn tuyến - nhóm tuyến" at bounding box center [222, 51] width 189 height 16
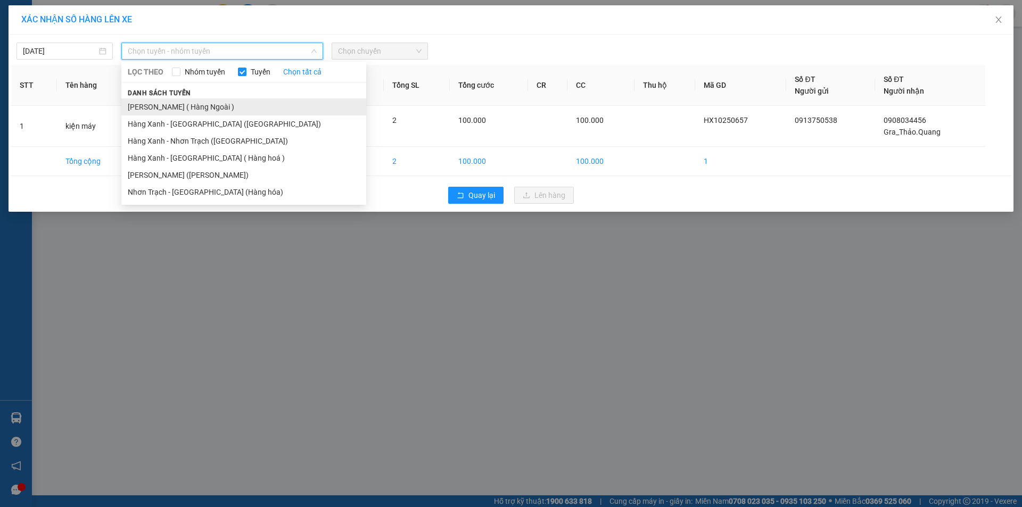
click at [189, 102] on li "[PERSON_NAME] ( Hàng Ngoài )" at bounding box center [243, 107] width 245 height 17
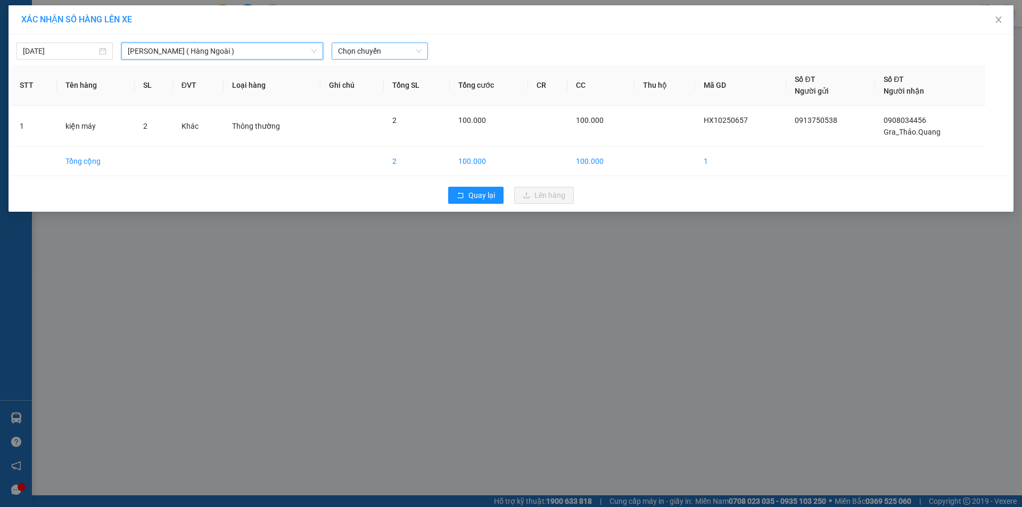
click at [379, 58] on span "Chọn chuyến" at bounding box center [380, 51] width 84 height 16
click at [405, 84] on div "Thêm chuyến " 11:20 "" at bounding box center [388, 90] width 113 height 18
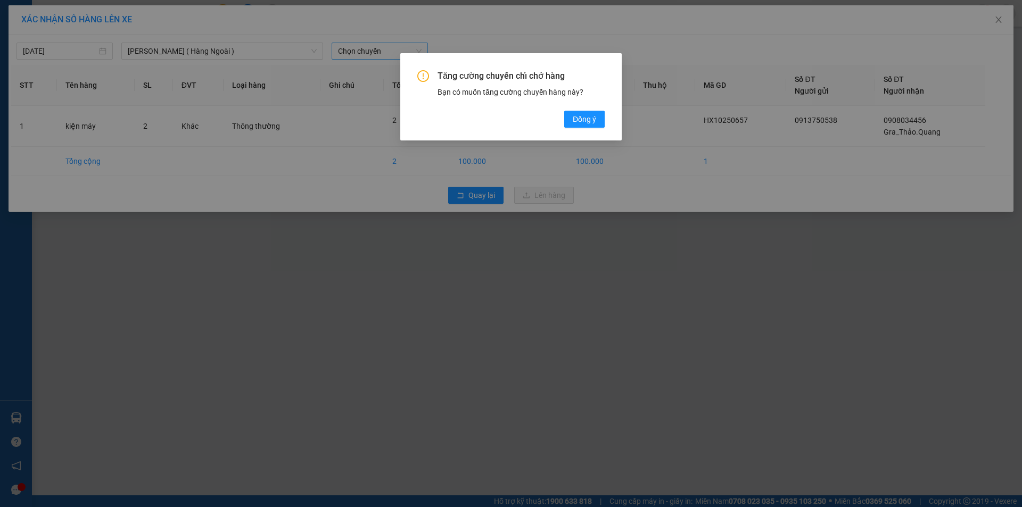
drag, startPoint x: 608, startPoint y: 111, endPoint x: 600, endPoint y: 121, distance: 12.8
click at [608, 112] on div "Tăng cường chuyến chỉ chở hàng Bạn có muốn tăng cường chuyến hàng này? [GEOGRAP…" at bounding box center [511, 96] width 222 height 87
drag, startPoint x: 600, startPoint y: 121, endPoint x: 496, endPoint y: 47, distance: 127.2
click at [599, 121] on button "Đồng ý" at bounding box center [584, 119] width 40 height 17
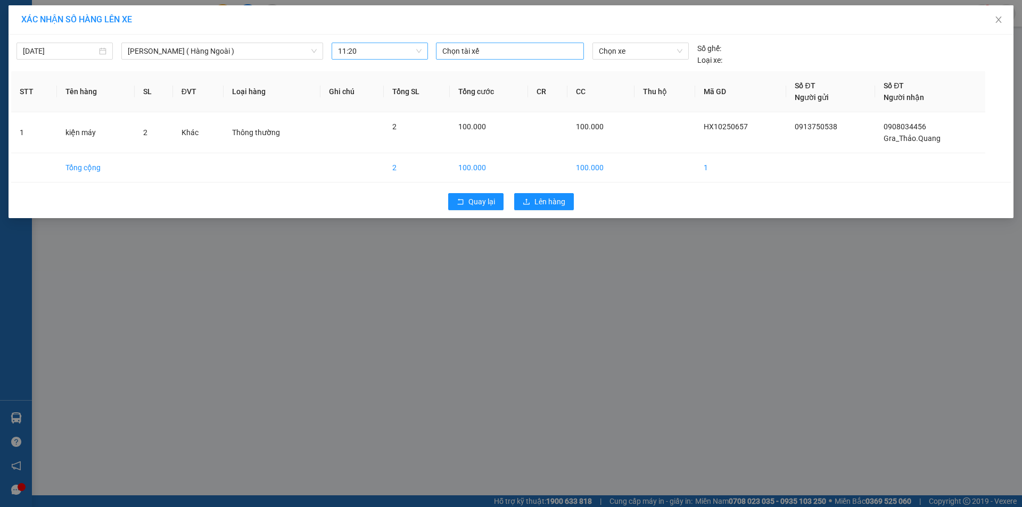
click at [498, 48] on div at bounding box center [510, 51] width 143 height 13
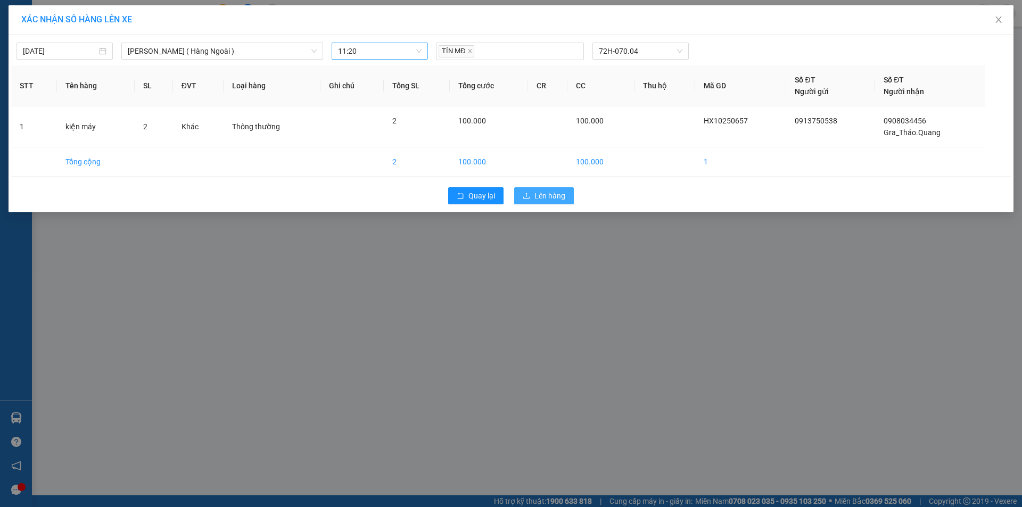
click at [538, 195] on span "Lên hàng" at bounding box center [550, 196] width 31 height 12
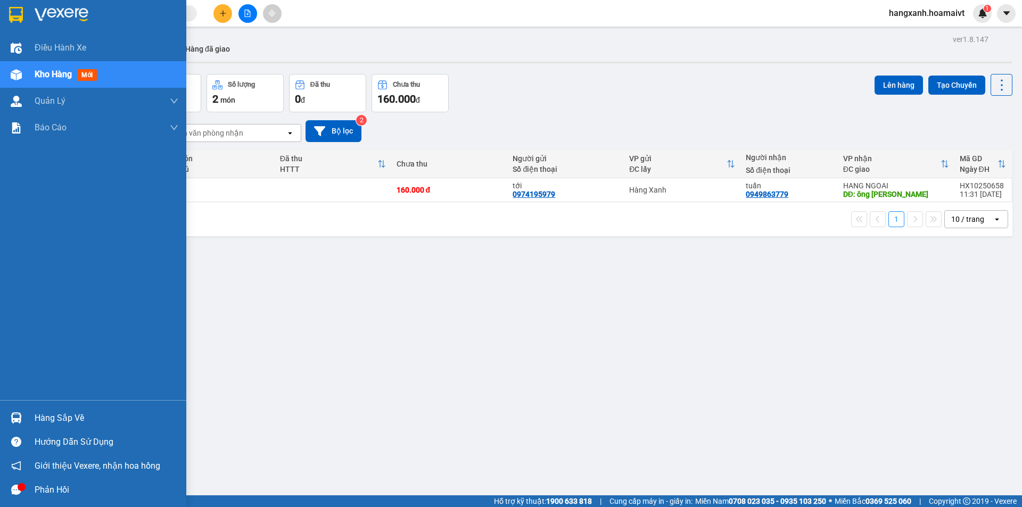
click at [17, 12] on img at bounding box center [16, 15] width 14 height 16
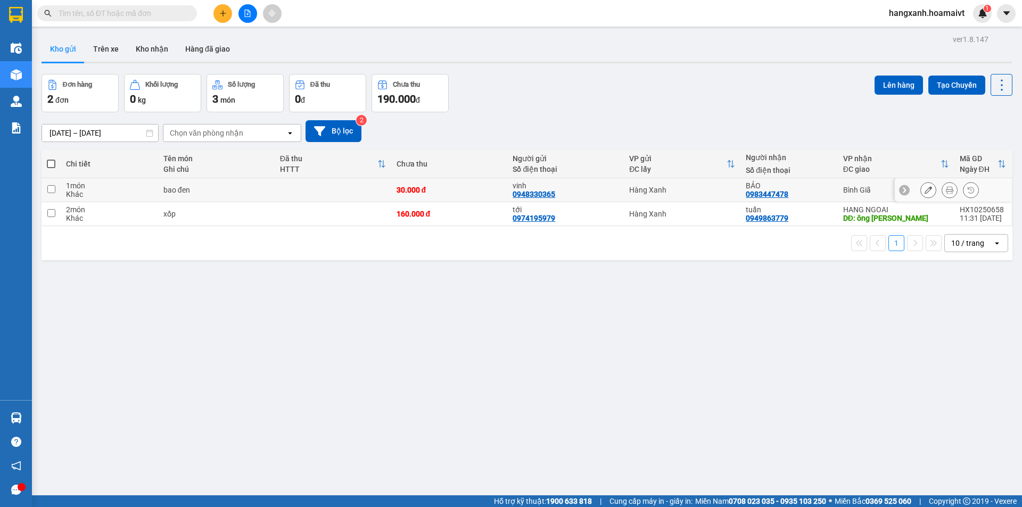
click at [942, 194] on button at bounding box center [949, 190] width 15 height 19
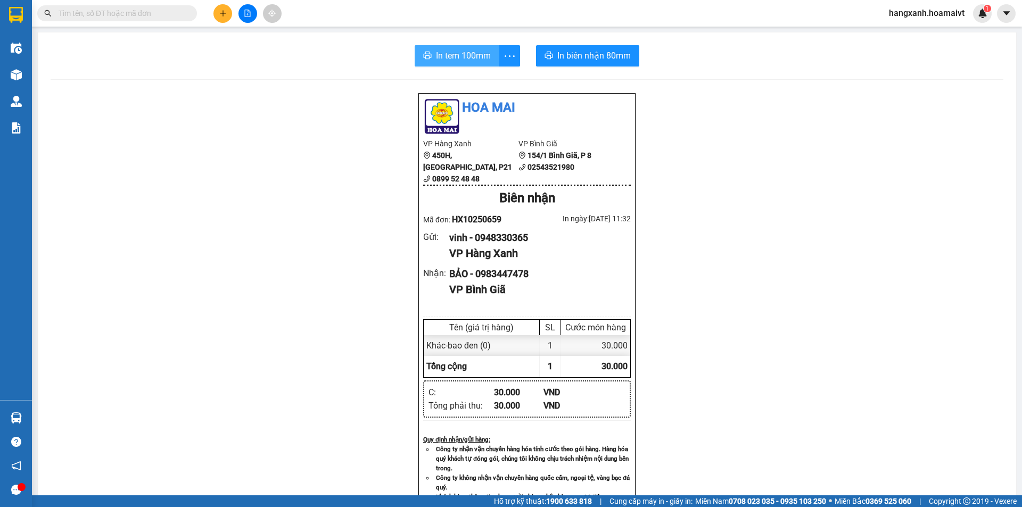
click at [471, 50] on span "In tem 100mm" at bounding box center [463, 55] width 55 height 13
click at [592, 56] on span "In biên nhận 80mm" at bounding box center [594, 55] width 73 height 13
click at [446, 55] on span "In tem 100mm" at bounding box center [463, 55] width 55 height 13
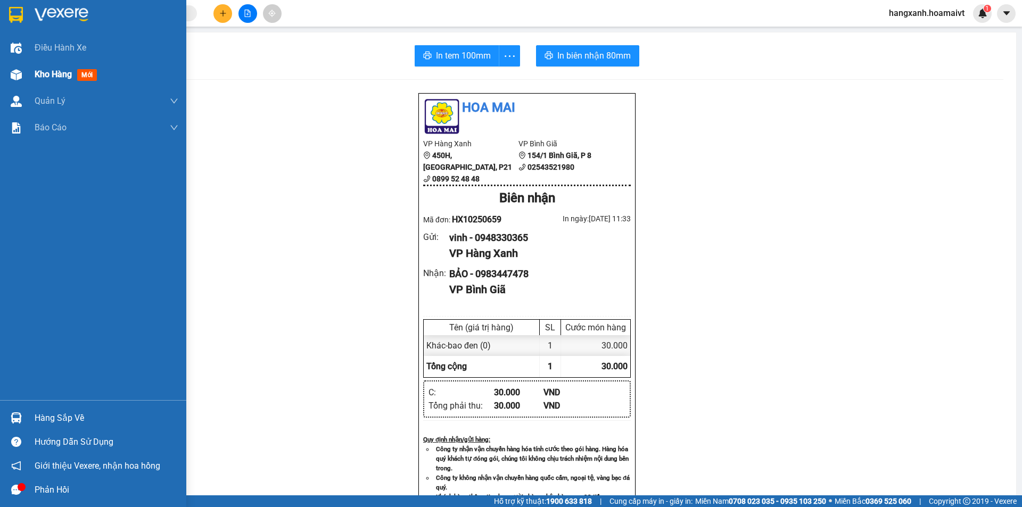
click at [75, 74] on div "Kho hàng mới" at bounding box center [68, 74] width 67 height 13
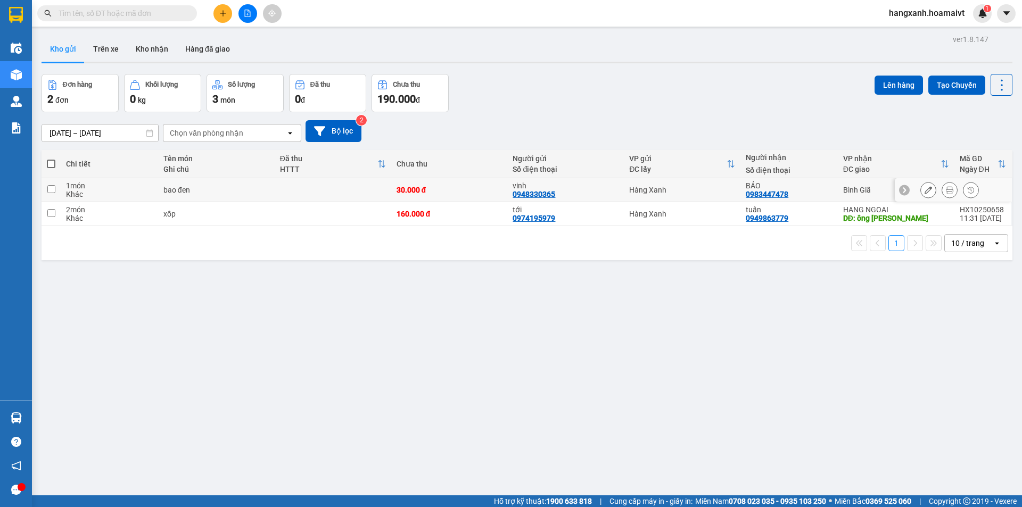
click at [786, 190] on div "BẢO 0983447478" at bounding box center [789, 190] width 86 height 17
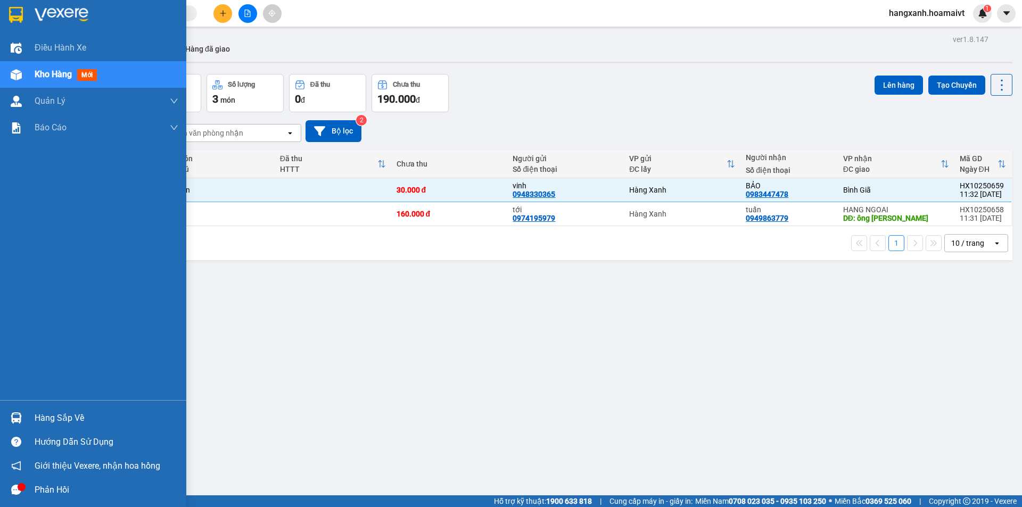
click at [42, 12] on img at bounding box center [62, 15] width 54 height 16
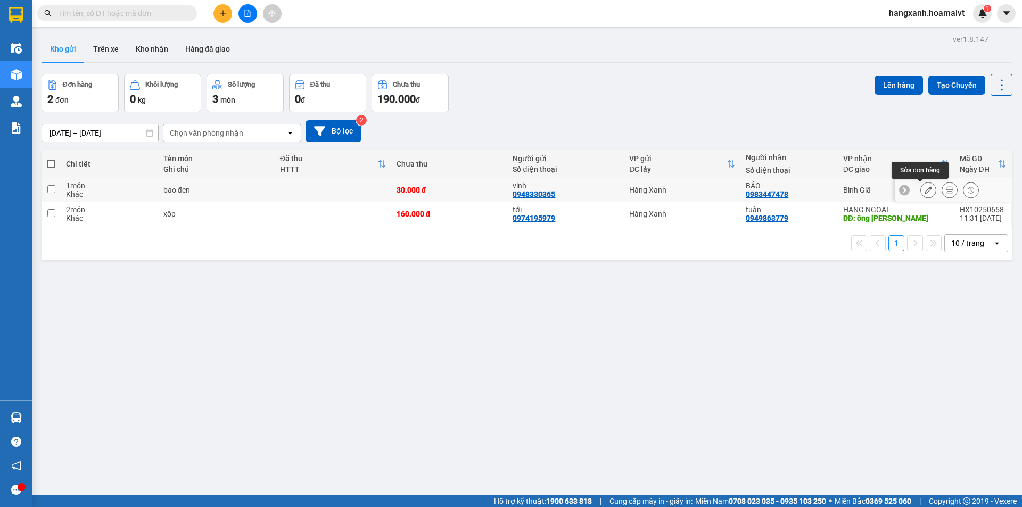
click at [925, 191] on icon at bounding box center [928, 189] width 7 height 7
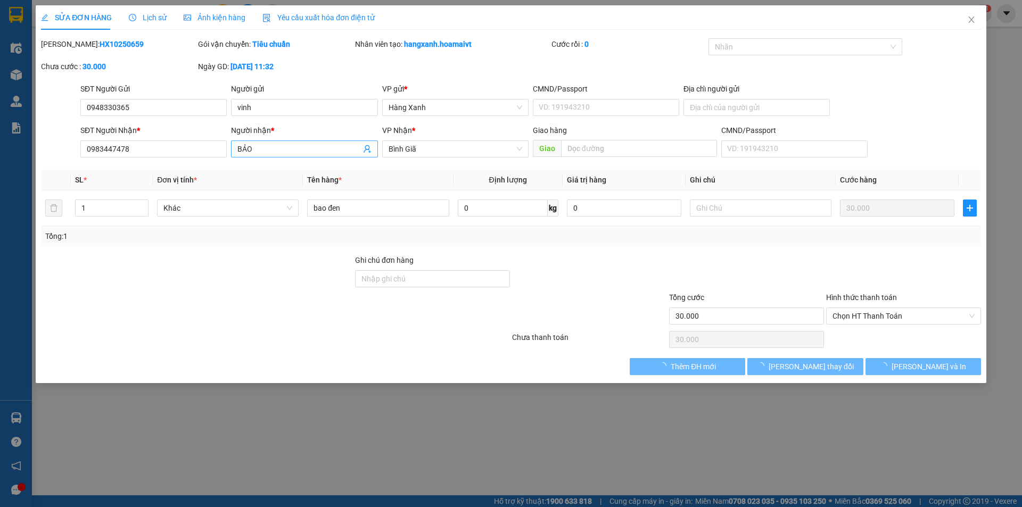
click at [285, 155] on span "BẢO" at bounding box center [304, 149] width 146 height 17
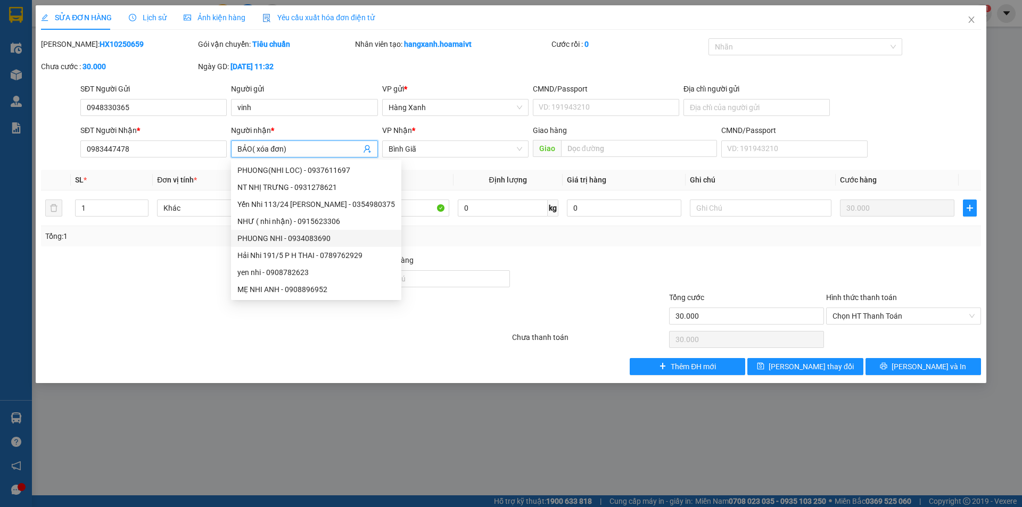
click at [589, 275] on div at bounding box center [589, 273] width 157 height 37
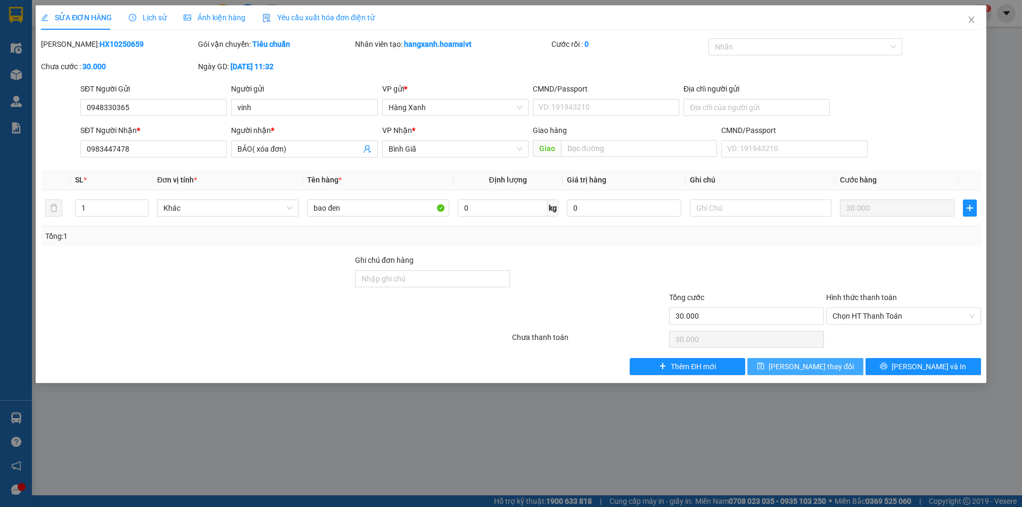
click at [794, 371] on span "[PERSON_NAME] thay đổi" at bounding box center [811, 367] width 85 height 12
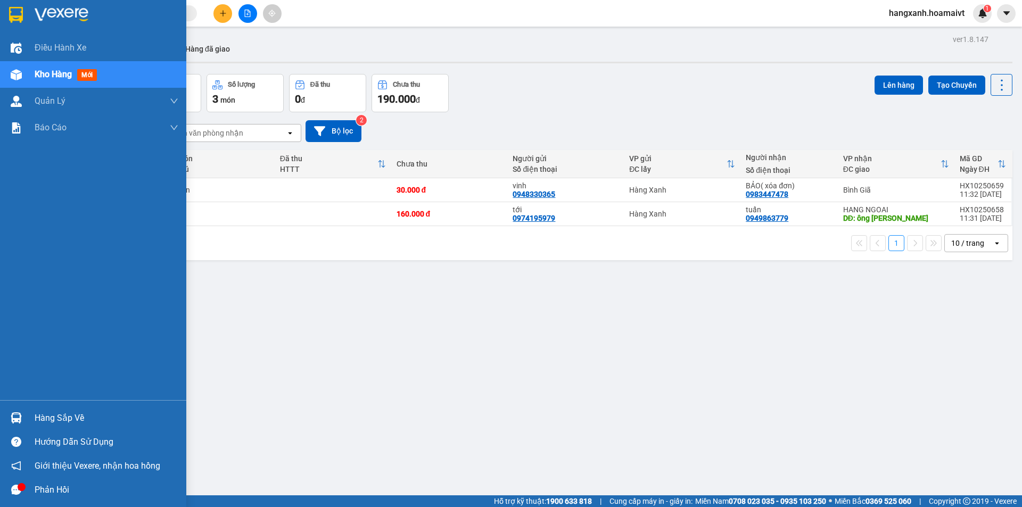
click at [35, 29] on div at bounding box center [93, 17] width 186 height 35
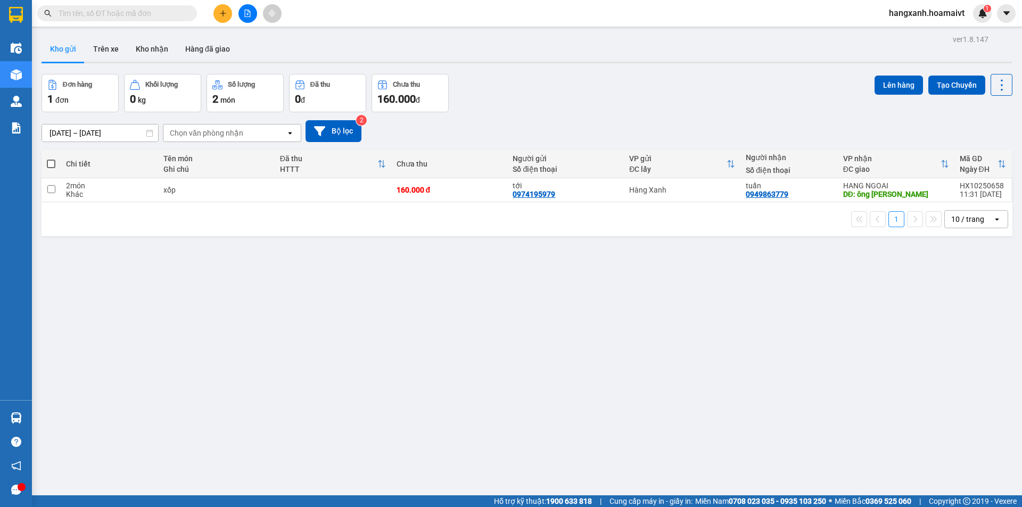
click at [838, 196] on td "HANG NGOAI DĐ: ông [PERSON_NAME]" at bounding box center [896, 190] width 117 height 24
checkbox input "true"
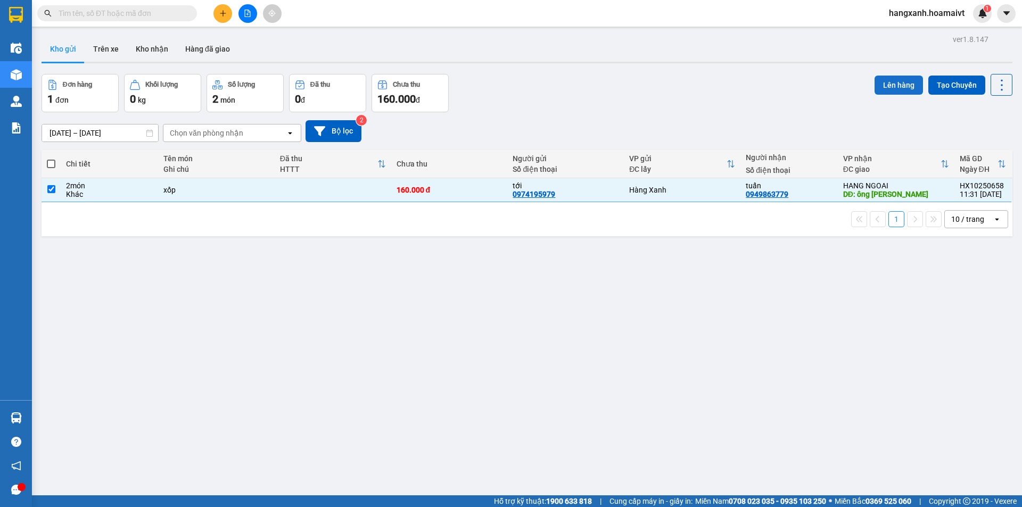
click at [882, 79] on button "Lên hàng" at bounding box center [899, 85] width 48 height 19
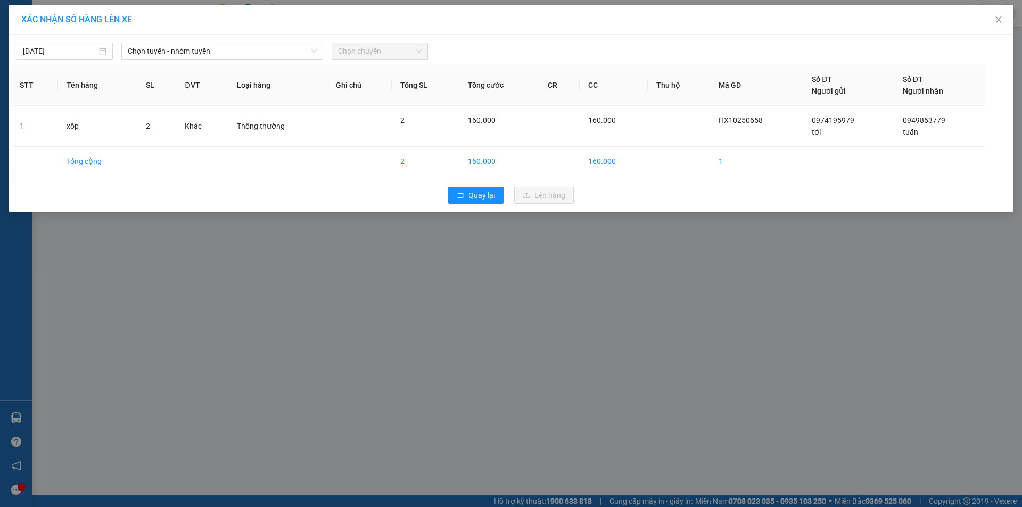
click at [258, 55] on span "Chọn tuyến - nhóm tuyến" at bounding box center [222, 51] width 189 height 16
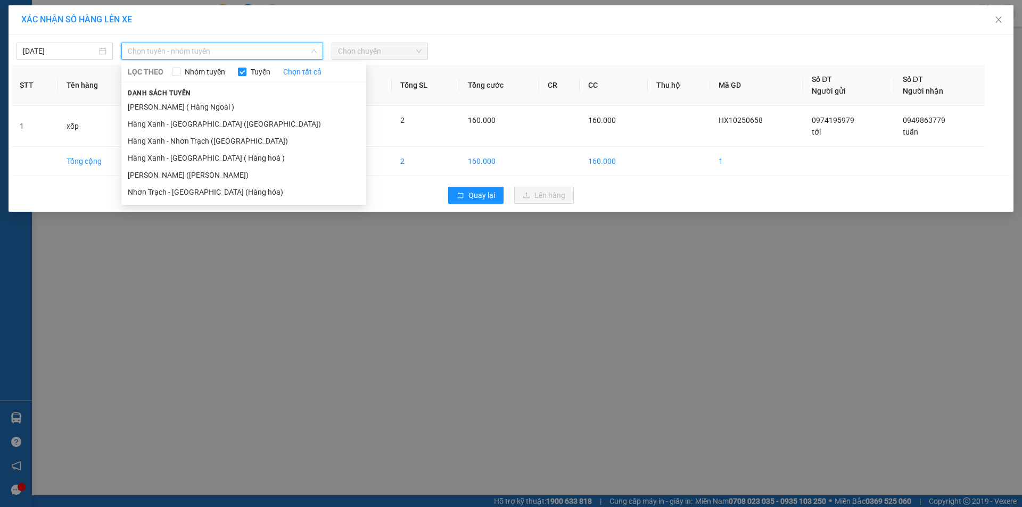
click at [218, 100] on li "[PERSON_NAME] ( Hàng Ngoài )" at bounding box center [243, 107] width 245 height 17
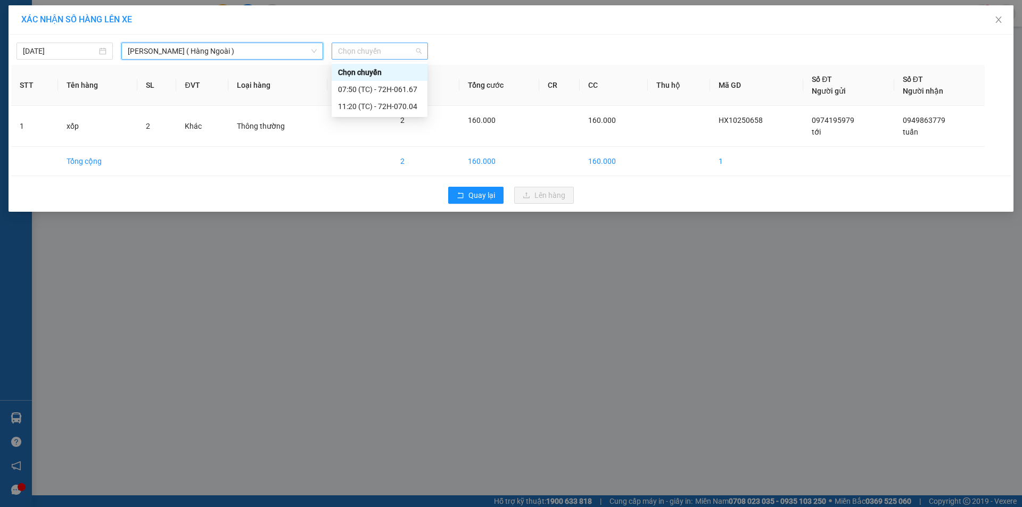
click at [411, 46] on span "Chọn chuyến" at bounding box center [380, 51] width 84 height 16
type input "12"
click at [415, 87] on div "Thêm chuyến " 12:00 "" at bounding box center [380, 90] width 96 height 18
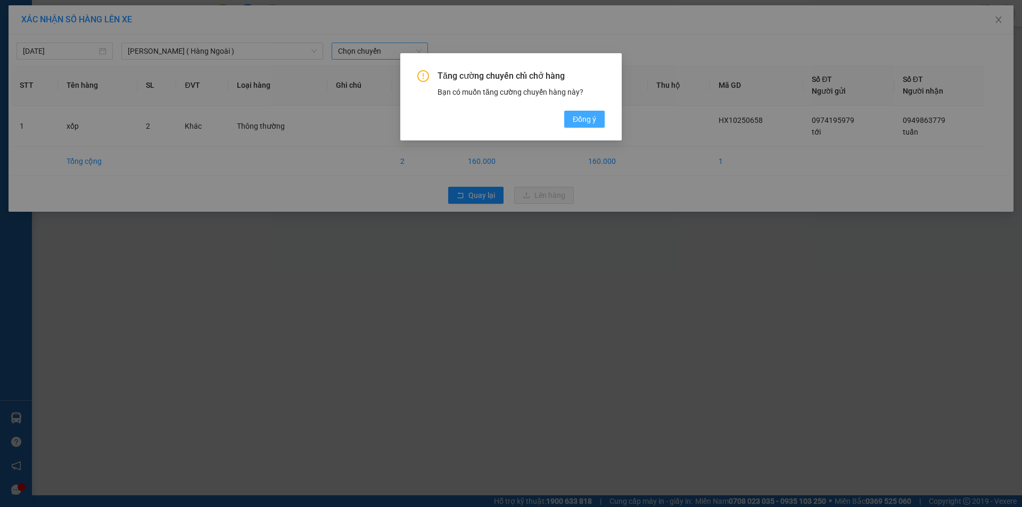
click at [578, 119] on span "Đồng ý" at bounding box center [584, 119] width 23 height 12
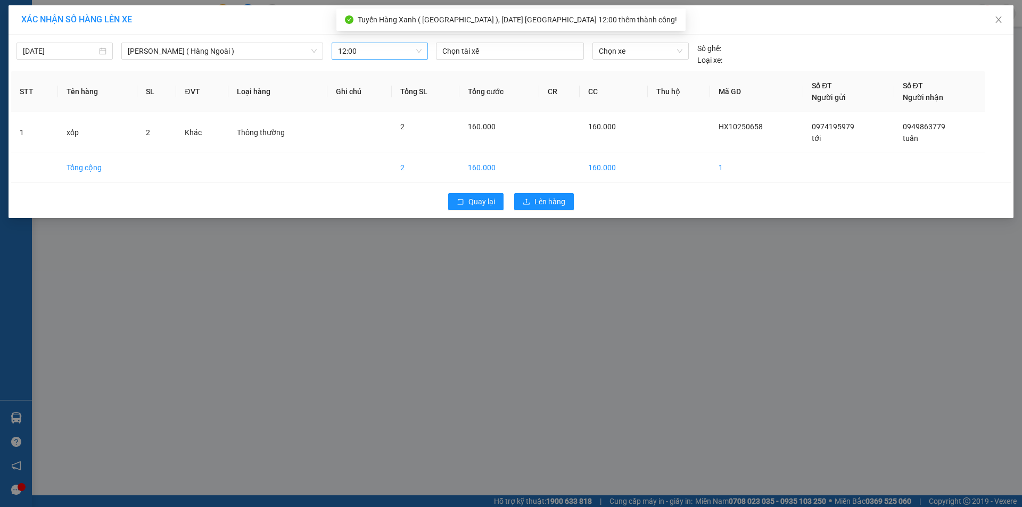
click at [520, 63] on div "Chọn tài xế" at bounding box center [510, 54] width 157 height 23
click at [520, 48] on div at bounding box center [510, 51] width 143 height 13
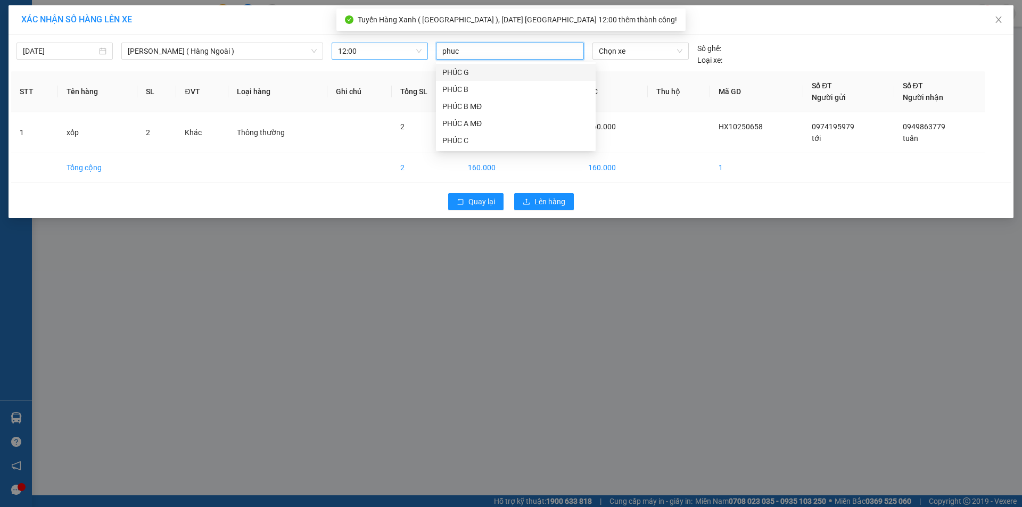
type input "phuc c"
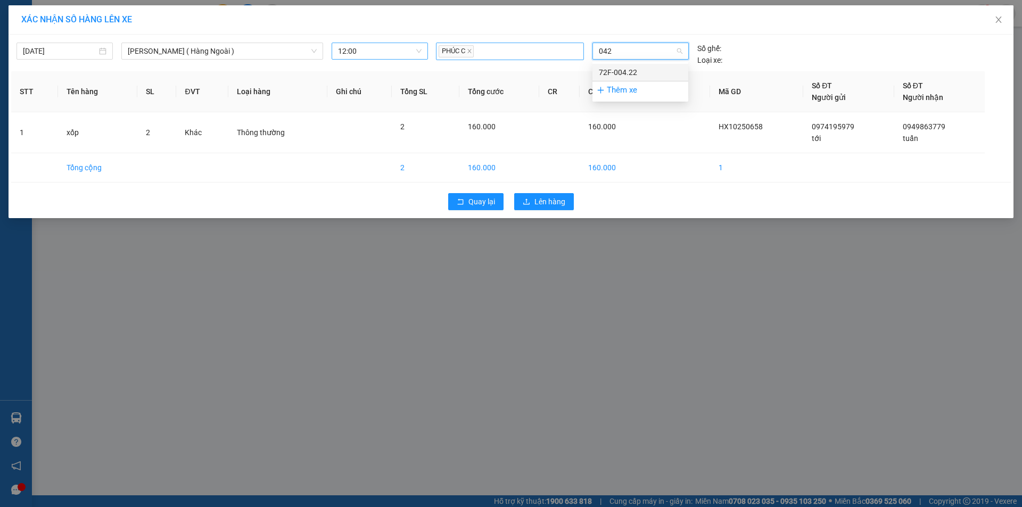
type input "0422"
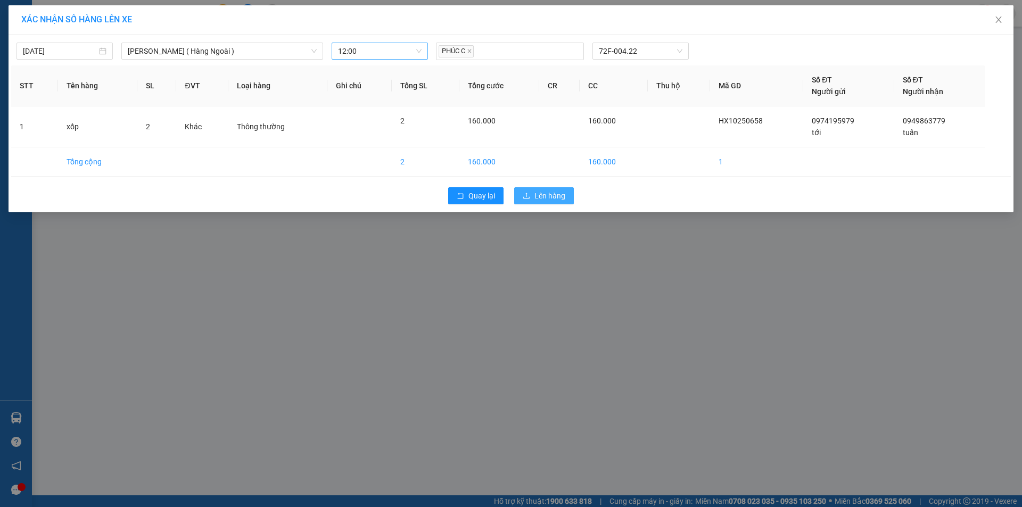
click at [556, 195] on span "Lên hàng" at bounding box center [550, 196] width 31 height 12
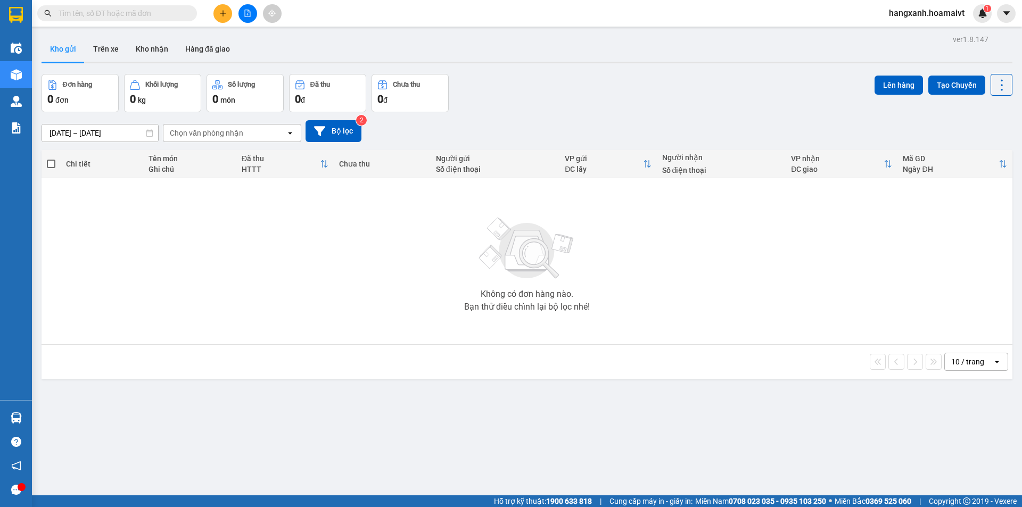
click at [0, 24] on div at bounding box center [16, 17] width 32 height 35
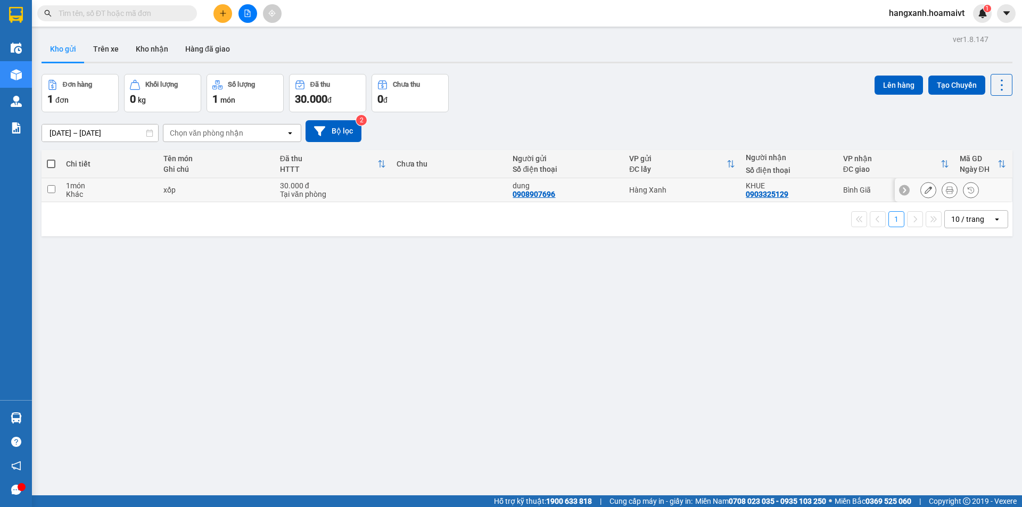
click at [946, 190] on icon at bounding box center [949, 189] width 7 height 7
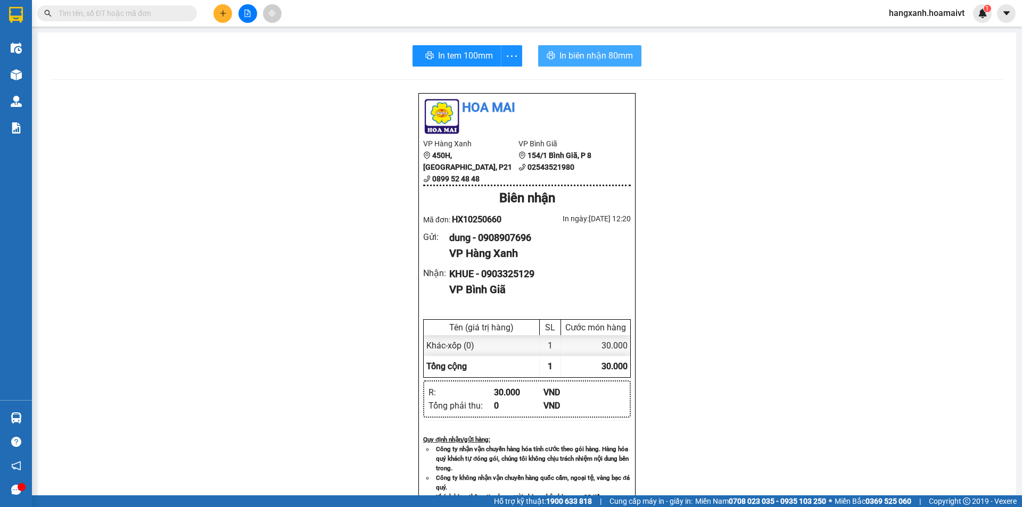
click at [538, 47] on button "In biên nhận 80mm" at bounding box center [589, 55] width 103 height 21
click at [465, 60] on div "In tem 100mm" at bounding box center [467, 55] width 105 height 21
click at [466, 60] on div "In tem 100mm" at bounding box center [468, 55] width 110 height 21
click at [485, 48] on button "In tem 100mm" at bounding box center [457, 55] width 85 height 21
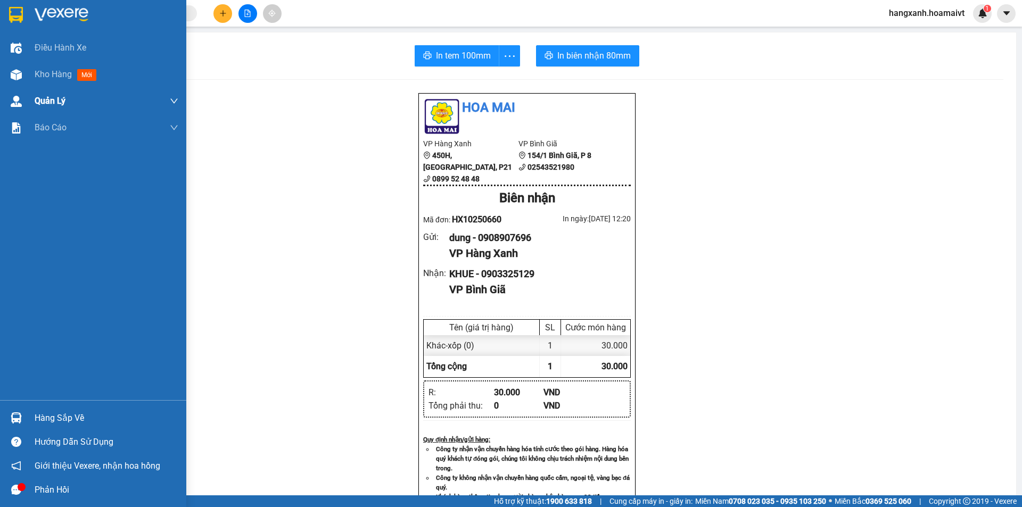
click at [0, 70] on div "Kho hàng mới" at bounding box center [93, 74] width 186 height 27
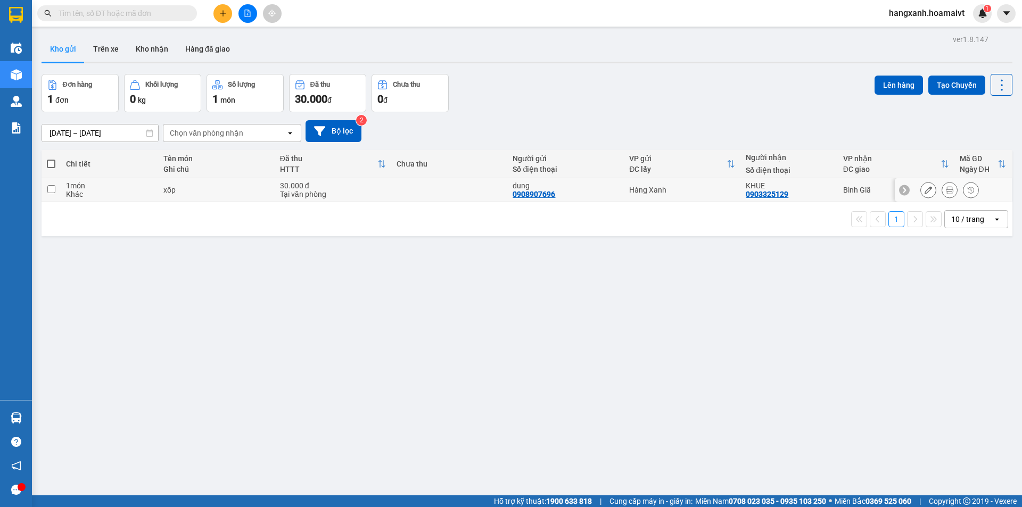
drag, startPoint x: 835, startPoint y: 190, endPoint x: 890, endPoint y: 92, distance: 111.6
click at [838, 188] on td "Bình Giã" at bounding box center [896, 190] width 117 height 24
checkbox input "true"
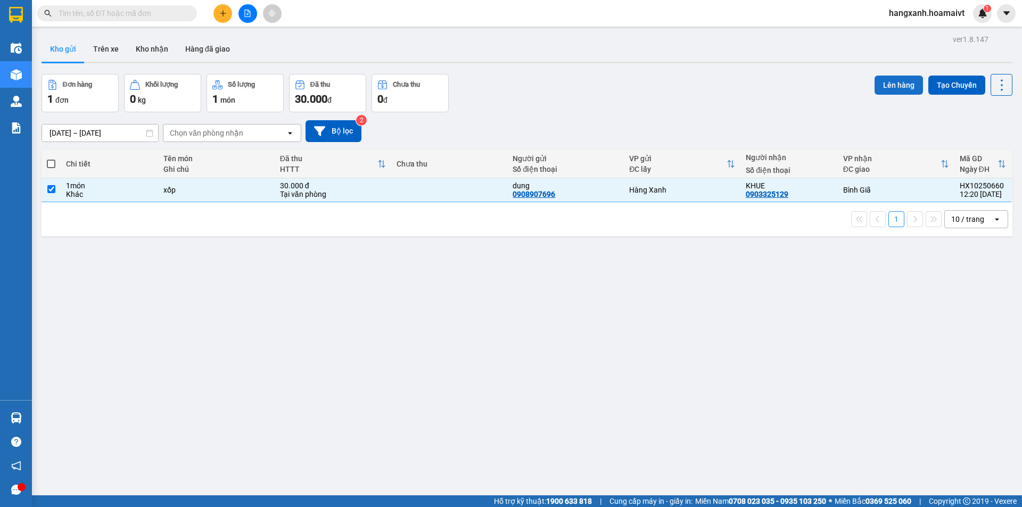
click at [891, 89] on button "Lên hàng" at bounding box center [899, 85] width 48 height 19
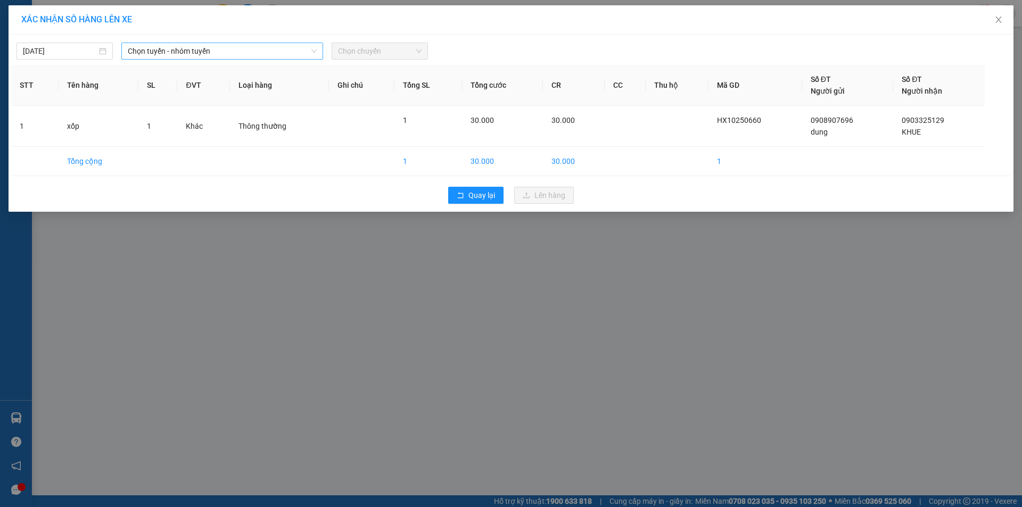
click at [195, 50] on span "Chọn tuyến - nhóm tuyến" at bounding box center [222, 51] width 189 height 16
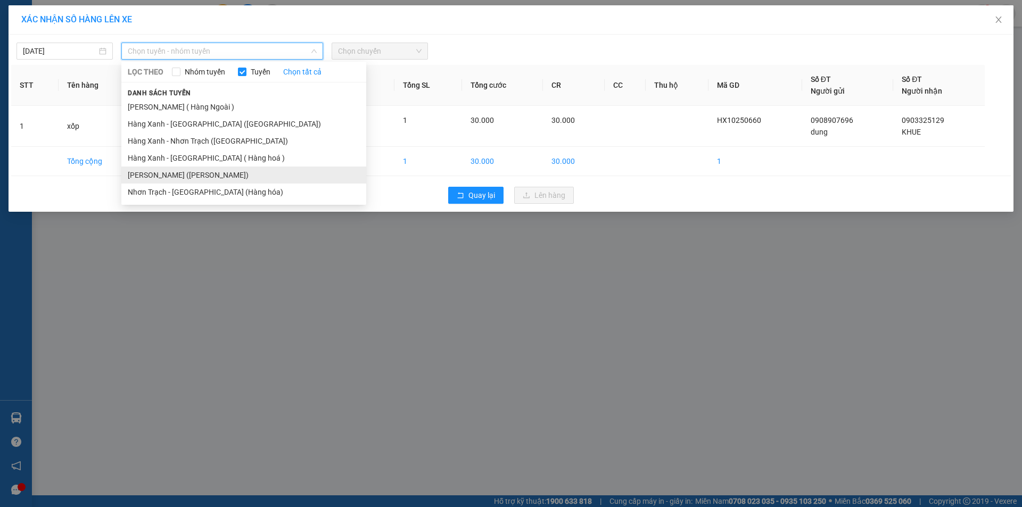
click at [202, 174] on li "[PERSON_NAME] ([PERSON_NAME])" at bounding box center [243, 175] width 245 height 17
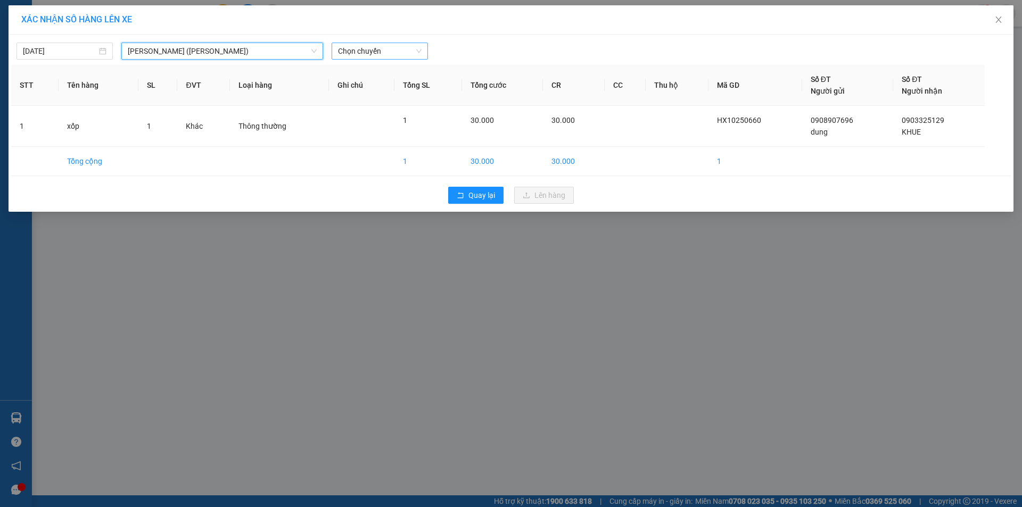
click at [381, 56] on span "Chọn chuyến" at bounding box center [380, 51] width 84 height 16
type input "1230"
click at [398, 88] on div "Thêm chuyến " 12:30 "" at bounding box center [388, 90] width 113 height 18
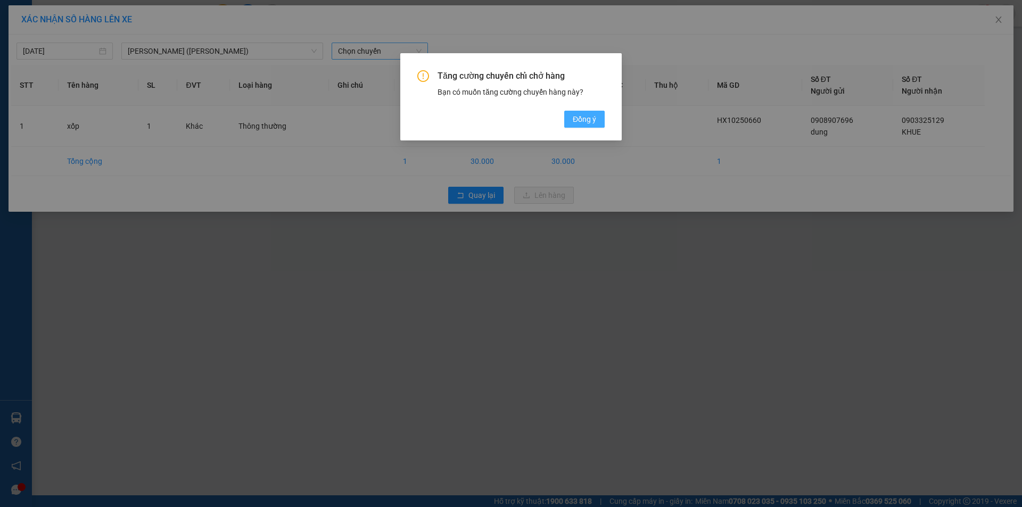
click at [583, 118] on span "Đồng ý" at bounding box center [584, 119] width 23 height 12
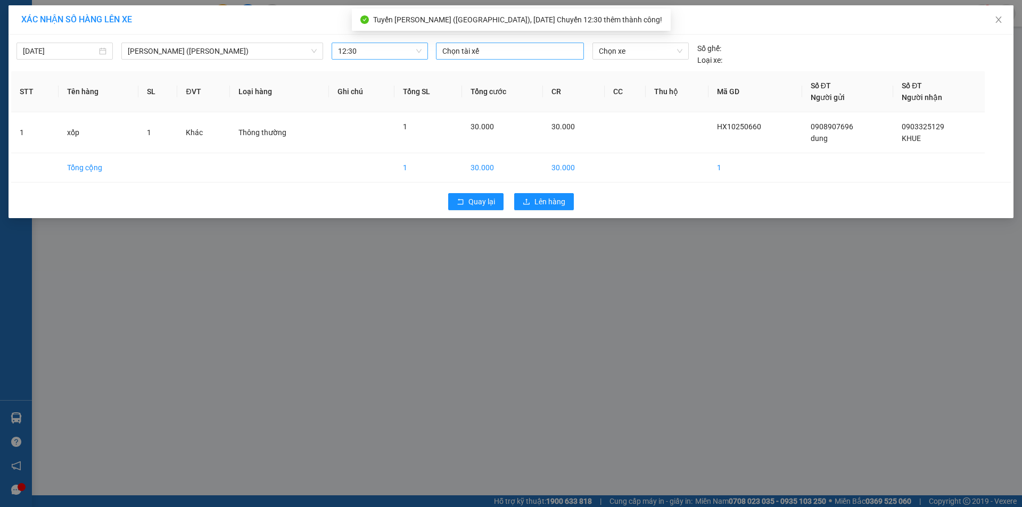
click at [480, 50] on div at bounding box center [510, 51] width 143 height 13
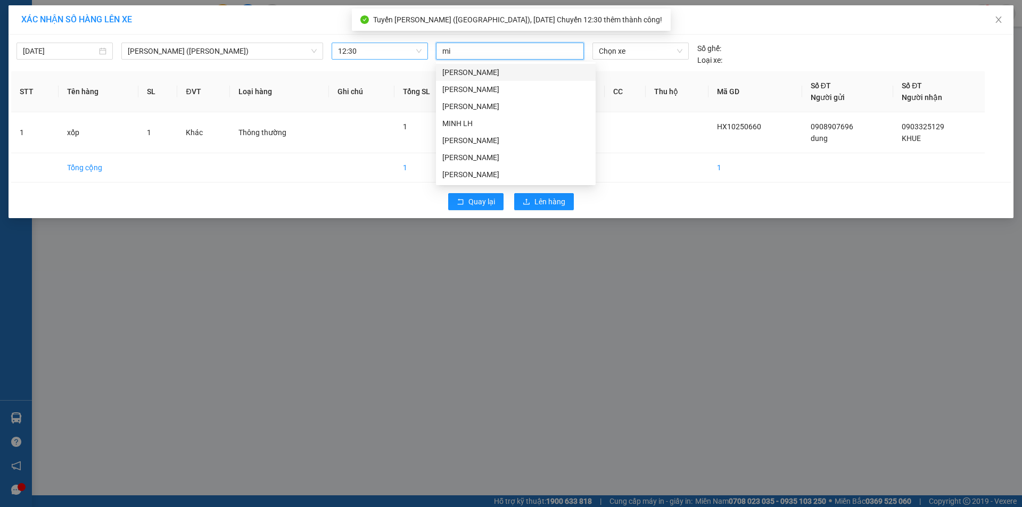
type input "m"
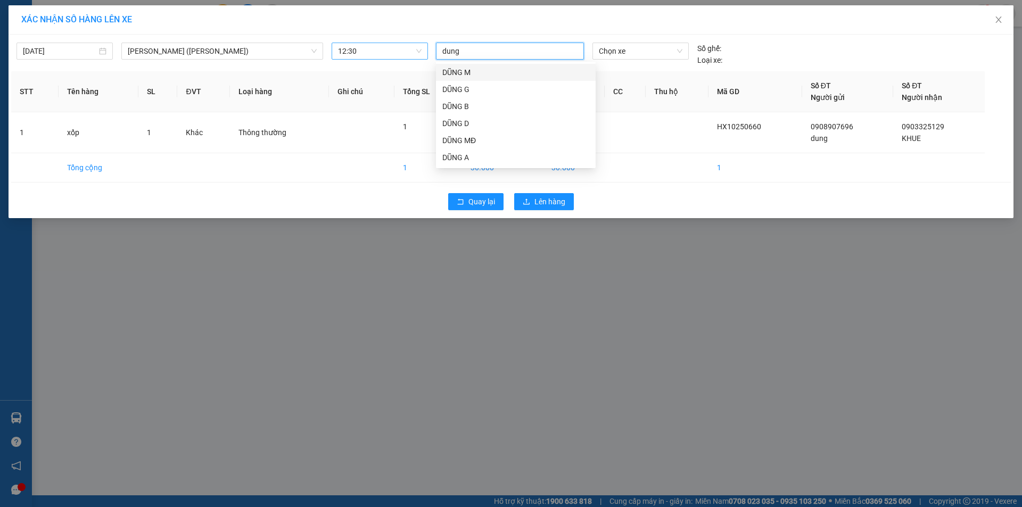
type input "dung m"
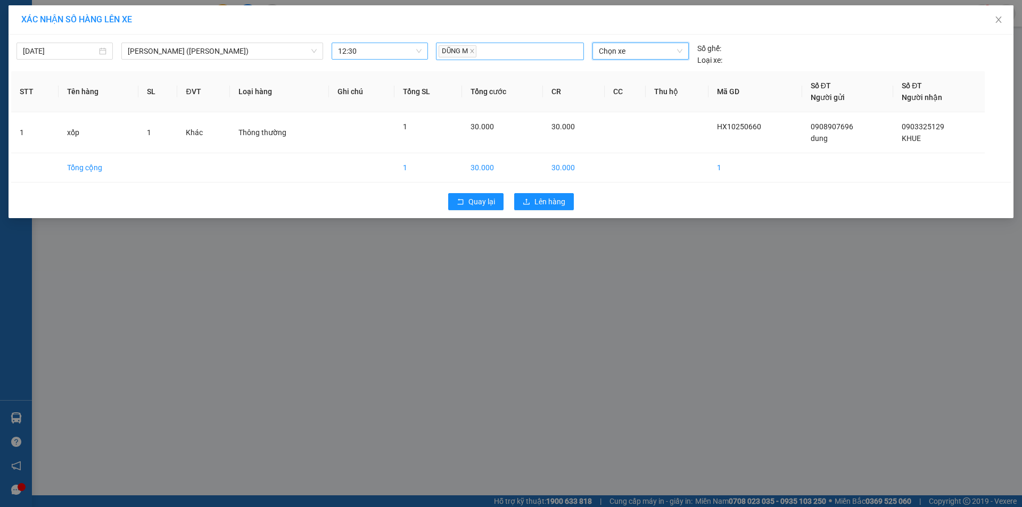
click at [480, 50] on input "search" at bounding box center [479, 51] width 2 height 13
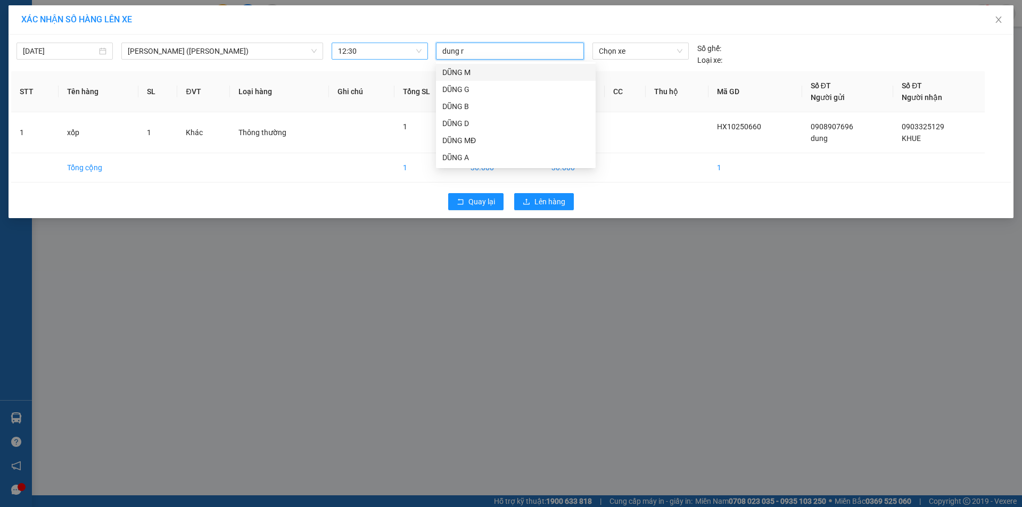
type input "dung md"
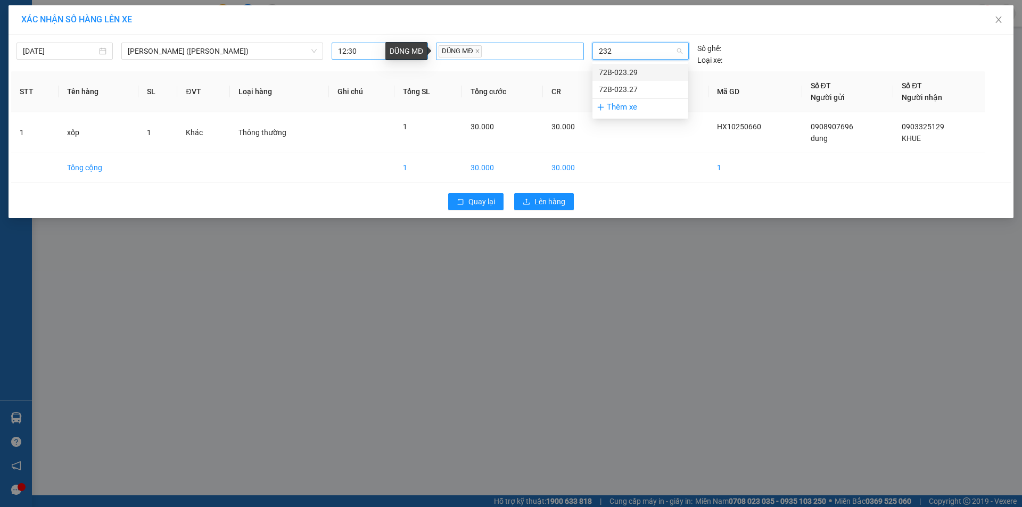
type input "2329"
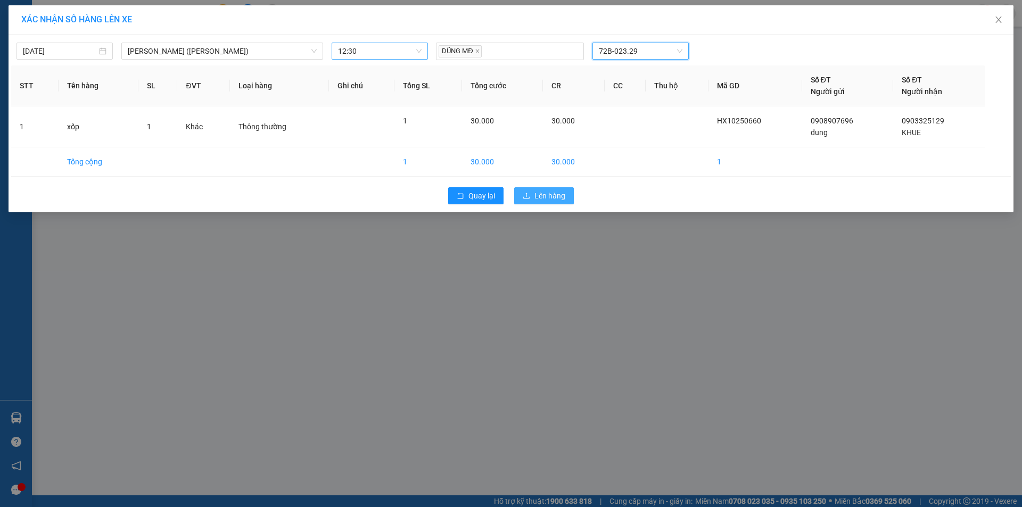
click at [543, 199] on span "Lên hàng" at bounding box center [550, 196] width 31 height 12
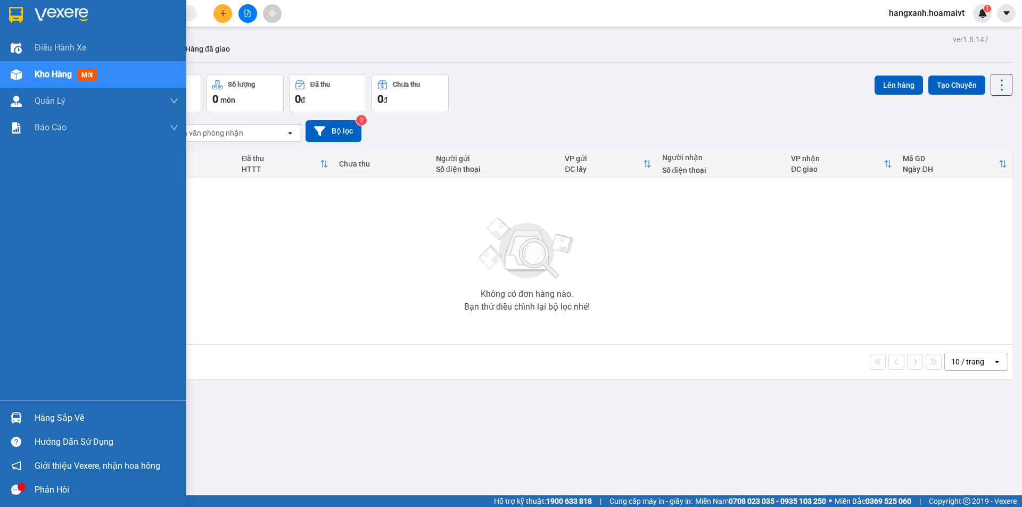
click at [7, 17] on div at bounding box center [16, 14] width 19 height 19
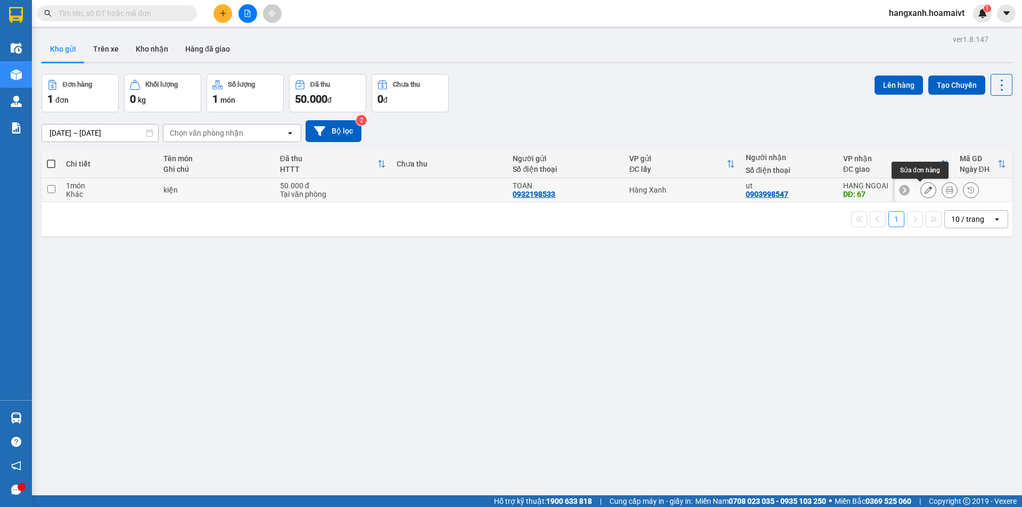
click at [946, 191] on icon at bounding box center [949, 189] width 7 height 7
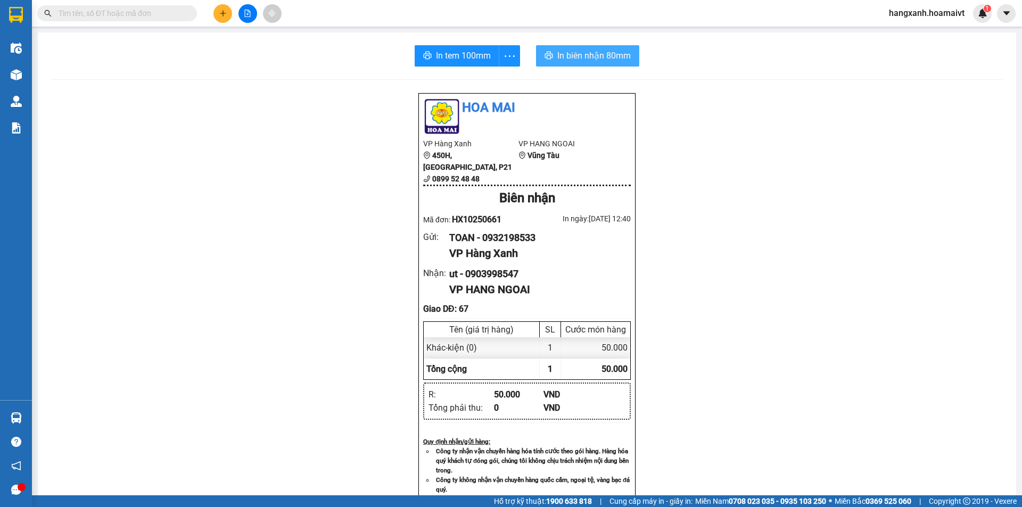
click at [573, 48] on button "In biên nhận 80mm" at bounding box center [587, 55] width 103 height 21
click at [459, 50] on span "In tem 100mm" at bounding box center [463, 55] width 55 height 13
click at [582, 52] on span "In biên nhận 80mm" at bounding box center [594, 55] width 73 height 13
drag, startPoint x: 445, startPoint y: 55, endPoint x: 519, endPoint y: 79, distance: 77.8
click at [448, 55] on span "In tem 100mm" at bounding box center [463, 55] width 55 height 13
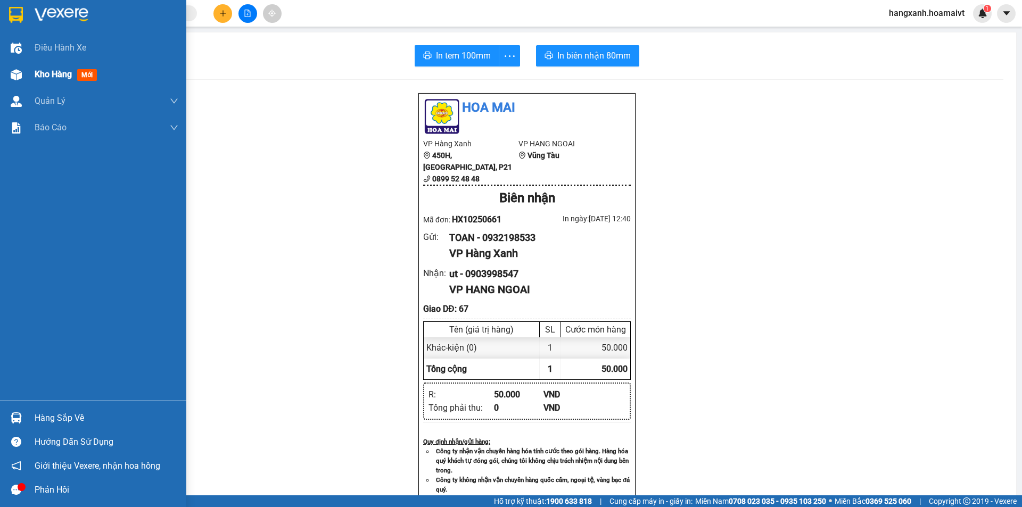
click at [84, 74] on span "mới" at bounding box center [87, 75] width 20 height 12
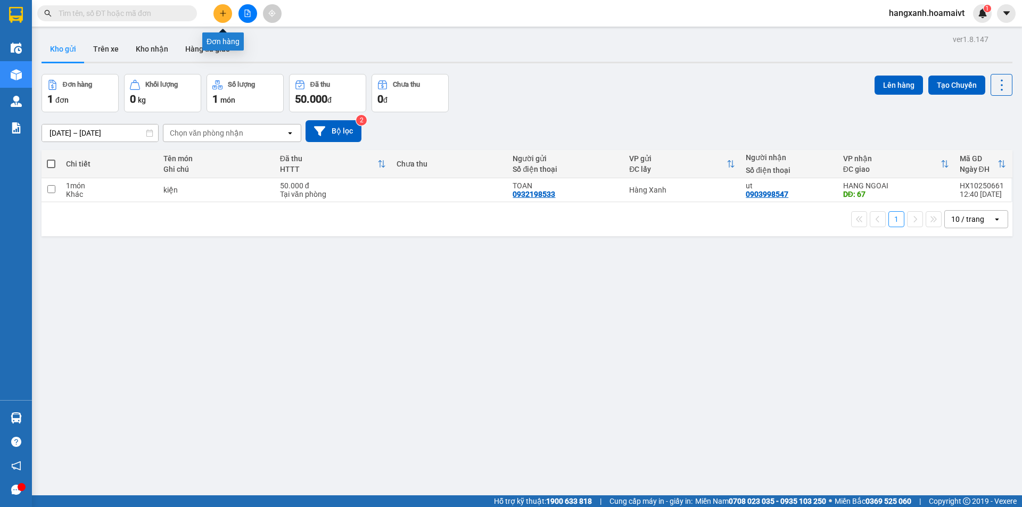
click at [227, 12] on button at bounding box center [223, 13] width 19 height 19
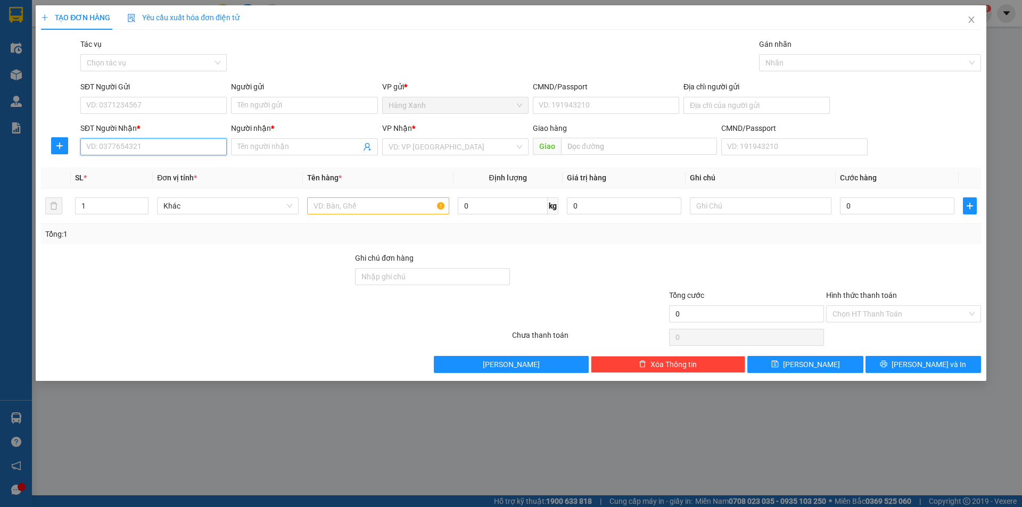
click at [162, 147] on input "SĐT Người Nhận *" at bounding box center [153, 146] width 146 height 17
type input "0327019911"
click at [308, 145] on input "Người nhận *" at bounding box center [298, 147] width 123 height 12
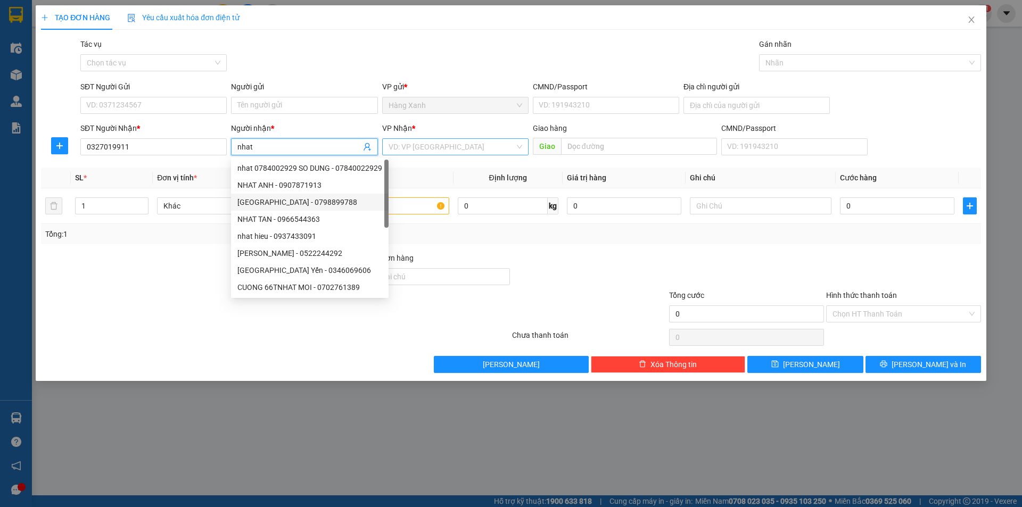
type input "nhat"
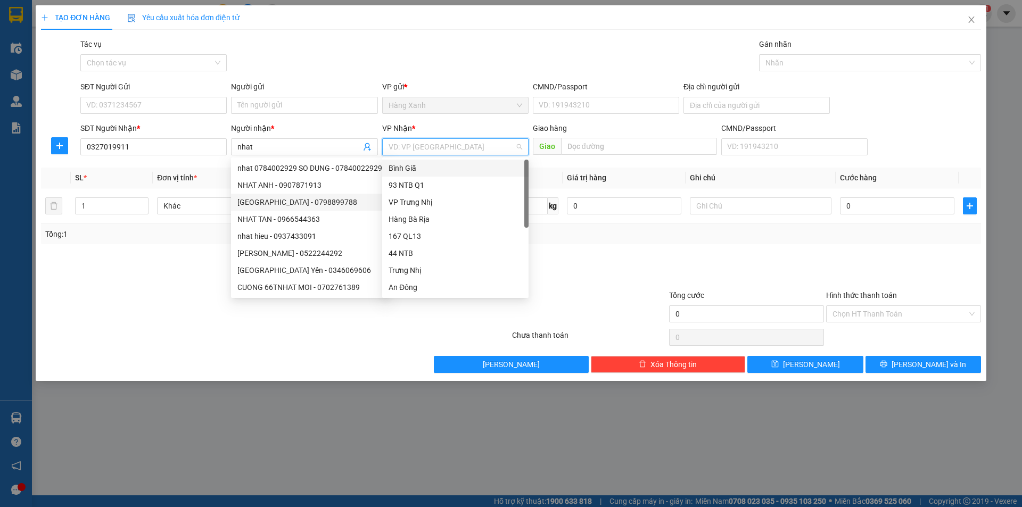
click at [423, 149] on input "search" at bounding box center [452, 147] width 126 height 16
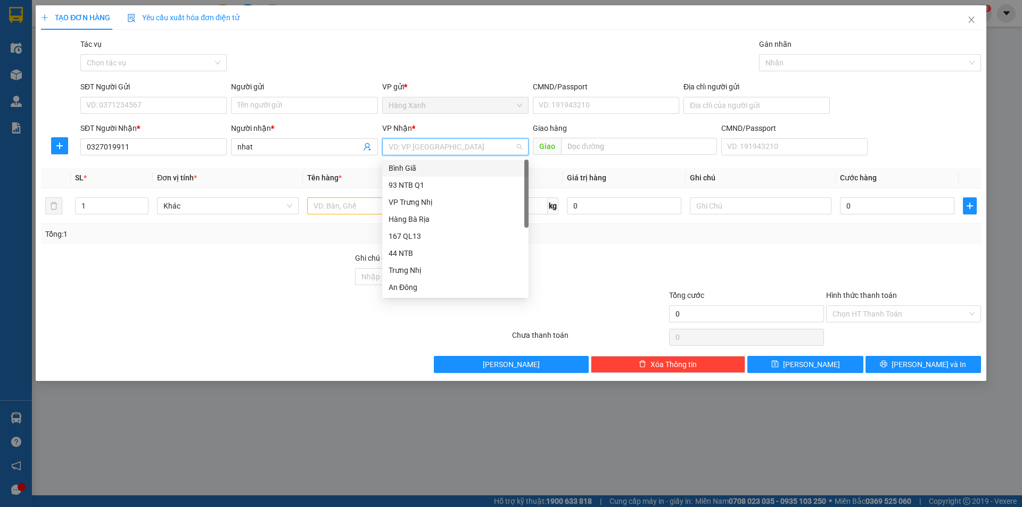
click at [408, 169] on div "Bình Giã" at bounding box center [456, 168] width 134 height 12
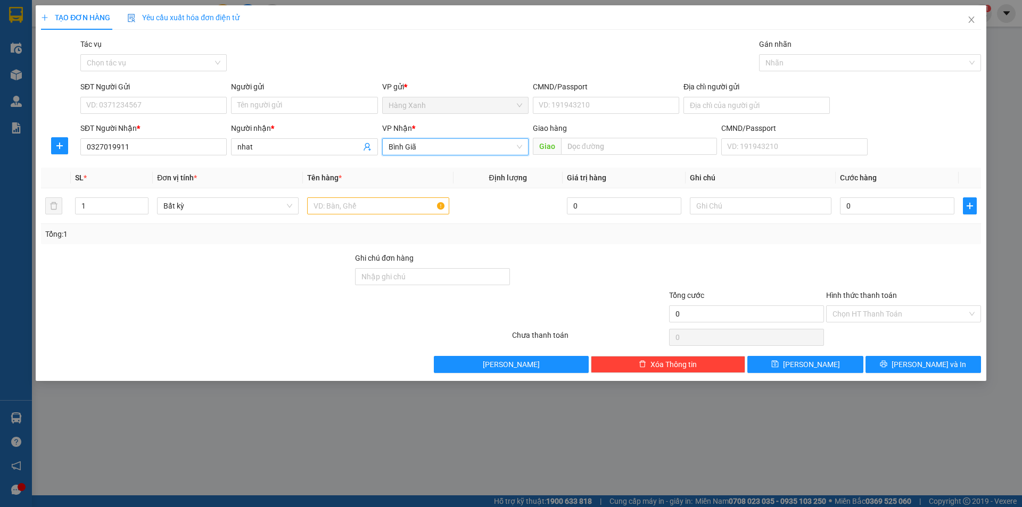
click at [414, 149] on span "Bình Giã" at bounding box center [456, 147] width 134 height 16
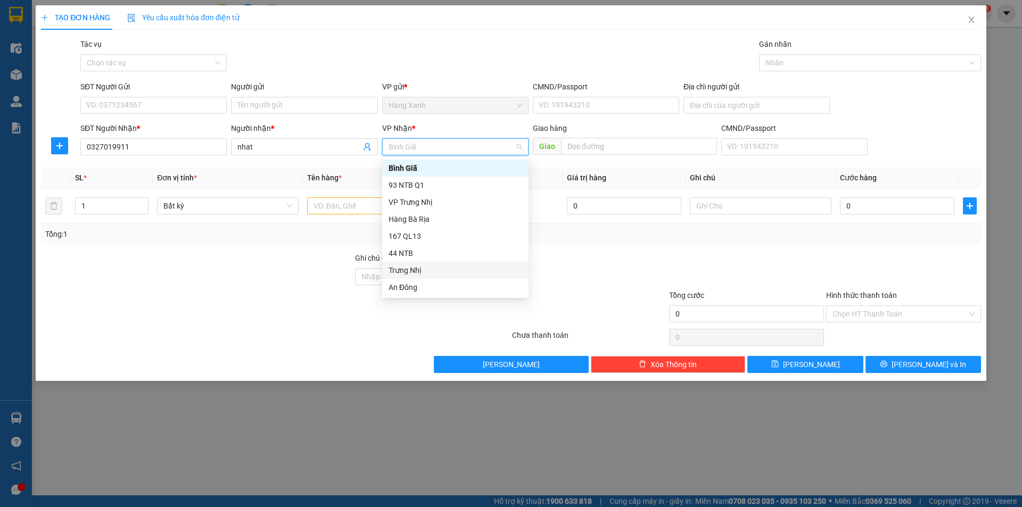
scroll to position [85, 0]
click at [424, 288] on div "Nhơn Trạch" at bounding box center [456, 288] width 134 height 12
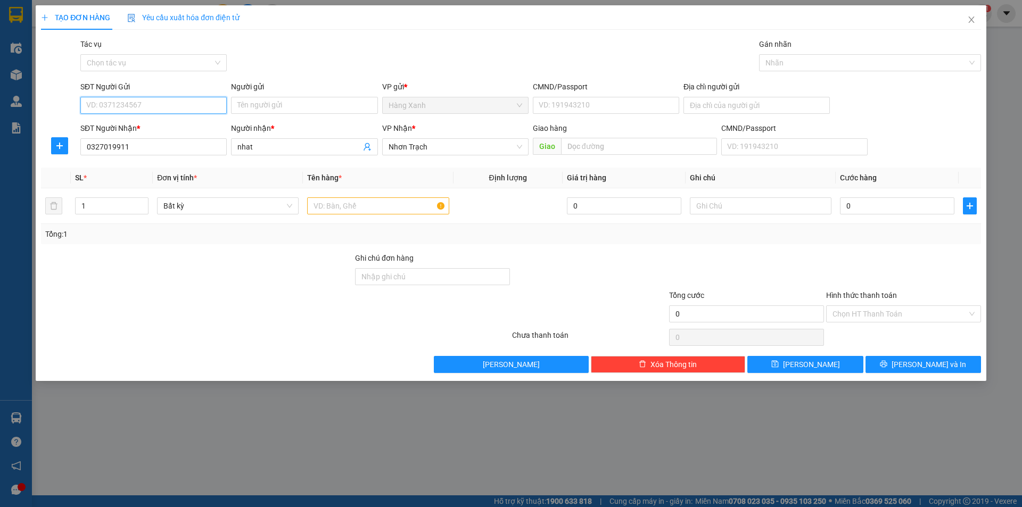
click at [179, 105] on input "SĐT Người Gửi" at bounding box center [153, 105] width 146 height 17
click at [166, 132] on div "0923121808" at bounding box center [154, 127] width 134 height 12
type input "0923121808"
click at [274, 108] on input "Người gửi" at bounding box center [304, 105] width 146 height 17
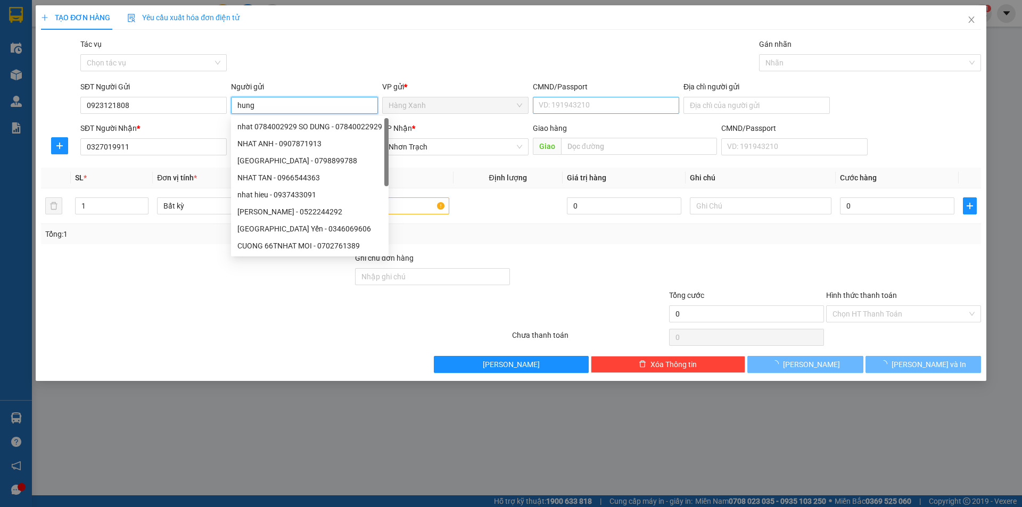
type input "hung"
click at [601, 104] on input "CMND/Passport" at bounding box center [606, 105] width 146 height 17
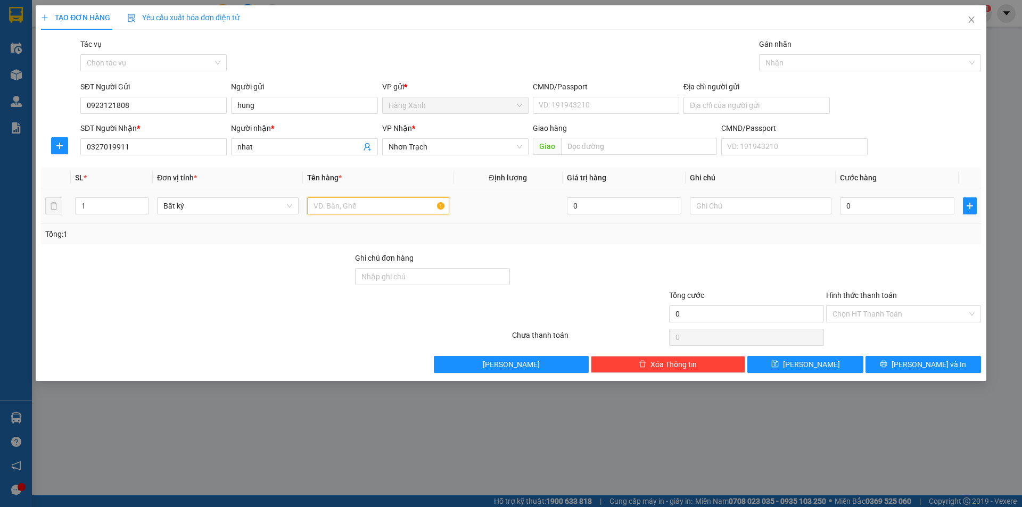
click at [341, 210] on input "text" at bounding box center [378, 206] width 142 height 17
type input "hop phu tung oto"
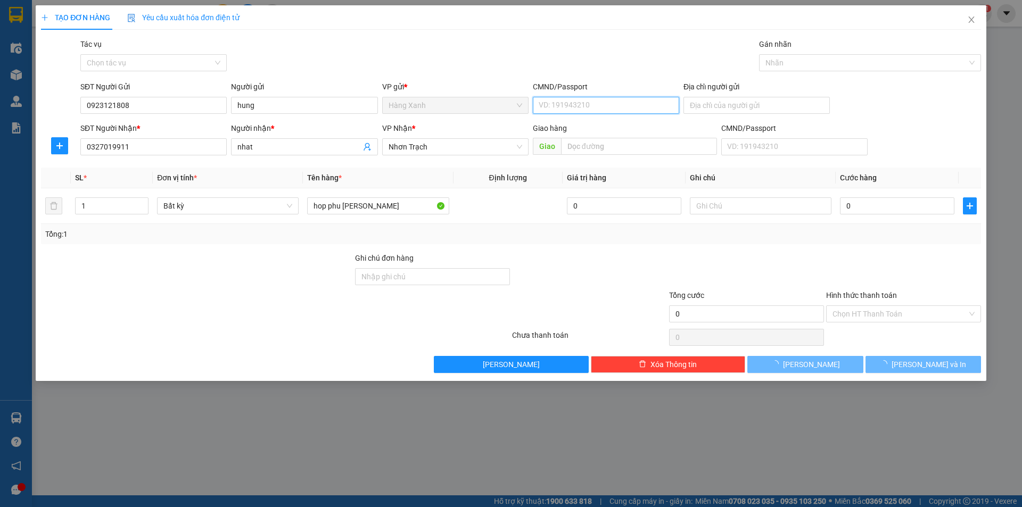
click at [604, 105] on input "CMND/Passport" at bounding box center [606, 105] width 146 height 17
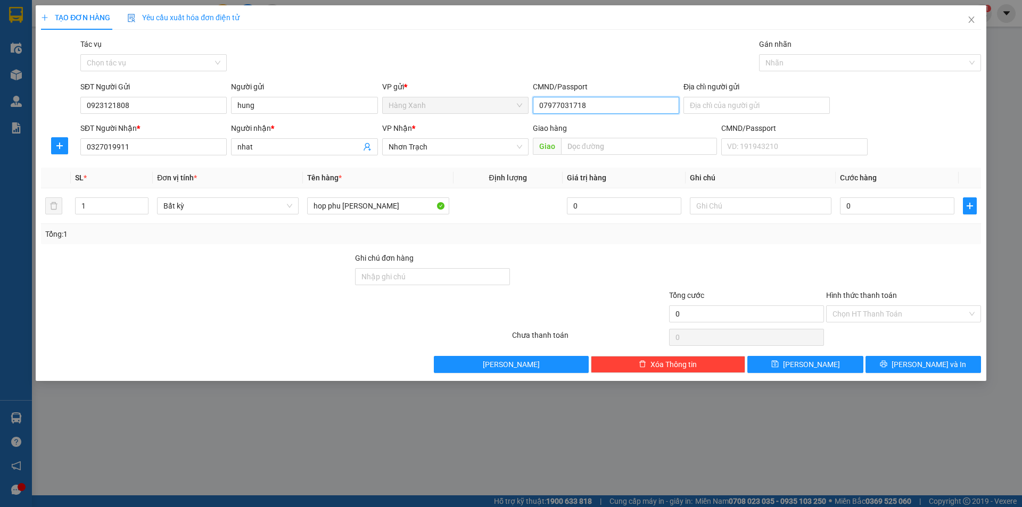
click at [551, 103] on input "07977031718" at bounding box center [606, 105] width 146 height 17
type input "079077031718"
click at [904, 204] on input "0" at bounding box center [897, 206] width 114 height 17
type input "4"
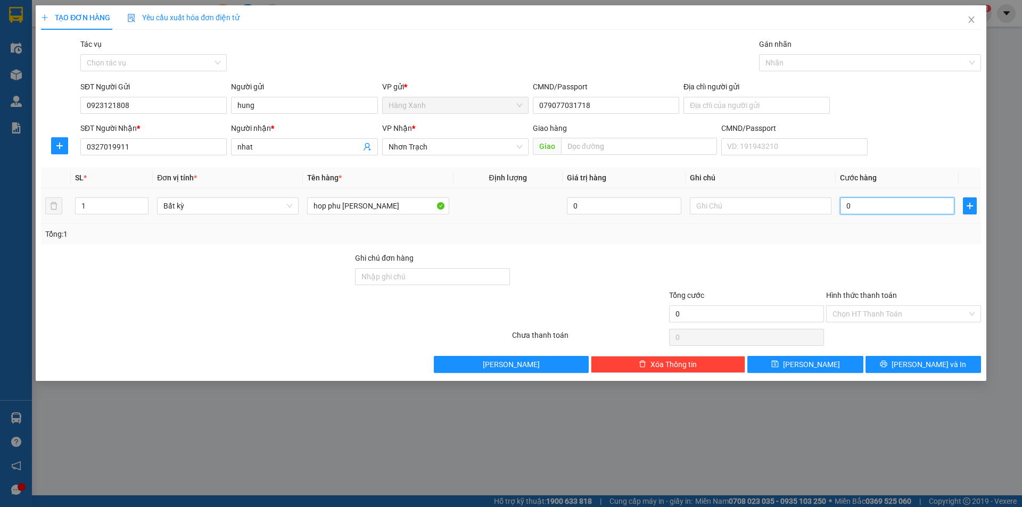
type input "4"
type input "40"
type input "40.000"
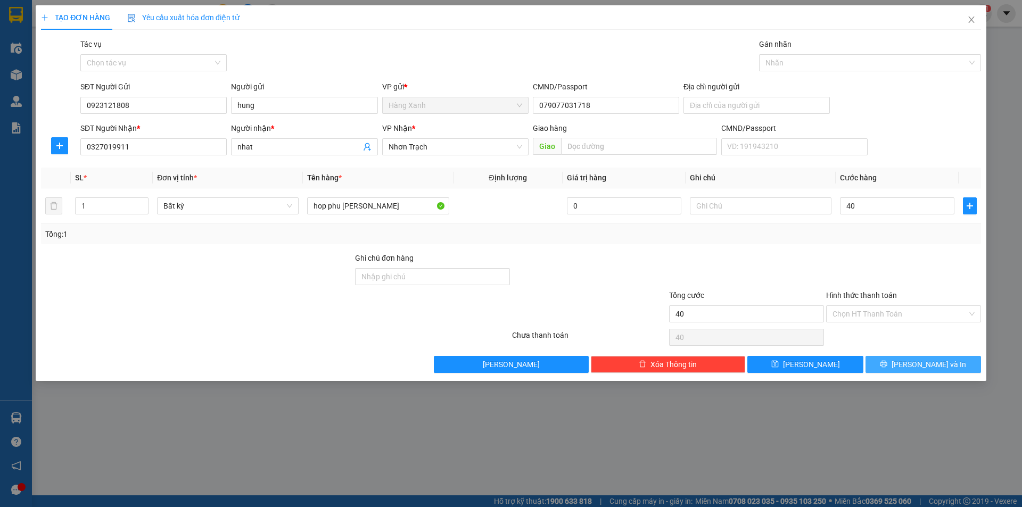
type input "40.000"
click at [901, 363] on button "[PERSON_NAME] và In" at bounding box center [924, 364] width 116 height 17
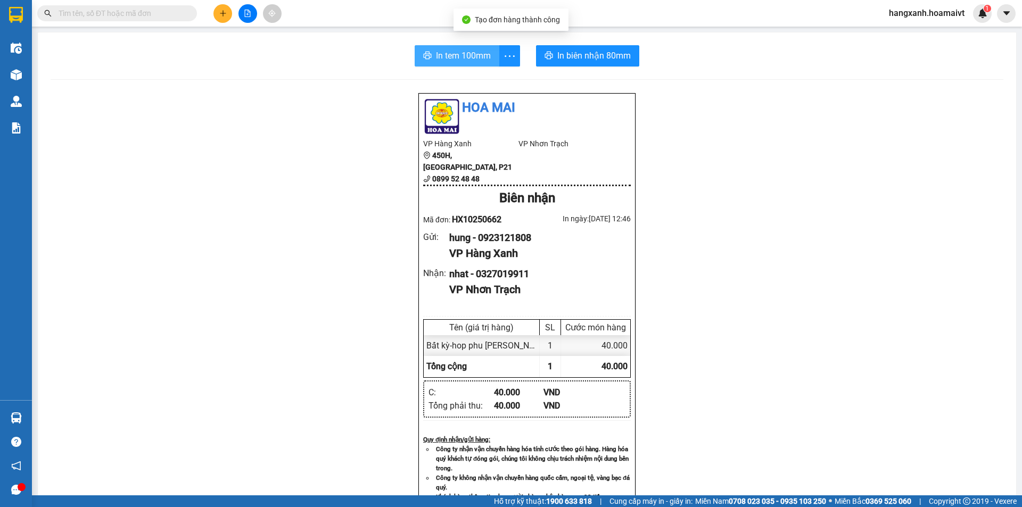
drag, startPoint x: 432, startPoint y: 55, endPoint x: 555, endPoint y: 144, distance: 151.8
click at [436, 55] on span "In tem 100mm" at bounding box center [463, 55] width 55 height 13
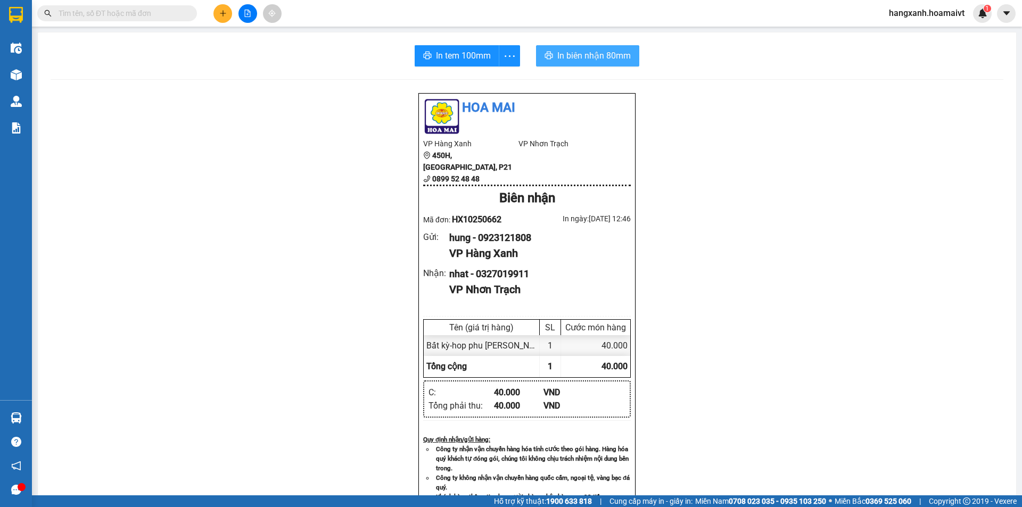
click at [580, 52] on span "In biên nhận 80mm" at bounding box center [594, 55] width 73 height 13
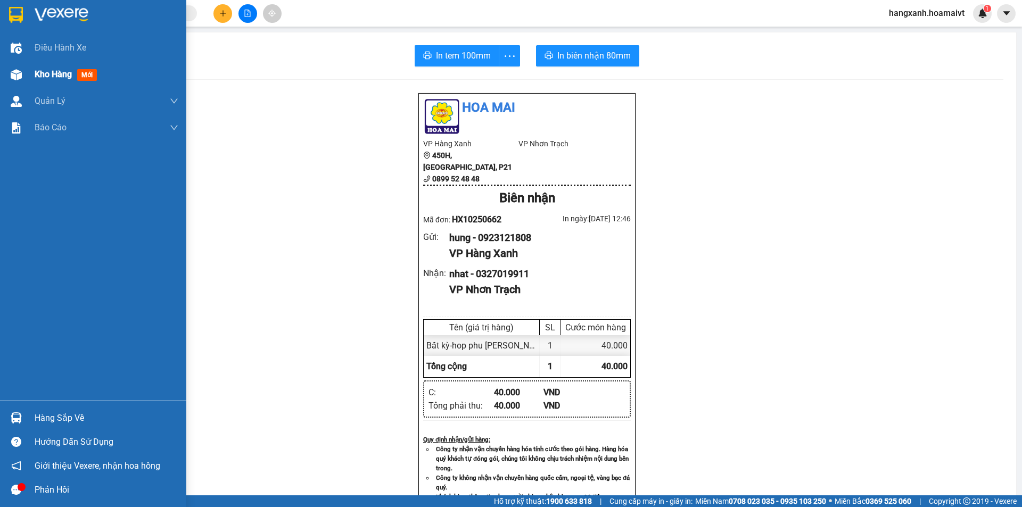
click at [93, 71] on span "mới" at bounding box center [87, 75] width 20 height 12
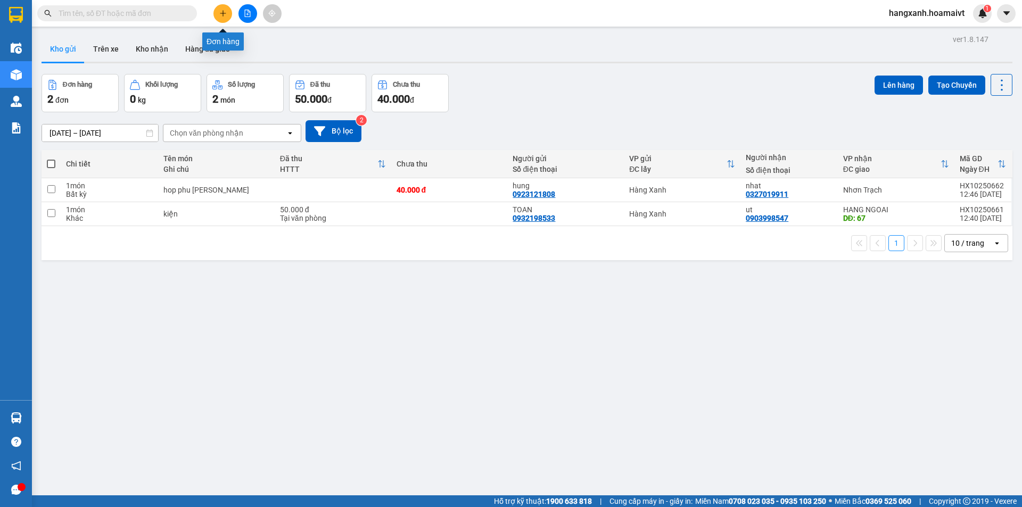
click at [222, 8] on button at bounding box center [223, 13] width 19 height 19
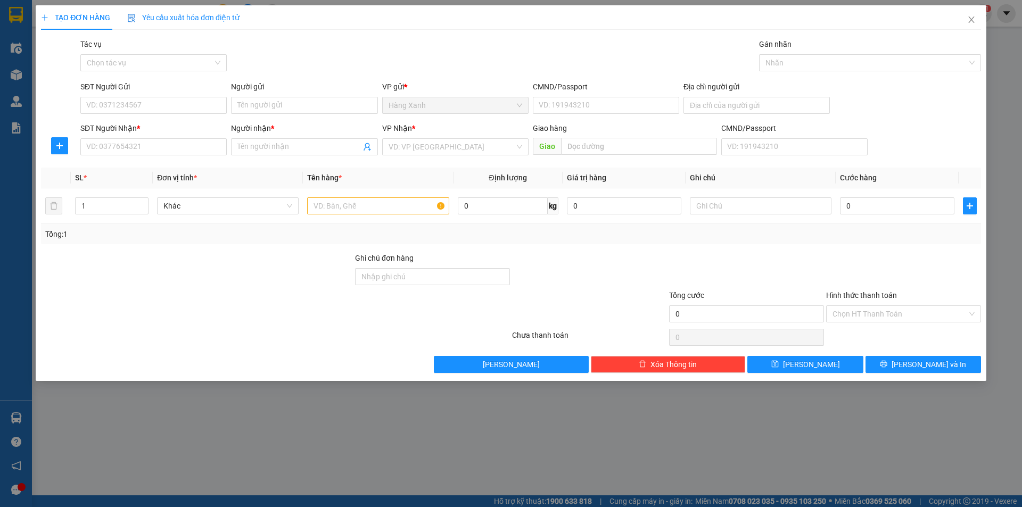
click at [176, 158] on div "SĐT Người Nhận * VD: 0377654321" at bounding box center [153, 140] width 146 height 37
click at [163, 154] on input "SĐT Người Nhận *" at bounding box center [153, 146] width 146 height 17
type input "0907517992"
click at [978, 19] on span "Close" at bounding box center [972, 20] width 30 height 30
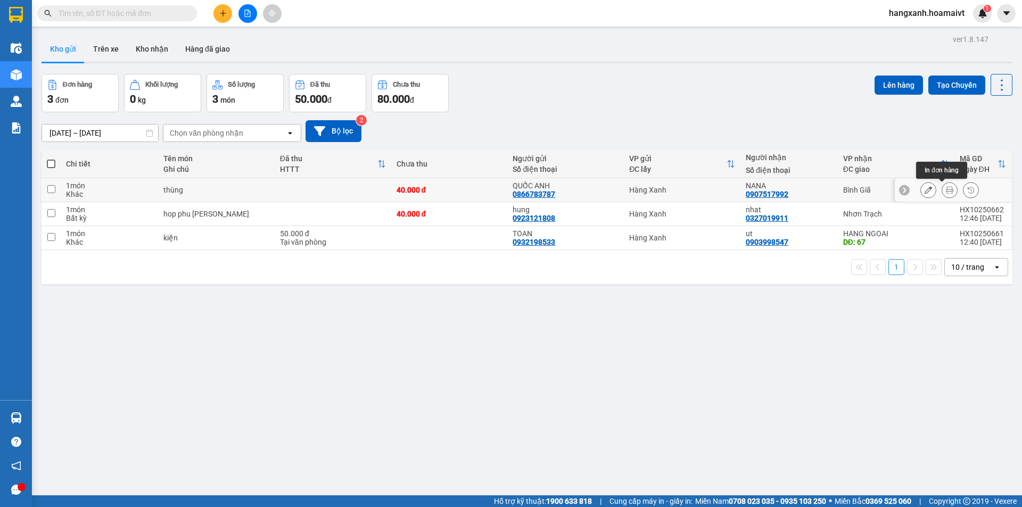
click at [946, 193] on icon at bounding box center [949, 189] width 7 height 7
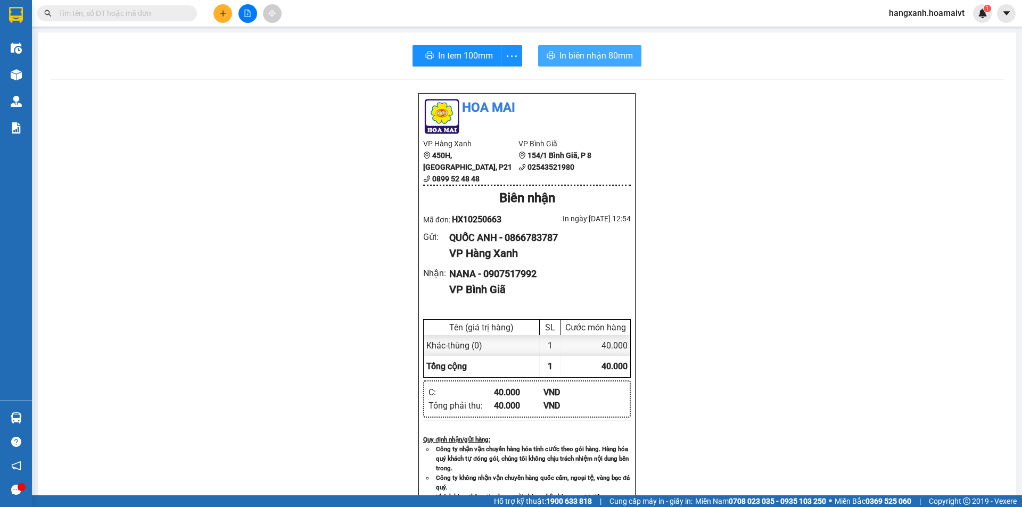
drag, startPoint x: 586, startPoint y: 36, endPoint x: 583, endPoint y: 55, distance: 20.0
click at [584, 47] on div "In tem 100mm In biên nhận 80mm Hoa Mai VP Hàng Xanh 450H, Điện Biên Phủ, P21 08…" at bounding box center [527, 412] width 979 height 761
click at [583, 55] on span "In biên nhận 80mm" at bounding box center [596, 55] width 73 height 13
click at [463, 62] on div "In tem 100mm" at bounding box center [468, 55] width 110 height 21
click at [462, 62] on span "In tem 100mm" at bounding box center [465, 55] width 55 height 13
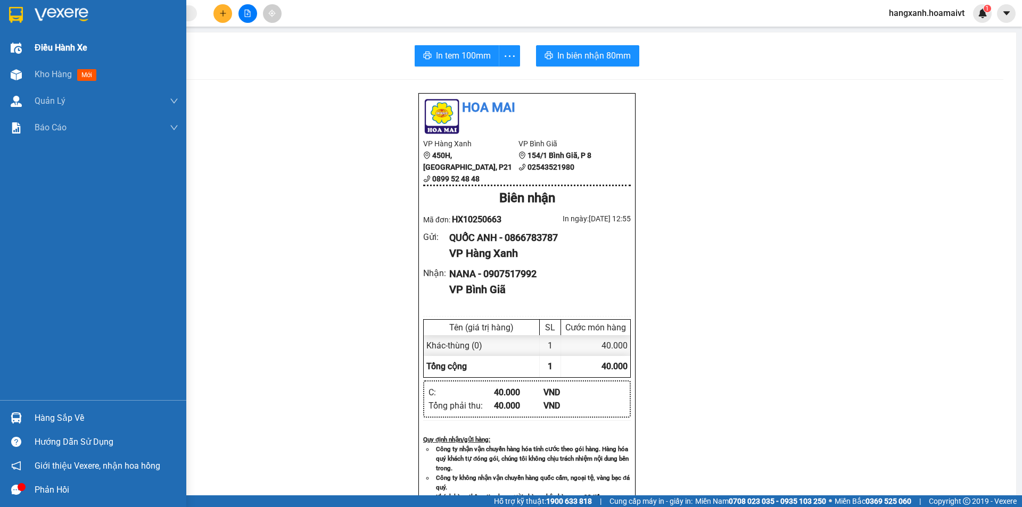
click at [55, 60] on div "Điều hành xe" at bounding box center [107, 48] width 144 height 27
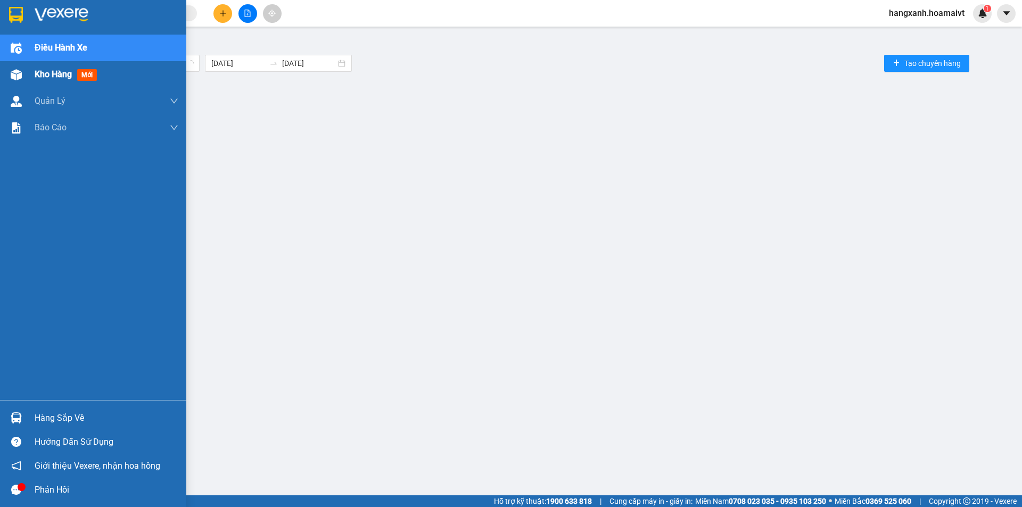
click at [56, 68] on div "Kho hàng mới" at bounding box center [107, 74] width 144 height 27
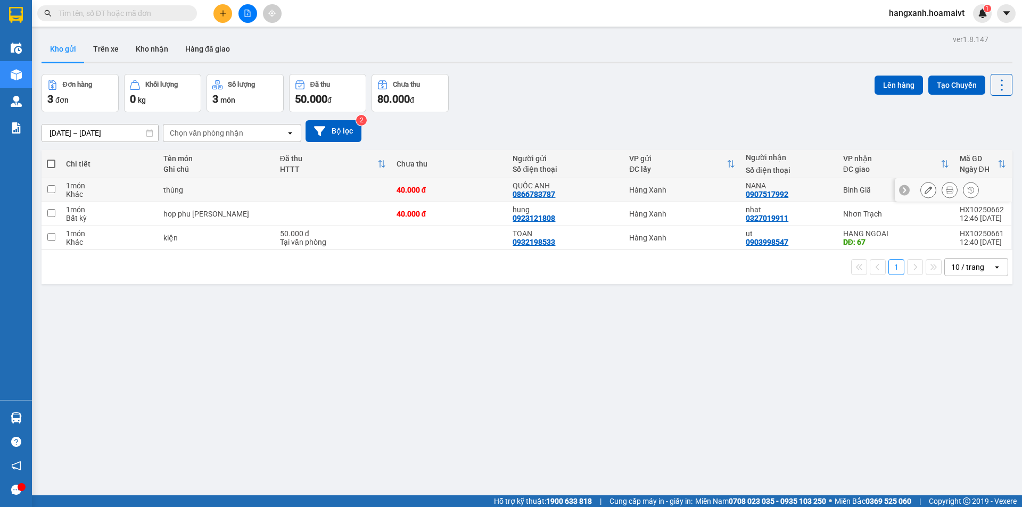
click at [846, 187] on div "Bình Giã" at bounding box center [896, 190] width 106 height 9
checkbox input "true"
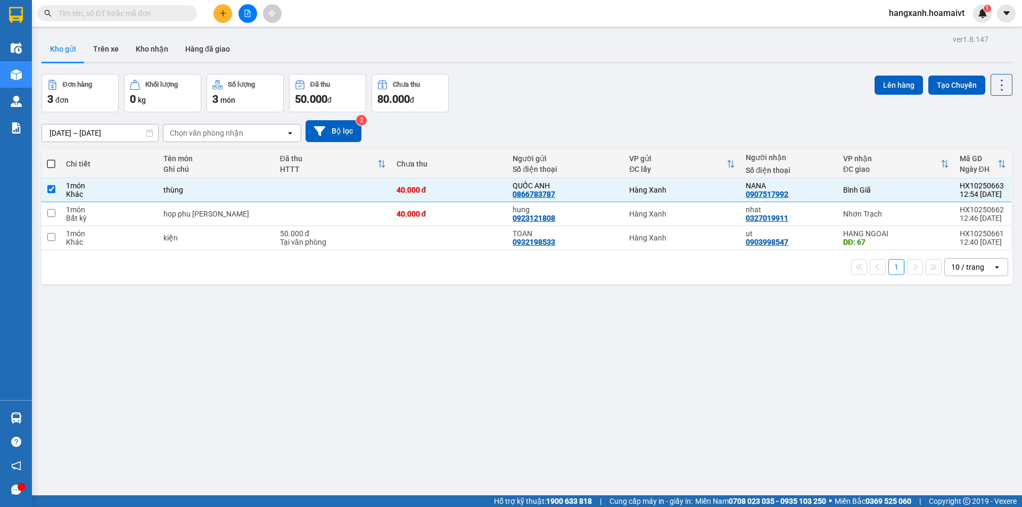
click at [864, 75] on div "Đơn hàng 3 đơn Khối lượng 0 kg Số lượng 3 món Đã thu 50.000 đ Chưa thu 80.000 đ…" at bounding box center [527, 93] width 971 height 38
click at [891, 80] on button "Lên hàng" at bounding box center [899, 85] width 48 height 19
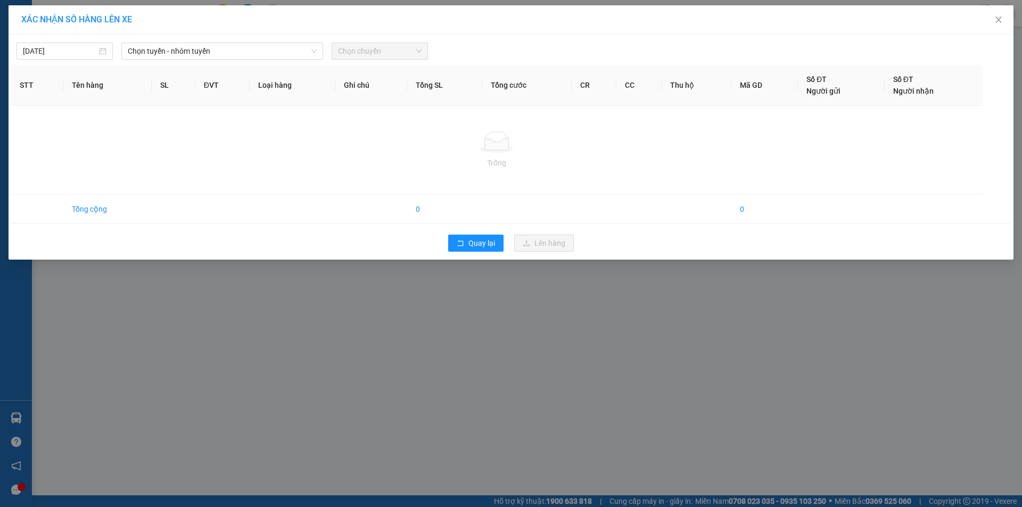
click at [236, 54] on span "Chọn tuyến - nhóm tuyến" at bounding box center [222, 51] width 189 height 16
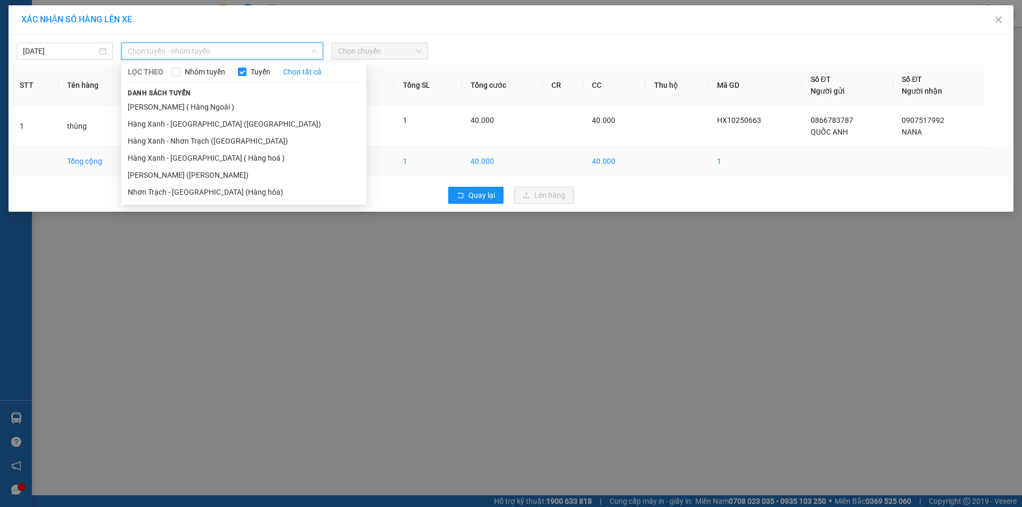
drag, startPoint x: 184, startPoint y: 176, endPoint x: 194, endPoint y: 162, distance: 16.8
click at [186, 176] on li "[PERSON_NAME] ([PERSON_NAME])" at bounding box center [243, 175] width 245 height 17
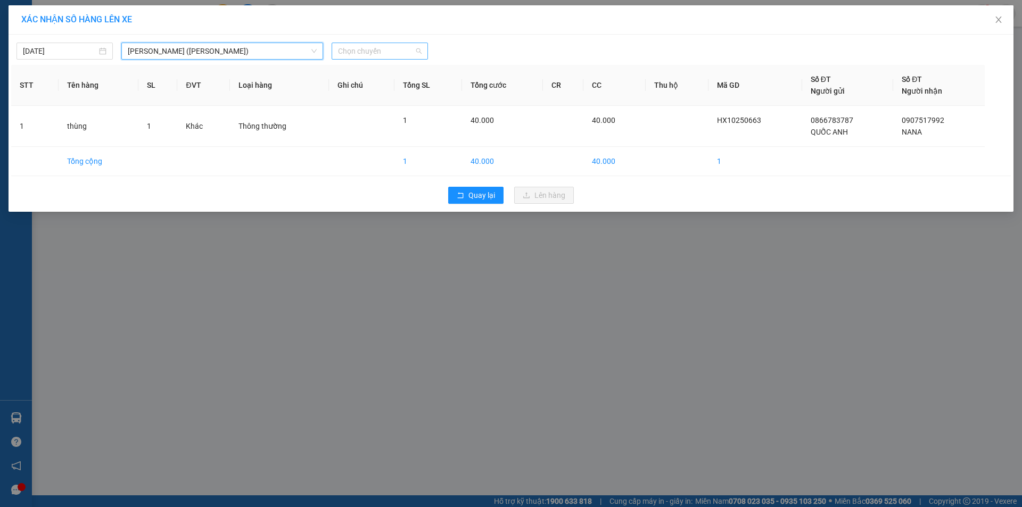
click at [361, 51] on span "Chọn chuyến" at bounding box center [380, 51] width 84 height 16
type input "1310"
click at [416, 88] on div "Thêm chuyến " 13:10 "" at bounding box center [388, 90] width 113 height 18
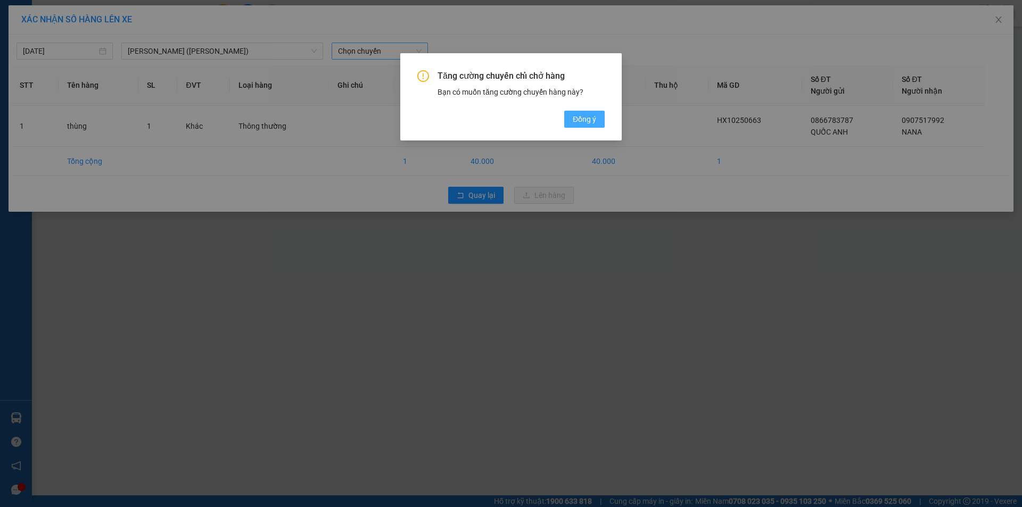
click at [597, 118] on button "Đồng ý" at bounding box center [584, 119] width 40 height 17
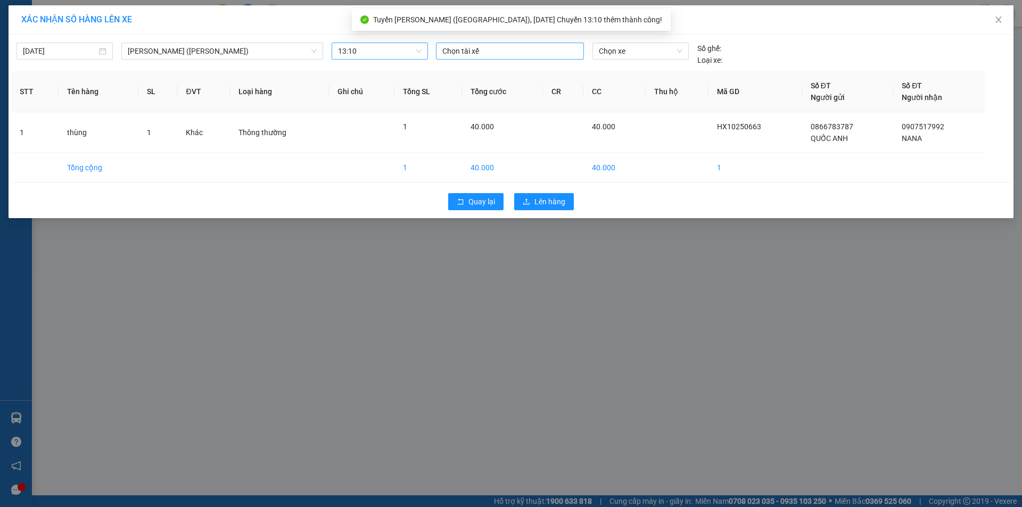
click at [497, 58] on div "Chọn tài xế" at bounding box center [510, 51] width 148 height 17
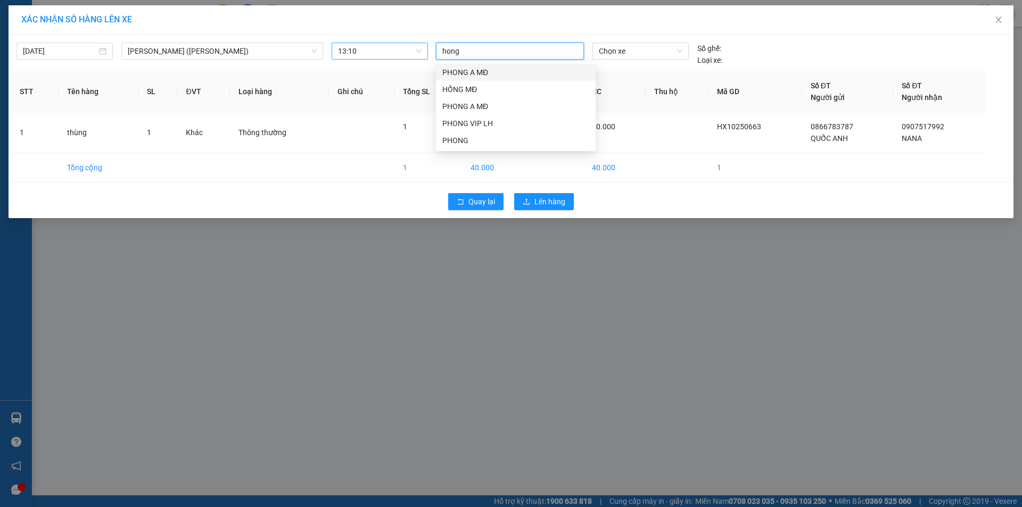
type input "hong m"
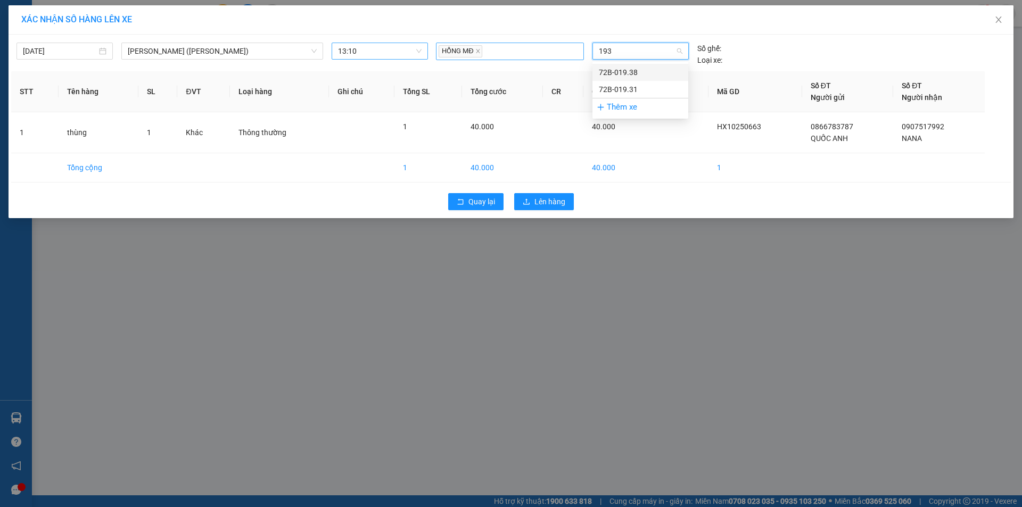
type input "1938"
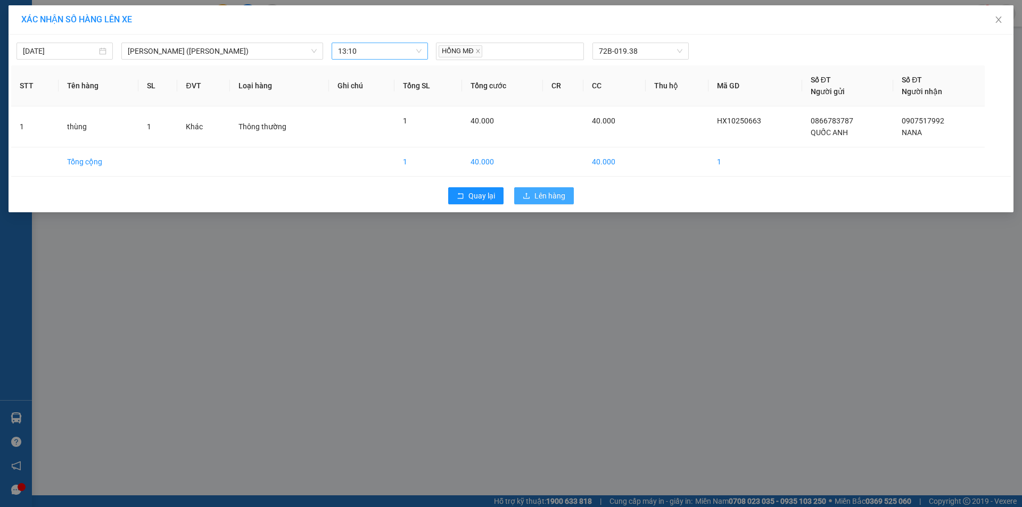
click at [547, 203] on div "Quay lại Lên hàng" at bounding box center [511, 196] width 1000 height 28
click at [560, 199] on span "Lên hàng" at bounding box center [550, 196] width 31 height 12
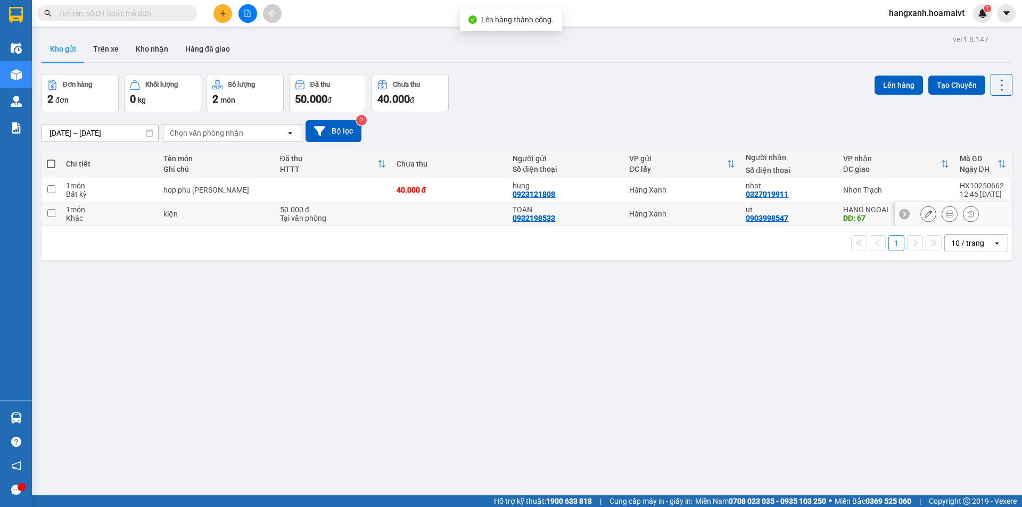
click at [856, 211] on div "HANG NGOAI" at bounding box center [896, 210] width 106 height 9
checkbox input "true"
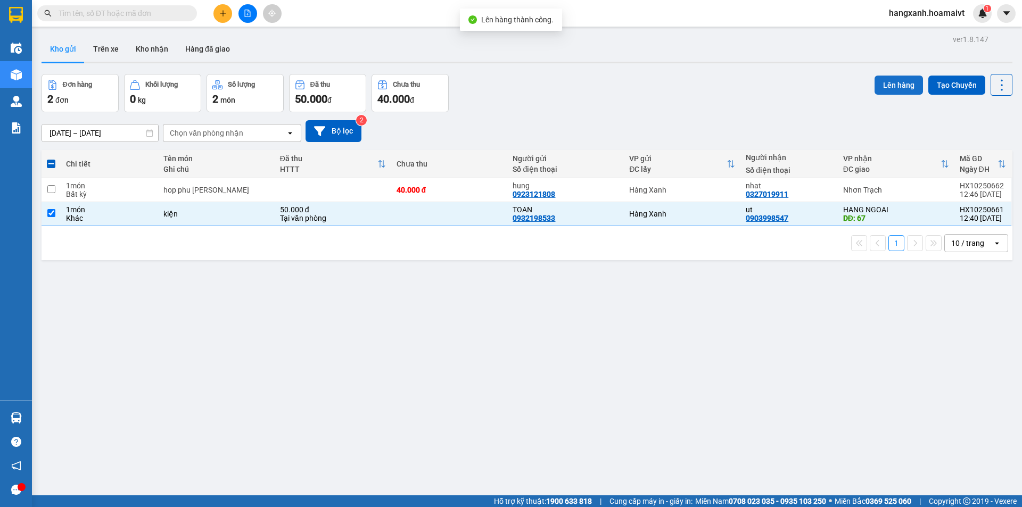
drag, startPoint x: 868, startPoint y: 101, endPoint x: 895, endPoint y: 83, distance: 32.9
click at [875, 100] on div "Lên hàng Tạo Chuyến" at bounding box center [944, 93] width 138 height 38
click at [895, 83] on button "Lên hàng" at bounding box center [899, 85] width 48 height 19
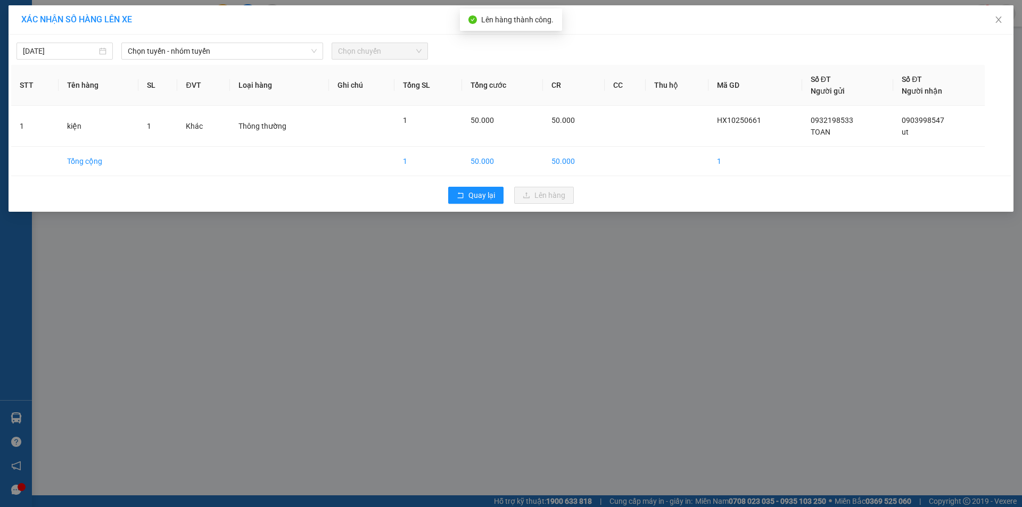
click at [266, 56] on span "Chọn tuyến - nhóm tuyến" at bounding box center [222, 51] width 189 height 16
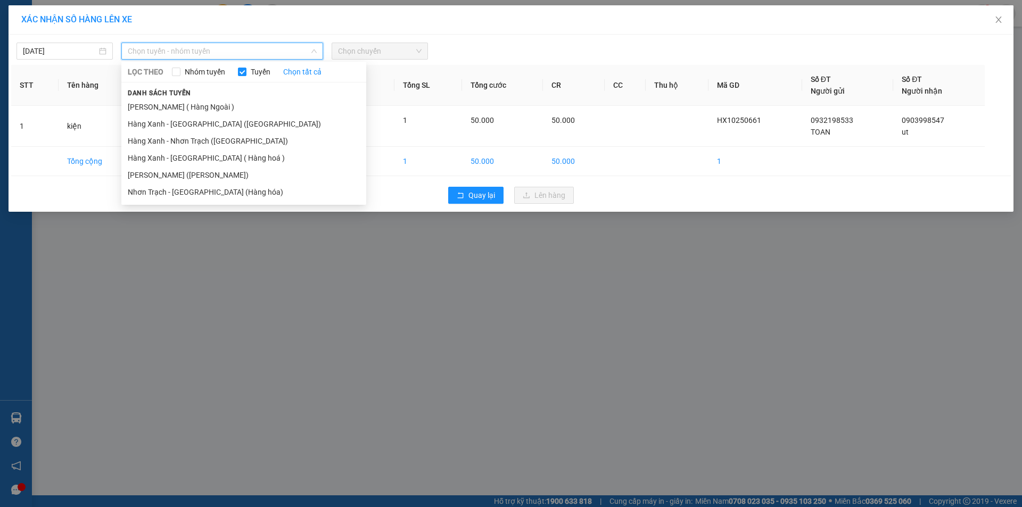
drag, startPoint x: 193, startPoint y: 108, endPoint x: 291, endPoint y: 82, distance: 100.9
click at [196, 108] on li "[PERSON_NAME] ( Hàng Ngoài )" at bounding box center [243, 107] width 245 height 17
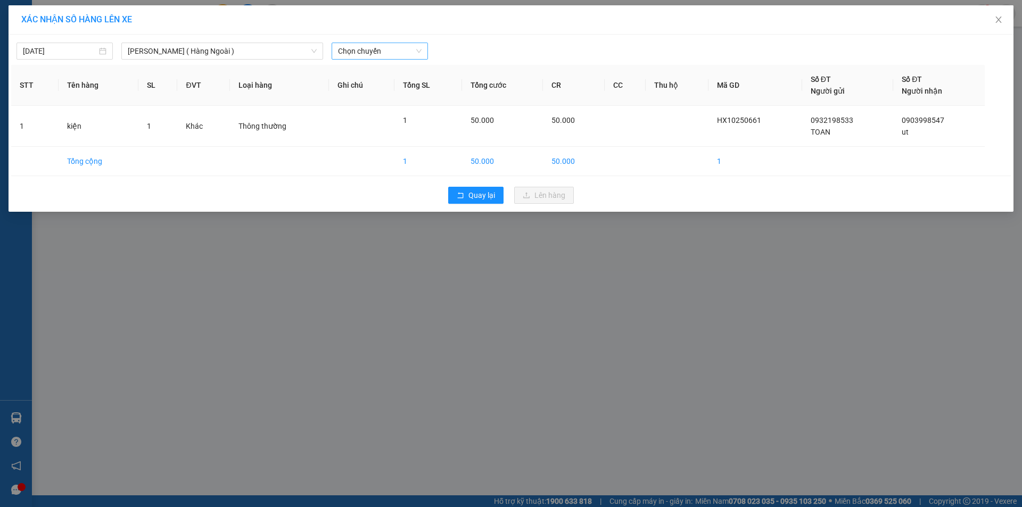
click at [406, 42] on div "15/10/2025 Hàng Xanh ( Hàng Ngoài ) LỌC THEO Nhóm tuyến Tuyến Chọn tất cả Danh …" at bounding box center [511, 48] width 1000 height 22
click at [397, 50] on span "Chọn chuyến" at bounding box center [380, 51] width 84 height 16
type input "13110"
click at [396, 88] on div "Thêm chuyến " 13:11 "" at bounding box center [388, 90] width 113 height 18
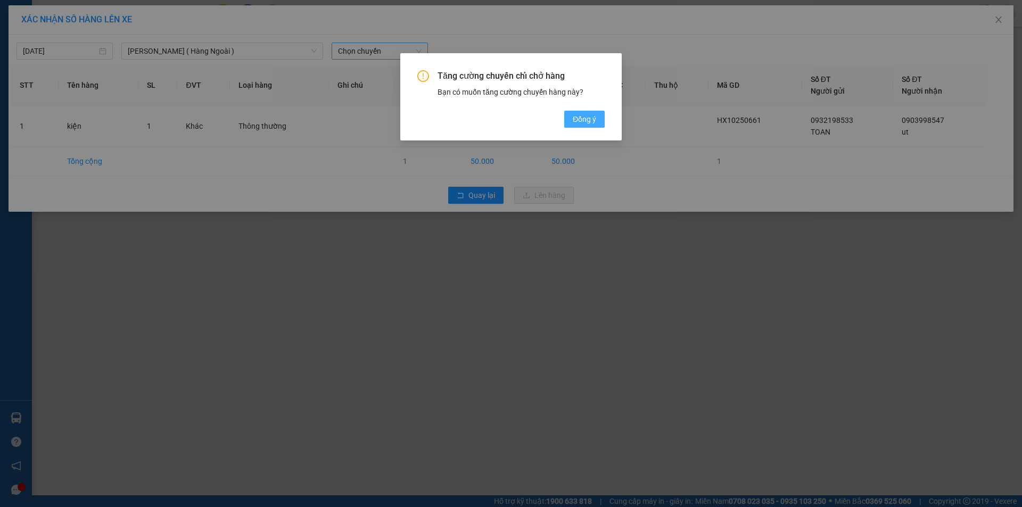
click at [599, 125] on button "Đồng ý" at bounding box center [584, 119] width 40 height 17
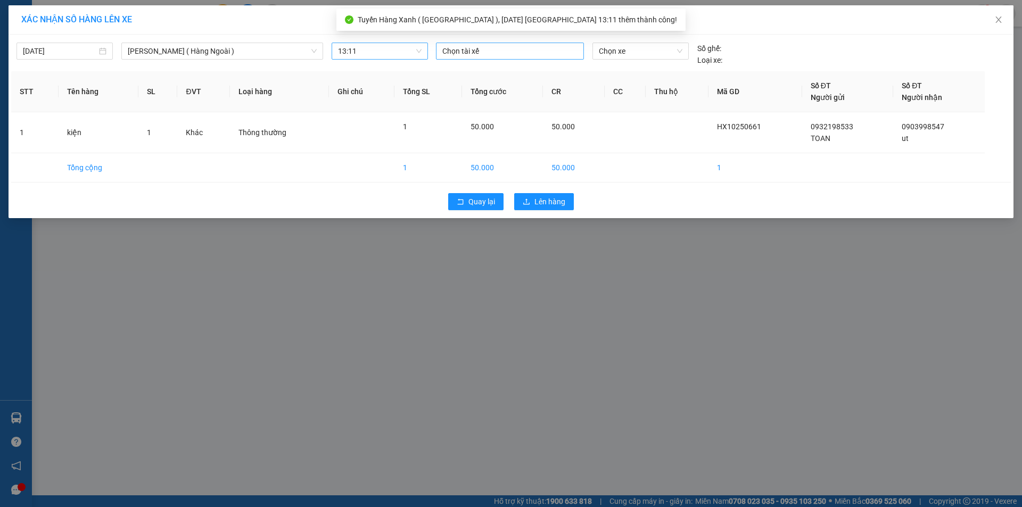
click at [529, 50] on div at bounding box center [510, 51] width 143 height 13
type input "hong md"
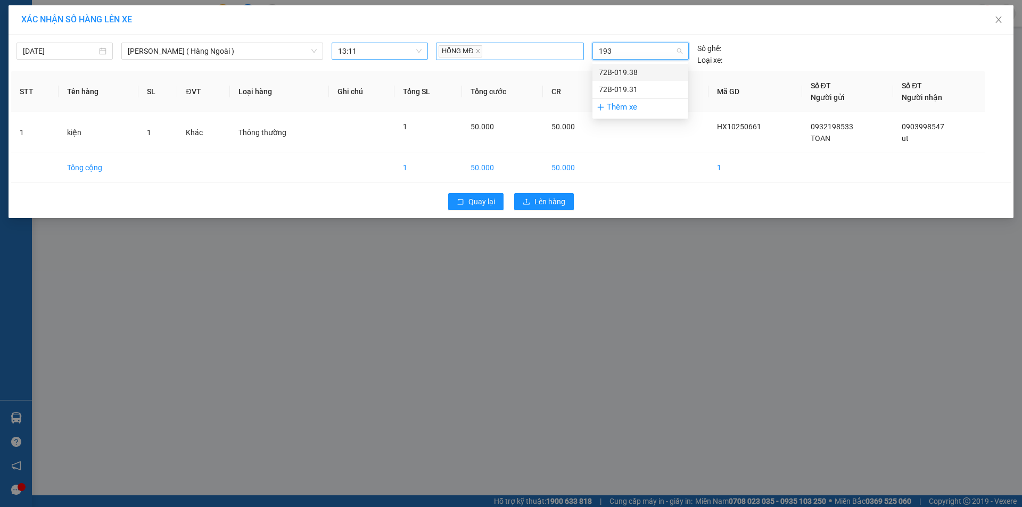
type input "1938"
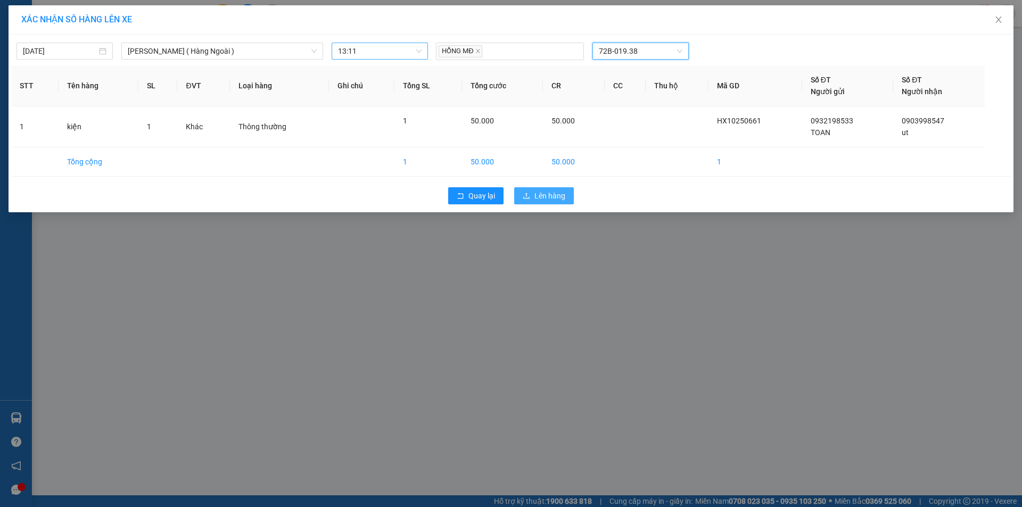
click at [538, 192] on span "Lên hàng" at bounding box center [550, 196] width 31 height 12
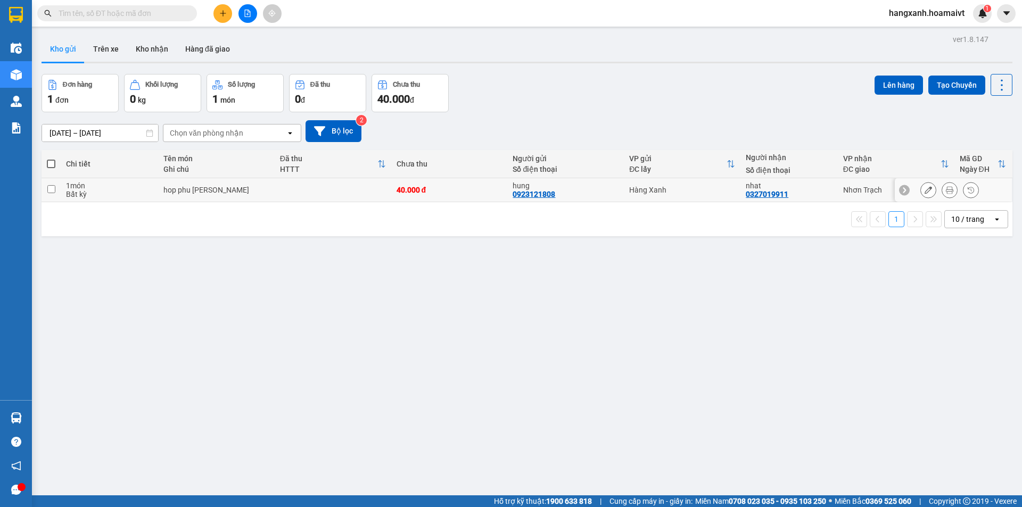
click at [817, 188] on div "nhat" at bounding box center [789, 186] width 86 height 9
checkbox input "true"
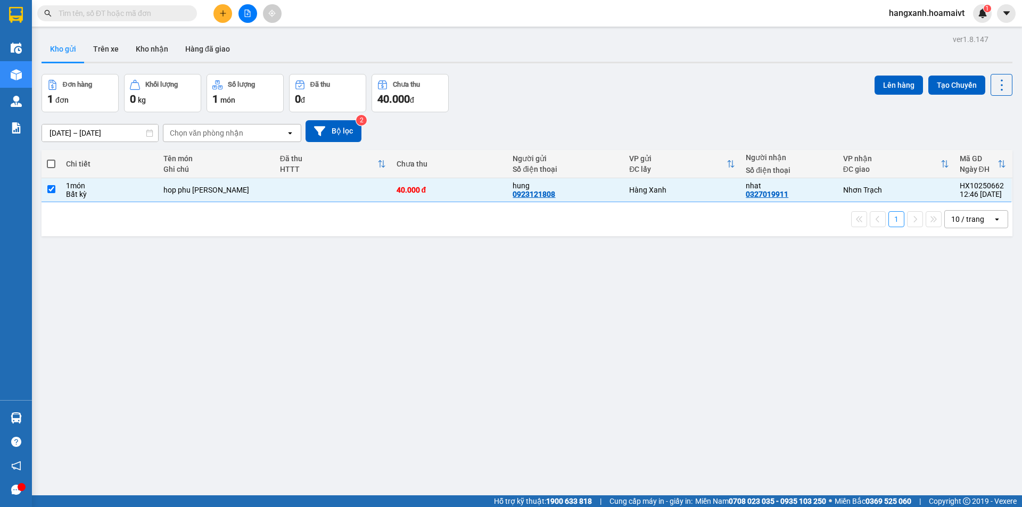
click at [883, 95] on div "Lên hàng Tạo Chuyến" at bounding box center [944, 85] width 138 height 22
click at [887, 84] on button "Lên hàng" at bounding box center [899, 85] width 48 height 19
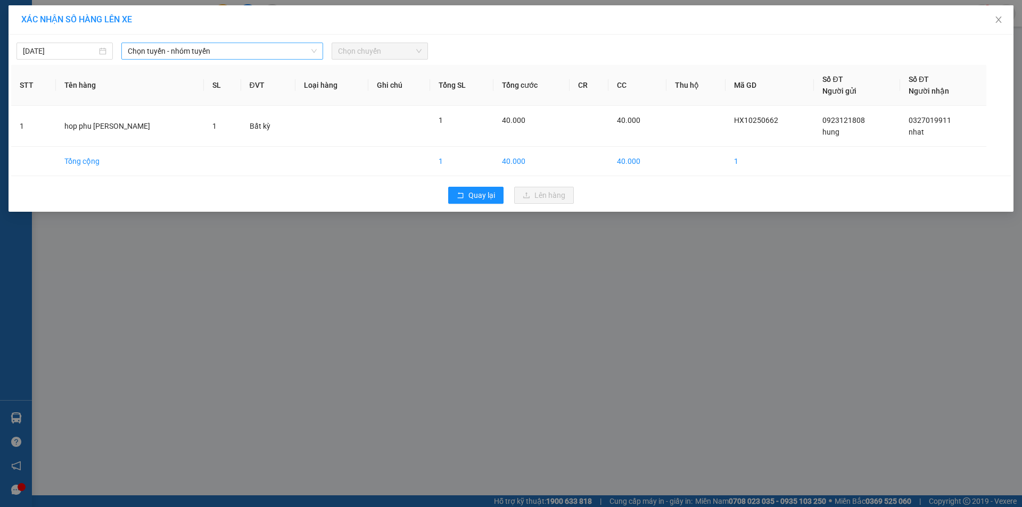
drag, startPoint x: 166, startPoint y: 42, endPoint x: 181, endPoint y: 52, distance: 18.8
click at [167, 43] on div "15/10/2025 Chọn tuyến - nhóm tuyến Chọn chuyến" at bounding box center [511, 48] width 1000 height 22
click at [216, 46] on span "Chọn tuyến - nhóm tuyến" at bounding box center [222, 51] width 189 height 16
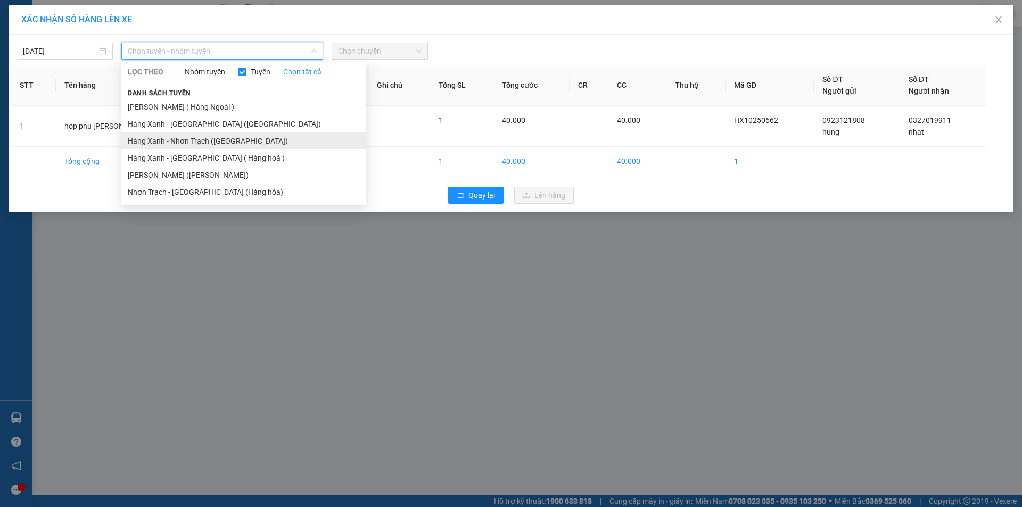
click at [224, 137] on li "Hàng Xanh - Nhơn Trạch ([GEOGRAPHIC_DATA])" at bounding box center [243, 141] width 245 height 17
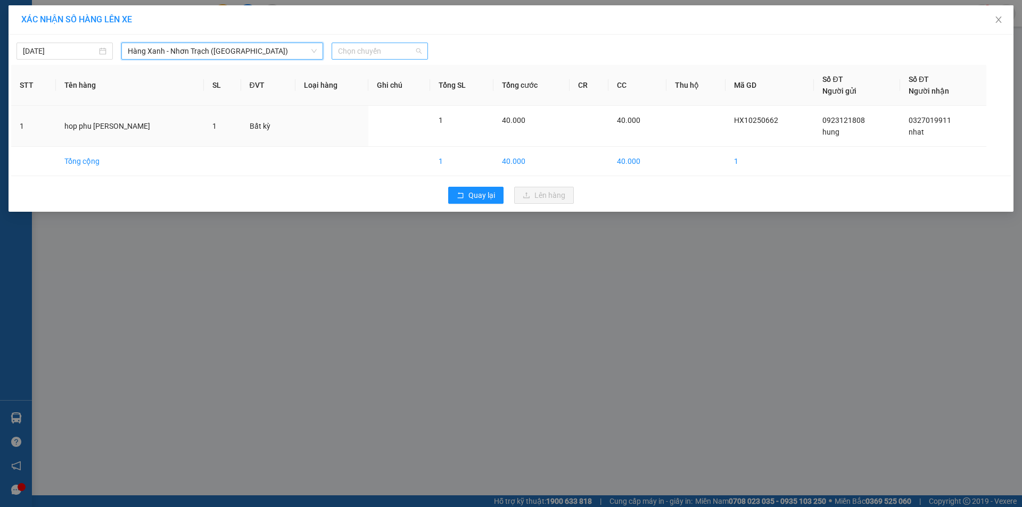
click at [399, 53] on span "Chọn chuyến" at bounding box center [380, 51] width 84 height 16
type input "1310"
click at [405, 88] on div "Thêm chuyến " 13:10 "" at bounding box center [388, 90] width 113 height 18
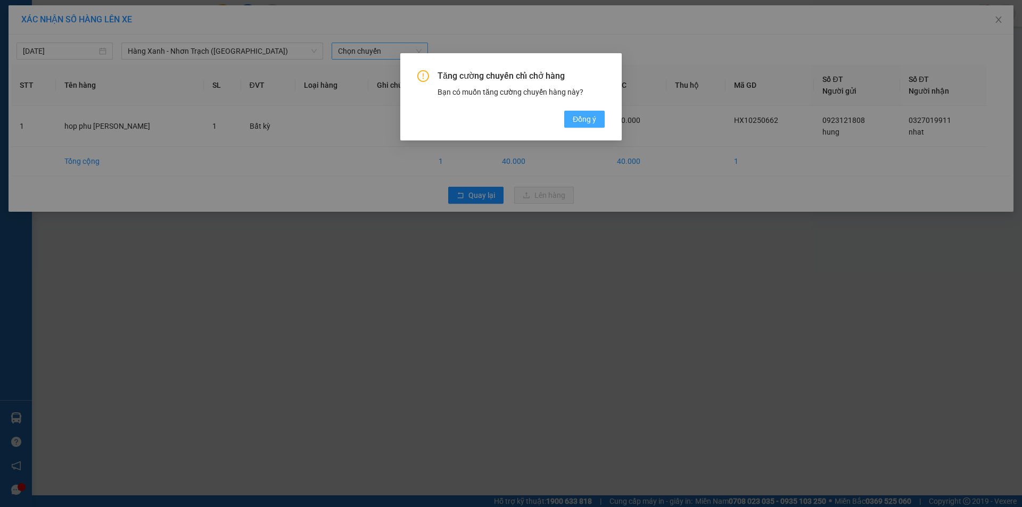
click at [565, 118] on button "Đồng ý" at bounding box center [584, 119] width 40 height 17
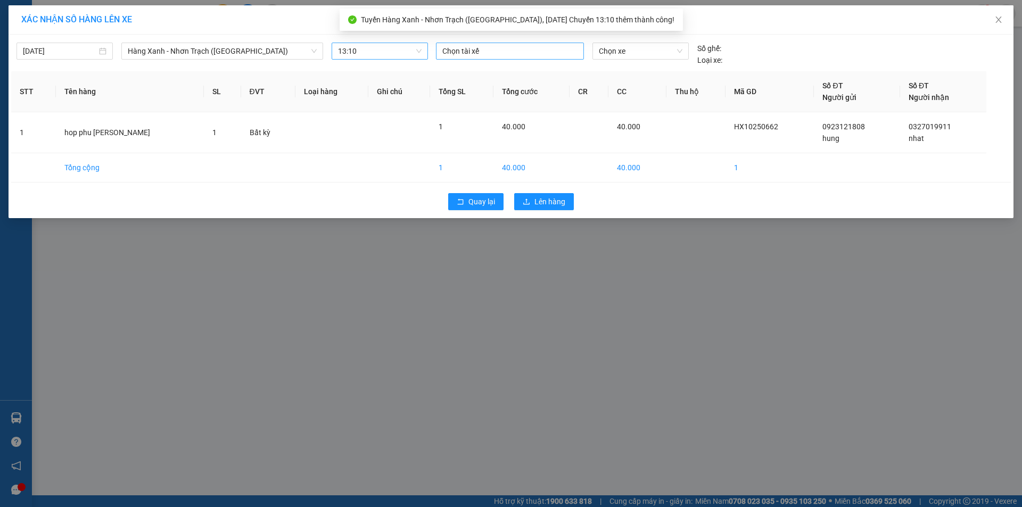
click at [557, 54] on div at bounding box center [510, 51] width 143 height 13
type input "hong md"
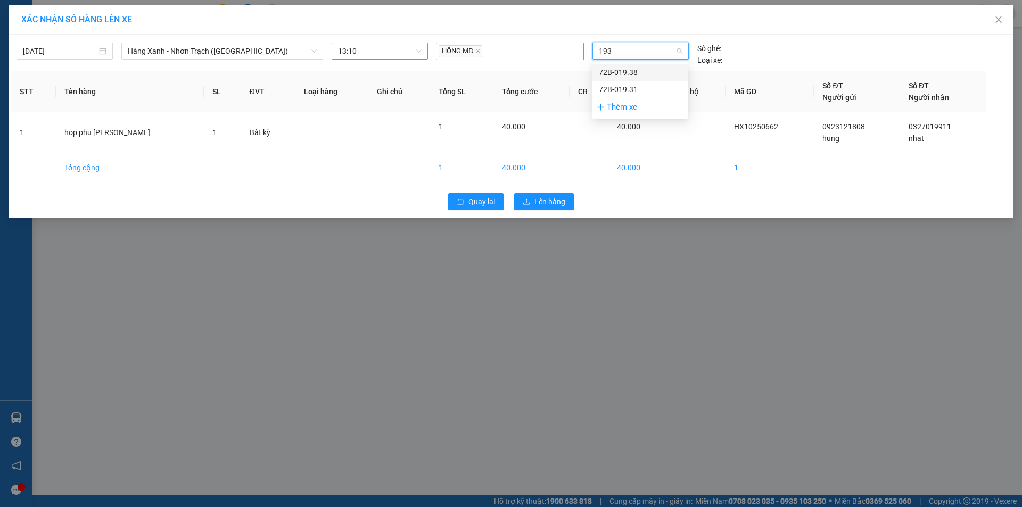
type input "1938"
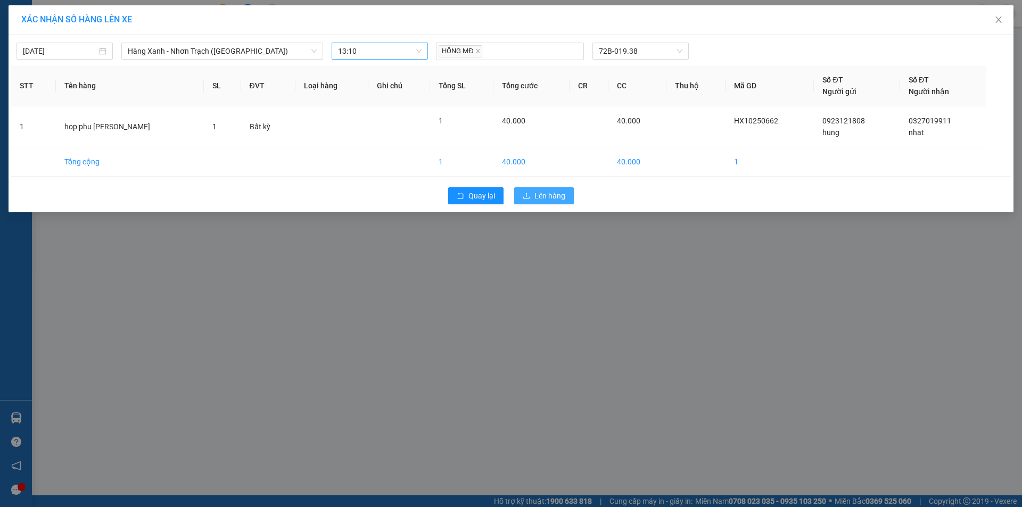
click at [551, 197] on span "Lên hàng" at bounding box center [550, 196] width 31 height 12
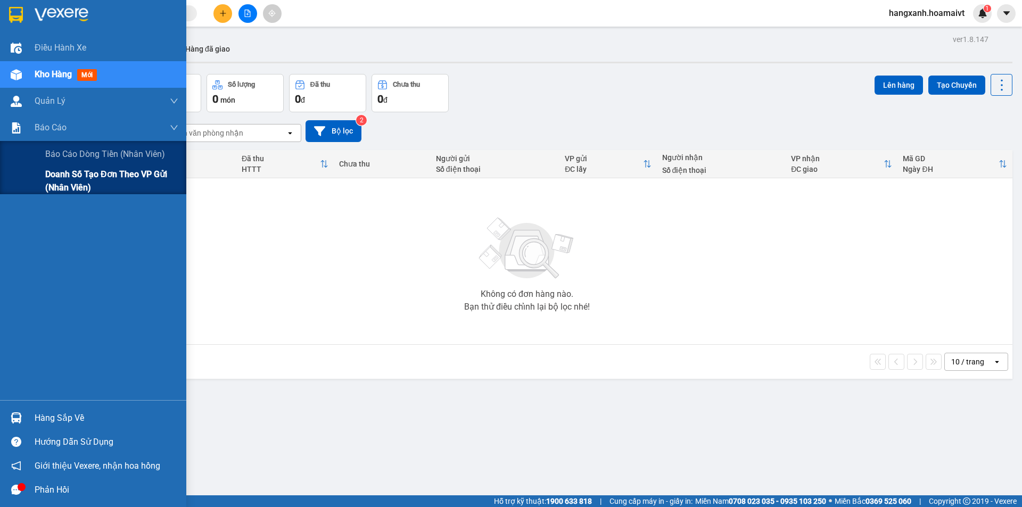
click at [47, 169] on span "Doanh số tạo đơn theo VP gửi (nhân viên)" at bounding box center [111, 181] width 133 height 27
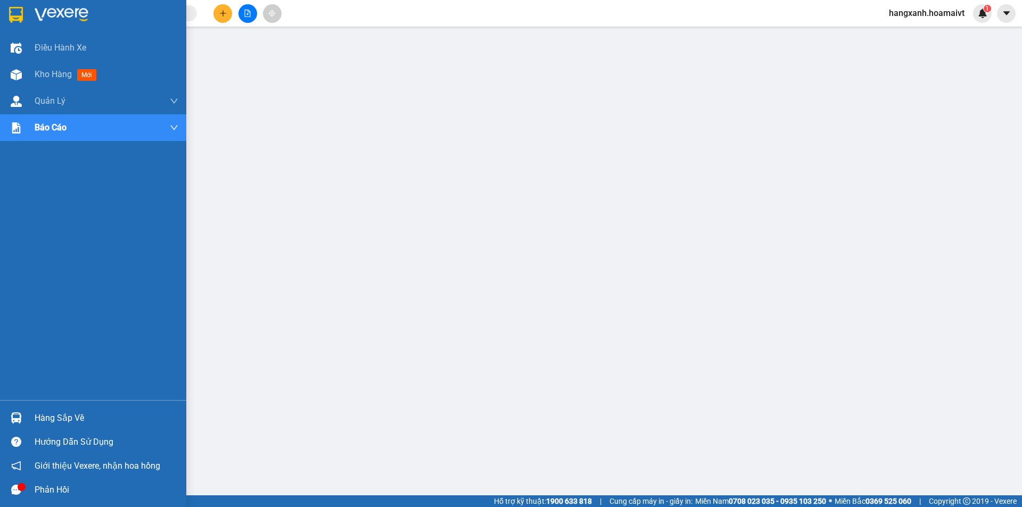
click at [20, 77] on img at bounding box center [16, 74] width 11 height 11
